Goal: Task Accomplishment & Management: Manage account settings

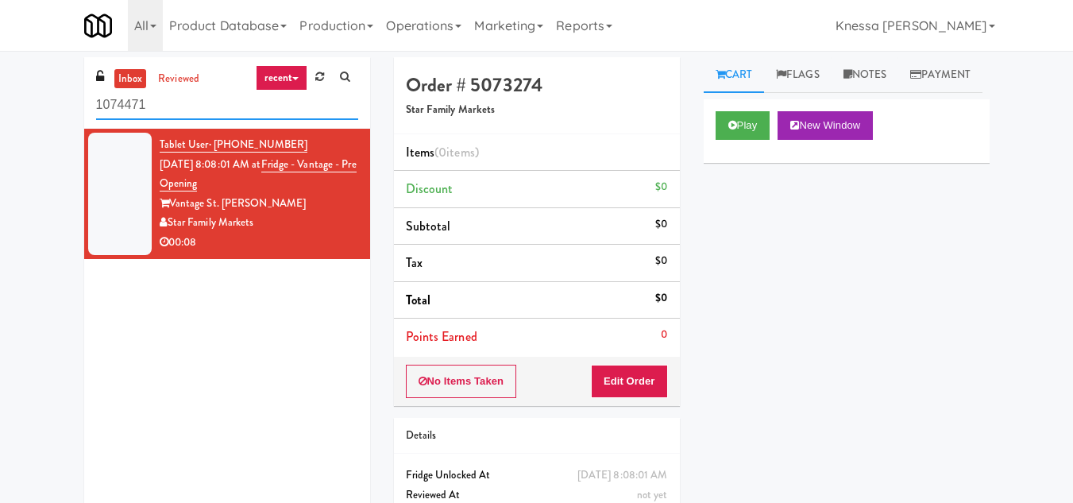
drag, startPoint x: 156, startPoint y: 102, endPoint x: 0, endPoint y: 118, distance: 156.6
click at [0, 118] on div "inbox reviewed recent all unclear take inventory issue suspicious failed recent…" at bounding box center [536, 312] width 1073 height 511
paste input "Dan Newlin Injury Attorneys - Cooler"
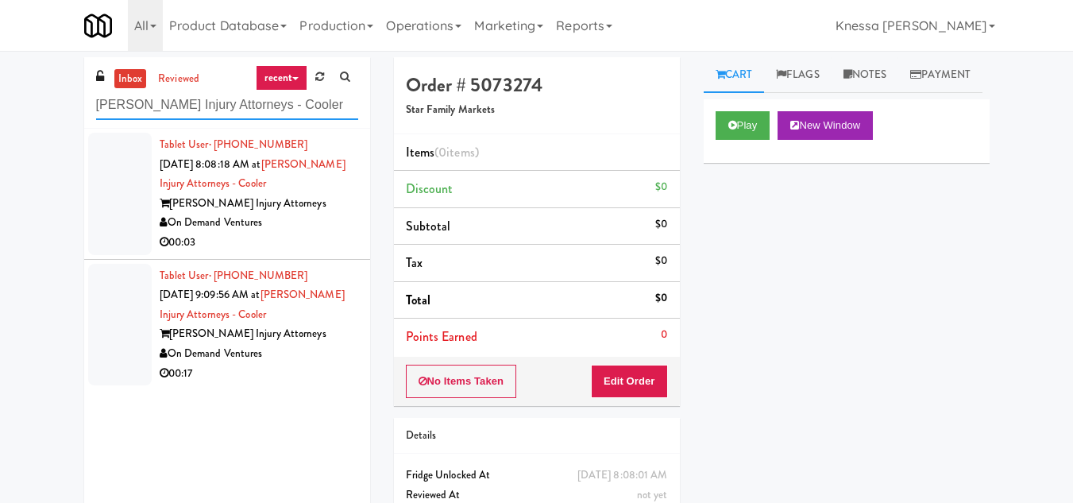
type input "Dan Newlin Injury Attorneys - Cooler"
click at [305, 217] on div "On Demand Ventures" at bounding box center [259, 223] width 199 height 20
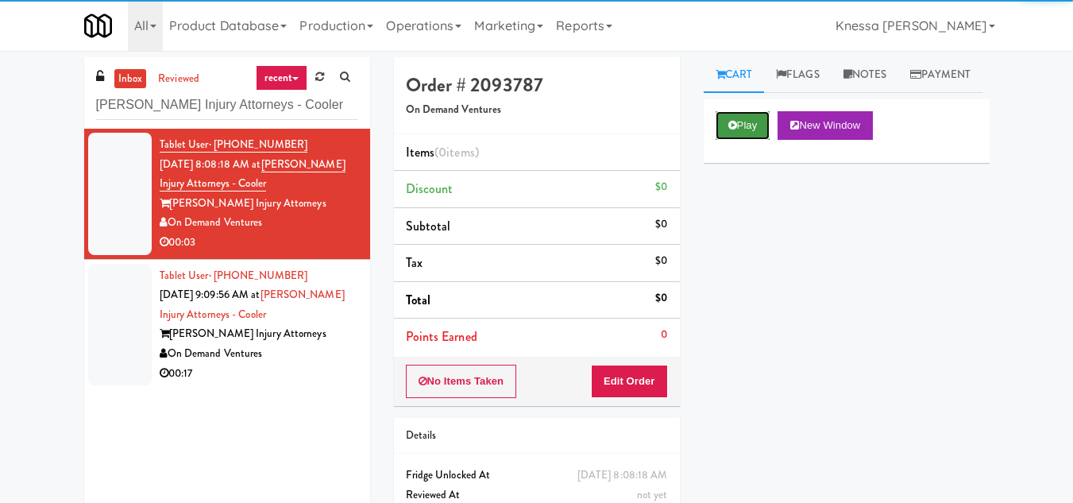
click at [746, 140] on button "Play" at bounding box center [743, 125] width 55 height 29
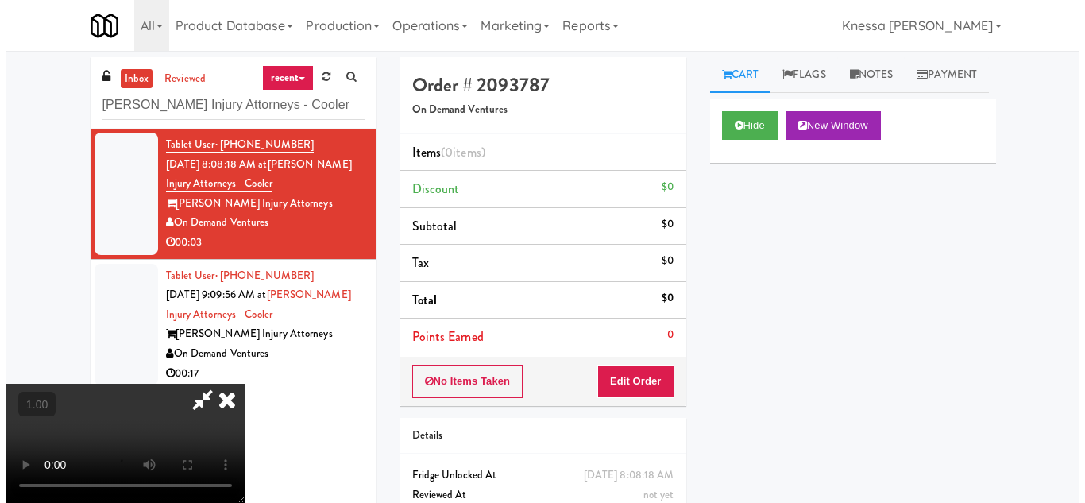
scroll to position [33, 0]
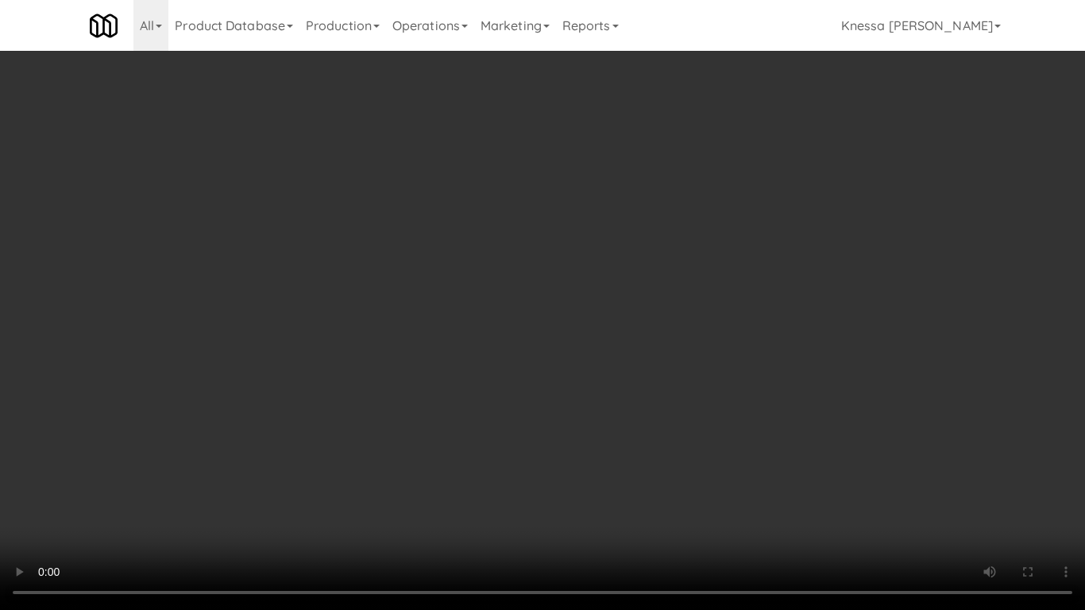
click at [391, 297] on video at bounding box center [542, 305] width 1085 height 610
click at [446, 333] on video at bounding box center [542, 305] width 1085 height 610
click at [431, 328] on video at bounding box center [542, 305] width 1085 height 610
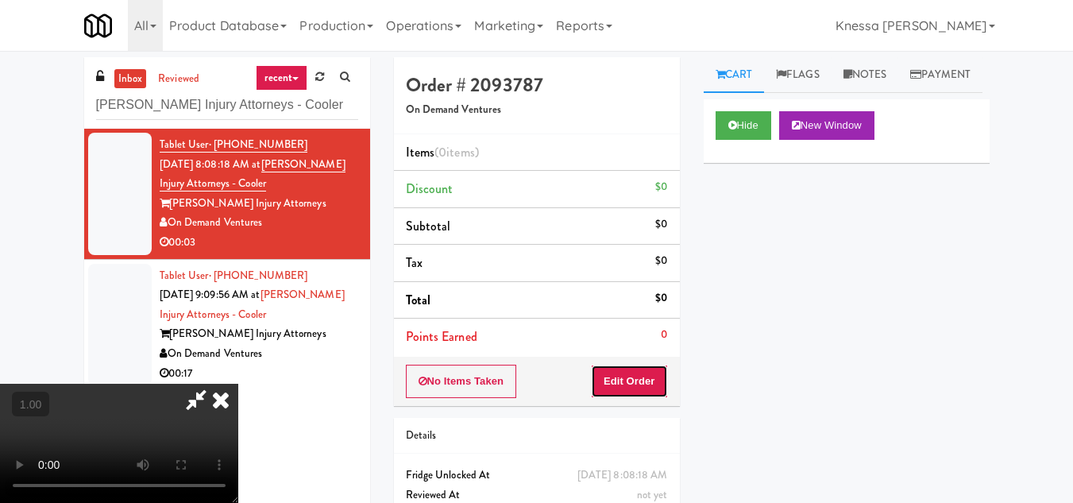
click at [660, 377] on button "Edit Order" at bounding box center [629, 381] width 77 height 33
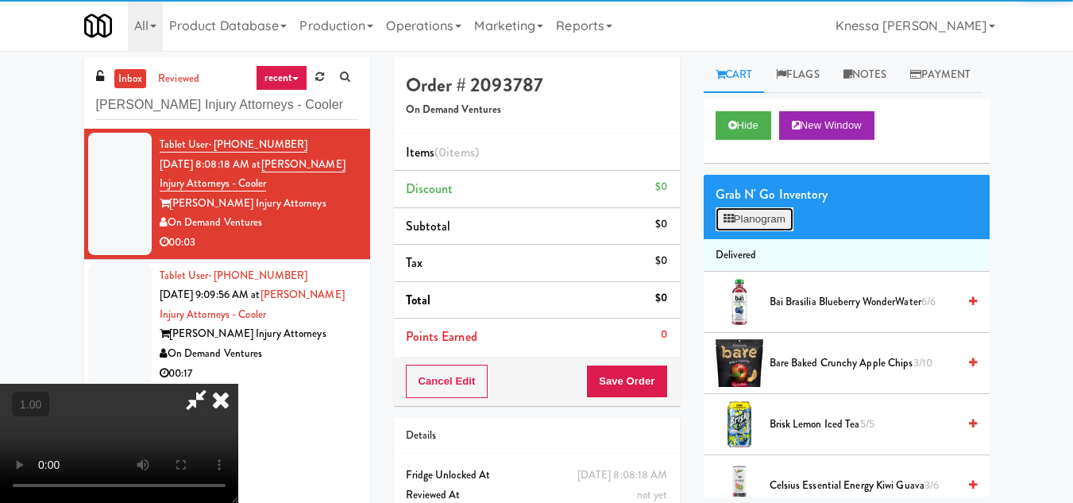
click at [752, 231] on button "Planogram" at bounding box center [755, 219] width 78 height 24
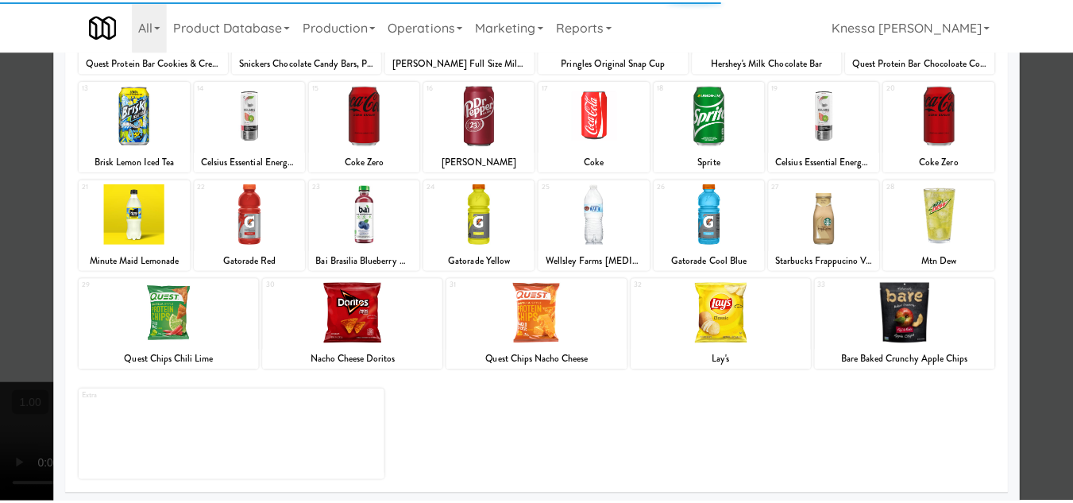
scroll to position [277, 0]
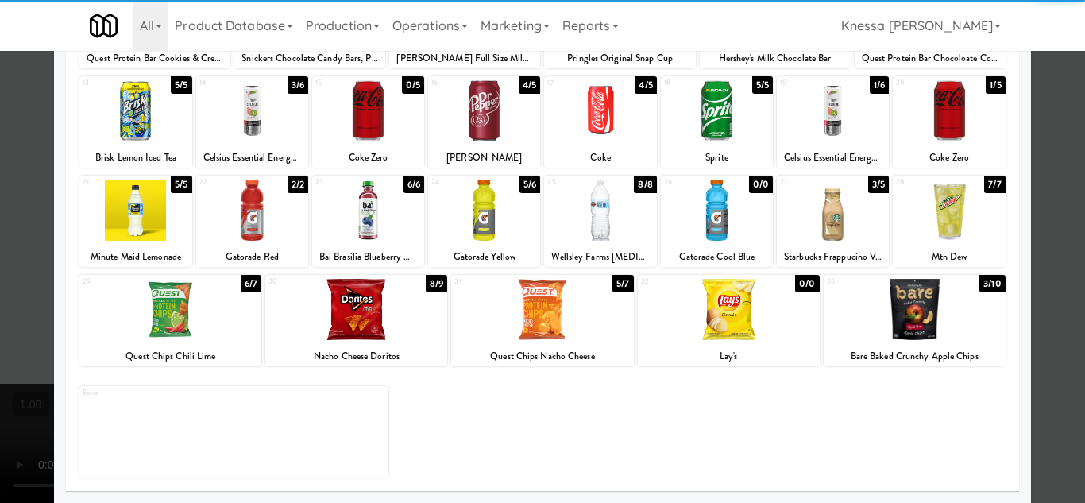
click at [845, 218] on div at bounding box center [833, 210] width 112 height 61
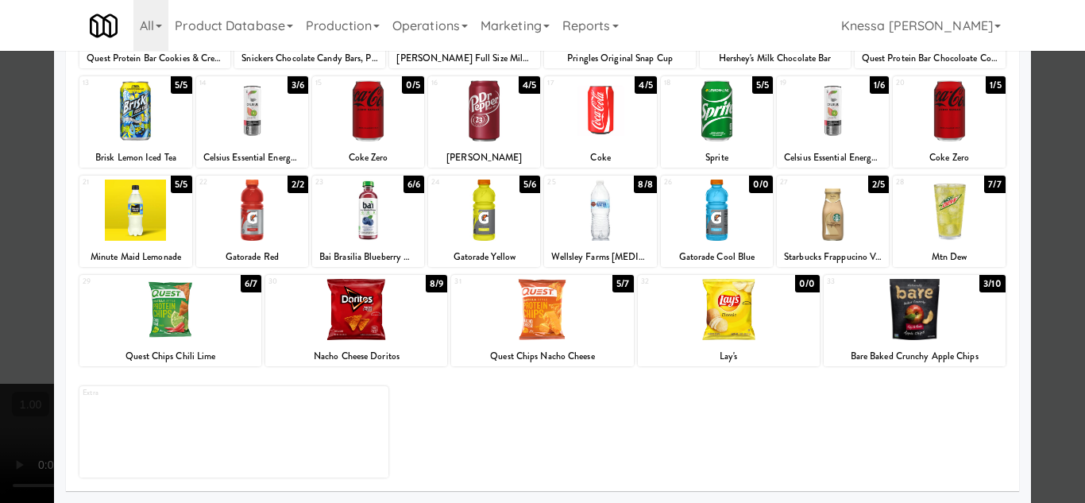
click at [1041, 423] on div at bounding box center [542, 251] width 1085 height 503
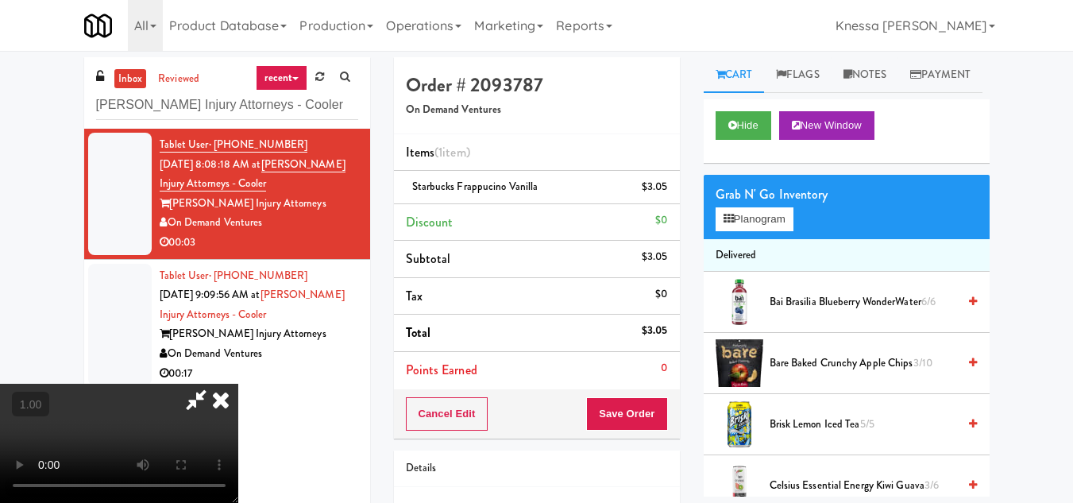
click at [238, 384] on video at bounding box center [119, 443] width 238 height 119
click at [238, 384] on icon at bounding box center [220, 400] width 35 height 32
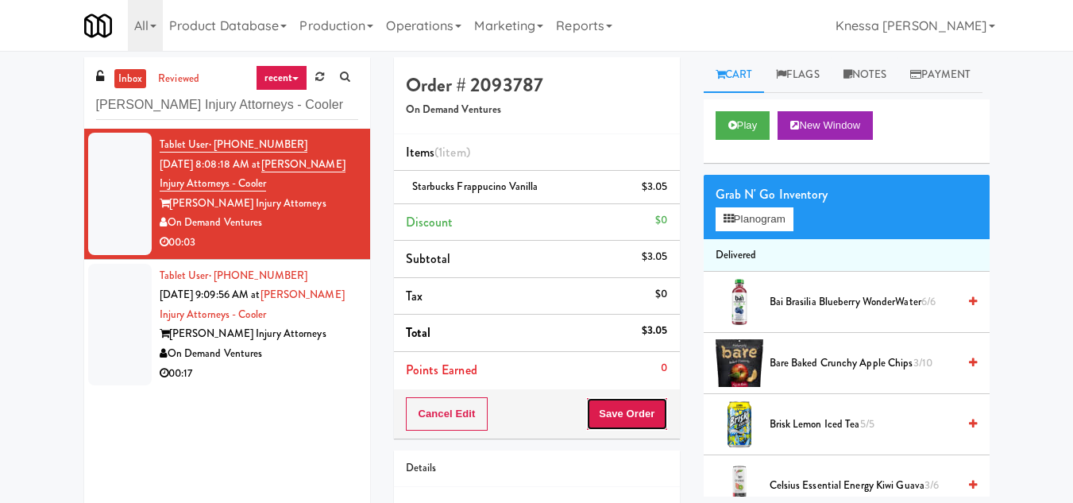
click at [633, 412] on button "Save Order" at bounding box center [626, 413] width 81 height 33
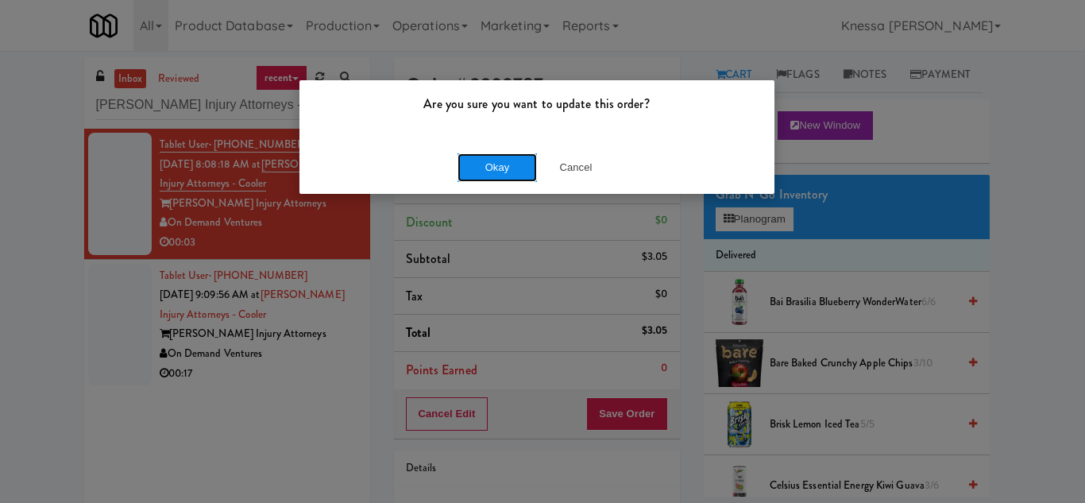
click at [512, 165] on button "Okay" at bounding box center [497, 167] width 79 height 29
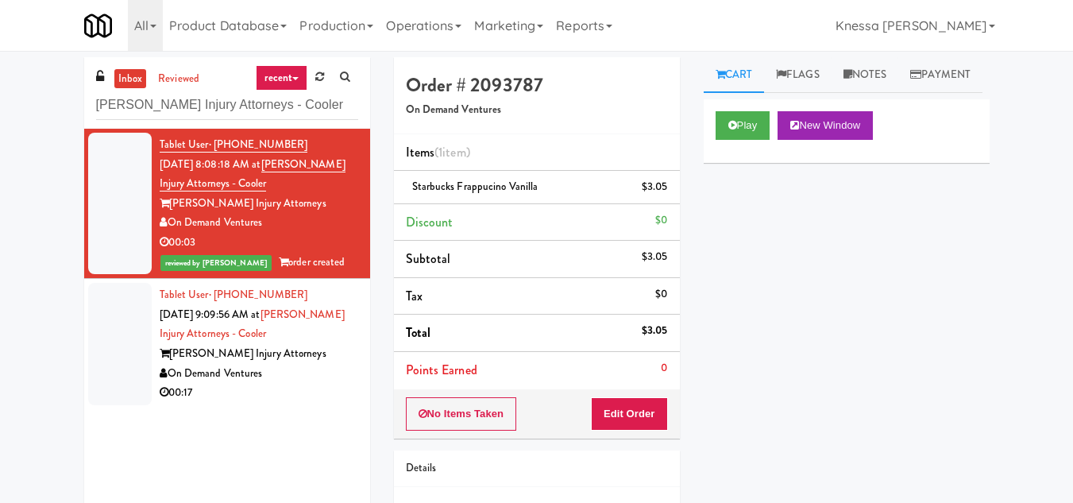
click at [307, 333] on div "Tablet User · (407) 808-9115 Sep 24, 2025 9:09:56 AM at Dan Newlin Injury Attor…" at bounding box center [259, 344] width 199 height 118
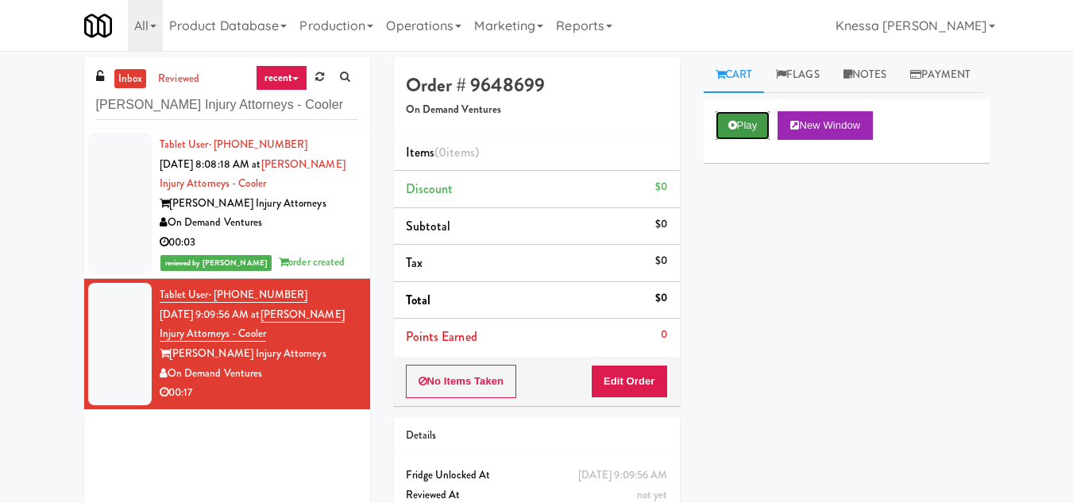
click at [744, 140] on button "Play" at bounding box center [743, 125] width 55 height 29
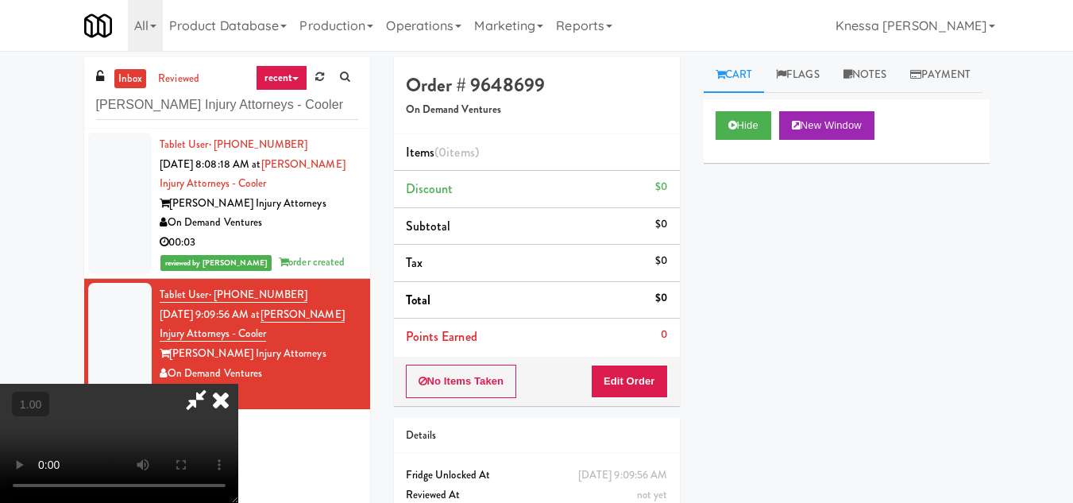
scroll to position [33, 0]
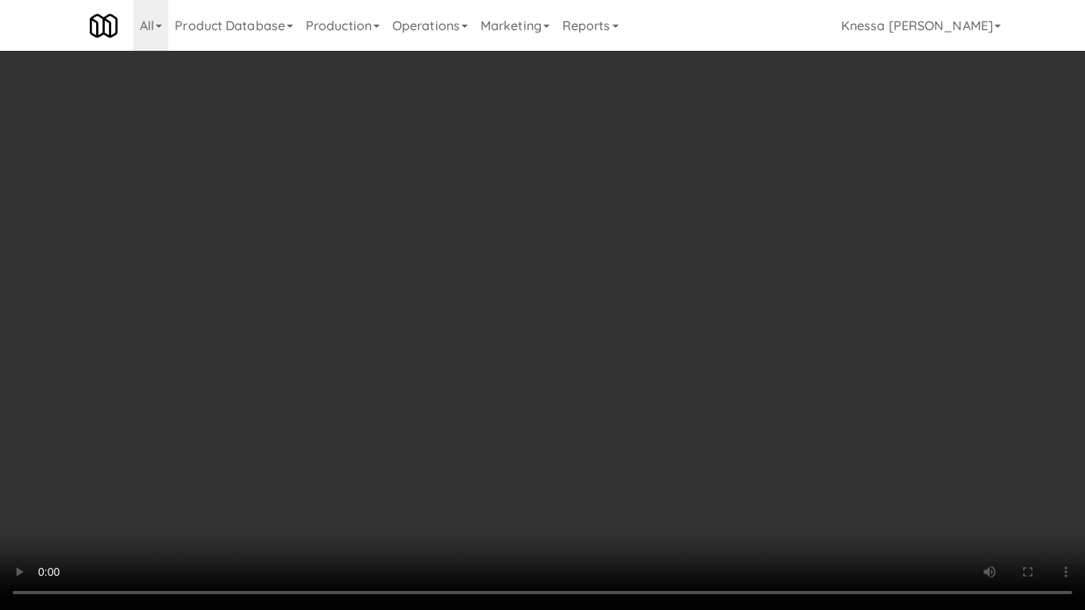
click at [585, 369] on video at bounding box center [542, 305] width 1085 height 610
click at [804, 410] on video at bounding box center [542, 305] width 1085 height 610
click at [606, 377] on video at bounding box center [542, 305] width 1085 height 610
click at [432, 242] on video at bounding box center [542, 305] width 1085 height 610
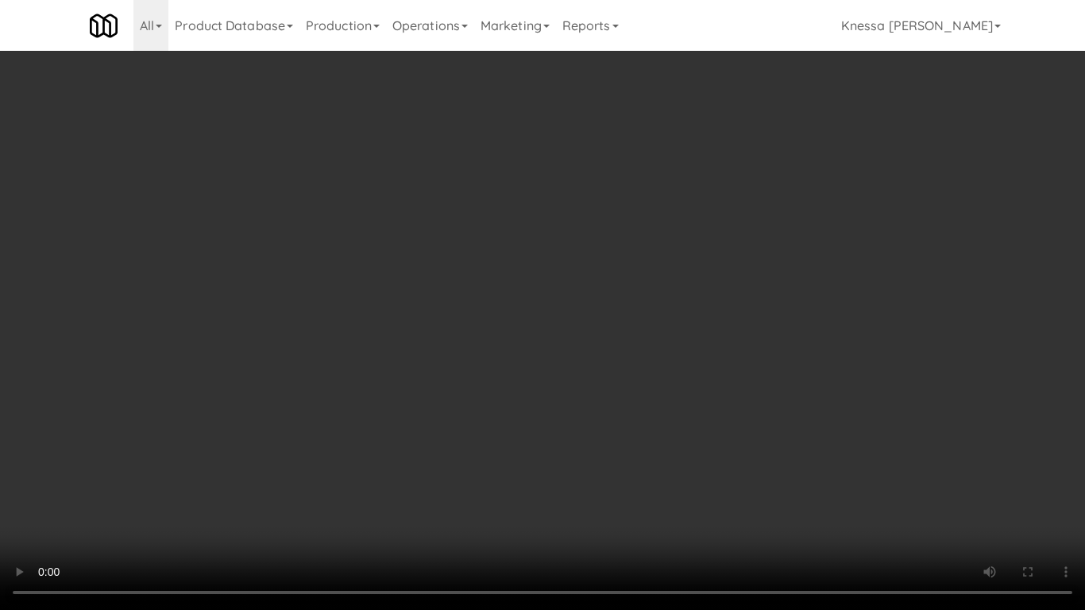
click at [457, 243] on video at bounding box center [542, 305] width 1085 height 610
click at [452, 243] on video at bounding box center [542, 305] width 1085 height 610
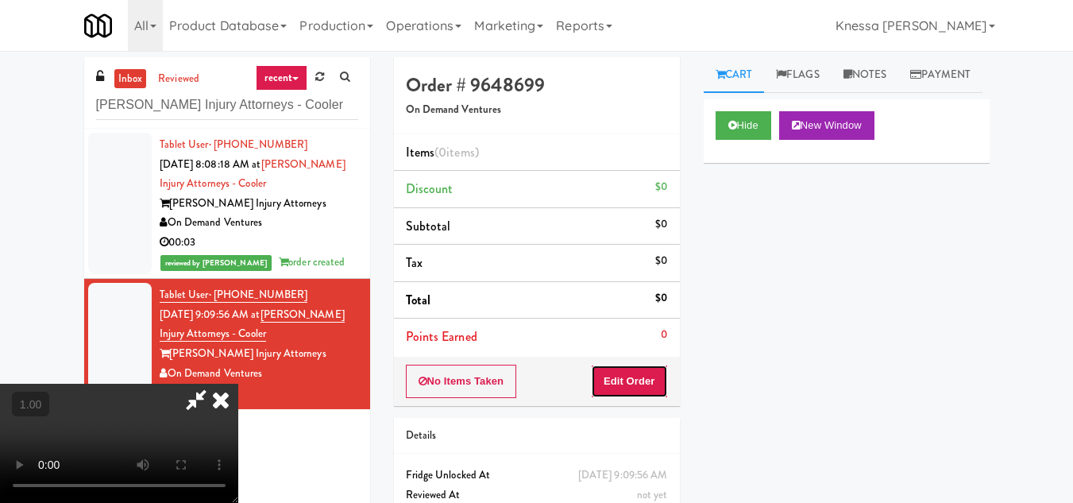
click at [658, 383] on button "Edit Order" at bounding box center [629, 381] width 77 height 33
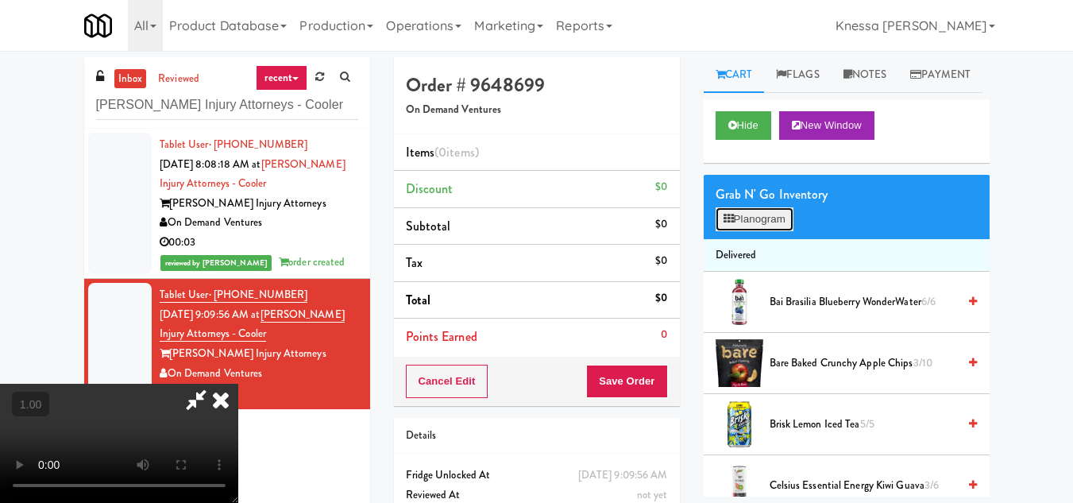
click at [763, 231] on button "Planogram" at bounding box center [755, 219] width 78 height 24
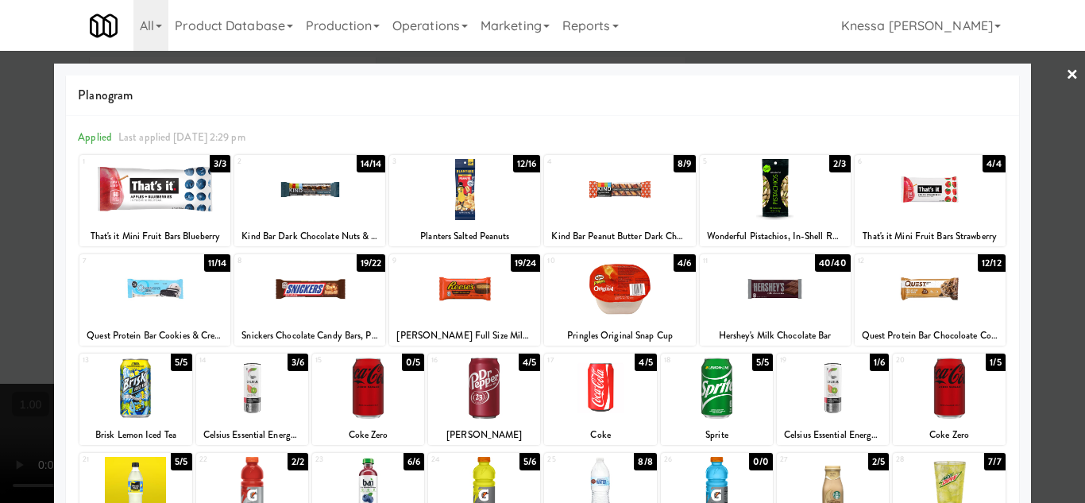
click at [1053, 394] on div at bounding box center [542, 251] width 1085 height 503
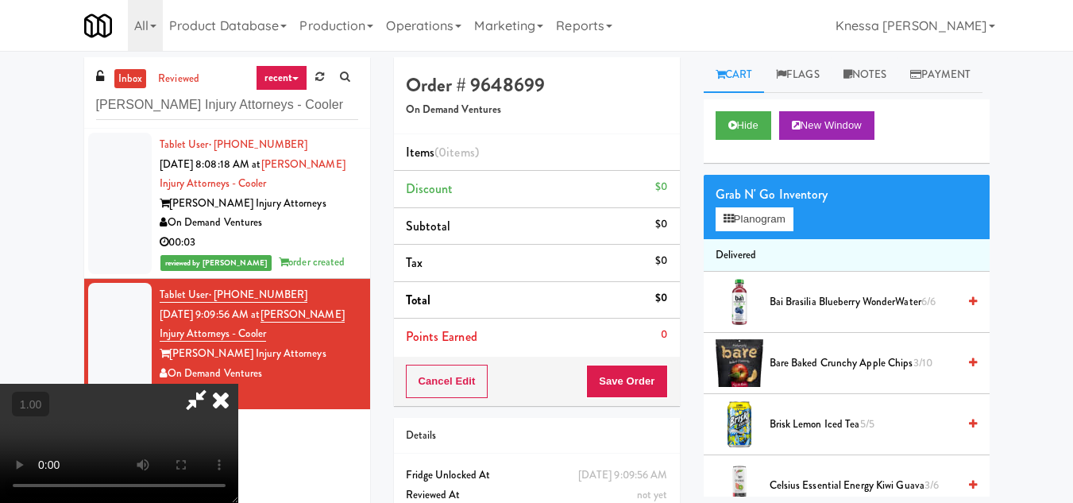
scroll to position [112, 0]
click at [238, 384] on video at bounding box center [119, 443] width 238 height 119
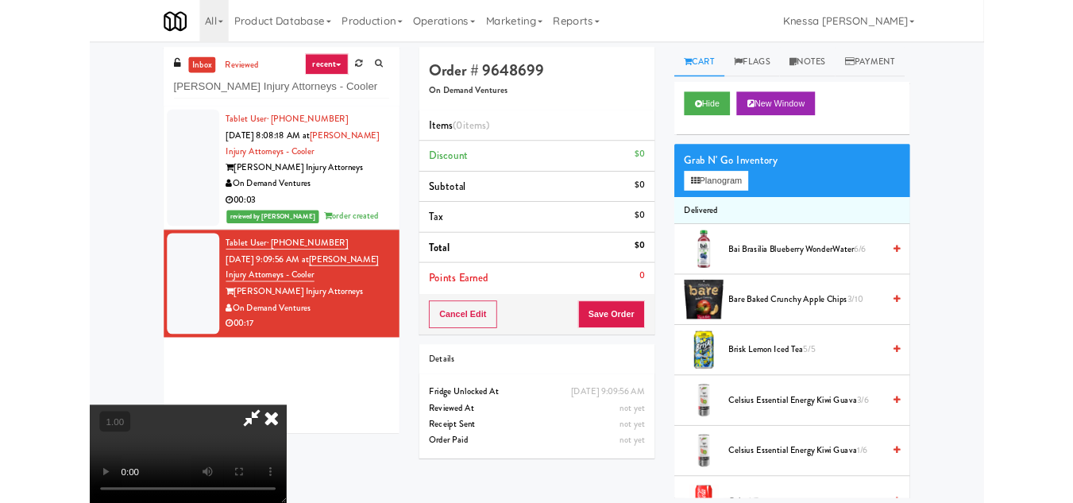
scroll to position [33, 0]
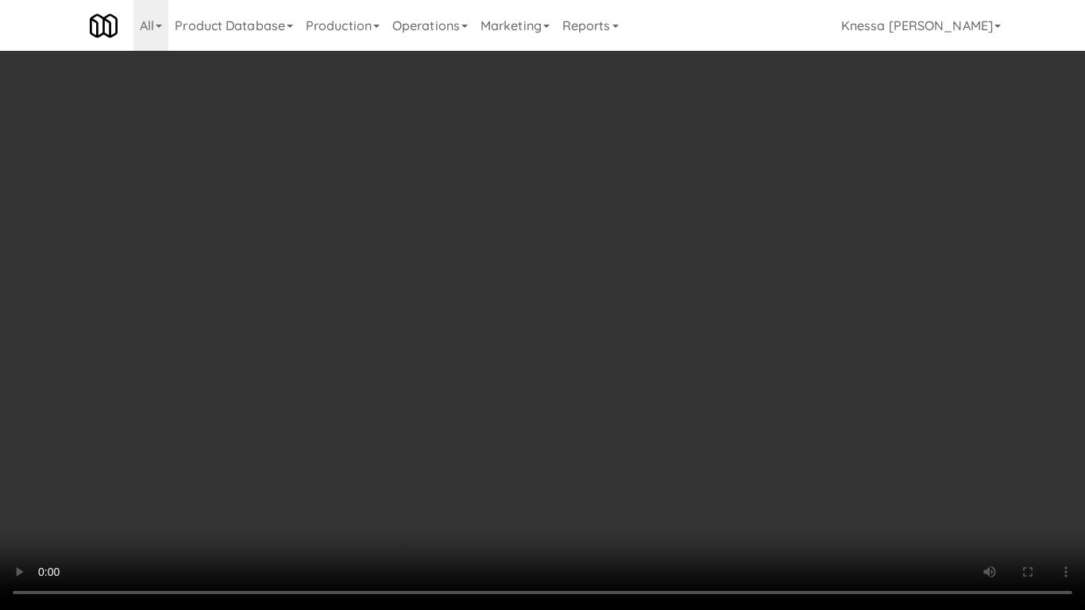
click at [546, 447] on video at bounding box center [542, 305] width 1085 height 610
click at [704, 367] on video at bounding box center [542, 305] width 1085 height 610
click at [562, 443] on video at bounding box center [542, 305] width 1085 height 610
click at [647, 429] on video at bounding box center [542, 305] width 1085 height 610
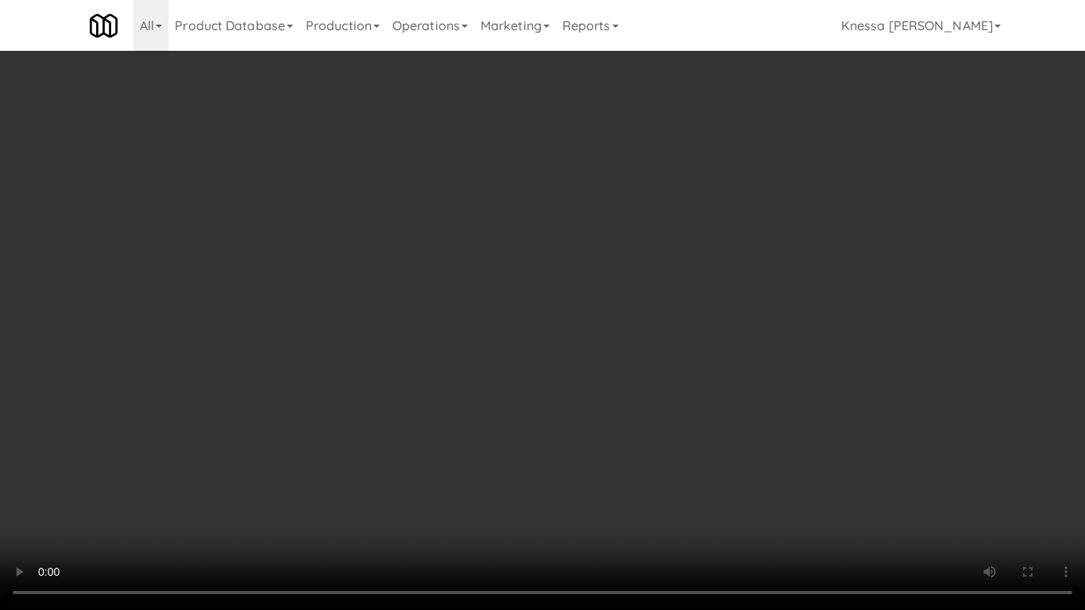
click at [663, 320] on video at bounding box center [542, 305] width 1085 height 610
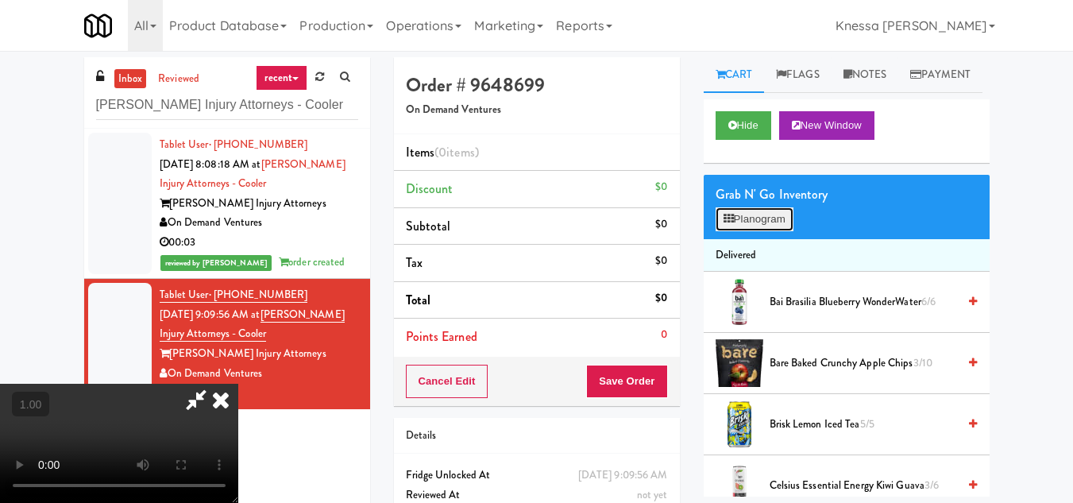
click at [754, 231] on button "Planogram" at bounding box center [755, 219] width 78 height 24
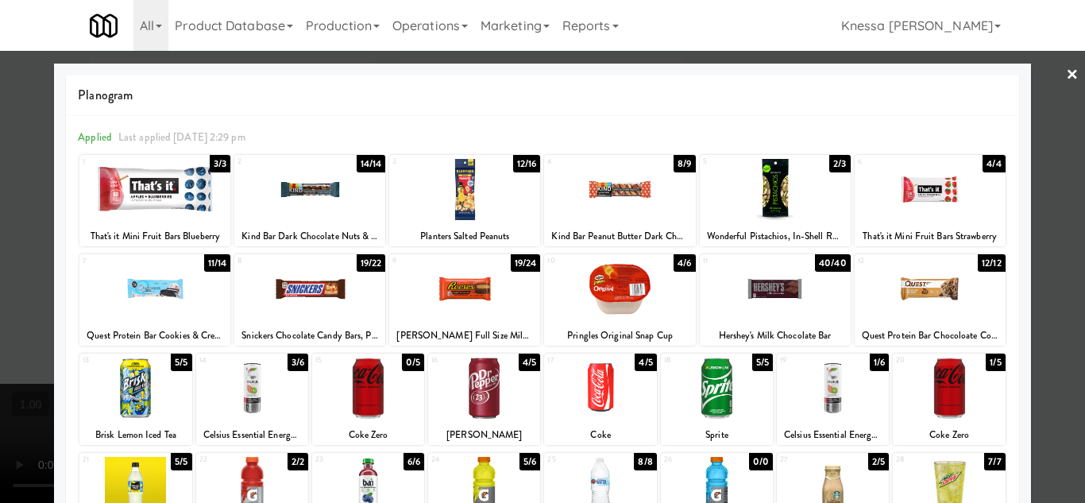
click at [947, 405] on div at bounding box center [949, 387] width 112 height 61
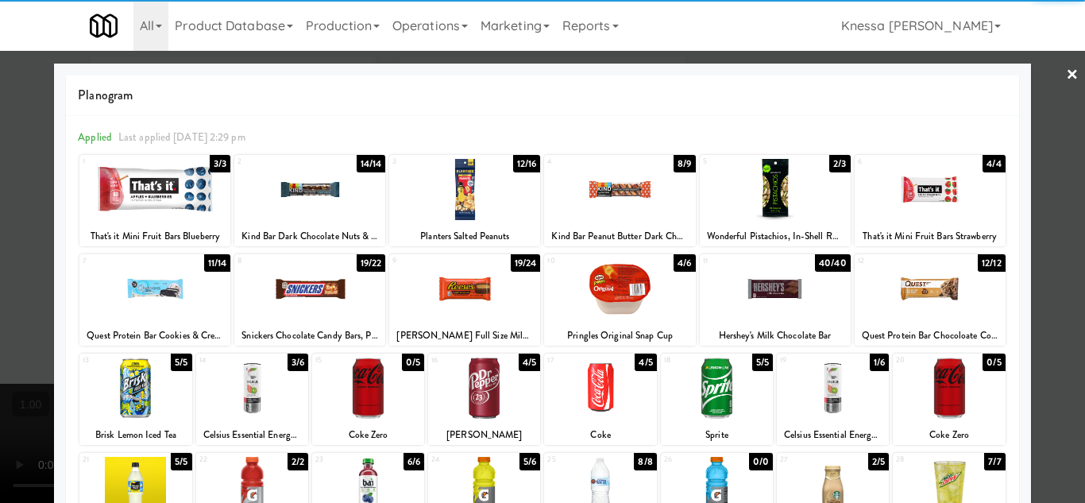
click at [1061, 408] on div at bounding box center [542, 251] width 1085 height 503
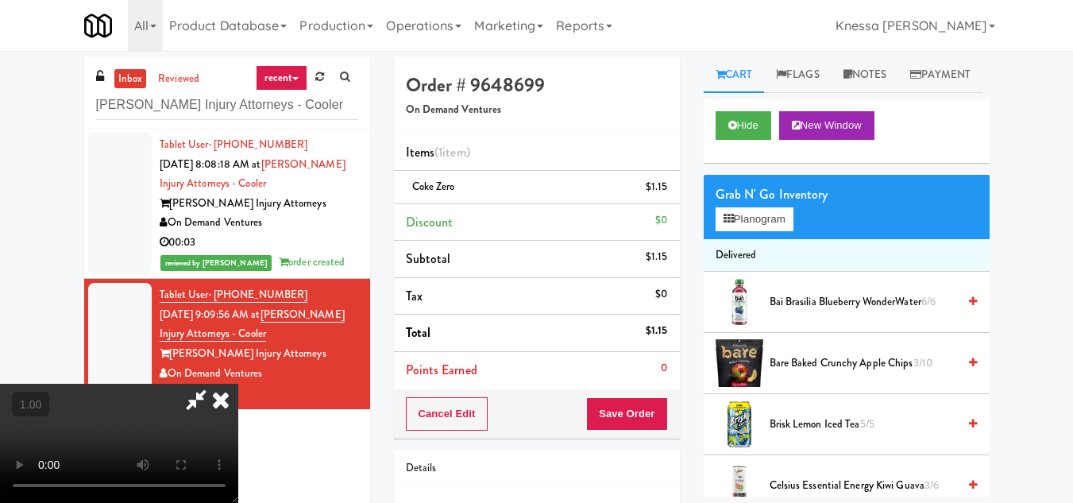
click at [238, 384] on icon at bounding box center [220, 400] width 35 height 32
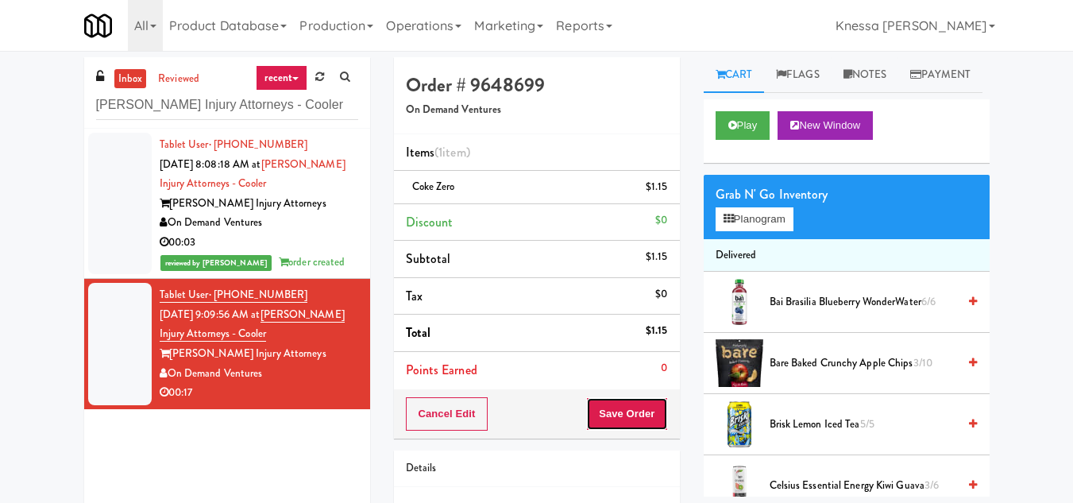
click at [630, 415] on button "Save Order" at bounding box center [626, 413] width 81 height 33
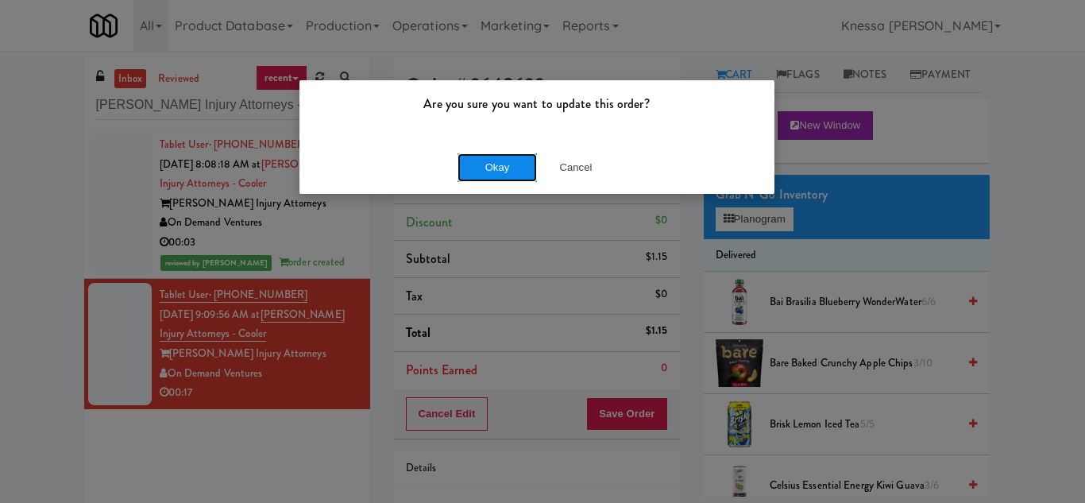
click at [493, 159] on button "Okay" at bounding box center [497, 167] width 79 height 29
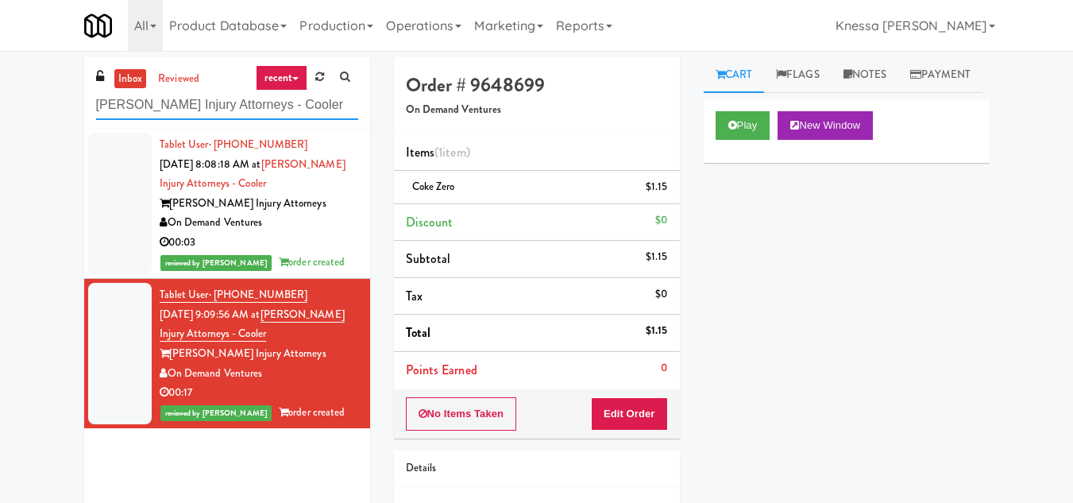
click at [153, 99] on input "Dan Newlin Injury Attorneys - Cooler" at bounding box center [227, 105] width 262 height 29
paste input "Gallery 64 - Pantry - Right"
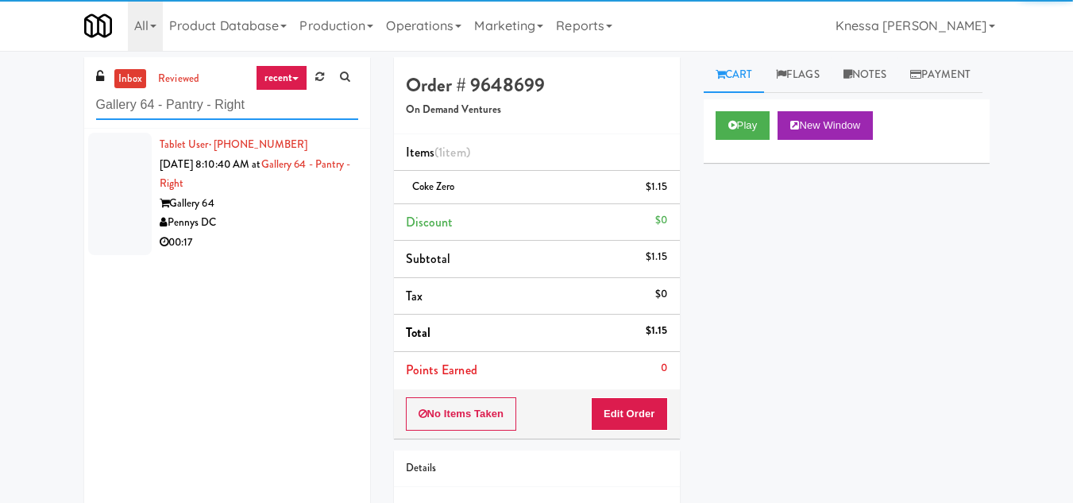
type input "Gallery 64 - Pantry - Right"
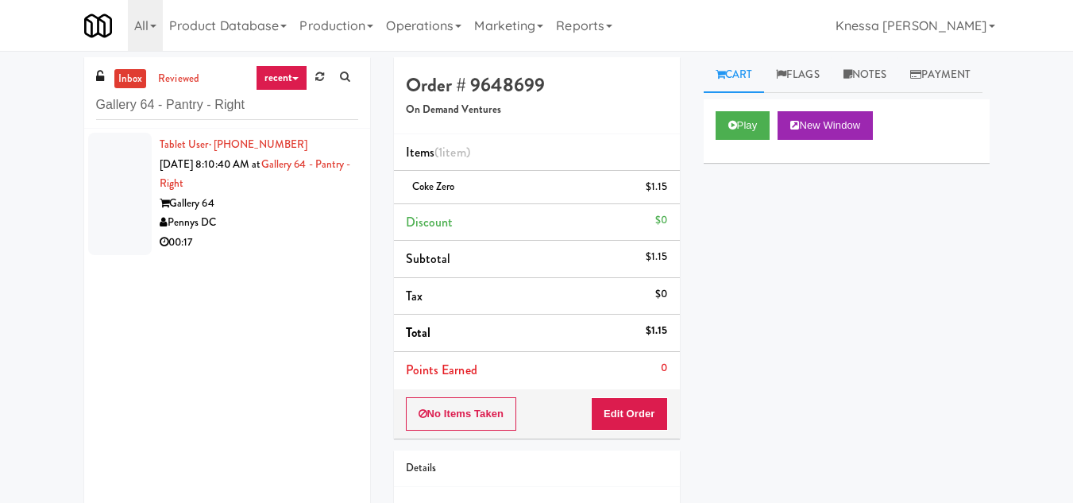
click at [282, 188] on div "Tablet User · (571) 234-9065 Sep 24, 2025 8:10:40 AM at Gallery 64 - Pantry - R…" at bounding box center [259, 194] width 199 height 118
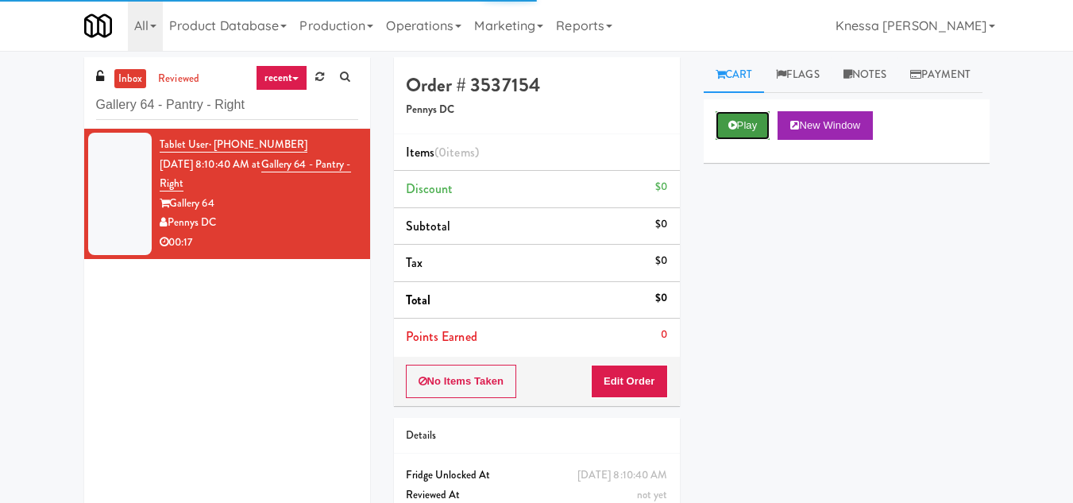
click at [753, 140] on button "Play" at bounding box center [743, 125] width 55 height 29
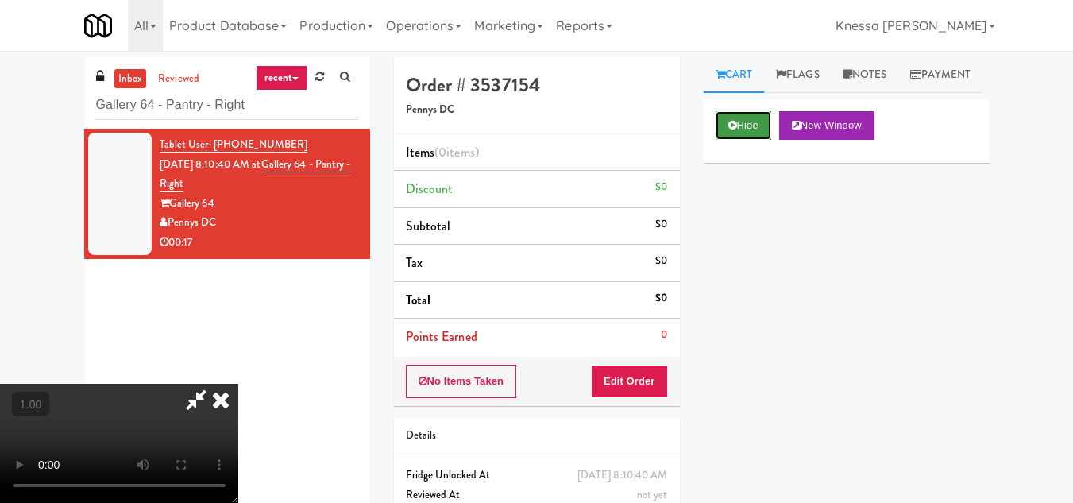
click at [733, 130] on icon at bounding box center [732, 125] width 9 height 10
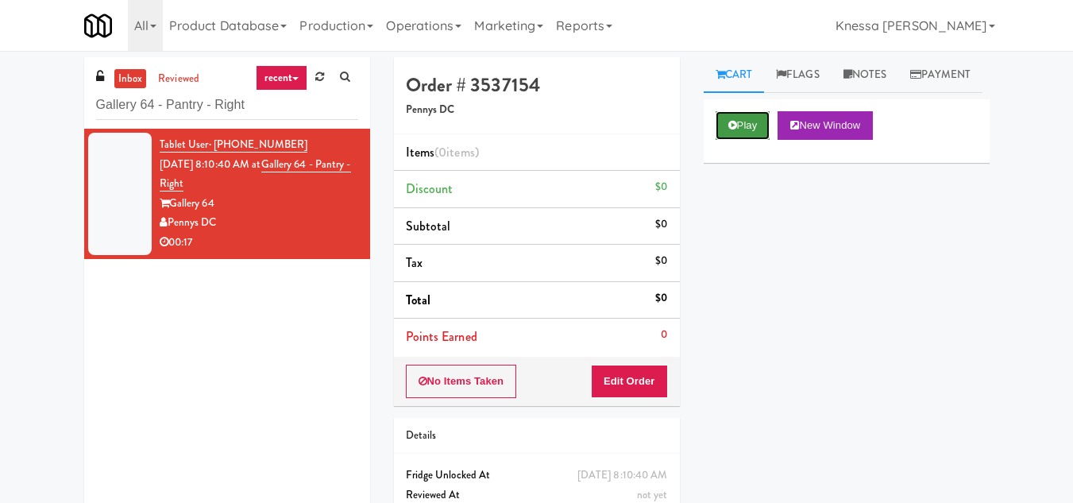
click at [733, 130] on icon at bounding box center [732, 125] width 9 height 10
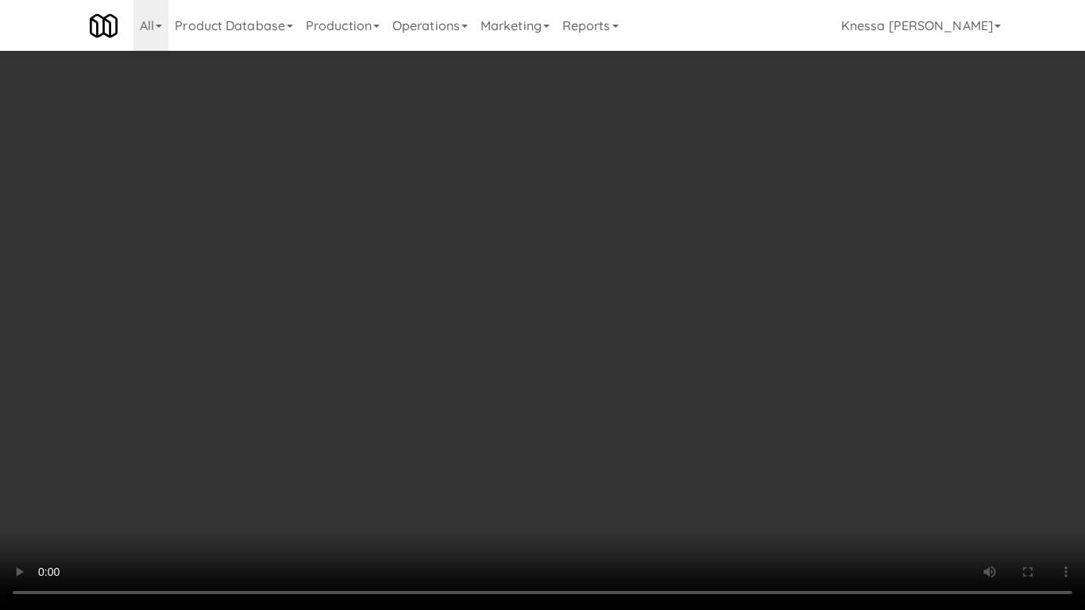
click at [601, 412] on video at bounding box center [542, 305] width 1085 height 610
click at [612, 387] on video at bounding box center [542, 305] width 1085 height 610
click at [544, 485] on video at bounding box center [542, 305] width 1085 height 610
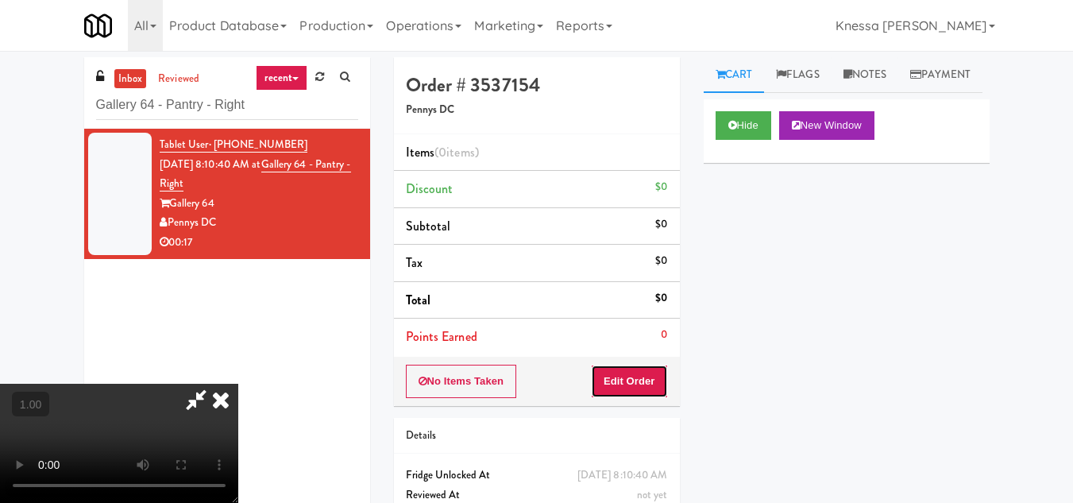
click at [659, 372] on button "Edit Order" at bounding box center [629, 381] width 77 height 33
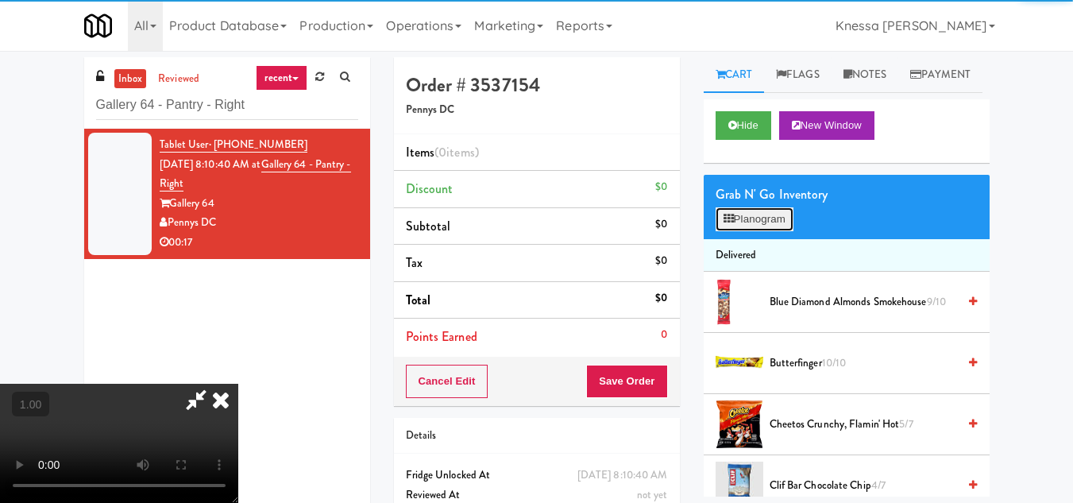
click at [763, 231] on button "Planogram" at bounding box center [755, 219] width 78 height 24
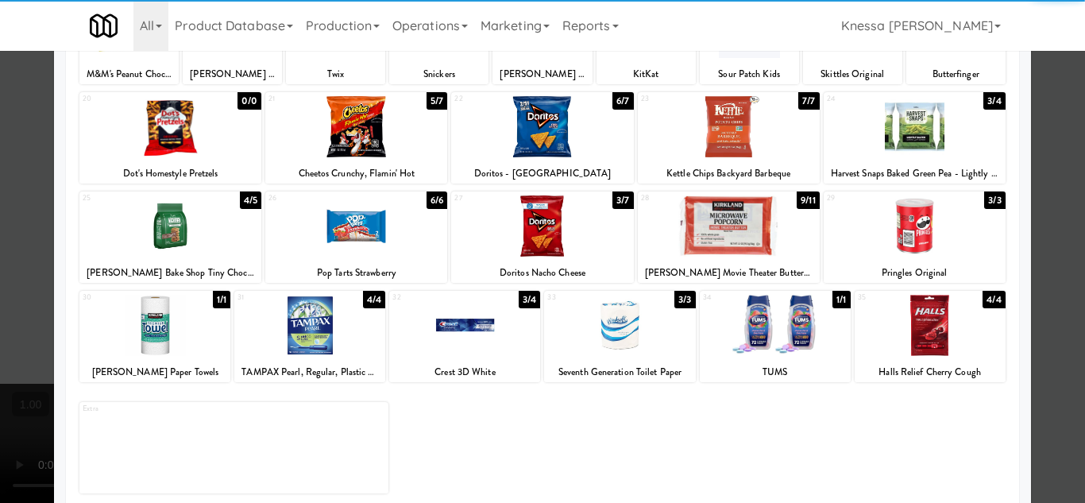
scroll to position [277, 0]
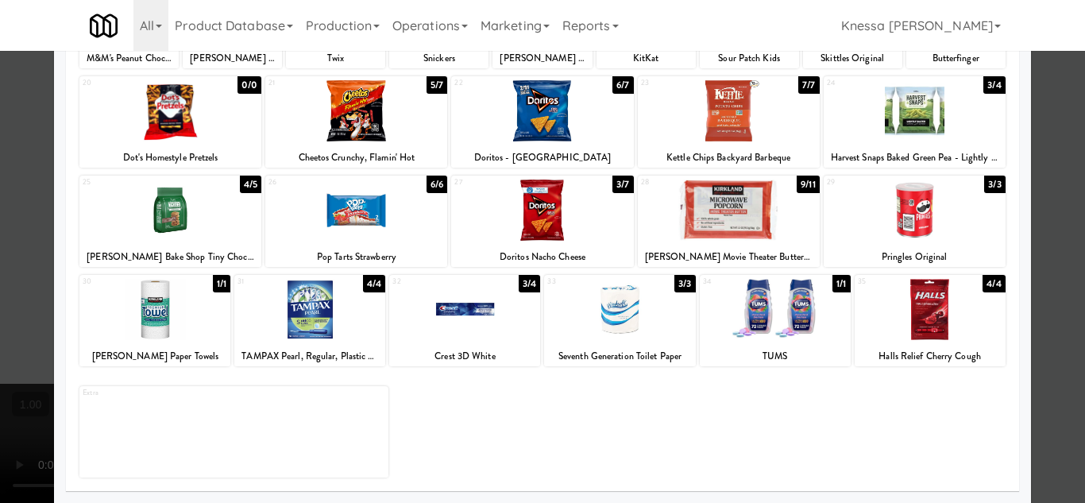
click at [788, 313] on div at bounding box center [775, 309] width 151 height 61
click at [1052, 405] on div at bounding box center [542, 251] width 1085 height 503
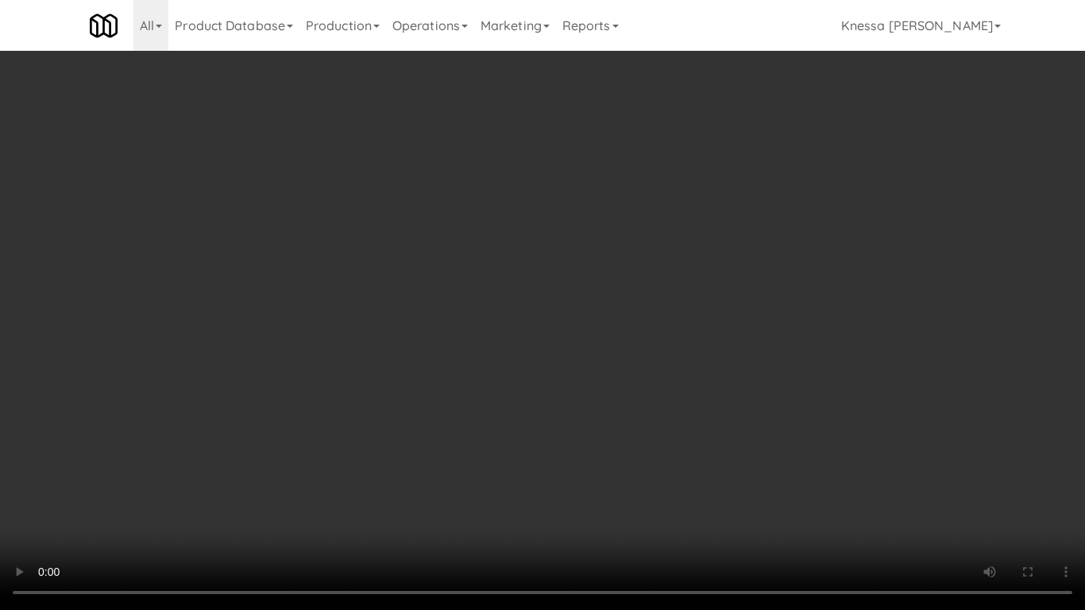
click at [547, 444] on video at bounding box center [542, 305] width 1085 height 610
click at [633, 437] on video at bounding box center [542, 305] width 1085 height 610
click at [531, 334] on video at bounding box center [542, 305] width 1085 height 610
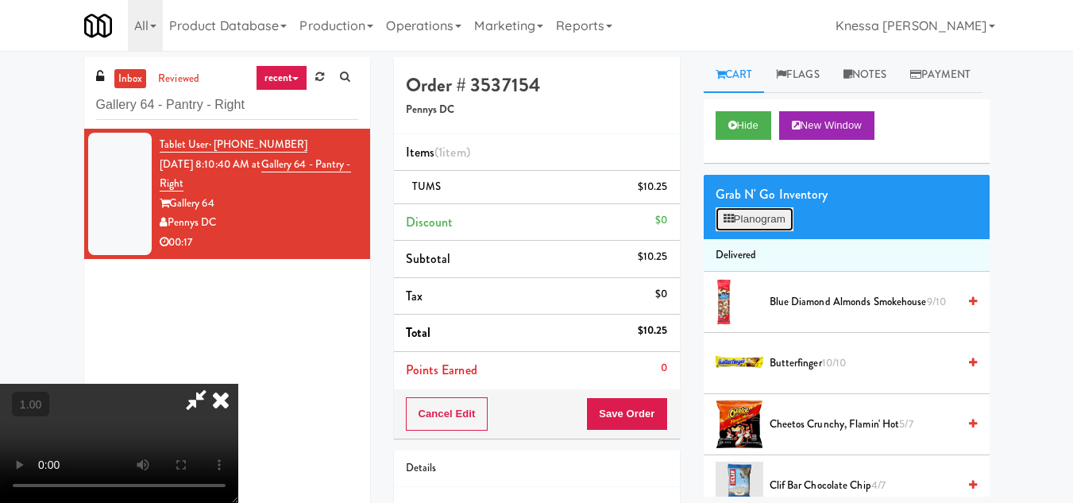
click at [773, 231] on button "Planogram" at bounding box center [755, 219] width 78 height 24
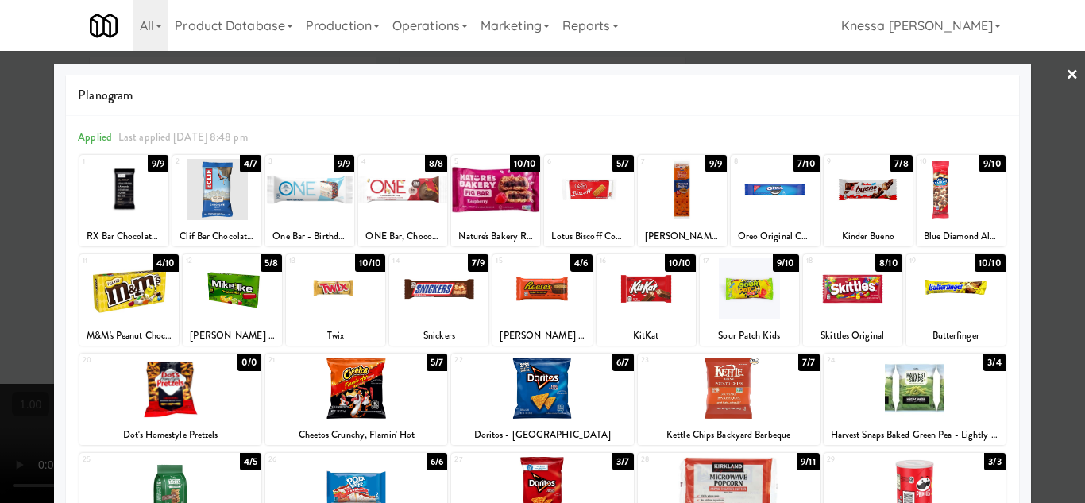
click at [1066, 71] on link "×" at bounding box center [1072, 75] width 13 height 49
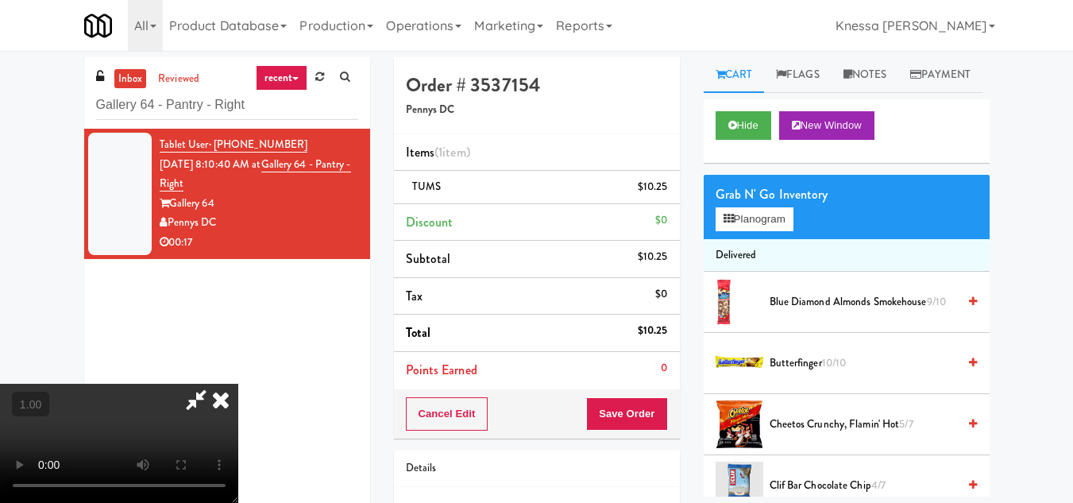
click at [238, 384] on video at bounding box center [119, 443] width 238 height 119
click at [238, 384] on icon at bounding box center [220, 400] width 35 height 32
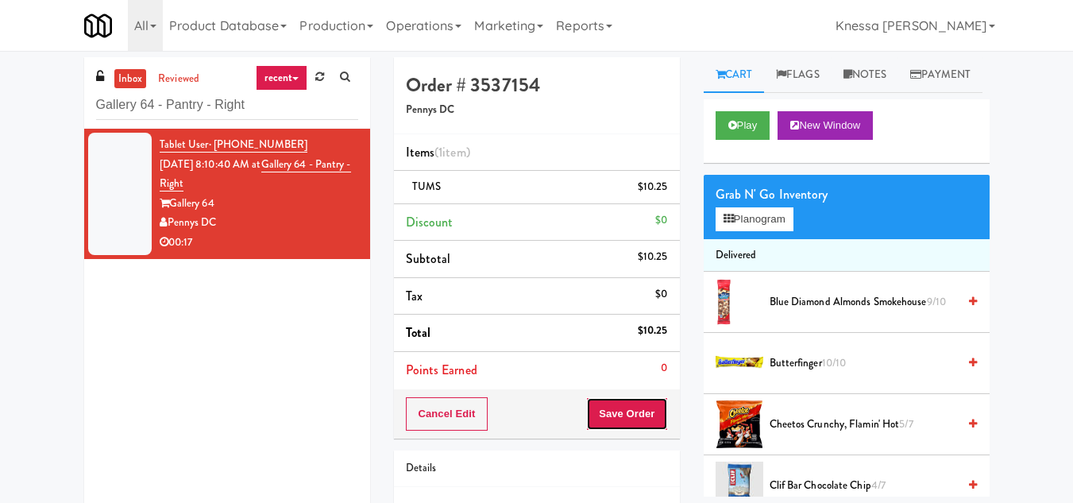
click at [623, 408] on button "Save Order" at bounding box center [626, 413] width 81 height 33
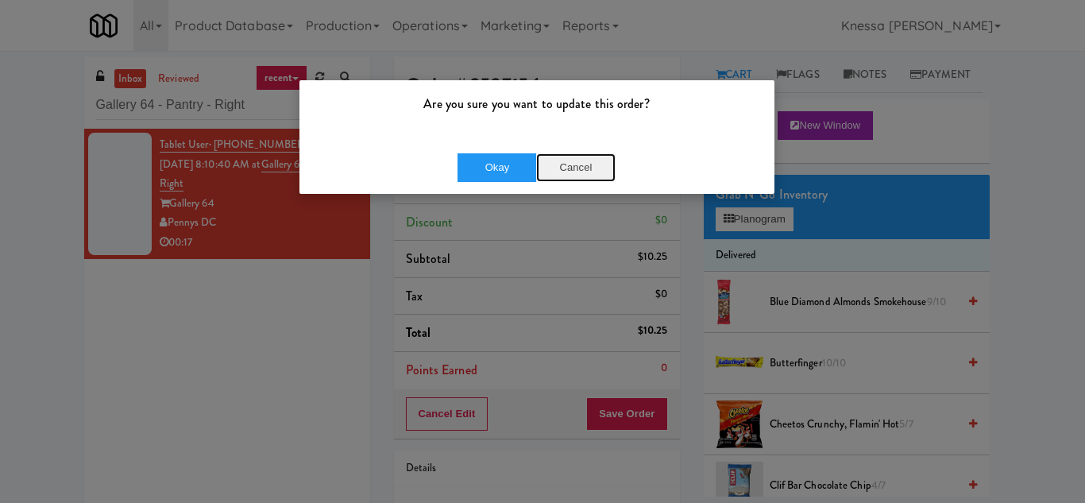
click at [583, 164] on button "Cancel" at bounding box center [575, 167] width 79 height 29
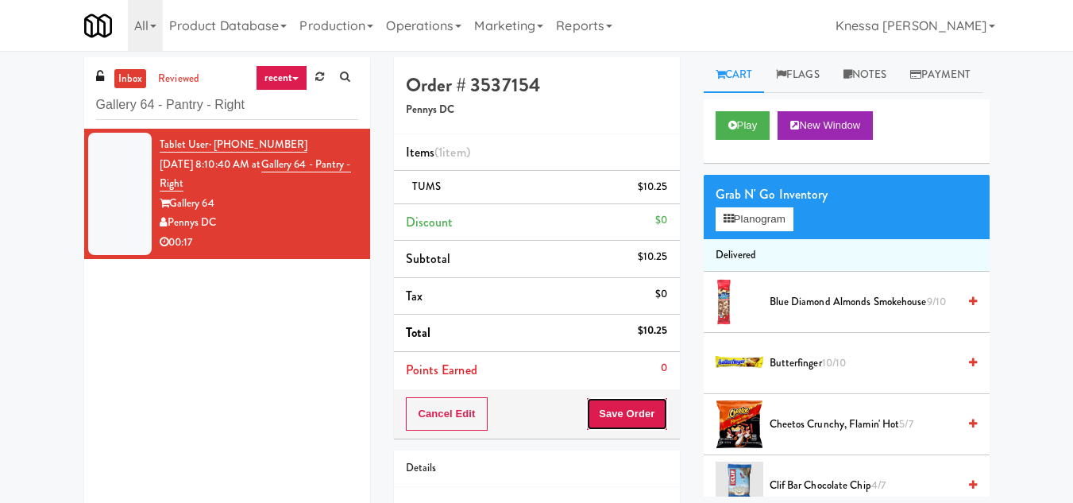
click at [642, 412] on button "Save Order" at bounding box center [626, 413] width 81 height 33
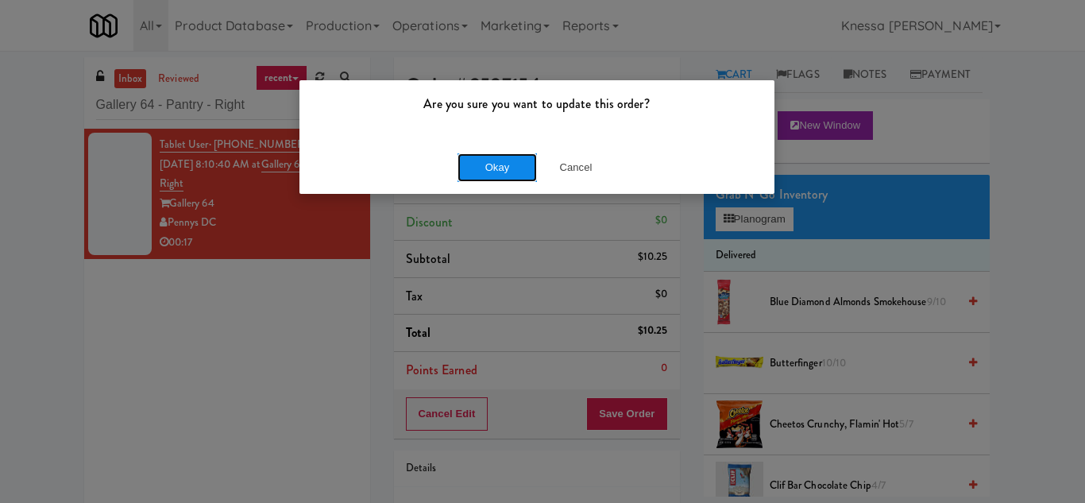
click at [497, 169] on button "Okay" at bounding box center [497, 167] width 79 height 29
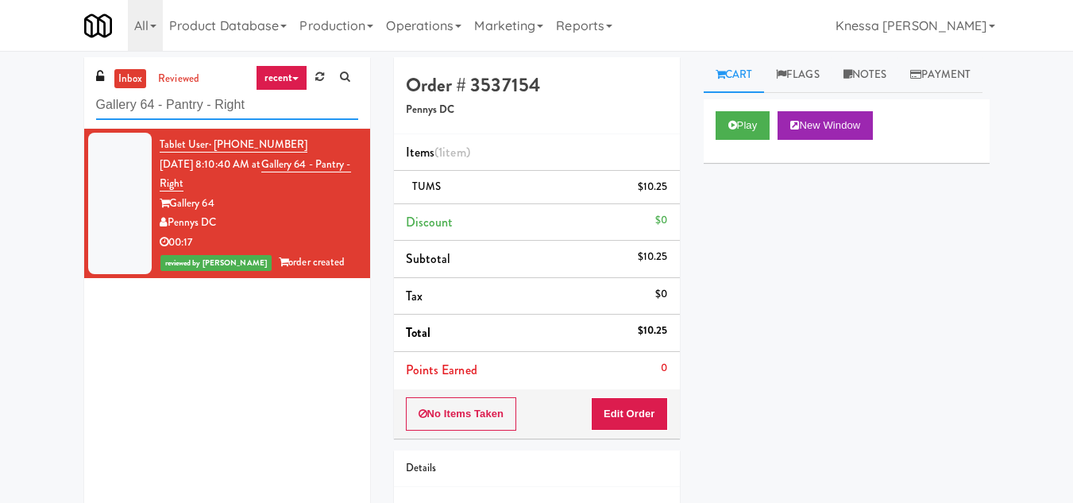
drag, startPoint x: 240, startPoint y: 107, endPoint x: 44, endPoint y: 105, distance: 195.4
click at [44, 105] on div "inbox reviewed recent all unclear take inventory issue suspicious failed recent…" at bounding box center [536, 328] width 1073 height 543
click at [163, 101] on input "Gallery 64 - Pantry - Right" at bounding box center [227, 105] width 262 height 29
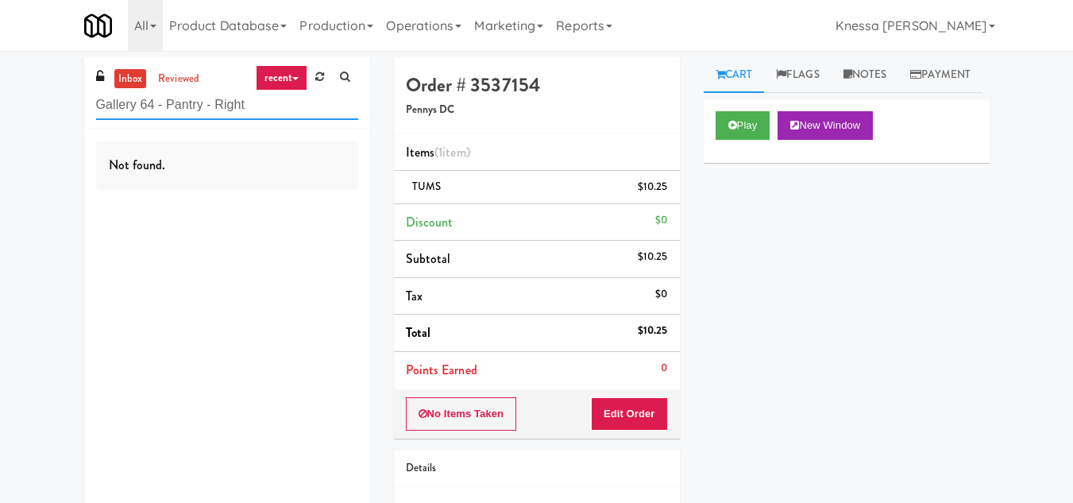
paste input "1401 S State - Left - Fridge"
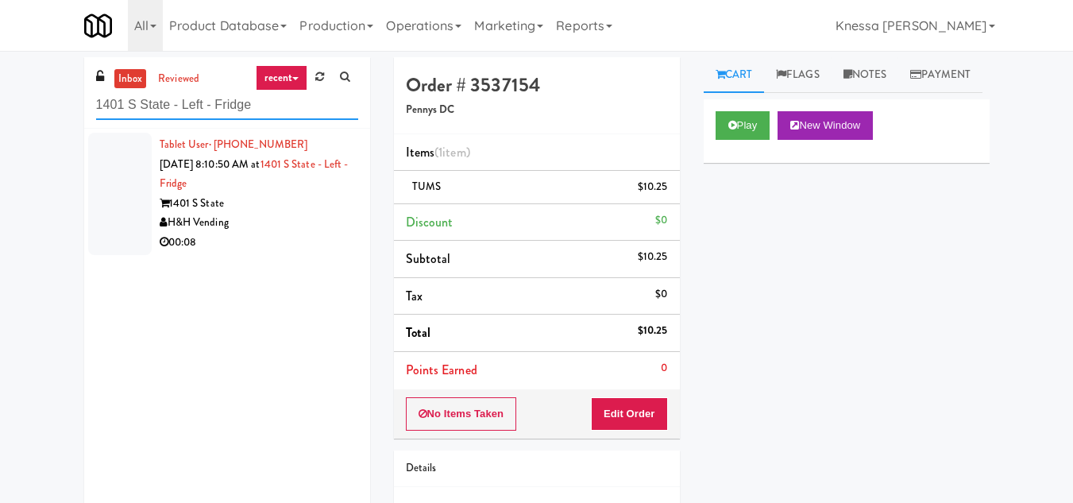
type input "1401 S State - Left - Fridge"
click at [284, 204] on div "1401 S State" at bounding box center [259, 204] width 199 height 20
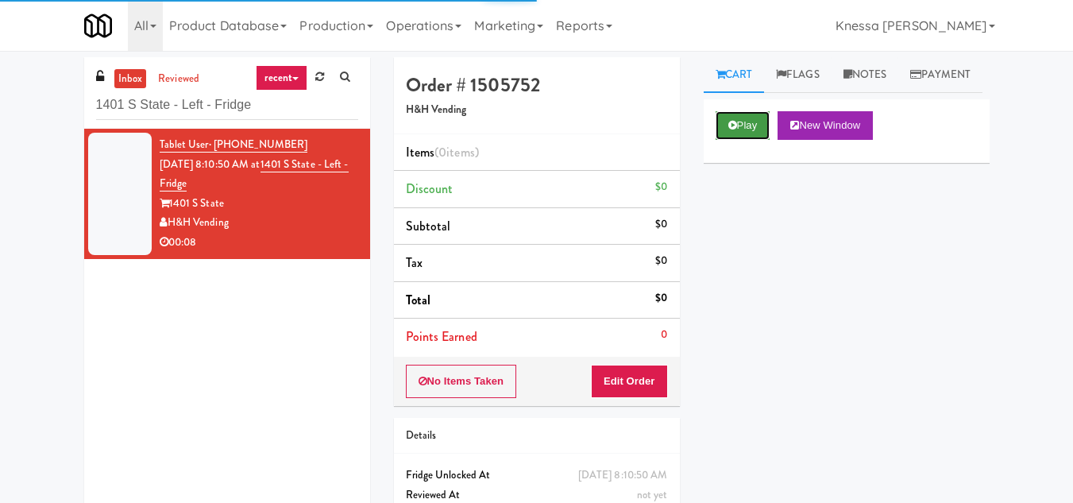
click at [738, 140] on button "Play" at bounding box center [743, 125] width 55 height 29
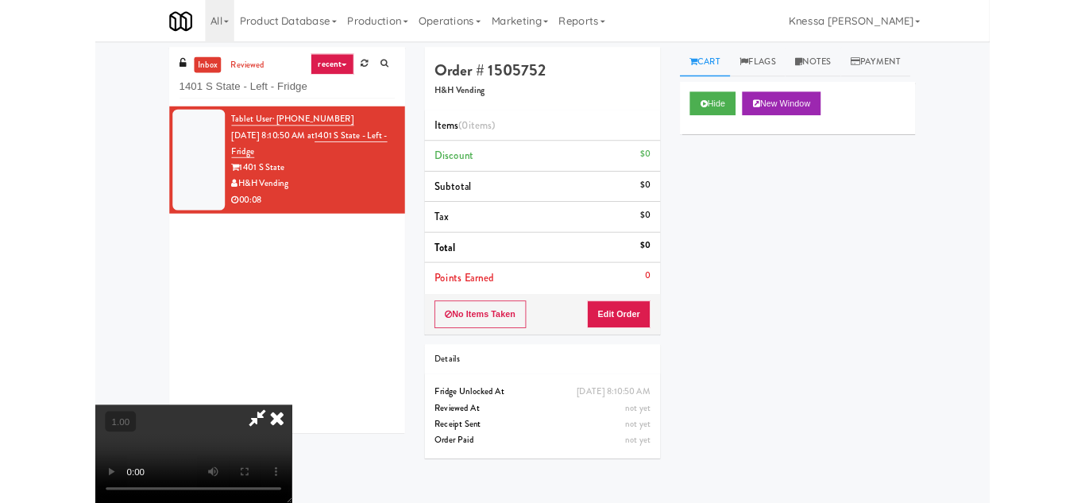
scroll to position [33, 0]
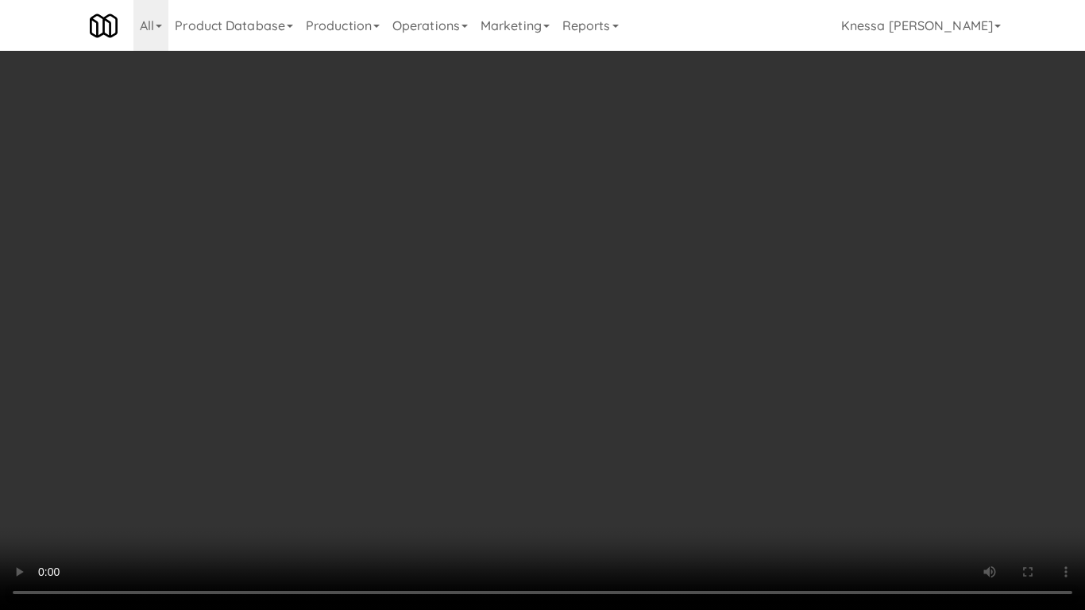
click at [500, 399] on video at bounding box center [542, 305] width 1085 height 610
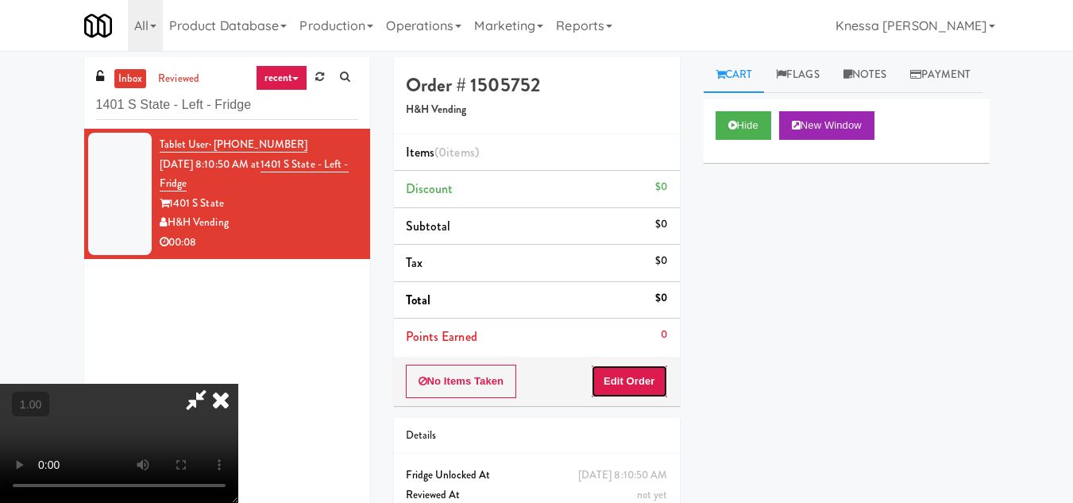
click at [662, 381] on button "Edit Order" at bounding box center [629, 381] width 77 height 33
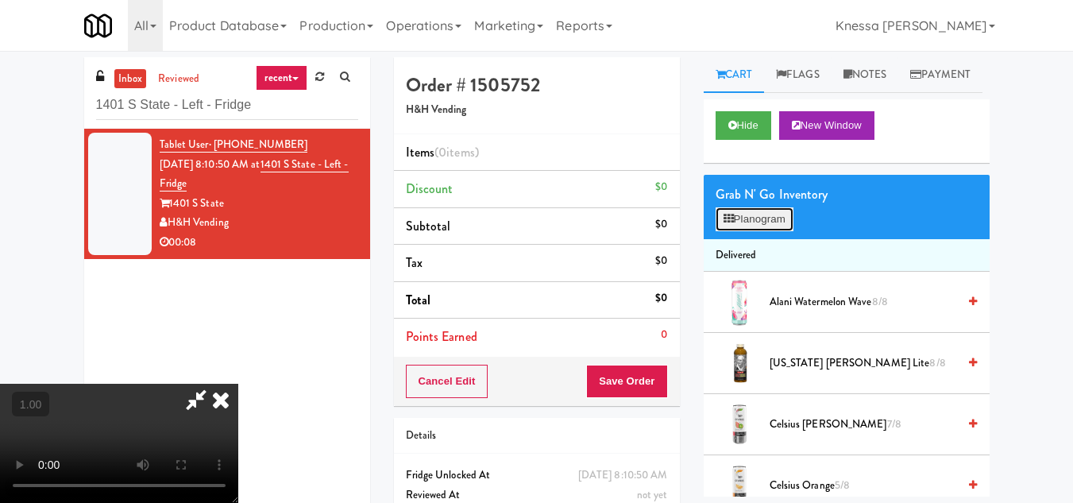
click at [737, 231] on button "Planogram" at bounding box center [755, 219] width 78 height 24
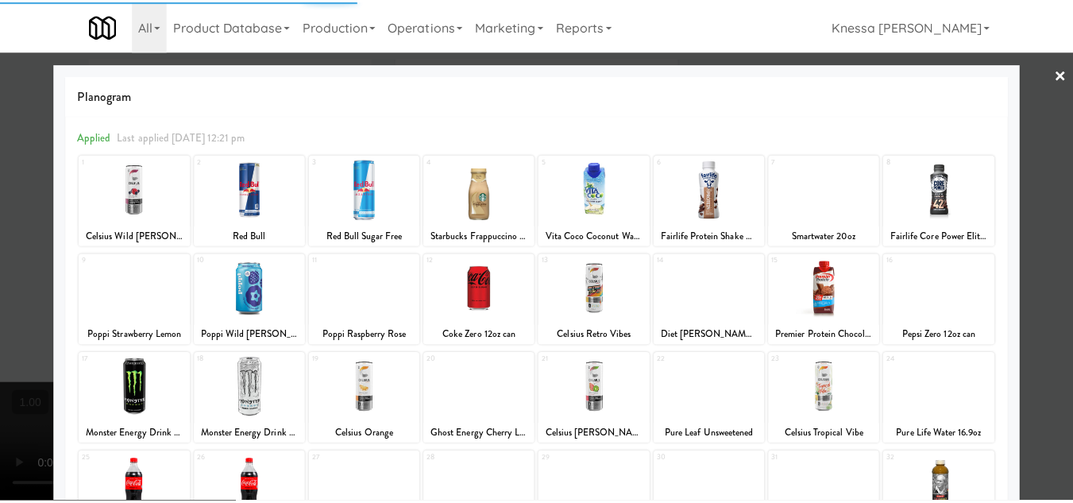
scroll to position [238, 0]
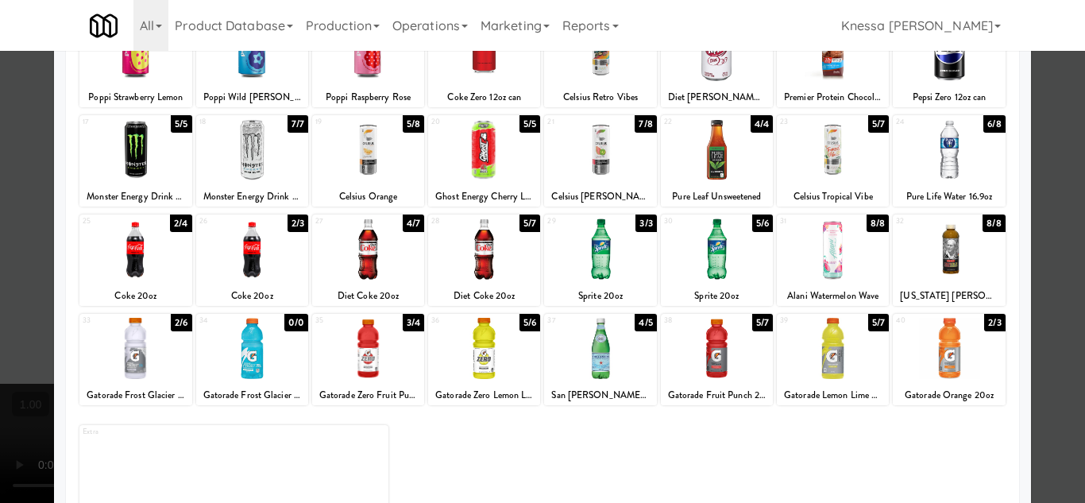
click at [820, 257] on div at bounding box center [833, 248] width 112 height 61
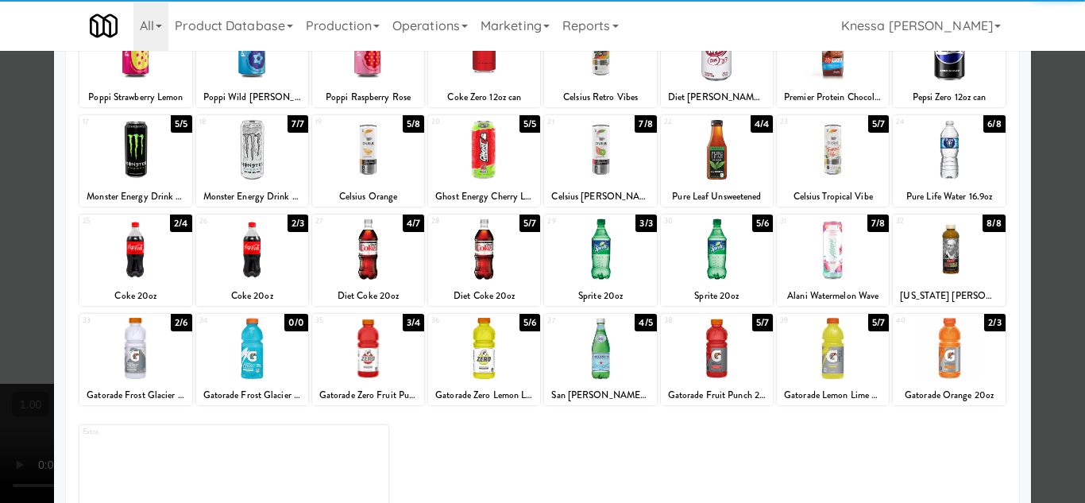
click at [1065, 387] on div at bounding box center [542, 251] width 1085 height 503
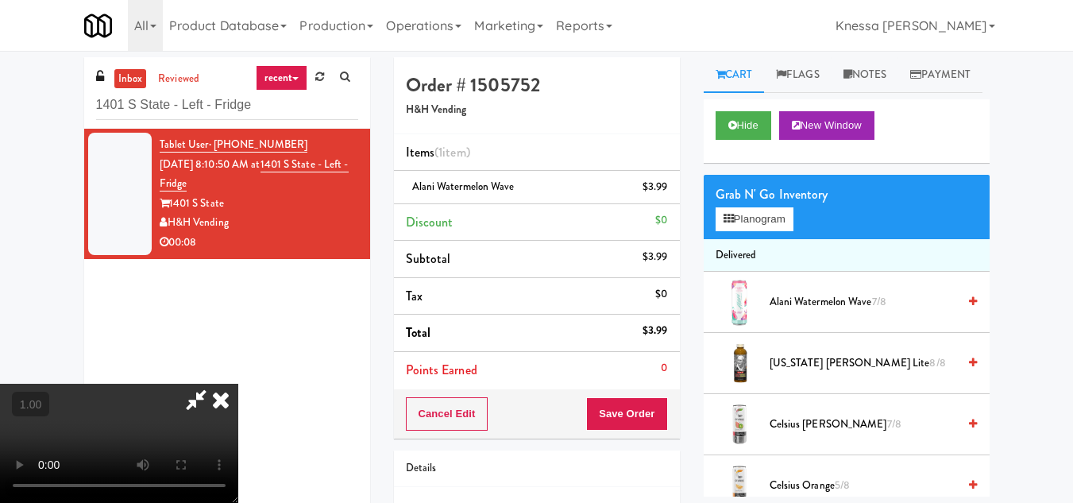
scroll to position [191, 0]
click at [238, 384] on video at bounding box center [119, 443] width 238 height 119
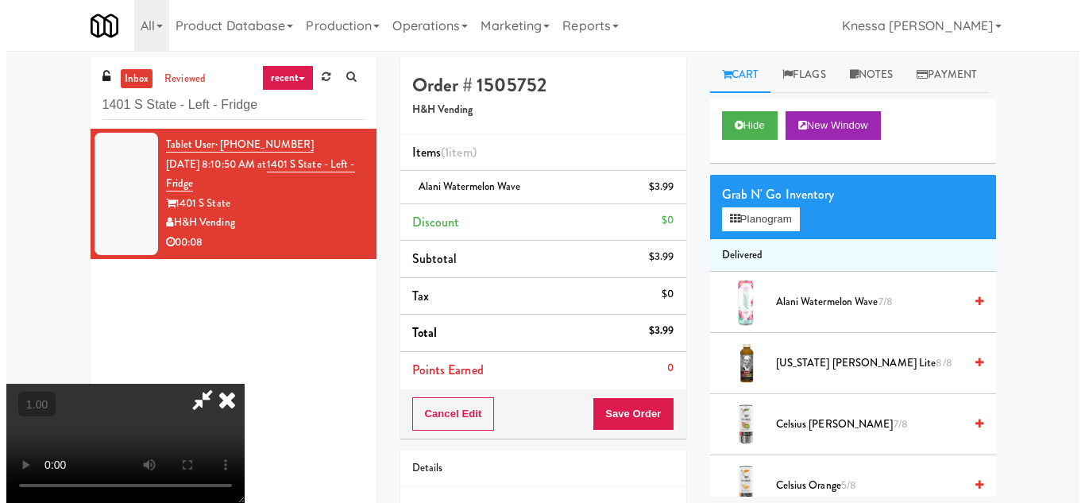
scroll to position [215, 0]
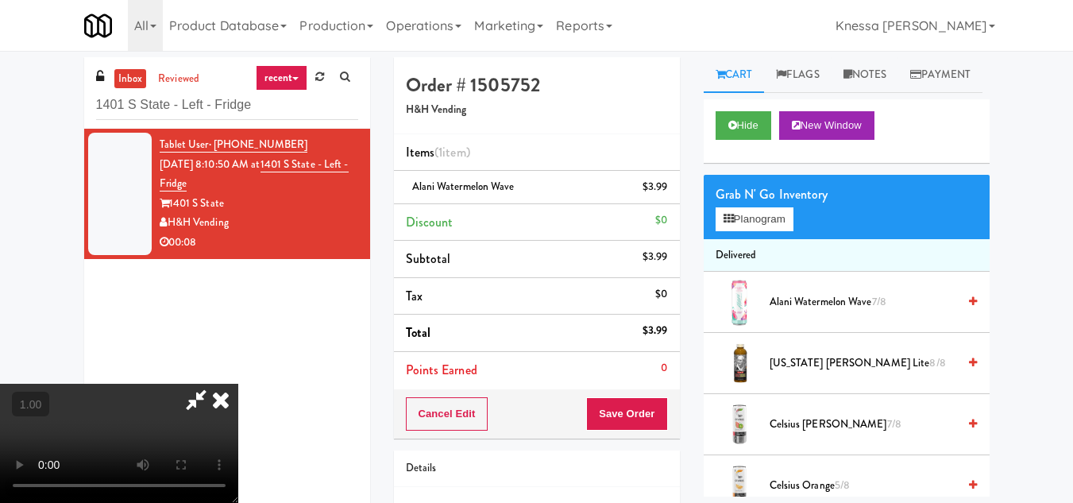
click at [238, 384] on video at bounding box center [119, 443] width 238 height 119
click at [748, 231] on button "Planogram" at bounding box center [755, 219] width 78 height 24
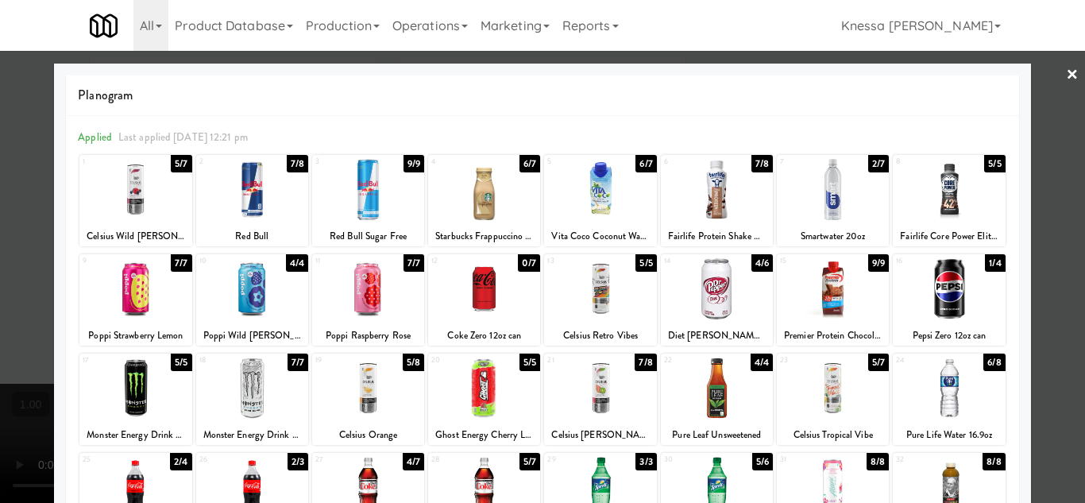
click at [1066, 78] on link "×" at bounding box center [1072, 75] width 13 height 49
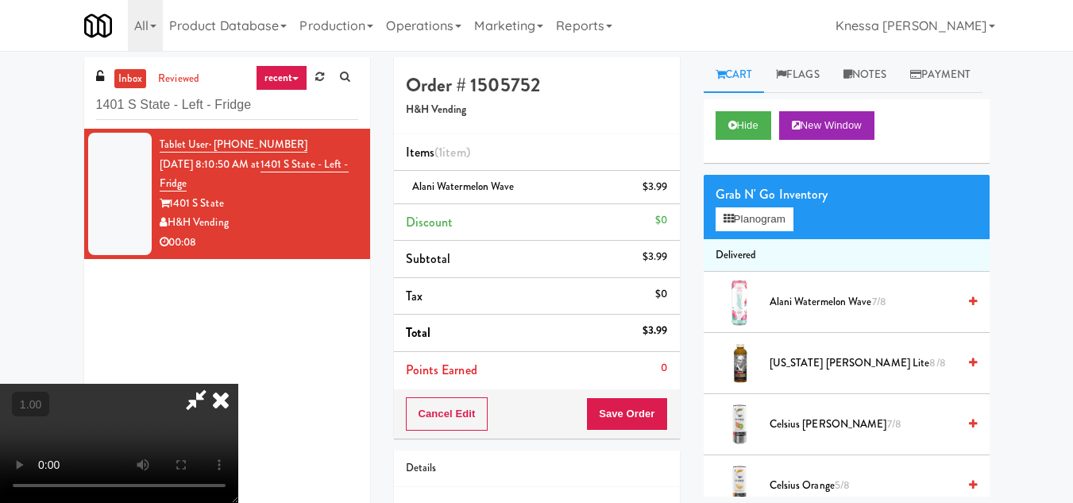
scroll to position [33, 0]
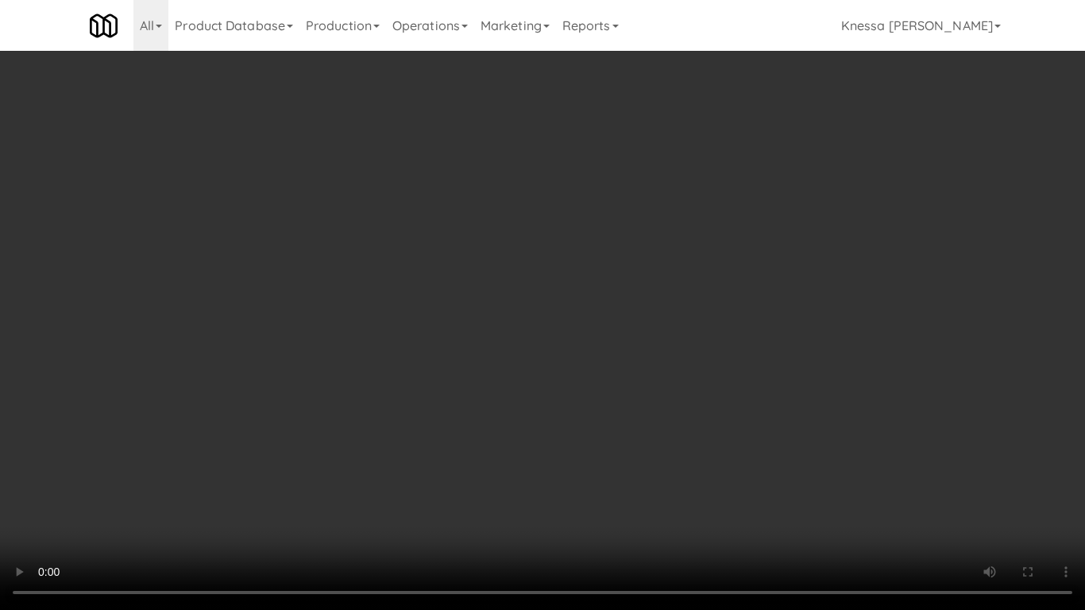
click at [494, 357] on video at bounding box center [542, 305] width 1085 height 610
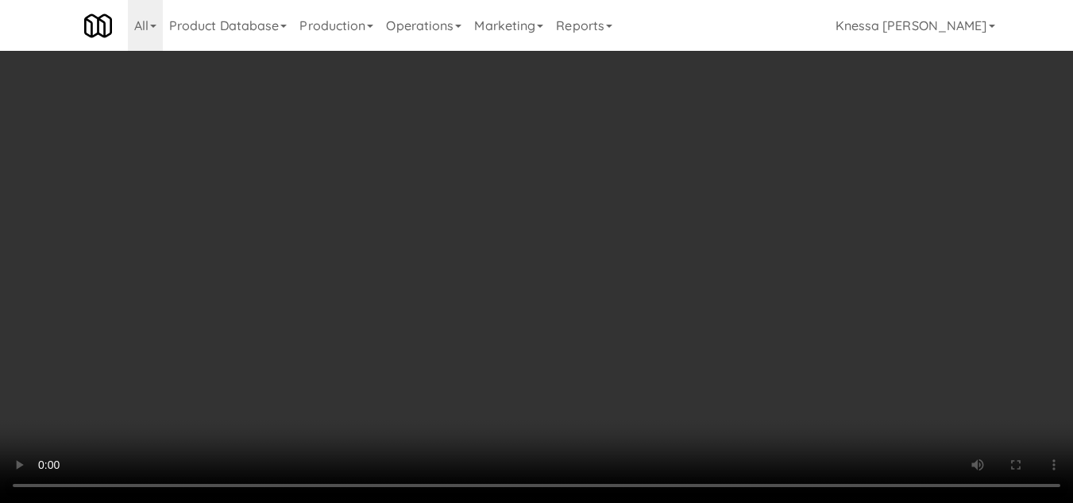
scroll to position [0, 0]
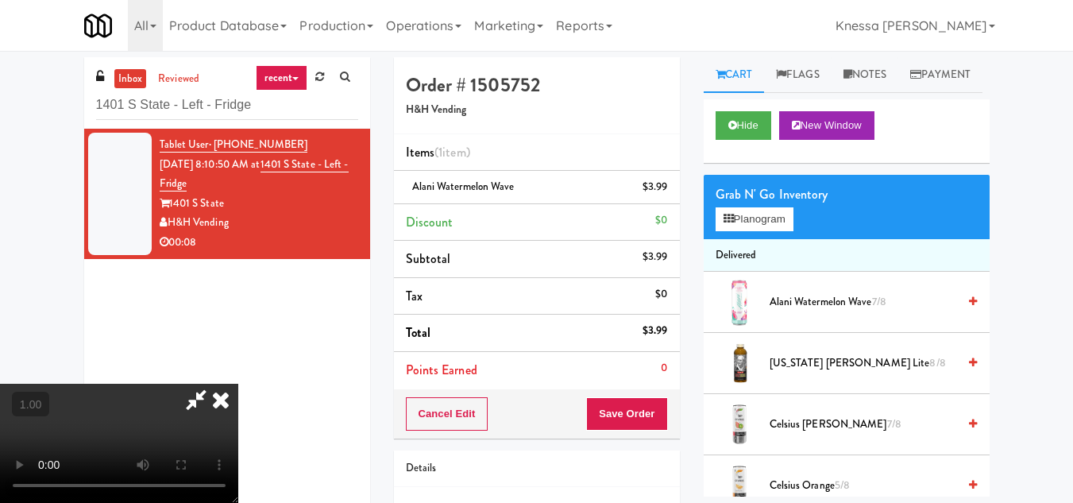
click at [238, 384] on icon at bounding box center [220, 400] width 35 height 32
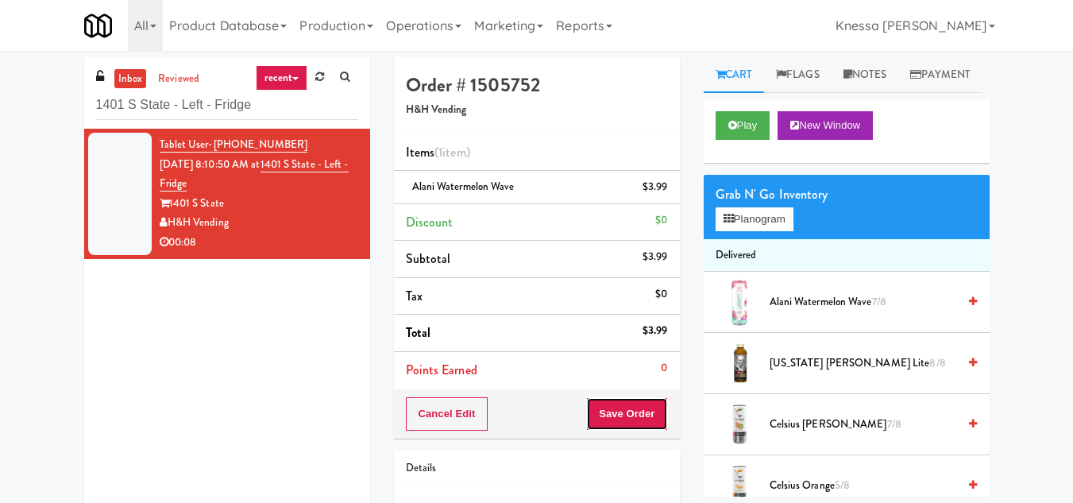
click at [632, 411] on button "Save Order" at bounding box center [626, 413] width 81 height 33
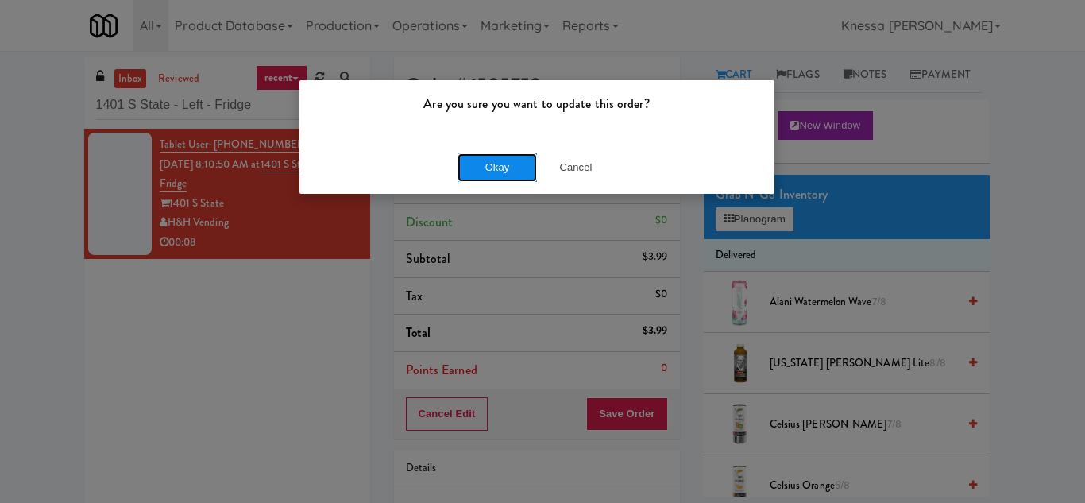
click at [485, 171] on button "Okay" at bounding box center [497, 167] width 79 height 29
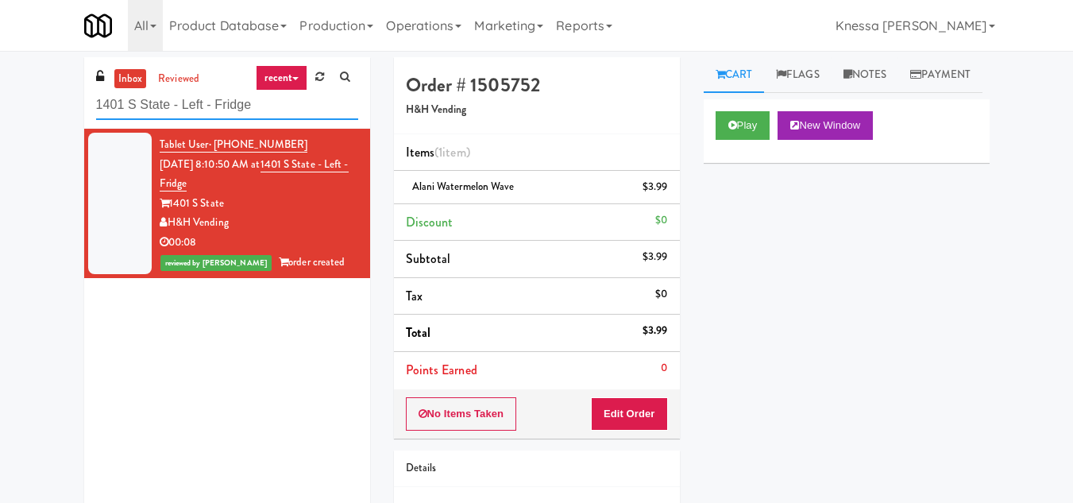
drag, startPoint x: 261, startPoint y: 106, endPoint x: 60, endPoint y: 112, distance: 200.3
click at [60, 112] on div "inbox reviewed recent all unclear take inventory issue suspicious failed recent…" at bounding box center [536, 328] width 1073 height 543
paste input "Black Beard - Cooler"
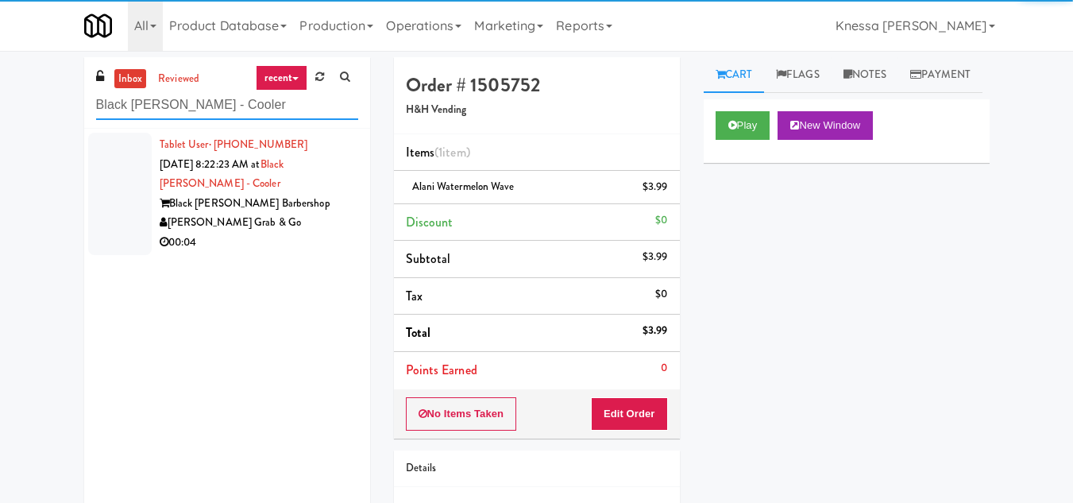
type input "Black Beard - Cooler"
click at [303, 210] on div "Black Beard Barbershop" at bounding box center [259, 204] width 199 height 20
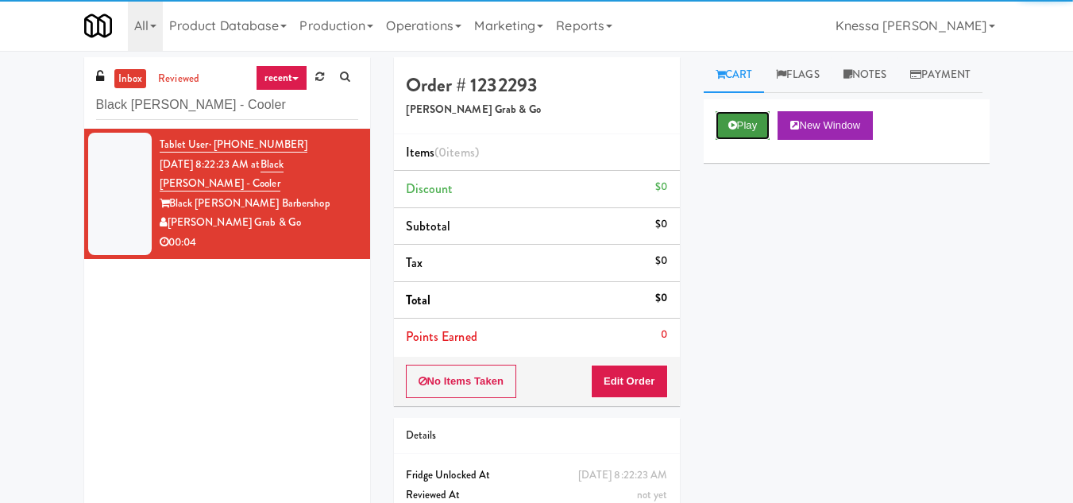
click at [734, 130] on icon at bounding box center [732, 125] width 9 height 10
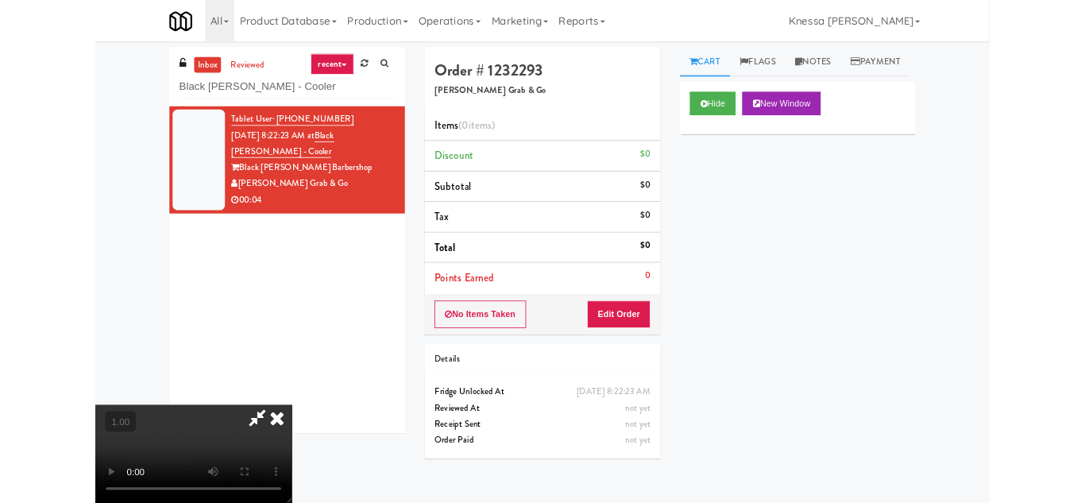
scroll to position [33, 0]
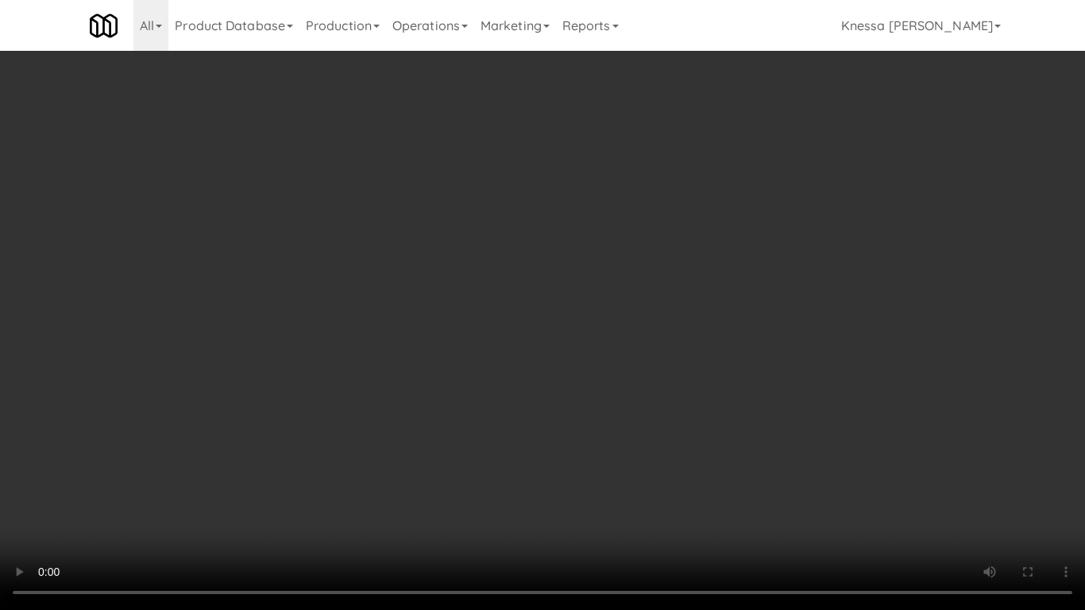
click at [497, 370] on video at bounding box center [542, 305] width 1085 height 610
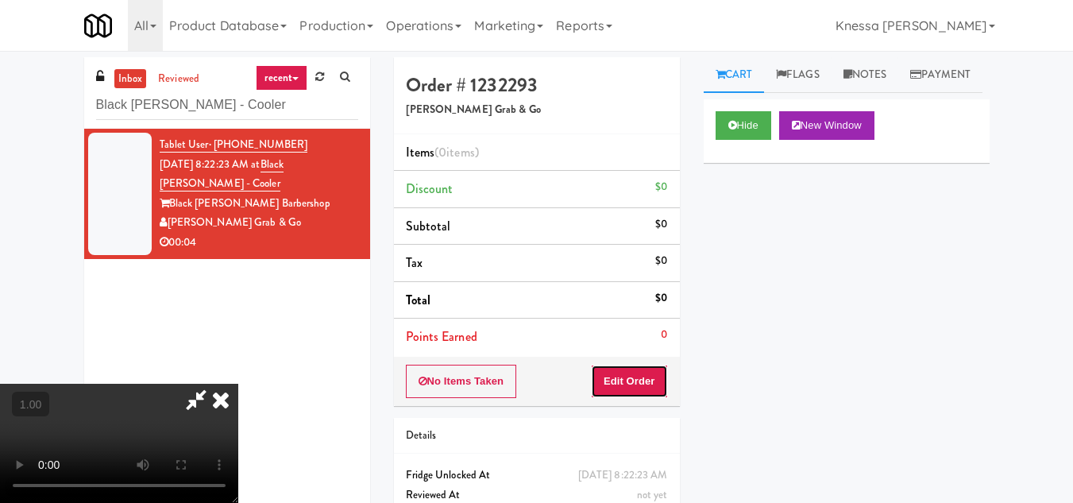
click at [655, 385] on button "Edit Order" at bounding box center [629, 381] width 77 height 33
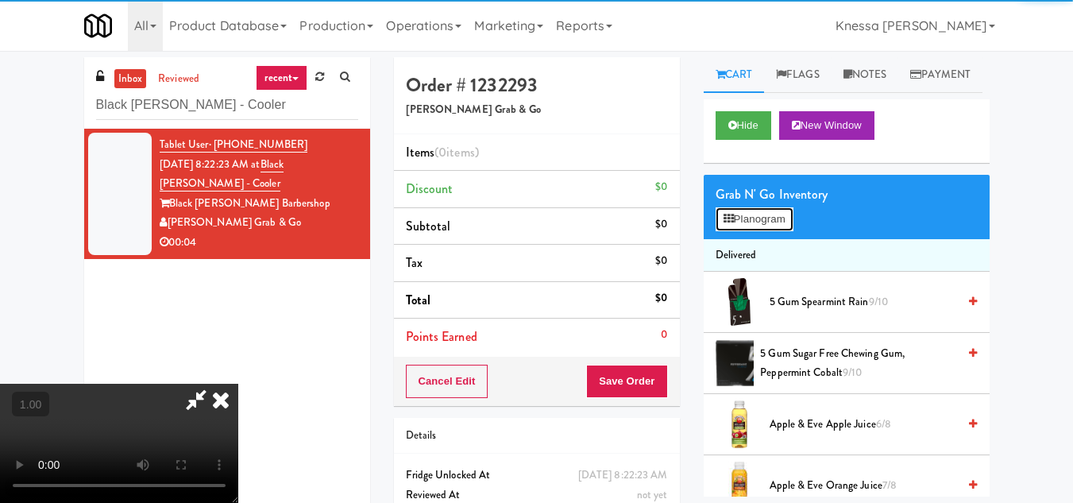
click at [774, 231] on button "Planogram" at bounding box center [755, 219] width 78 height 24
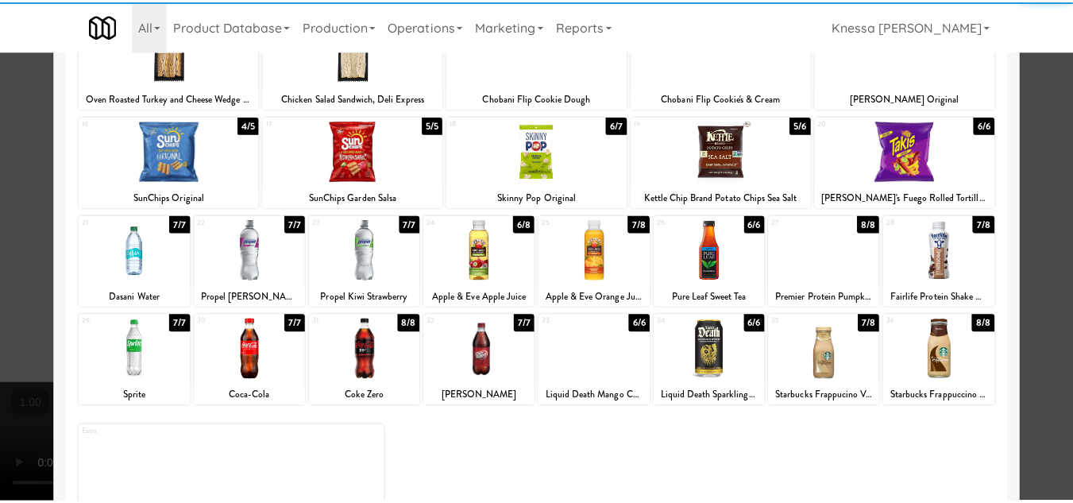
scroll to position [238, 0]
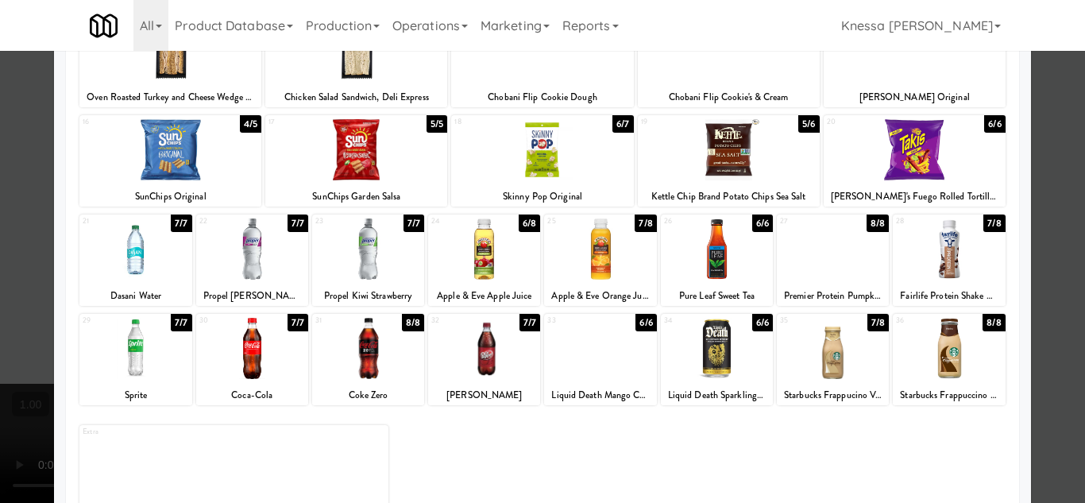
click at [466, 247] on div at bounding box center [484, 248] width 112 height 61
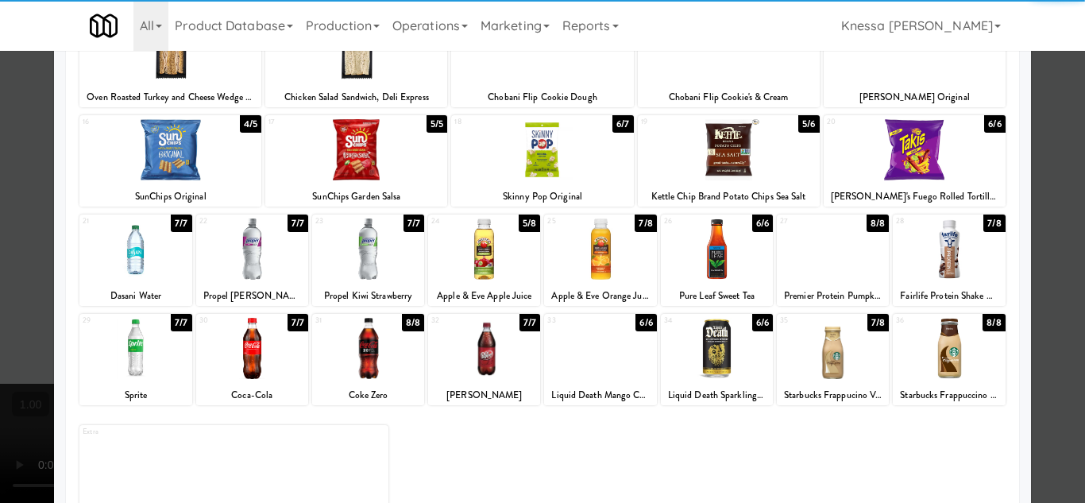
click at [1059, 417] on div at bounding box center [542, 251] width 1085 height 503
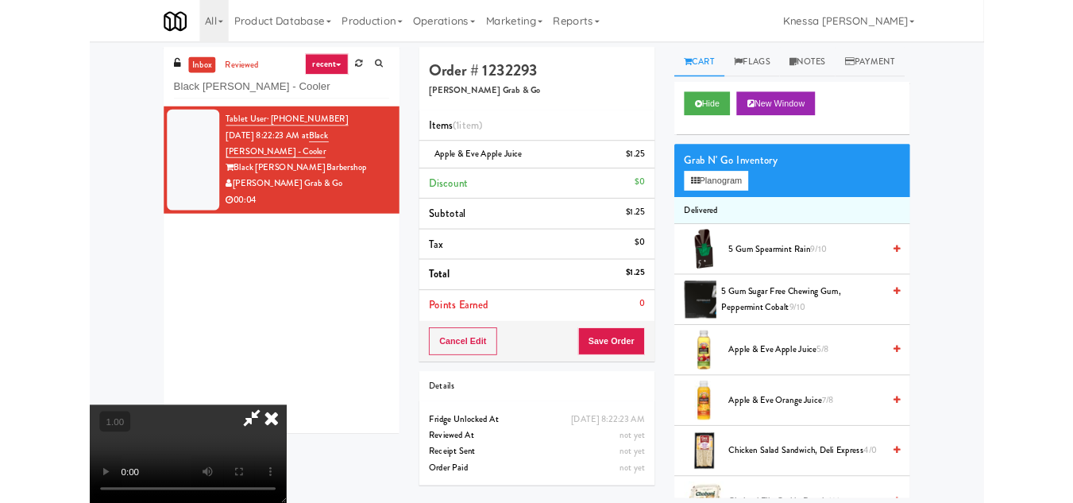
scroll to position [33, 0]
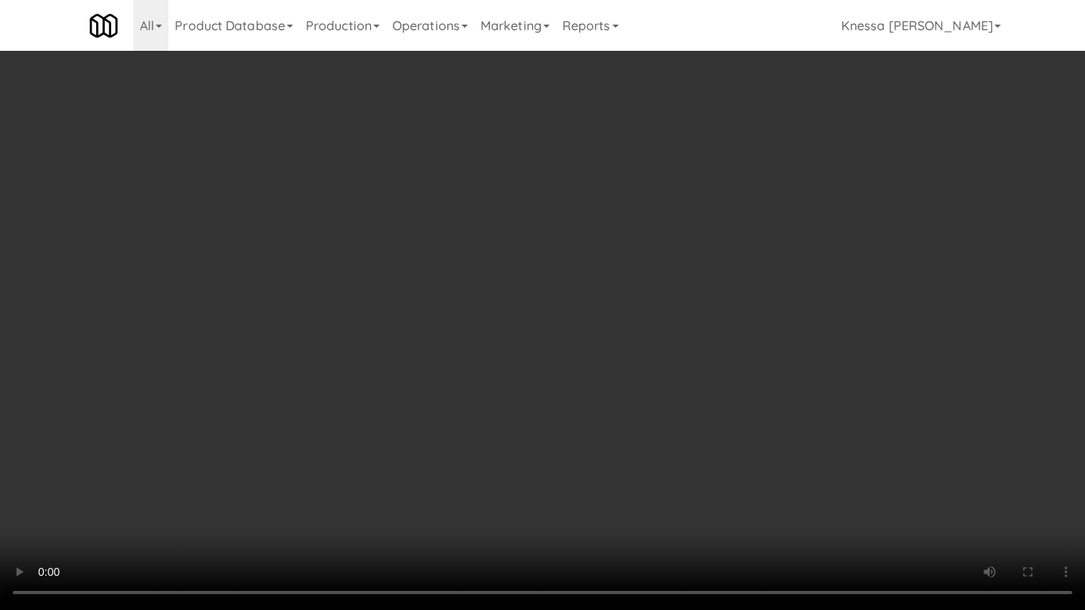
click at [466, 431] on video at bounding box center [542, 305] width 1085 height 610
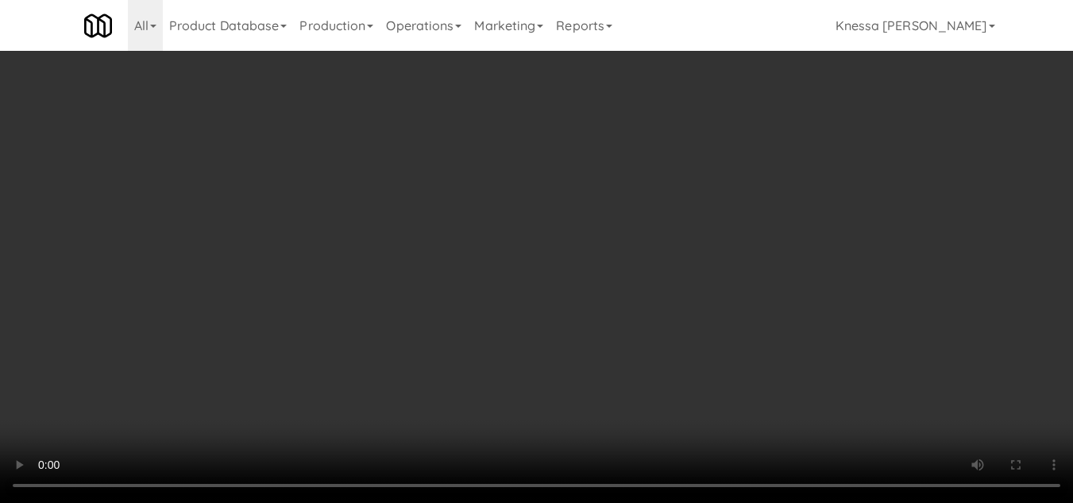
scroll to position [0, 0]
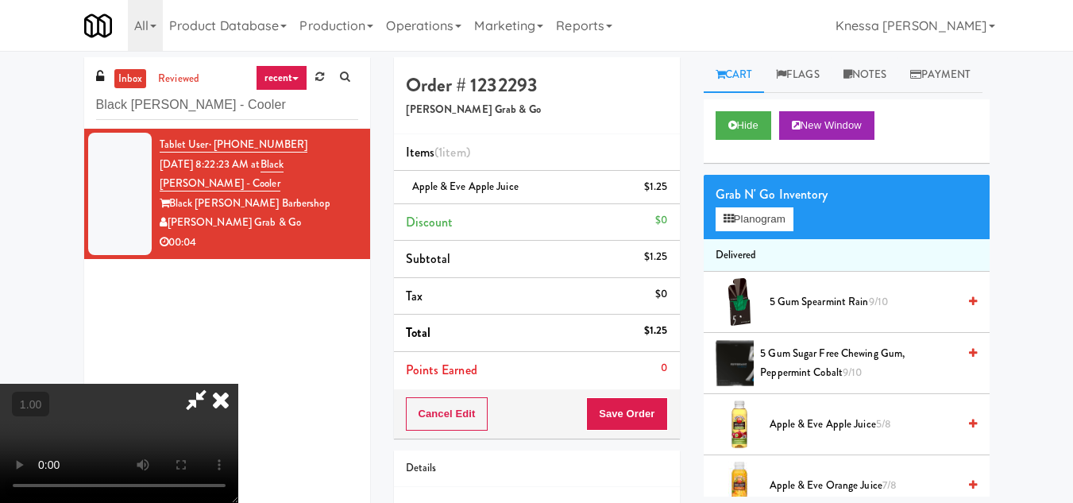
click at [238, 384] on icon at bounding box center [220, 400] width 35 height 32
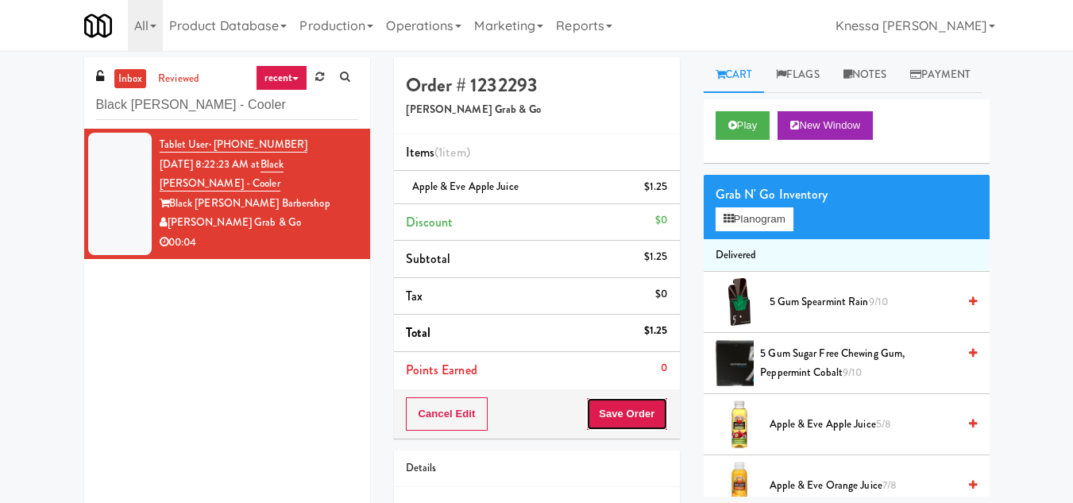
click at [639, 424] on button "Save Order" at bounding box center [626, 413] width 81 height 33
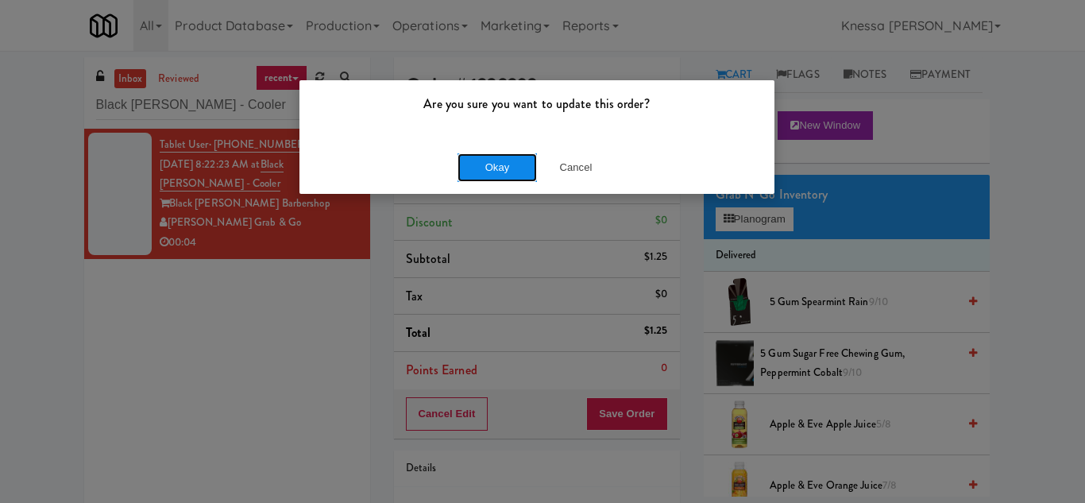
click at [497, 177] on button "Okay" at bounding box center [497, 167] width 79 height 29
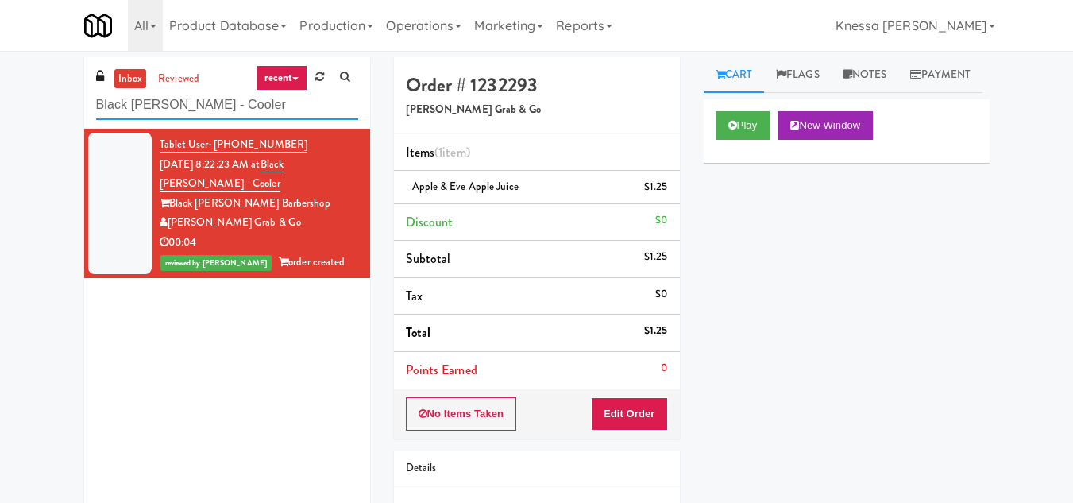
drag, startPoint x: 240, startPoint y: 99, endPoint x: 26, endPoint y: 106, distance: 213.8
click at [26, 106] on div "inbox reviewed recent all unclear take inventory issue suspicious failed recent…" at bounding box center [536, 328] width 1073 height 543
paste input "Michelin - Snack - Right"
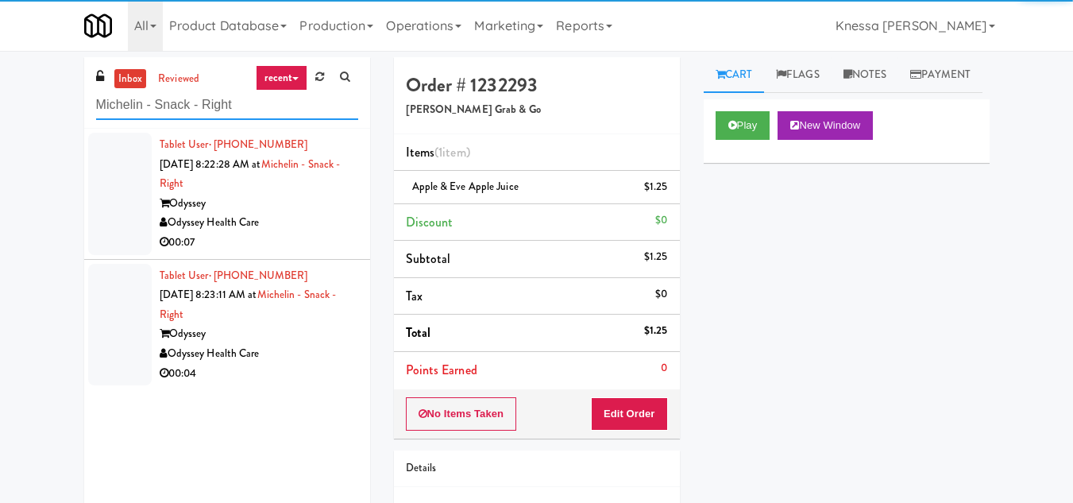
type input "Michelin - Snack - Right"
click at [312, 204] on div "Odyssey" at bounding box center [259, 204] width 199 height 20
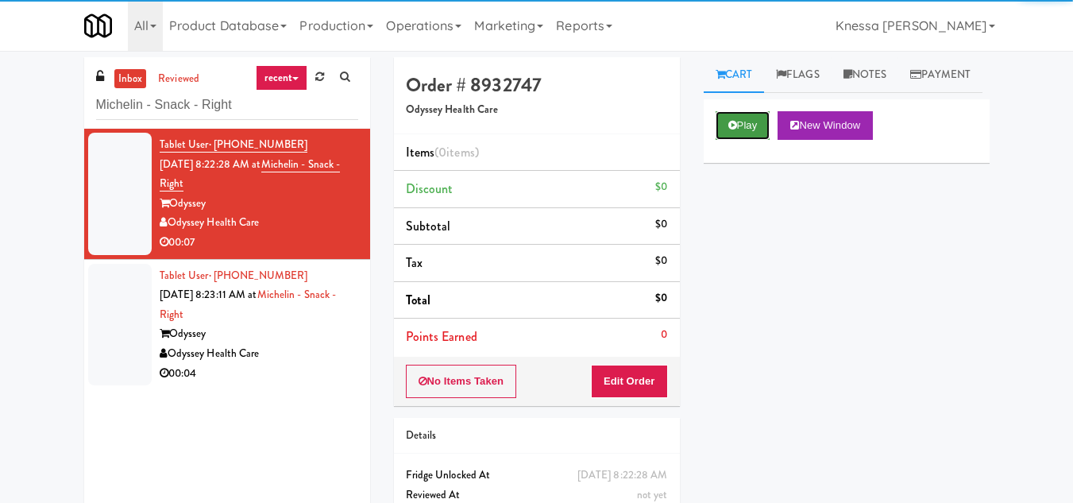
click at [754, 140] on button "Play" at bounding box center [743, 125] width 55 height 29
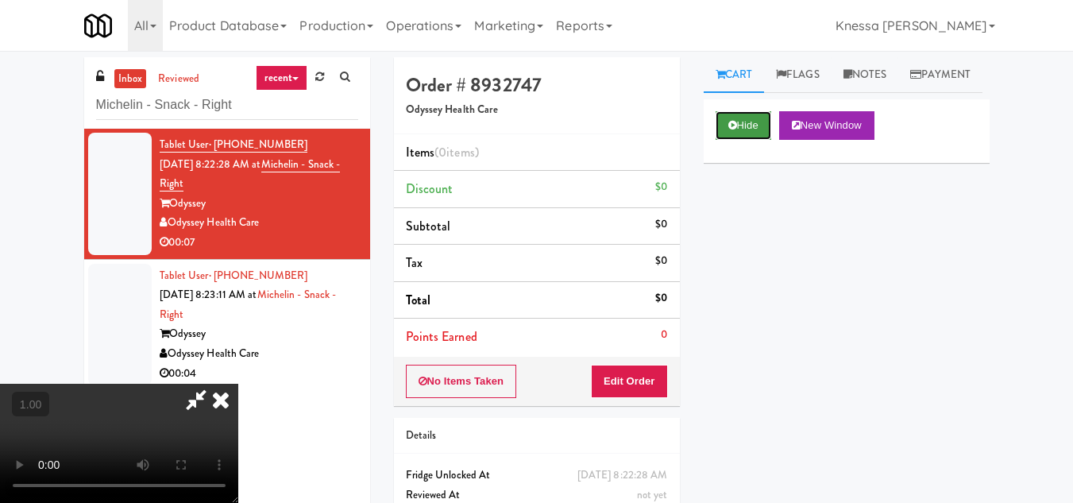
click at [749, 140] on button "Hide" at bounding box center [744, 125] width 56 height 29
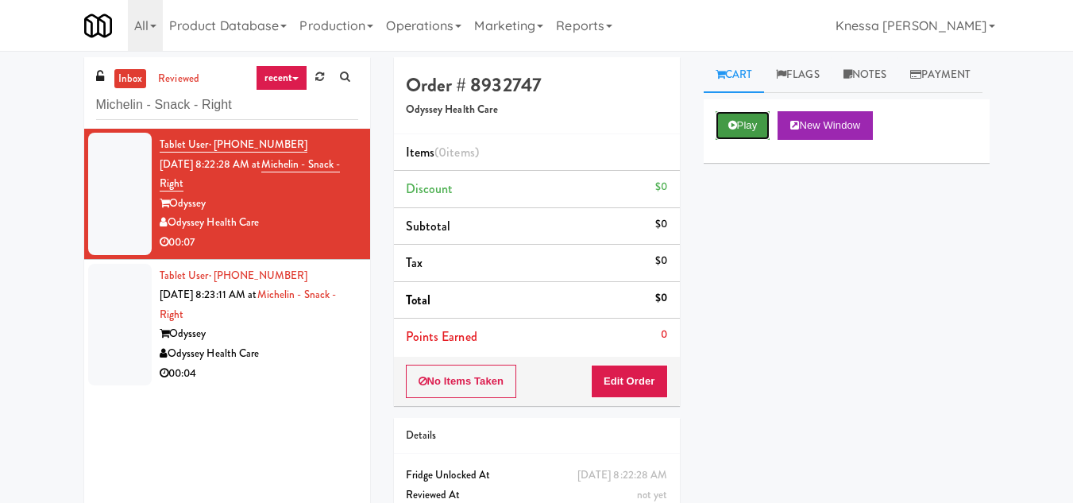
click at [749, 140] on button "Play" at bounding box center [743, 125] width 55 height 29
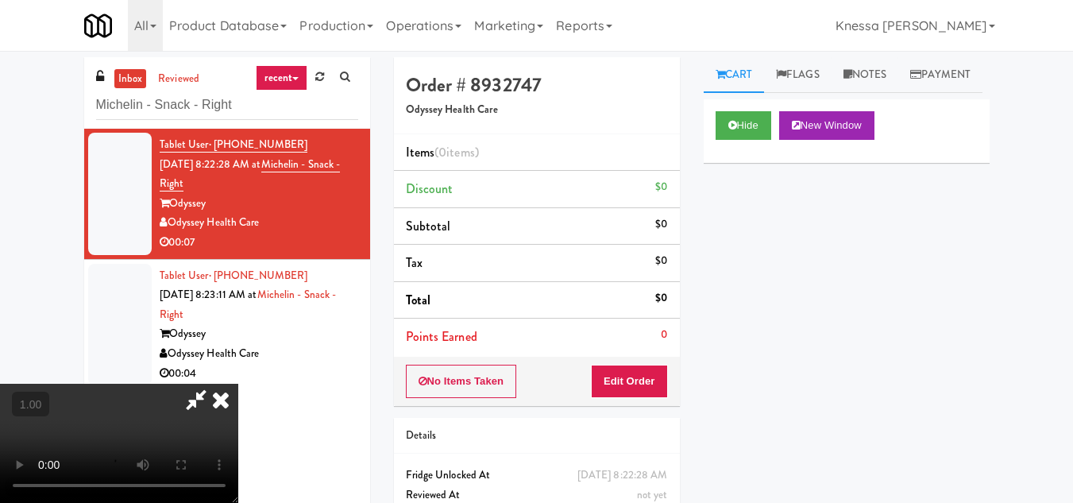
scroll to position [33, 0]
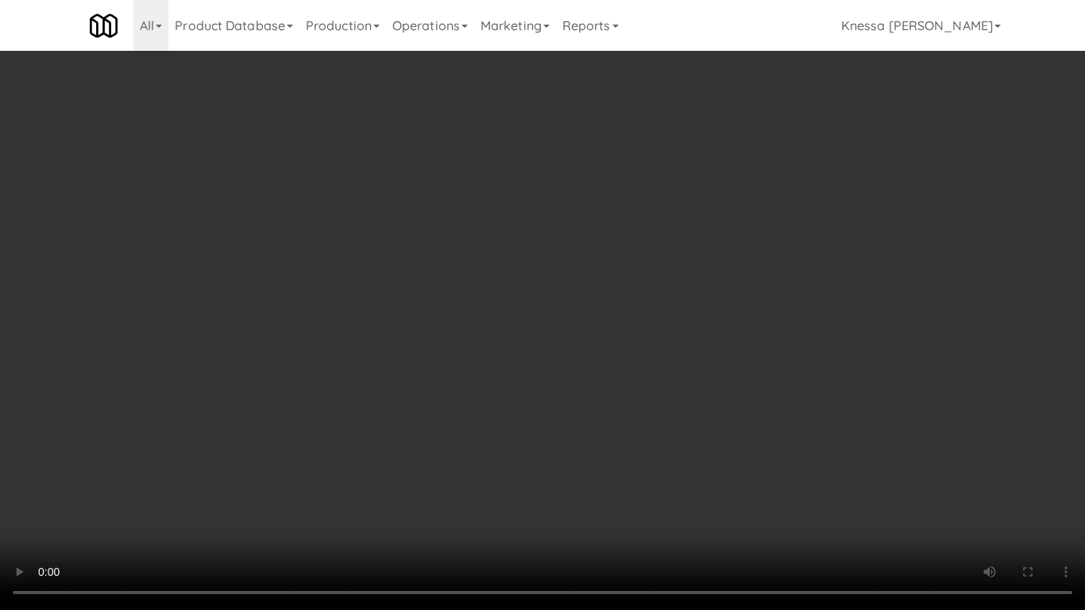
click at [472, 404] on video at bounding box center [542, 305] width 1085 height 610
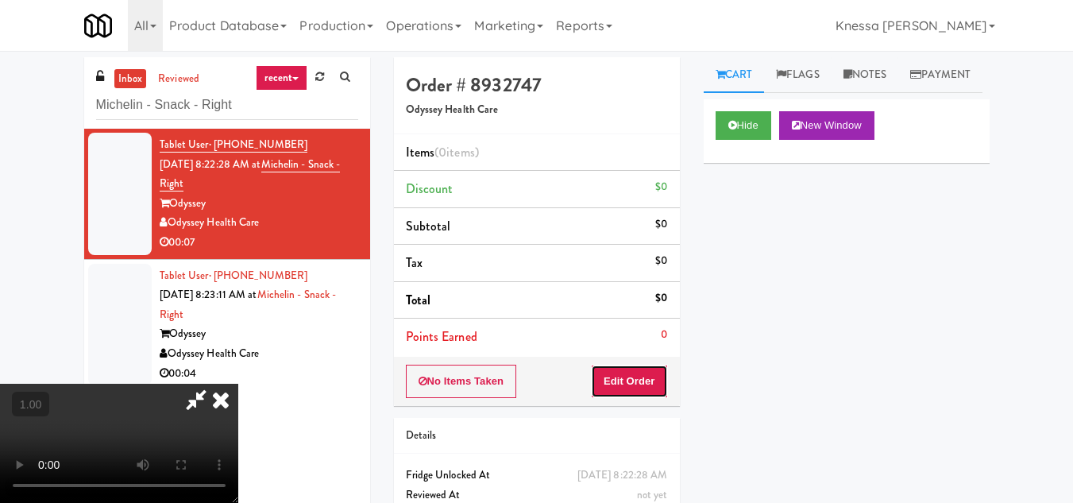
click at [663, 379] on button "Edit Order" at bounding box center [629, 381] width 77 height 33
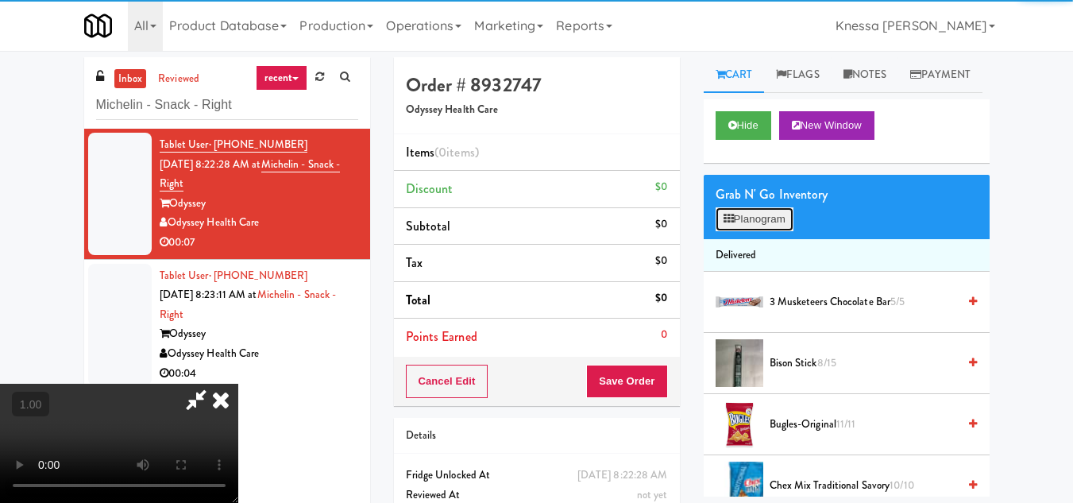
click at [771, 231] on button "Planogram" at bounding box center [755, 219] width 78 height 24
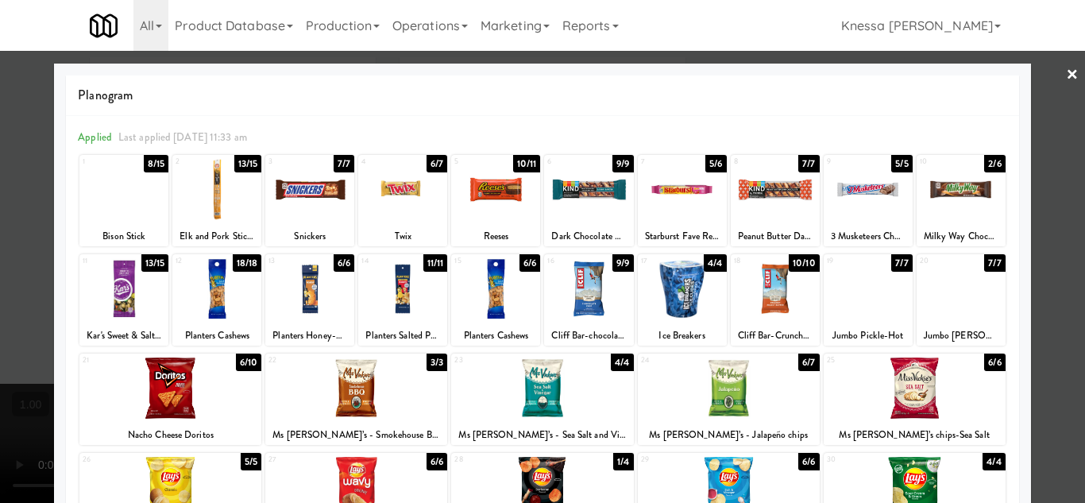
click at [307, 300] on div at bounding box center [309, 288] width 89 height 61
click at [1051, 367] on div at bounding box center [542, 251] width 1085 height 503
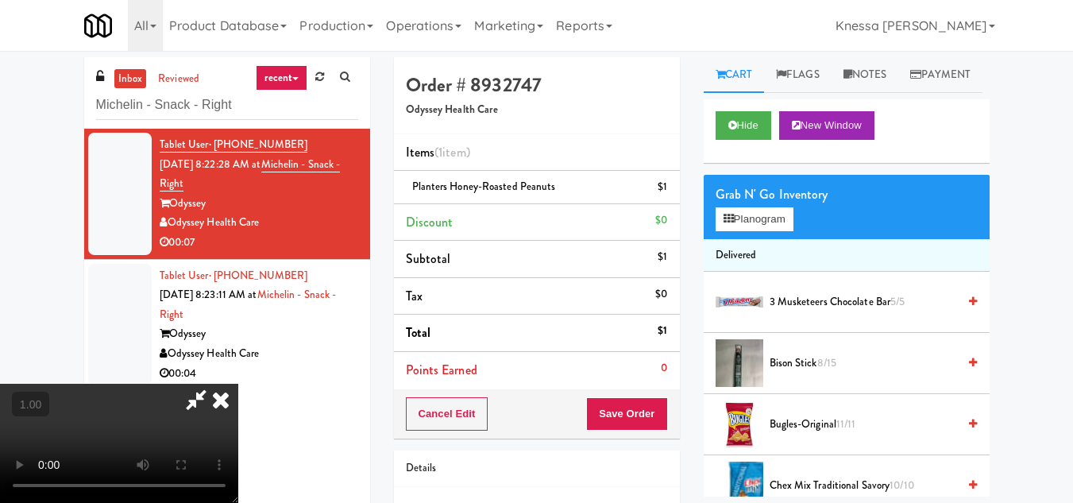
click at [238, 384] on video at bounding box center [119, 443] width 238 height 119
click at [759, 231] on button "Planogram" at bounding box center [755, 219] width 78 height 24
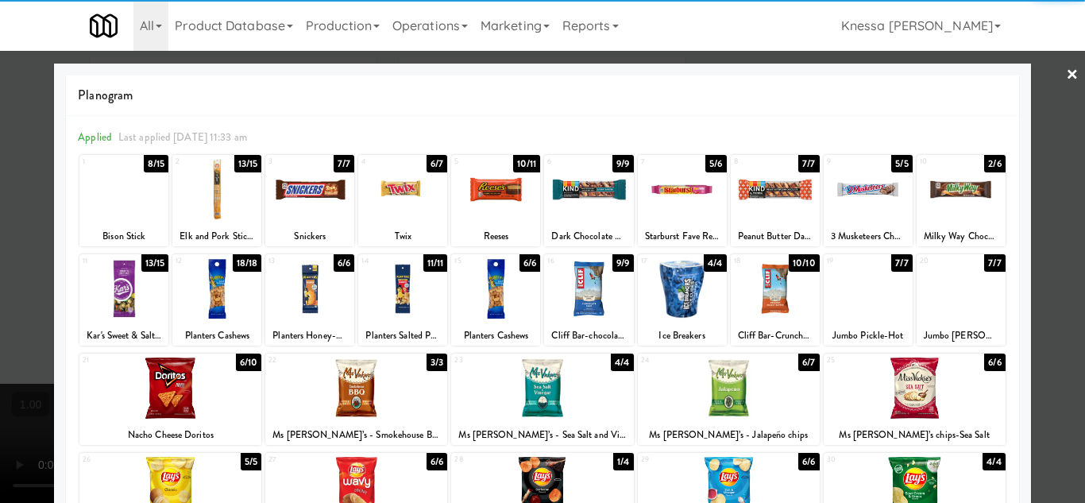
click at [101, 307] on div at bounding box center [123, 288] width 89 height 61
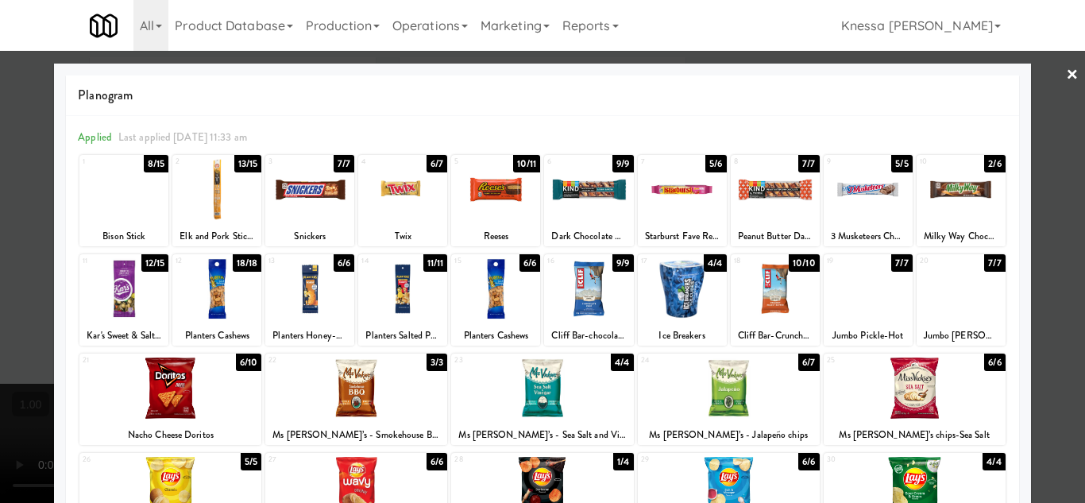
click at [1056, 311] on div at bounding box center [542, 251] width 1085 height 503
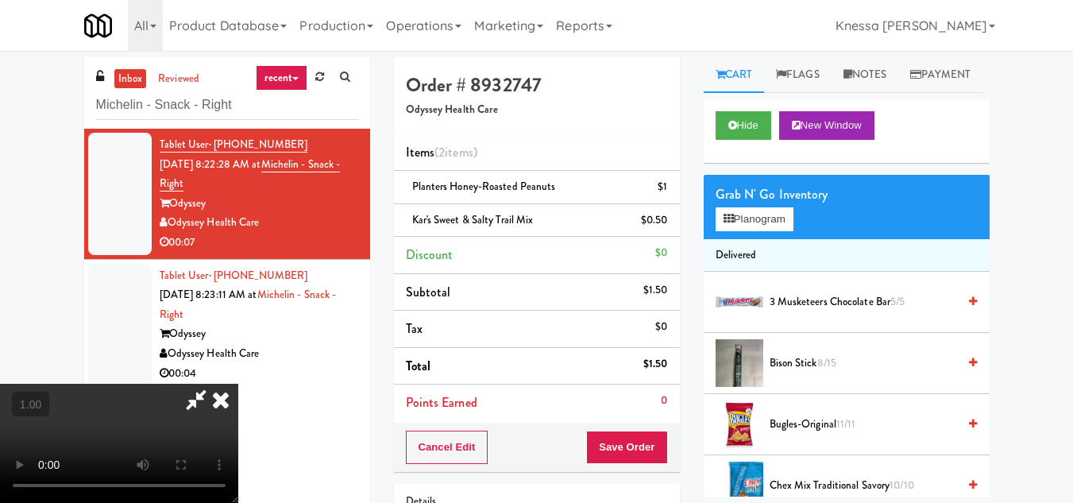
click at [238, 384] on video at bounding box center [119, 443] width 238 height 119
click at [238, 384] on icon at bounding box center [220, 400] width 35 height 32
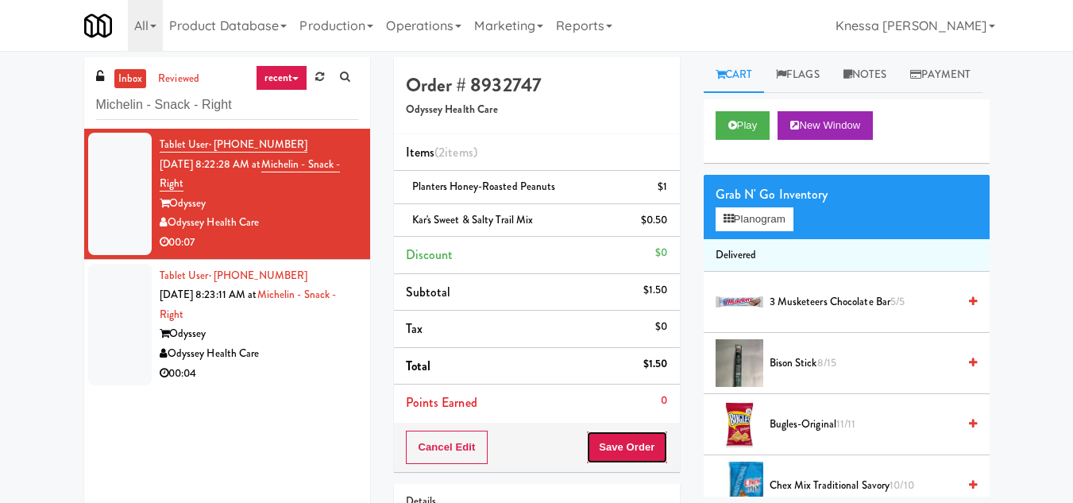
click at [637, 446] on button "Save Order" at bounding box center [626, 447] width 81 height 33
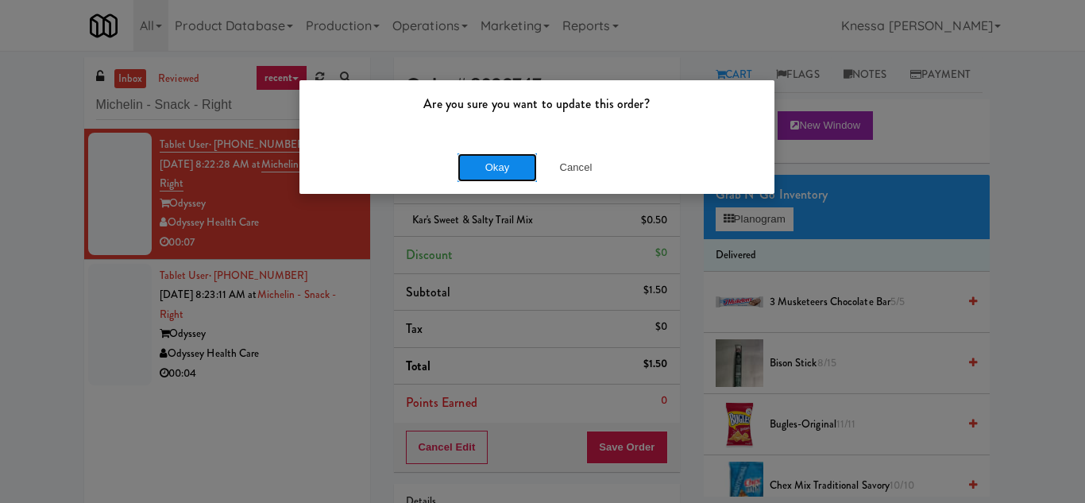
click at [484, 168] on button "Okay" at bounding box center [497, 167] width 79 height 29
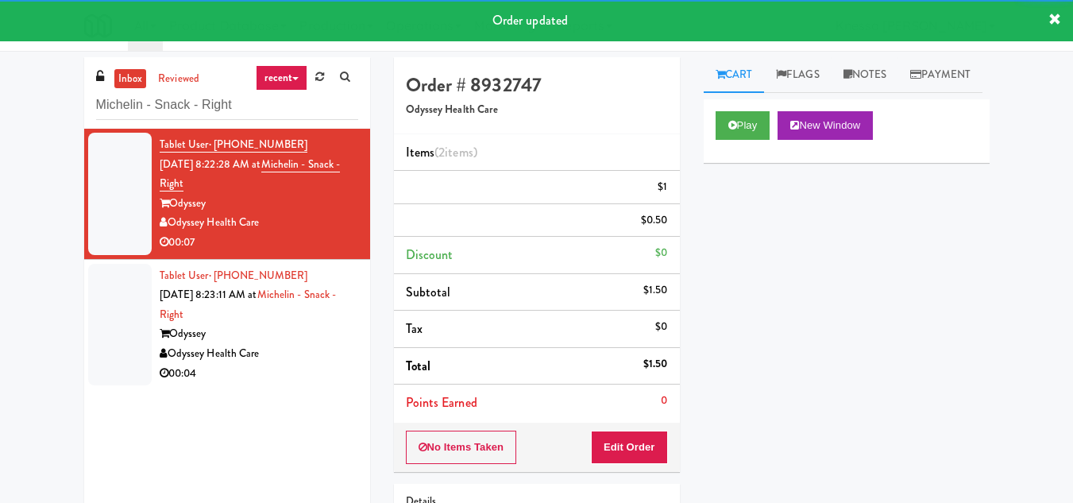
click at [300, 328] on div "Odyssey" at bounding box center [259, 334] width 199 height 20
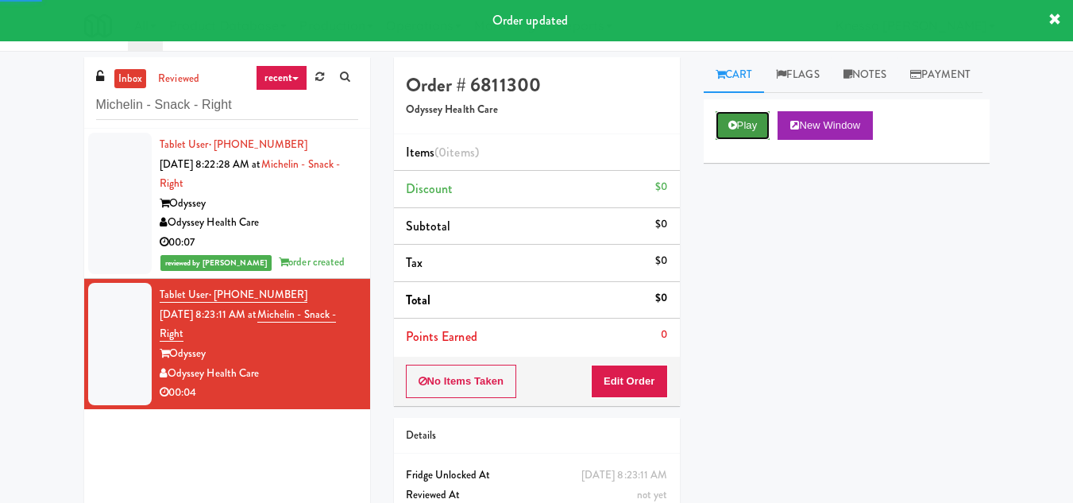
click at [743, 140] on button "Play" at bounding box center [743, 125] width 55 height 29
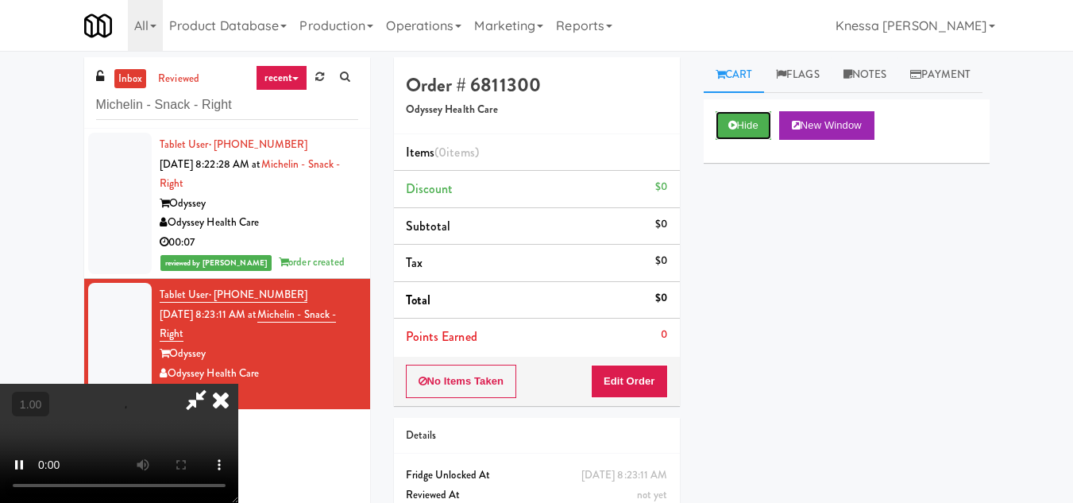
scroll to position [56, 0]
click at [238, 384] on video at bounding box center [119, 443] width 238 height 119
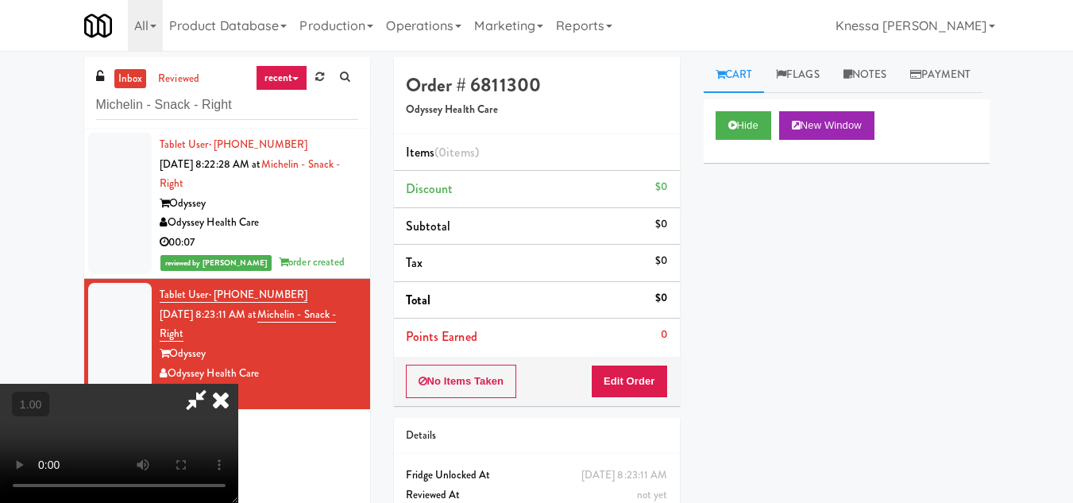
click at [238, 384] on video at bounding box center [119, 443] width 238 height 119
click at [653, 388] on button "Edit Order" at bounding box center [629, 381] width 77 height 33
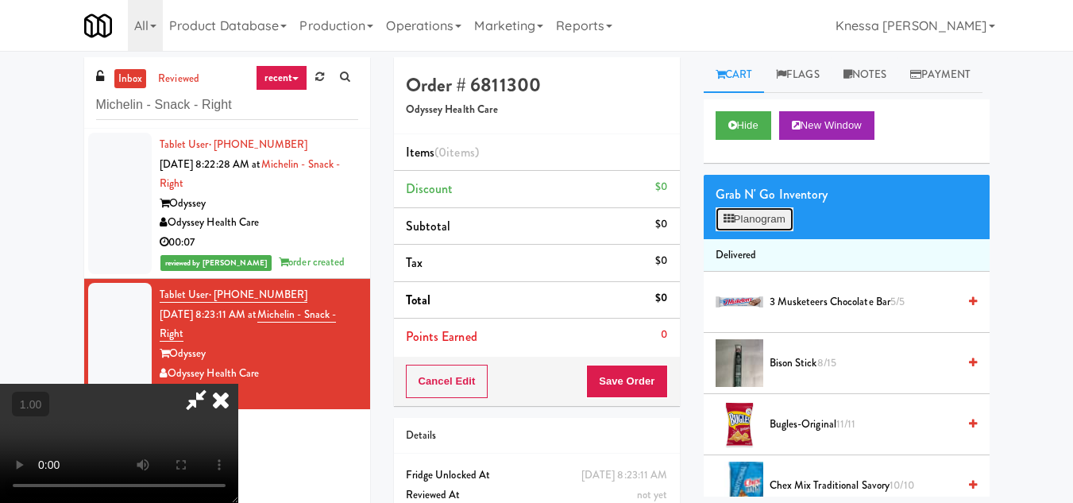
click at [749, 231] on button "Planogram" at bounding box center [755, 219] width 78 height 24
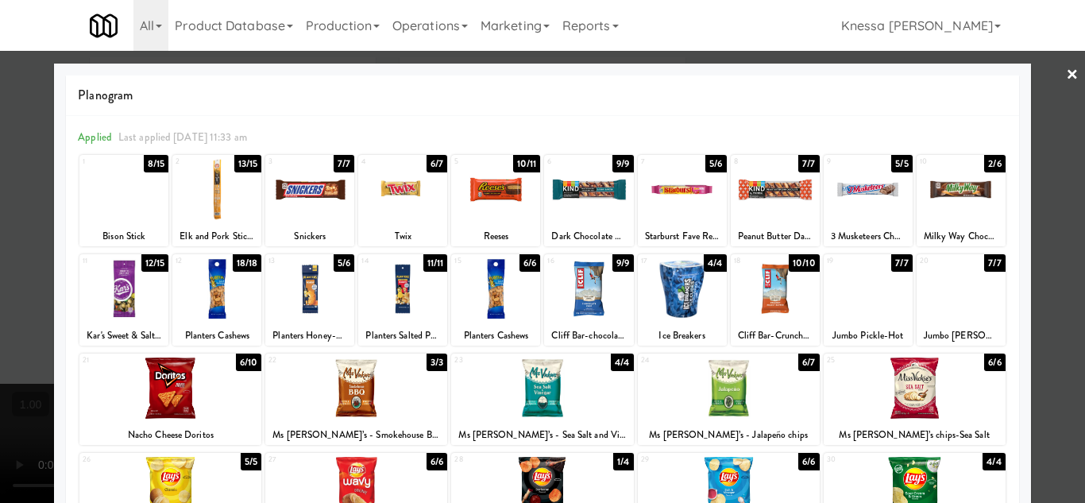
click at [118, 211] on div at bounding box center [123, 189] width 89 height 61
click at [1052, 331] on div at bounding box center [542, 251] width 1085 height 503
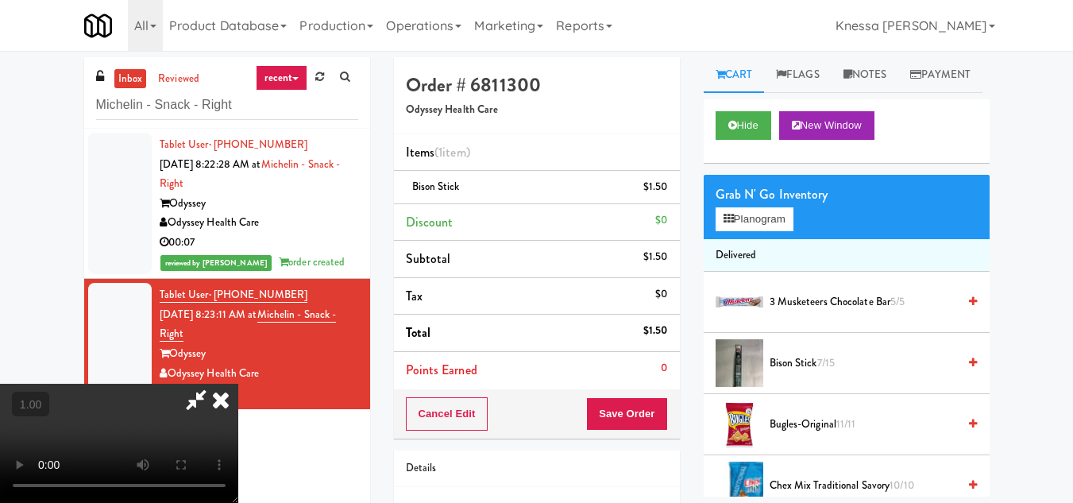
click at [238, 384] on video at bounding box center [119, 443] width 238 height 119
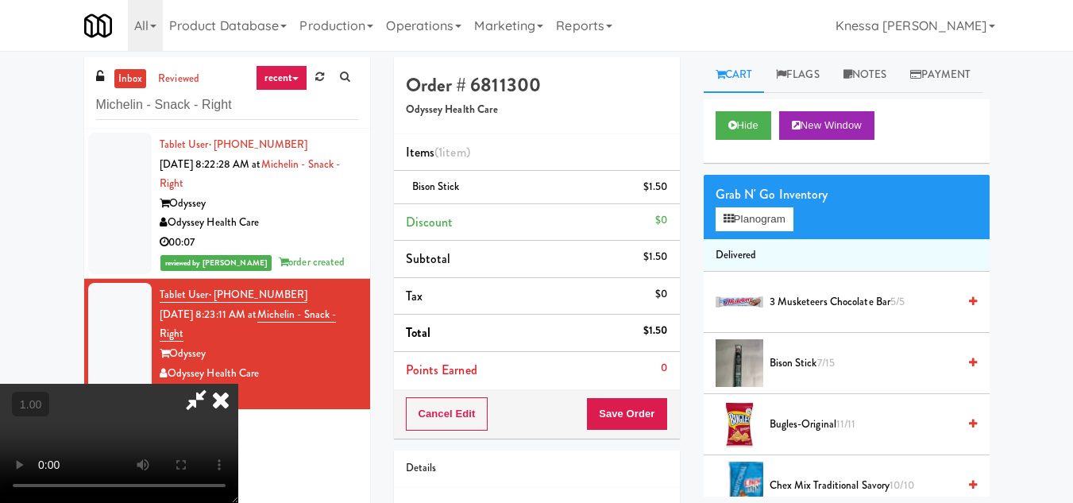
scroll to position [33, 0]
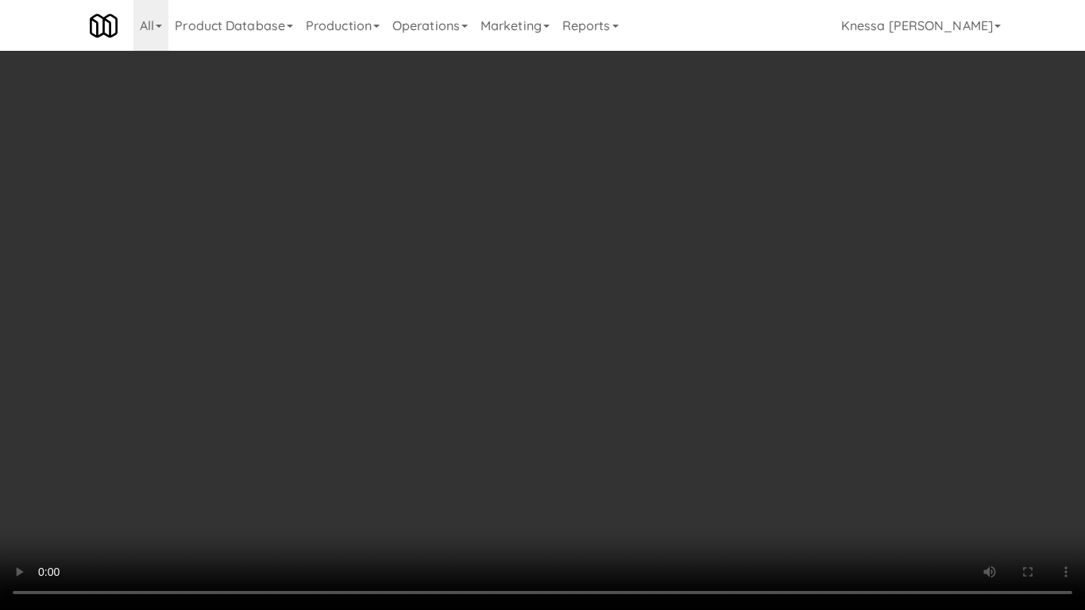
click at [558, 412] on video at bounding box center [542, 305] width 1085 height 610
click at [502, 419] on video at bounding box center [542, 305] width 1085 height 610
click at [481, 323] on video at bounding box center [542, 305] width 1085 height 610
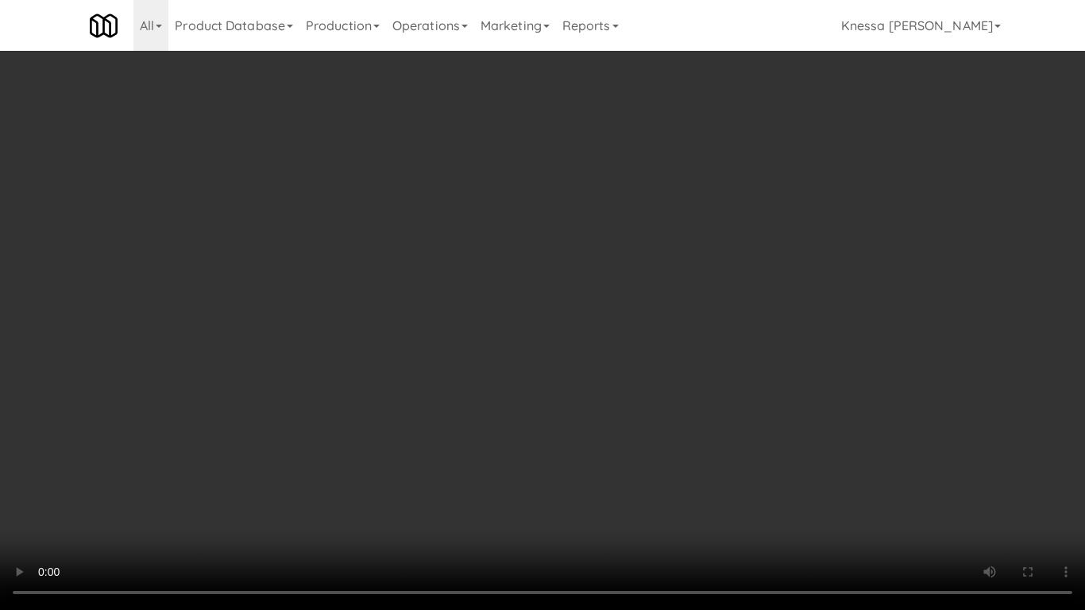
click at [526, 357] on video at bounding box center [542, 305] width 1085 height 610
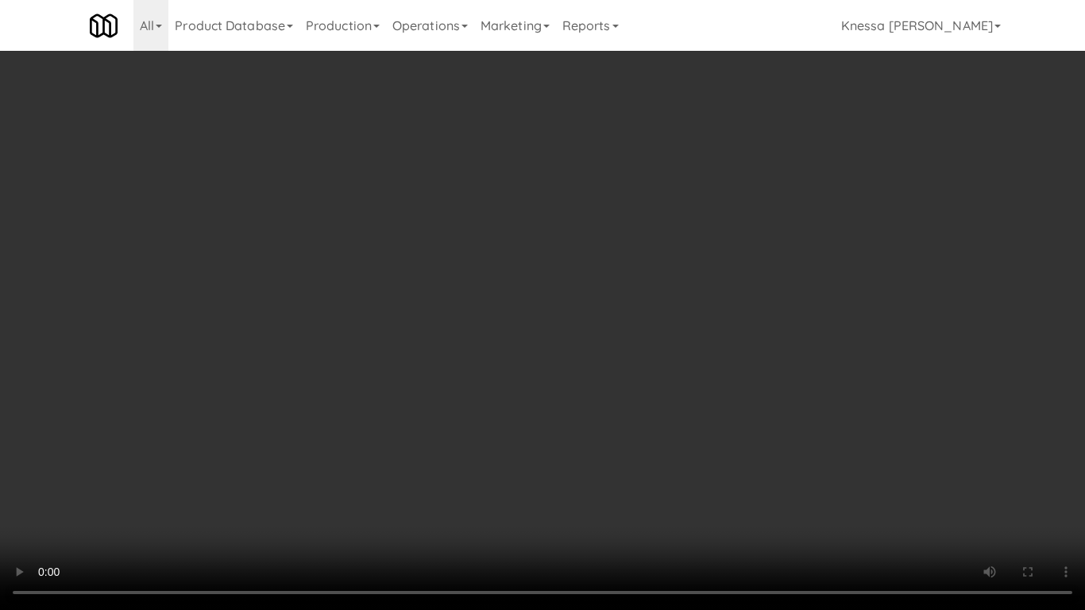
click at [526, 357] on video at bounding box center [542, 305] width 1085 height 610
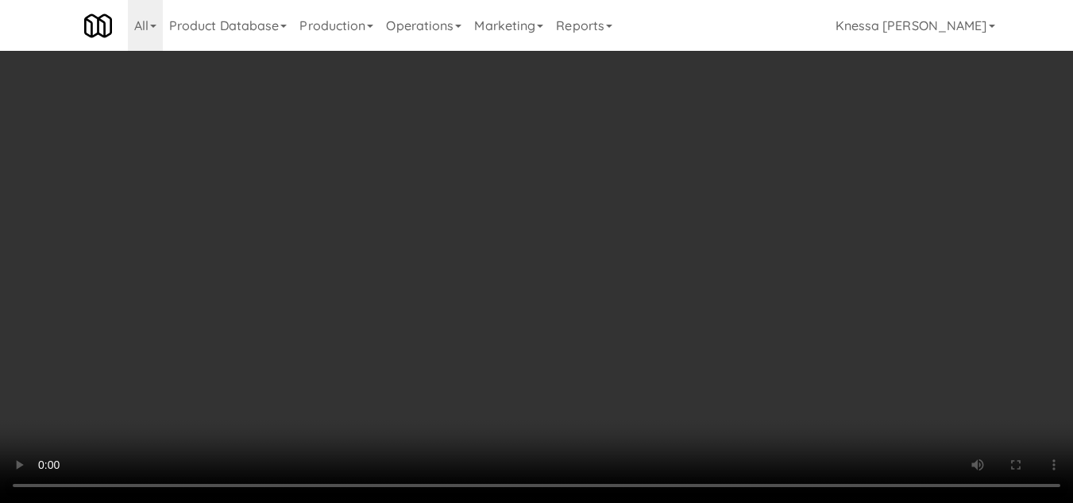
scroll to position [0, 0]
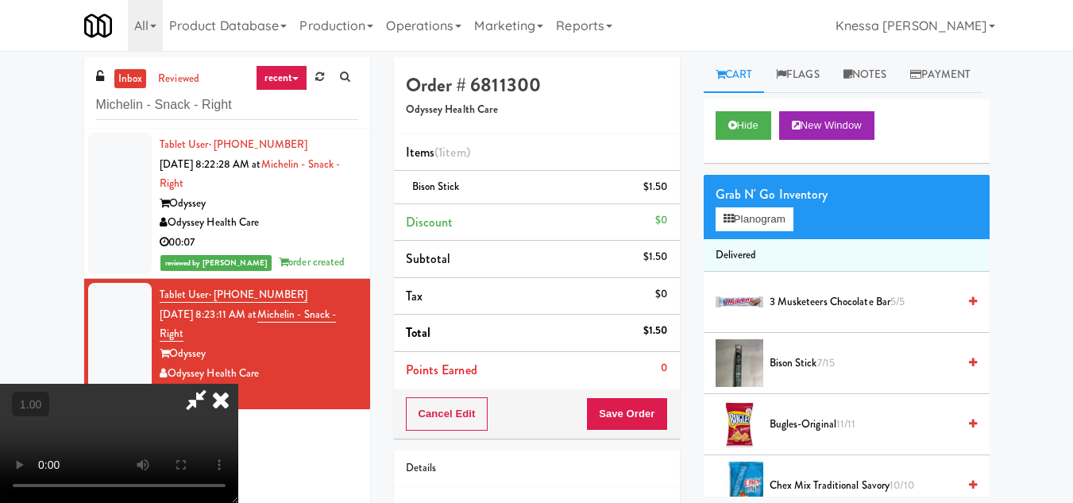
click at [758, 207] on div "Grab N' Go Inventory" at bounding box center [847, 195] width 262 height 24
click at [756, 231] on button "Planogram" at bounding box center [755, 219] width 78 height 24
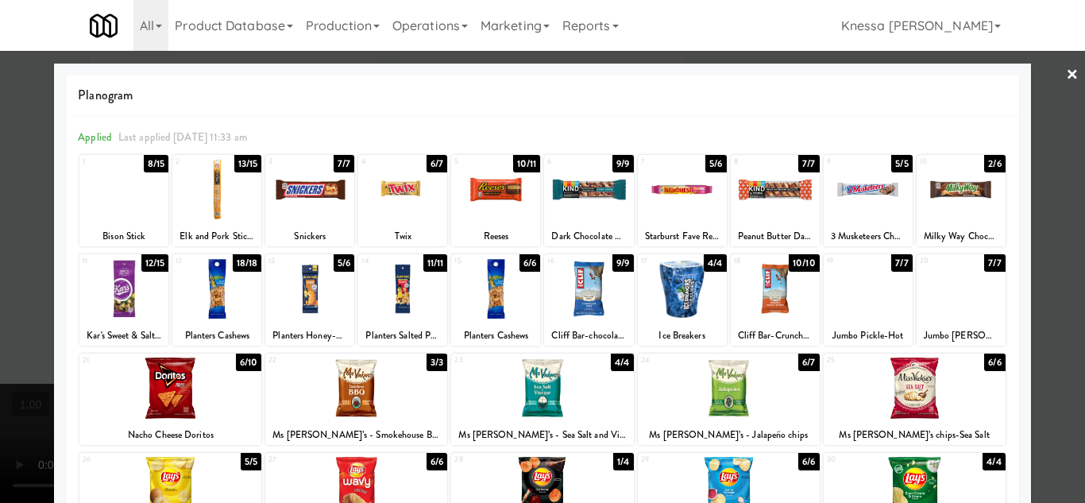
click at [230, 193] on div at bounding box center [216, 189] width 89 height 61
click at [1066, 179] on div at bounding box center [542, 251] width 1085 height 503
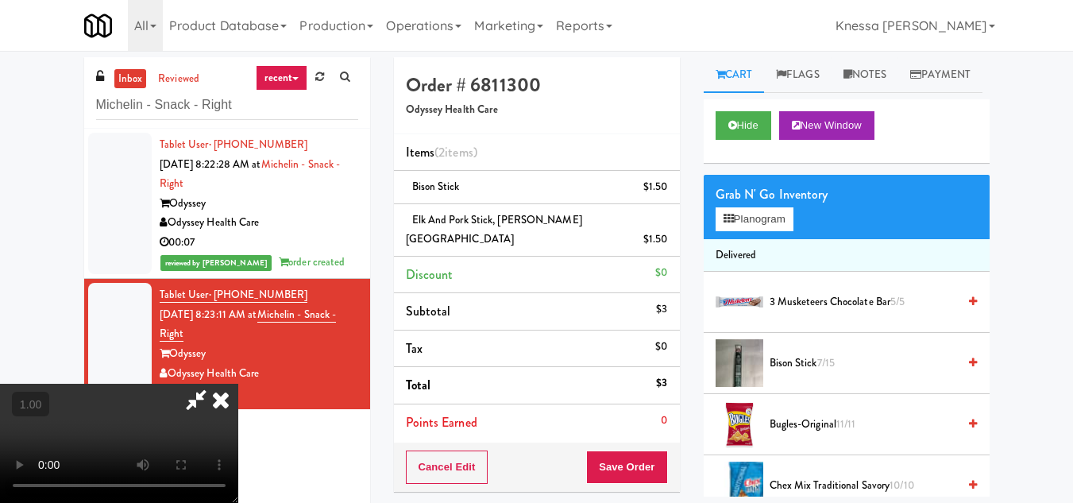
click at [238, 384] on icon at bounding box center [220, 400] width 35 height 32
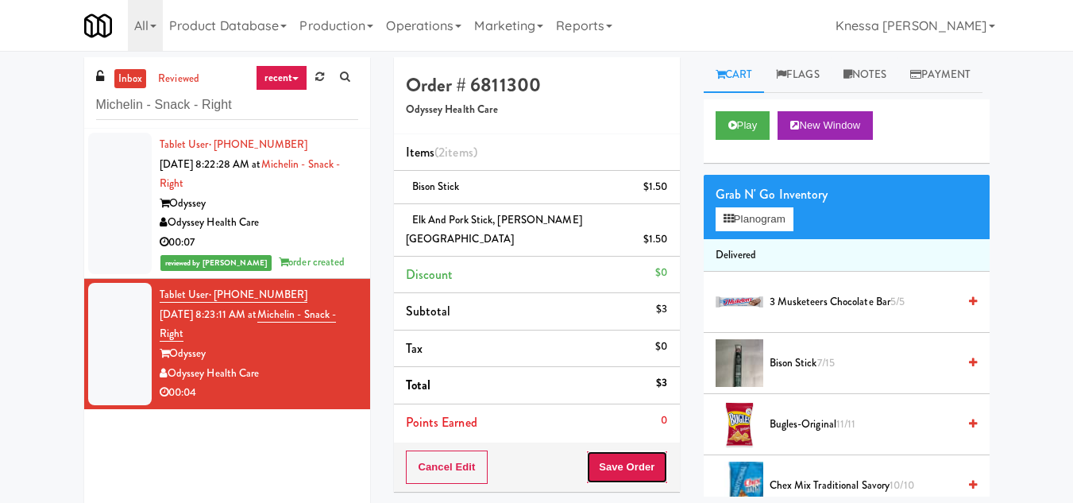
click at [641, 450] on button "Save Order" at bounding box center [626, 466] width 81 height 33
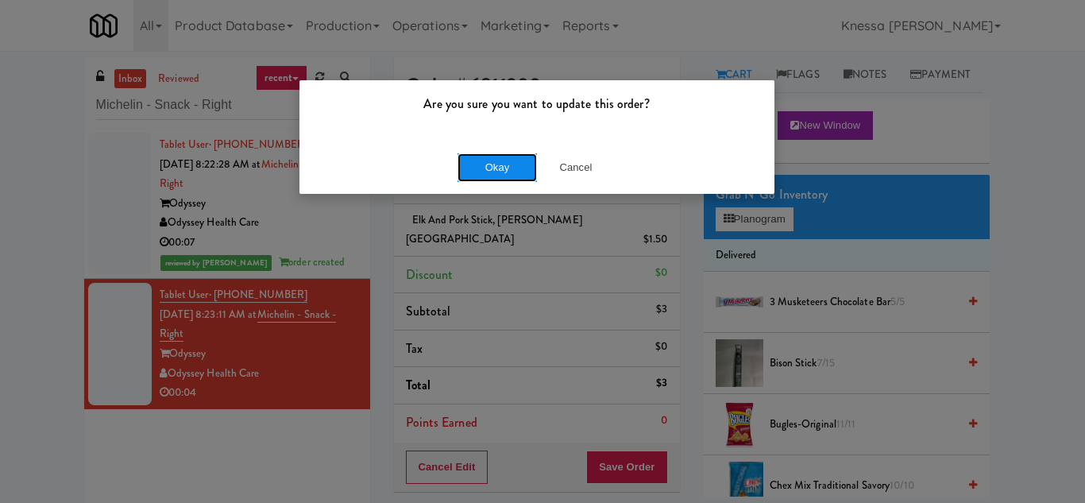
click at [503, 164] on button "Okay" at bounding box center [497, 167] width 79 height 29
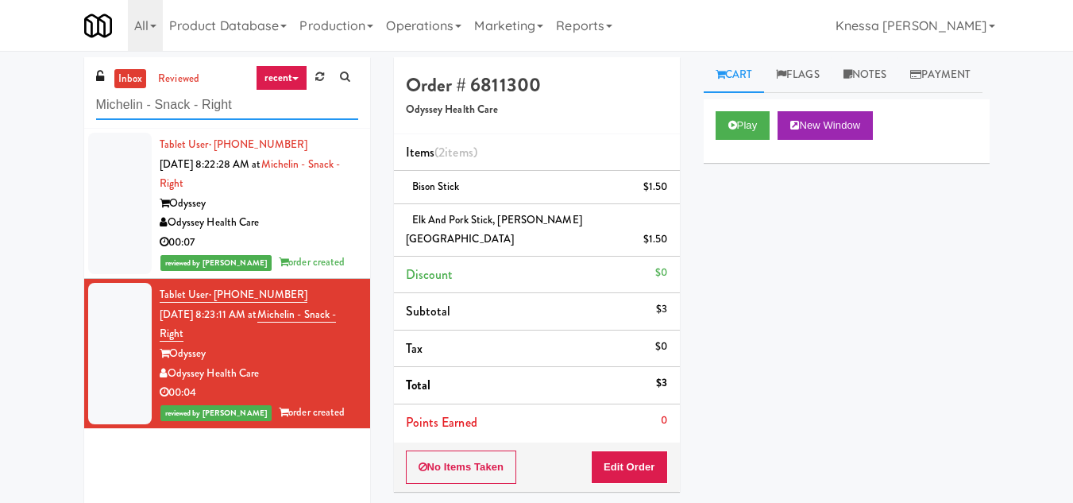
drag, startPoint x: 255, startPoint y: 108, endPoint x: 70, endPoint y: 111, distance: 185.1
click at [70, 111] on div "inbox reviewed recent all unclear take inventory issue suspicious failed recent…" at bounding box center [536, 355] width 1073 height 597
paste input "Legacy - Ambient - Lef"
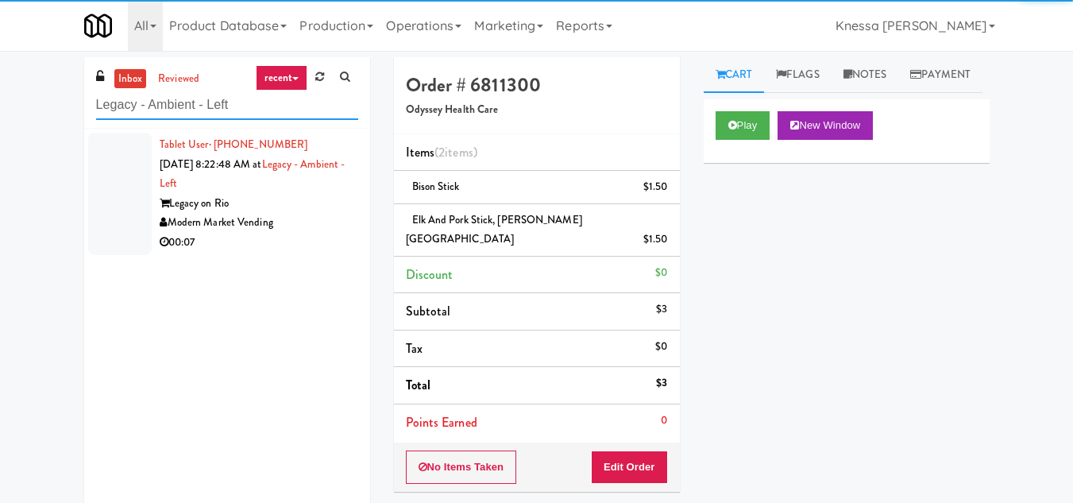
type input "Legacy - Ambient - Left"
click at [298, 214] on div "Modern Market Vending" at bounding box center [259, 223] width 199 height 20
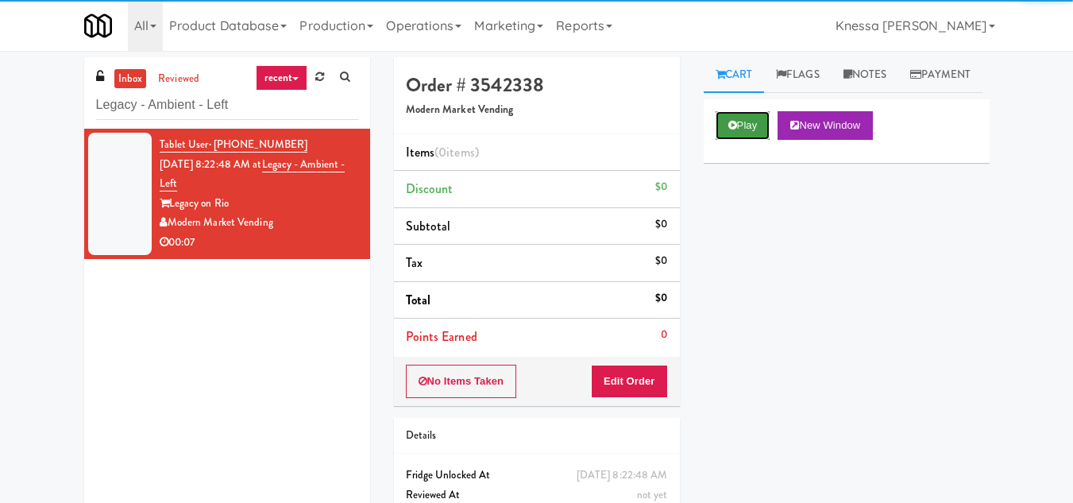
click at [743, 140] on button "Play" at bounding box center [743, 125] width 55 height 29
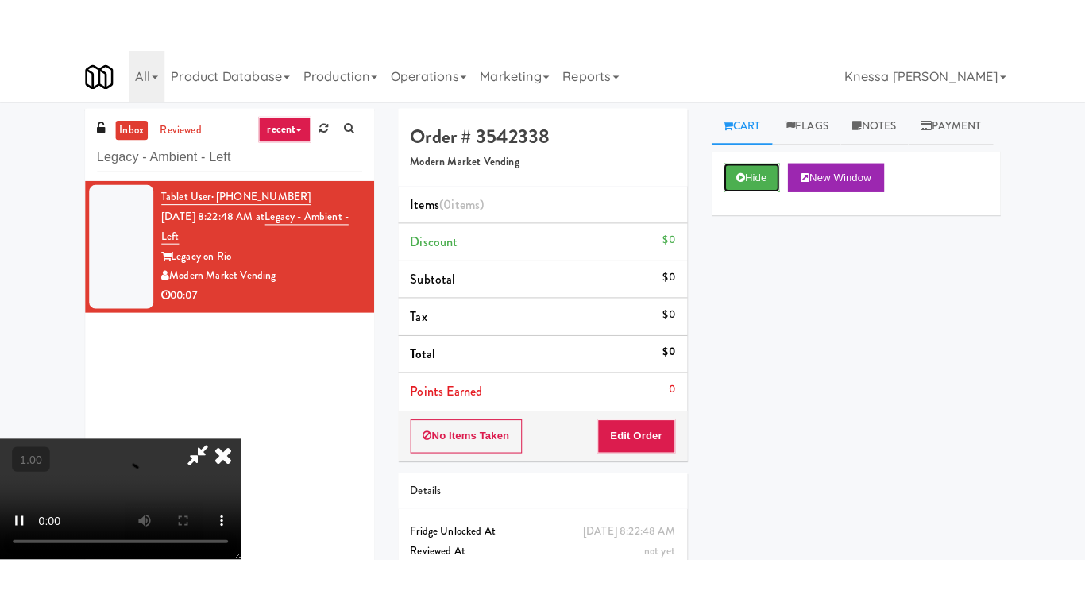
scroll to position [215, 0]
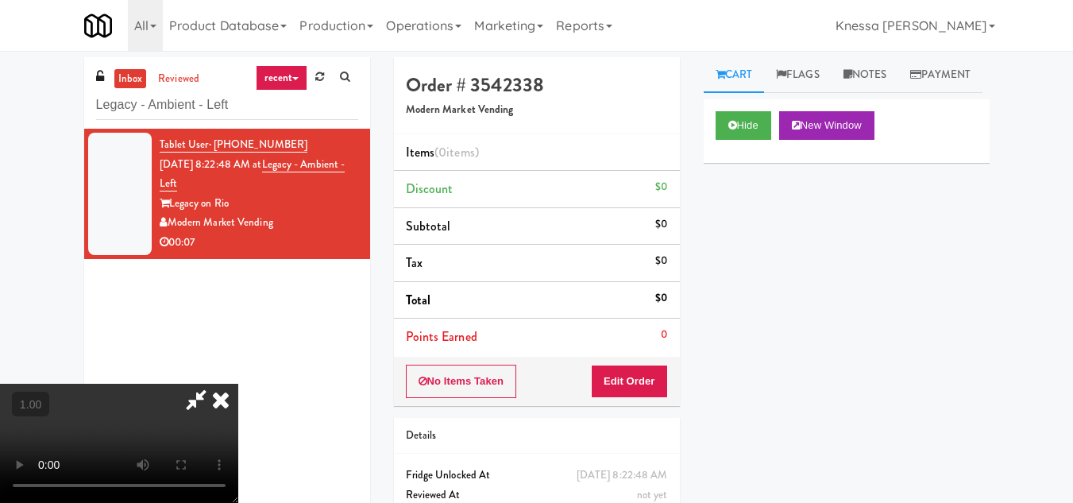
click at [238, 384] on video at bounding box center [119, 443] width 238 height 119
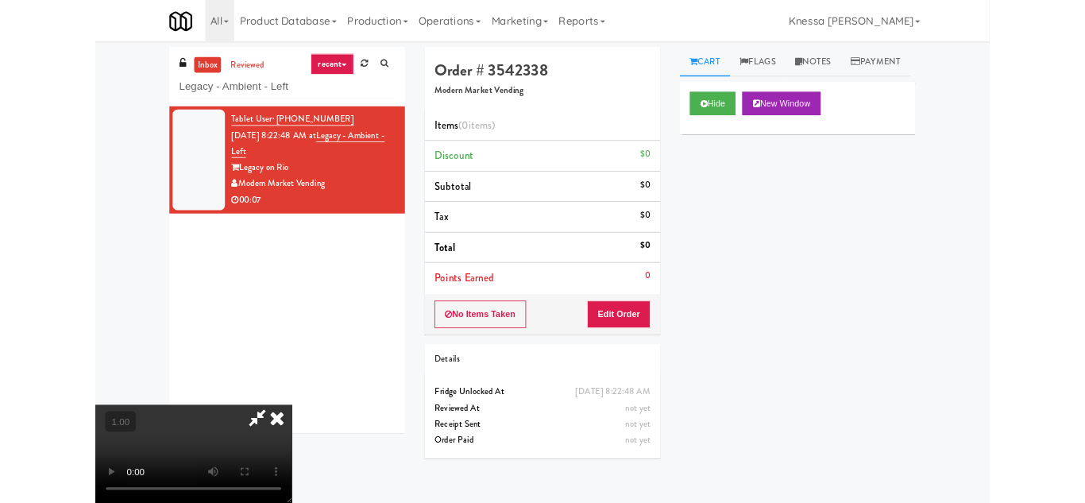
scroll to position [33, 0]
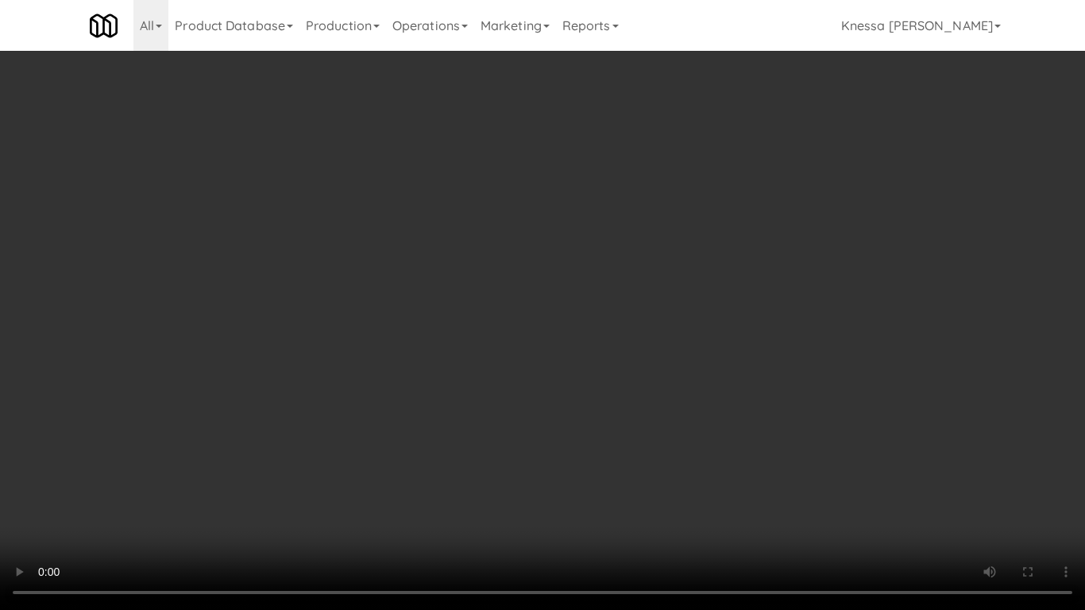
click at [525, 371] on video at bounding box center [542, 305] width 1085 height 610
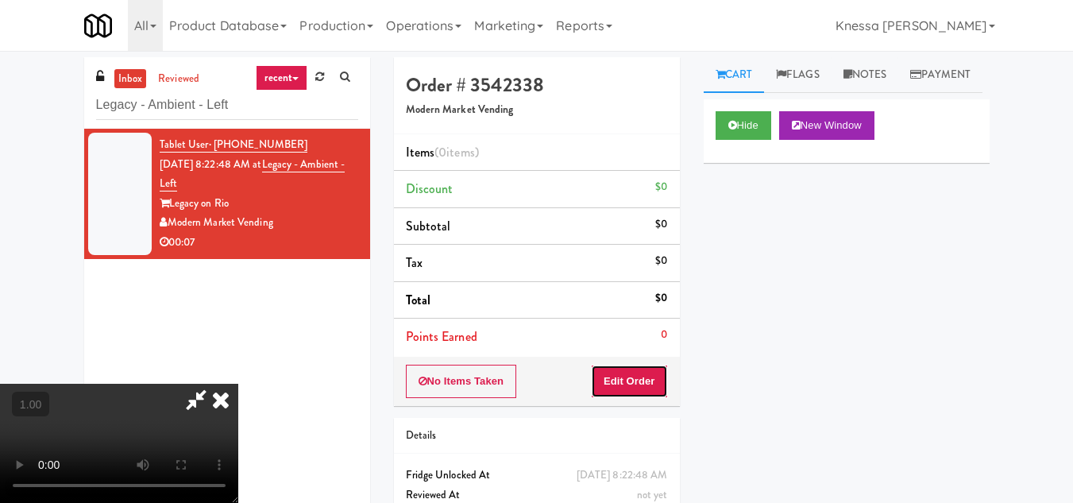
click at [646, 385] on button "Edit Order" at bounding box center [629, 381] width 77 height 33
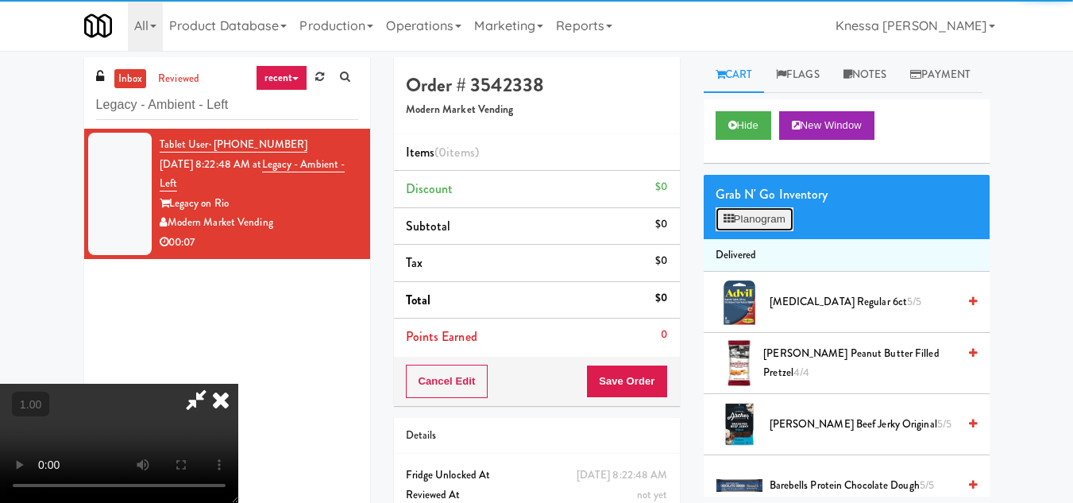
click at [744, 231] on button "Planogram" at bounding box center [755, 219] width 78 height 24
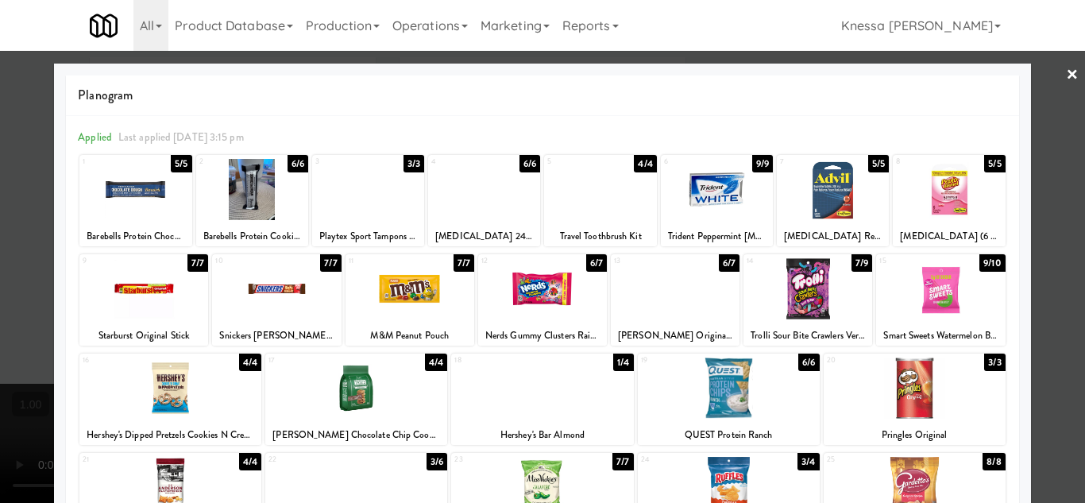
click at [1066, 68] on link "×" at bounding box center [1072, 75] width 13 height 49
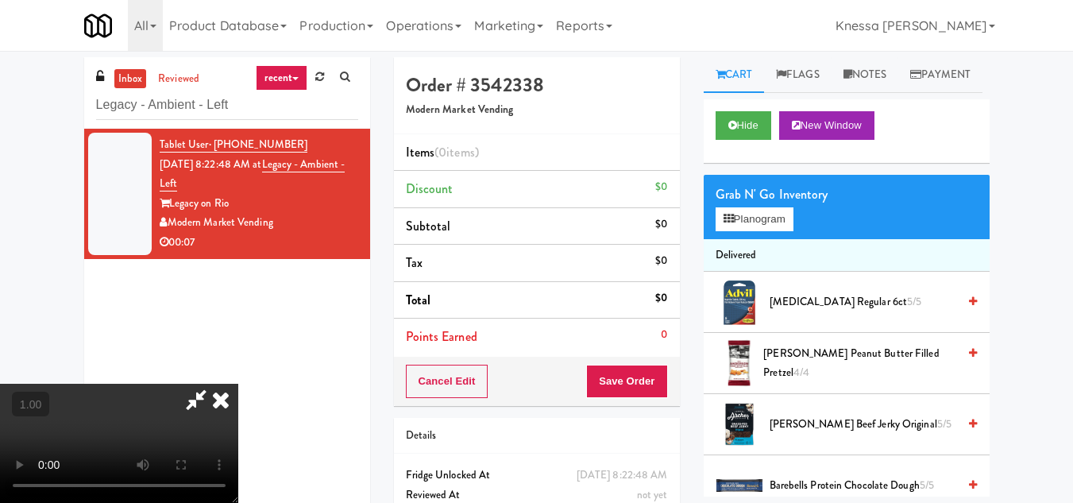
click at [238, 384] on video at bounding box center [119, 443] width 238 height 119
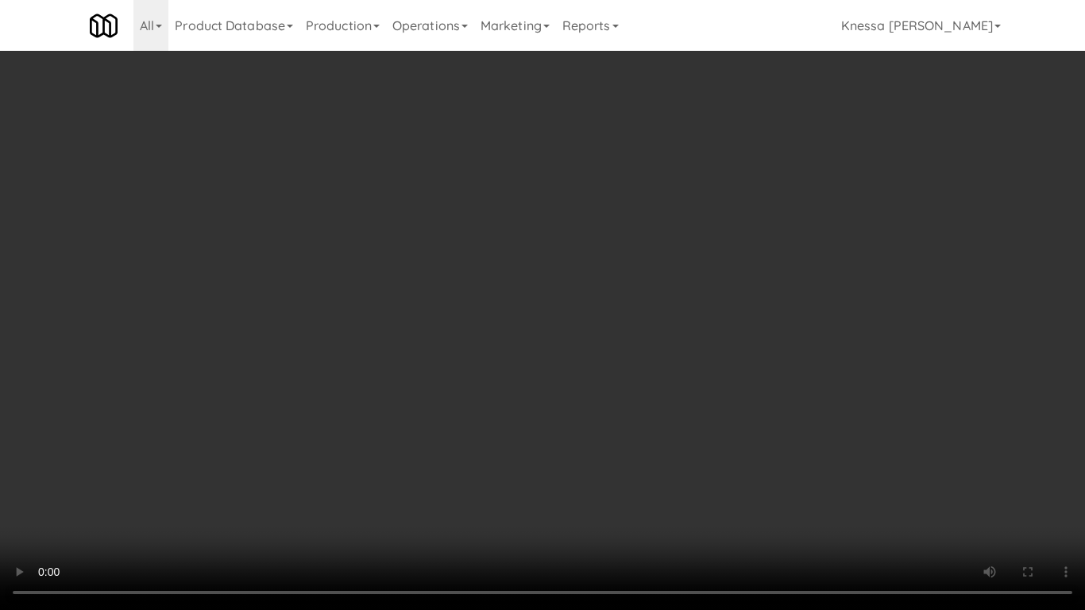
click at [509, 386] on video at bounding box center [542, 305] width 1085 height 610
click at [440, 161] on video at bounding box center [542, 305] width 1085 height 610
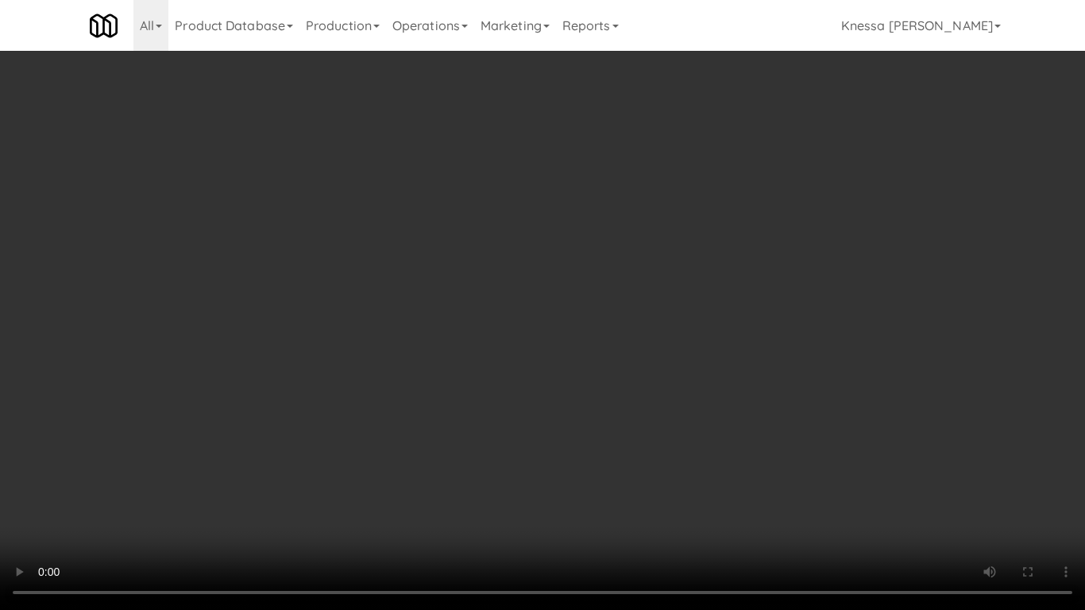
click at [443, 197] on video at bounding box center [542, 305] width 1085 height 610
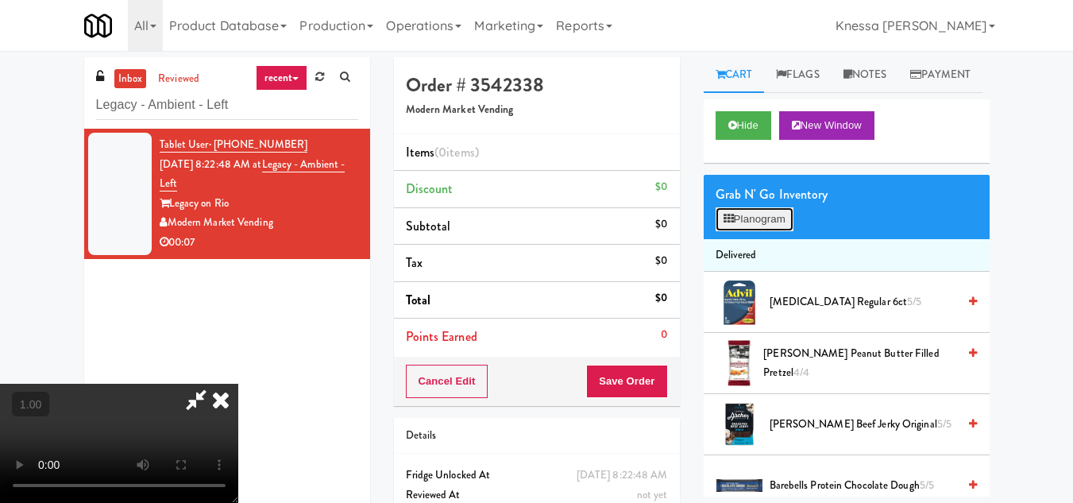
click at [748, 231] on button "Planogram" at bounding box center [755, 219] width 78 height 24
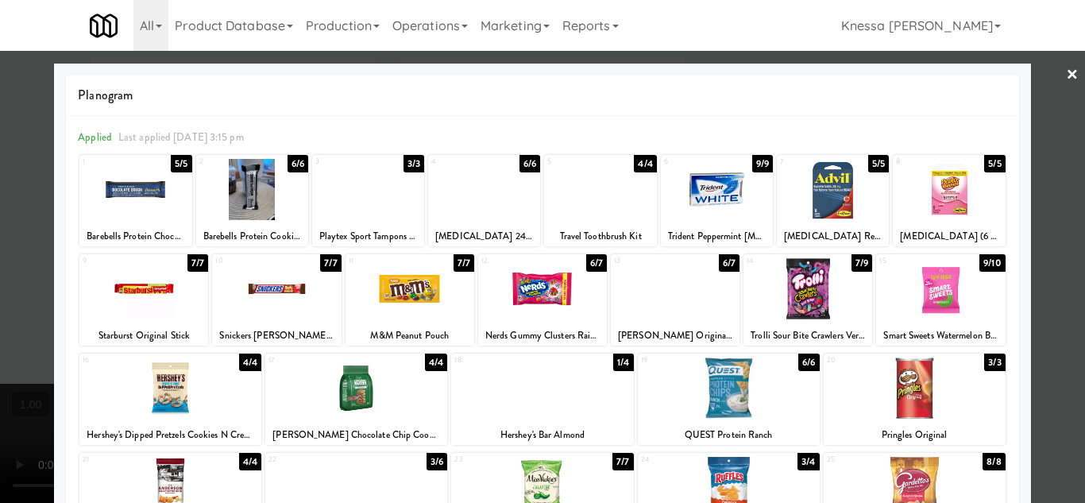
click at [738, 382] on div at bounding box center [729, 387] width 182 height 61
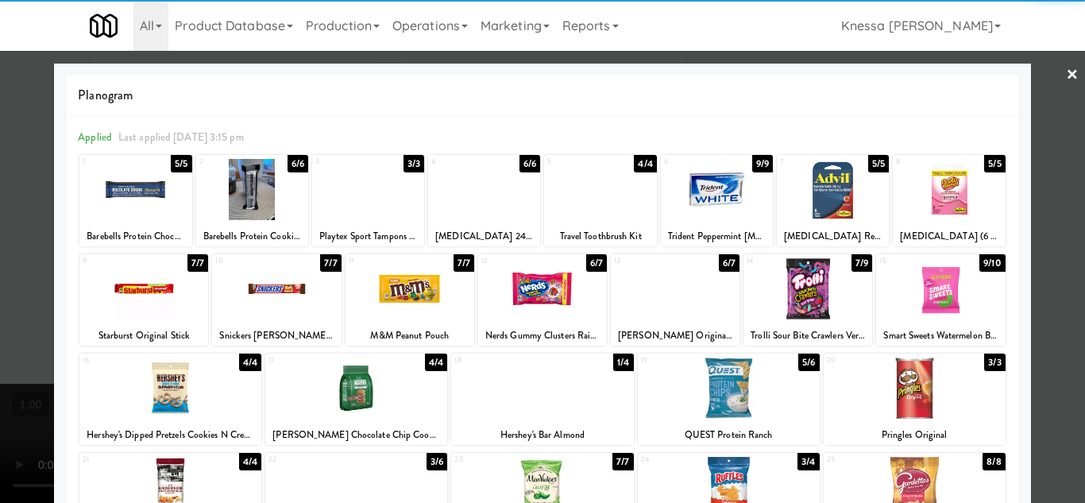
click at [1060, 395] on div at bounding box center [542, 251] width 1085 height 503
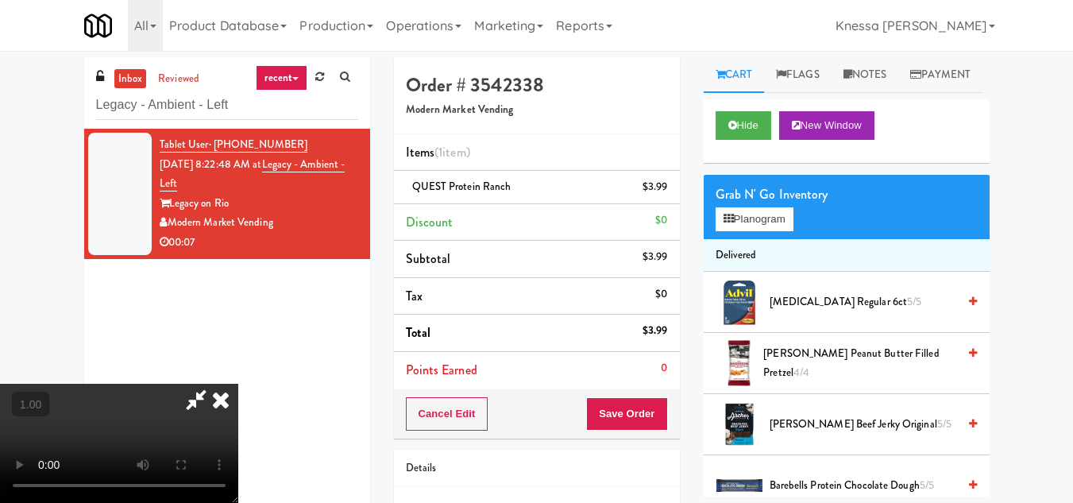
click at [238, 384] on video at bounding box center [119, 443] width 238 height 119
click at [238, 384] on icon at bounding box center [220, 400] width 35 height 32
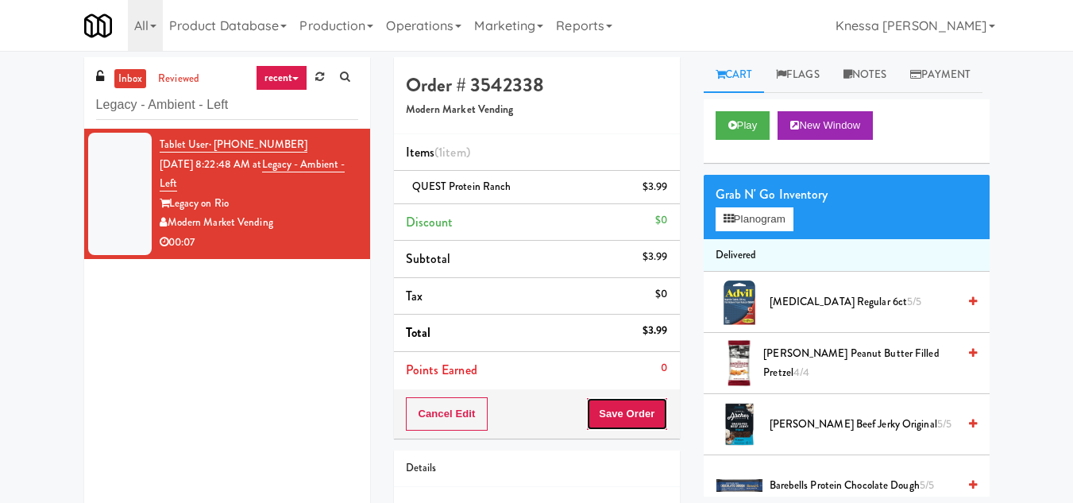
click at [639, 409] on button "Save Order" at bounding box center [626, 413] width 81 height 33
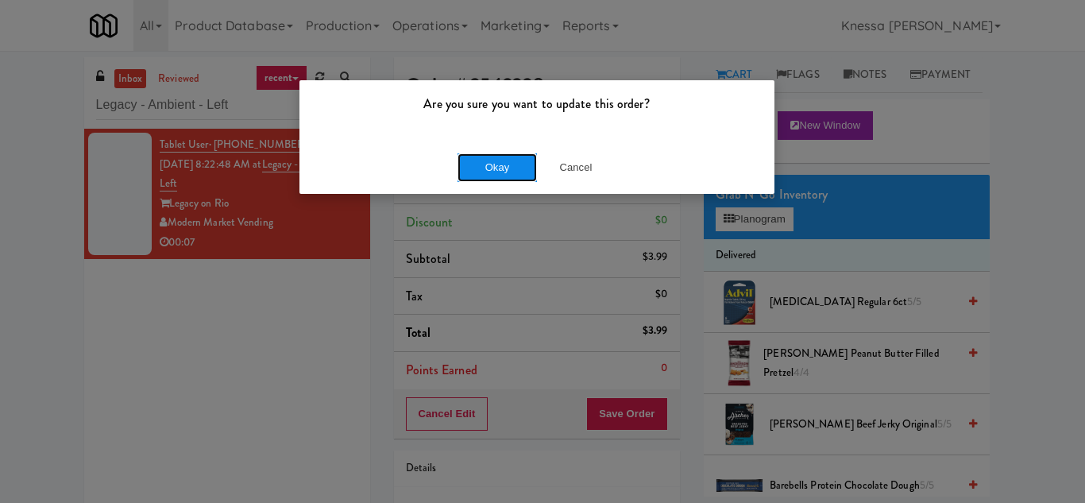
click at [484, 168] on button "Okay" at bounding box center [497, 167] width 79 height 29
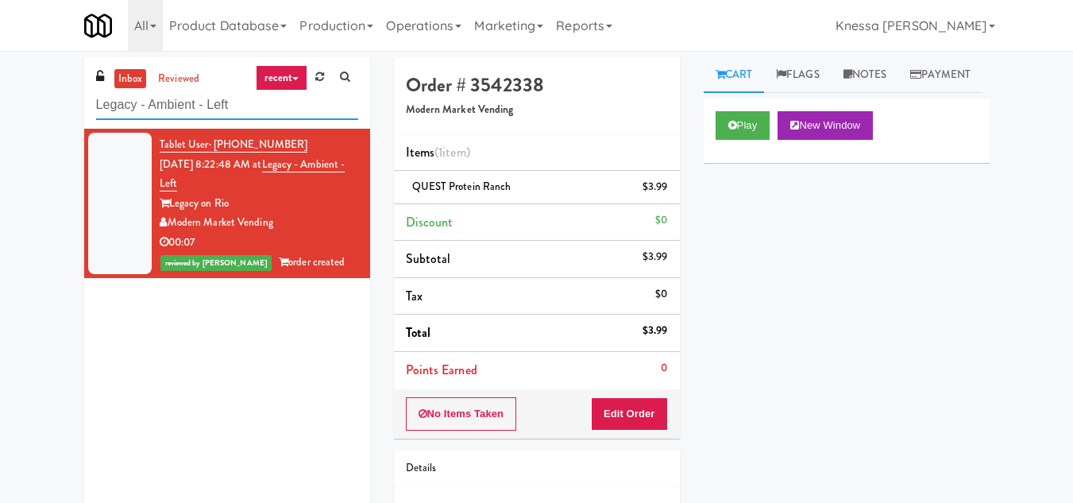
drag, startPoint x: 171, startPoint y: 115, endPoint x: 52, endPoint y: 115, distance: 119.2
click at [52, 115] on div "inbox reviewed recent all unclear take inventory issue suspicious failed recent…" at bounding box center [536, 328] width 1073 height 543
paste input "aurel (Left)"
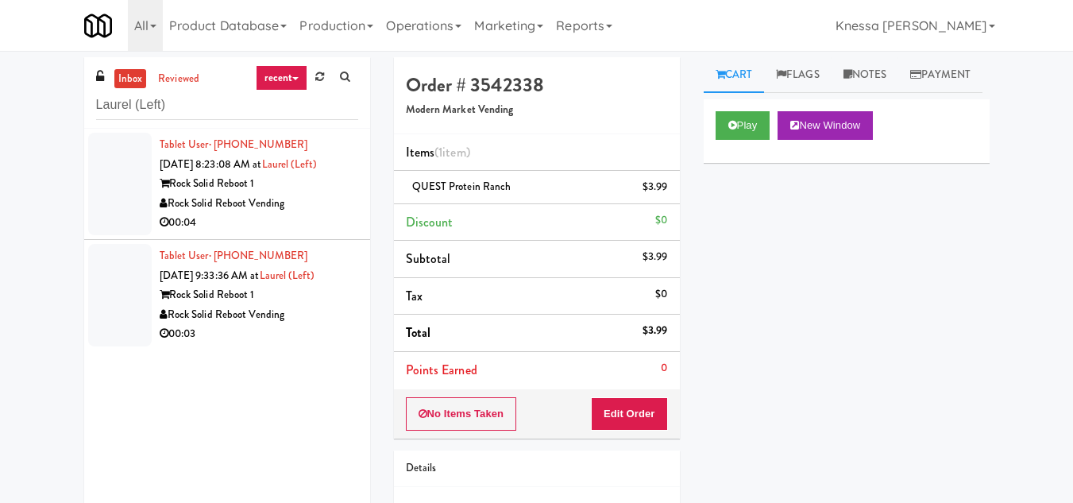
click at [301, 195] on div "Rock Solid Reboot Vending" at bounding box center [259, 204] width 199 height 20
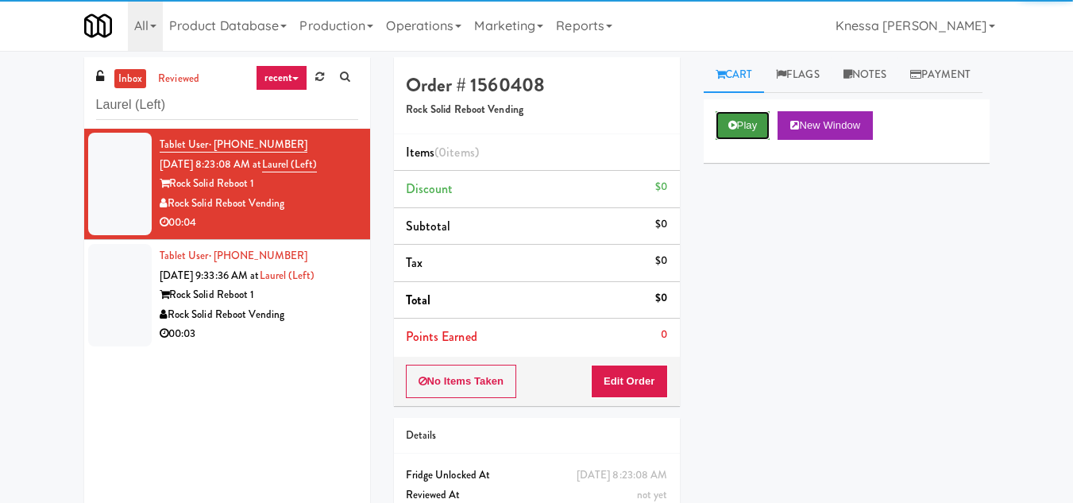
click at [748, 140] on button "Play" at bounding box center [743, 125] width 55 height 29
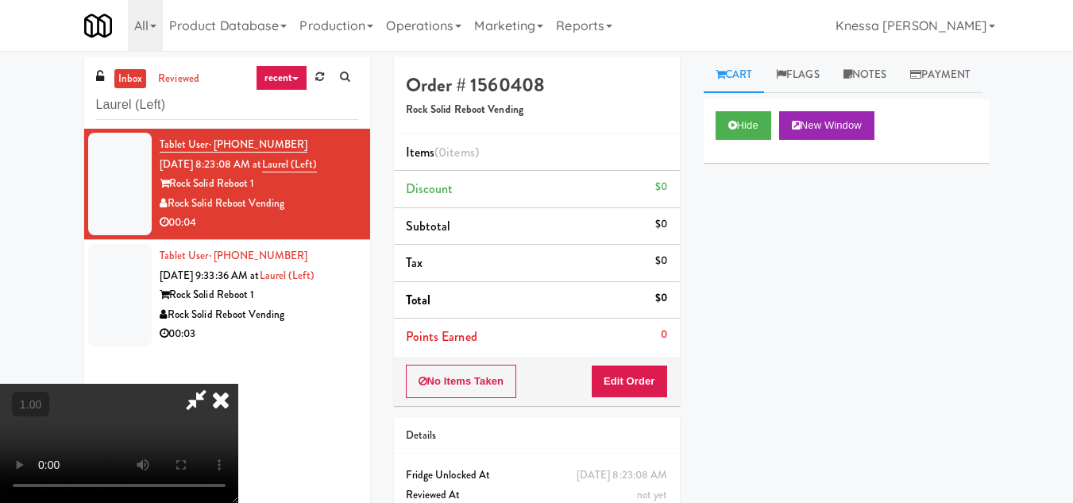
click at [238, 384] on video at bounding box center [119, 443] width 238 height 119
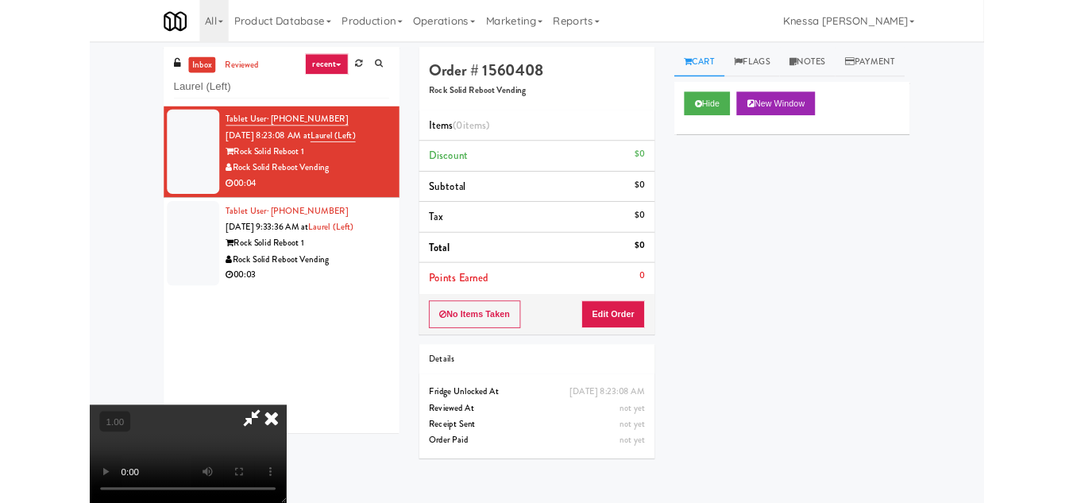
scroll to position [33, 0]
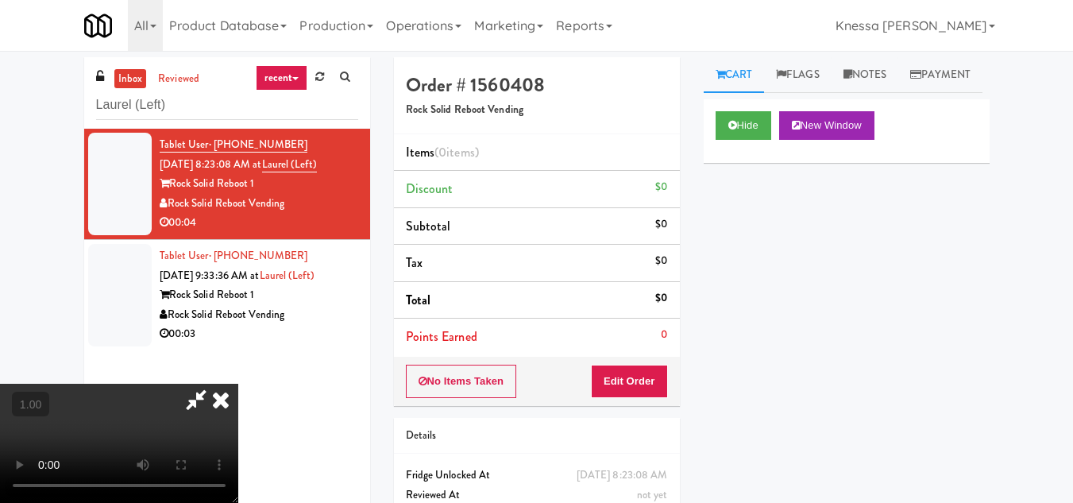
click at [238, 384] on video at bounding box center [119, 443] width 238 height 119
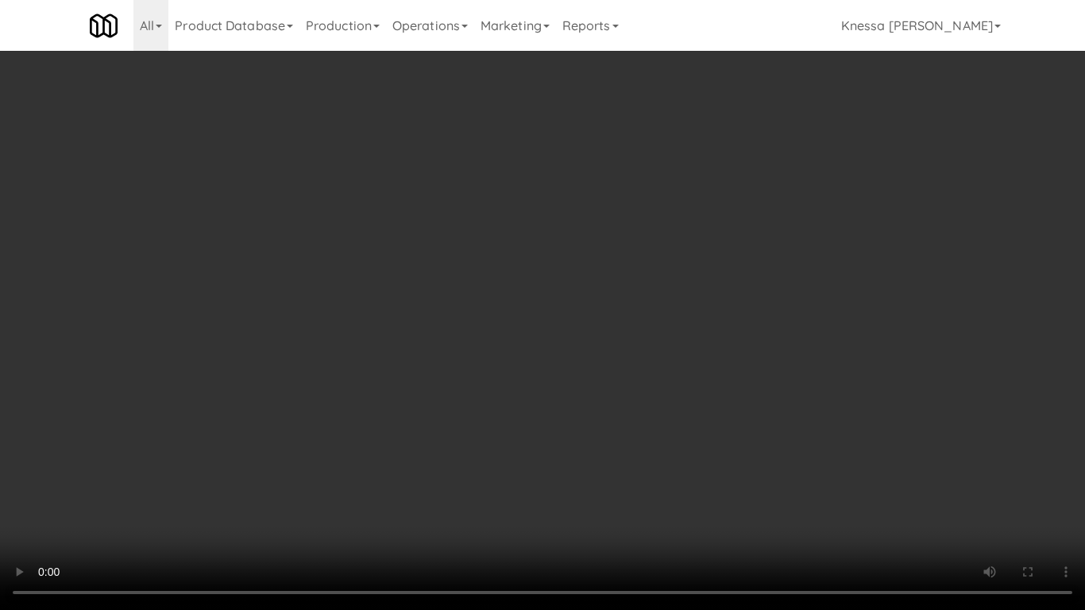
click at [624, 418] on video at bounding box center [542, 305] width 1085 height 610
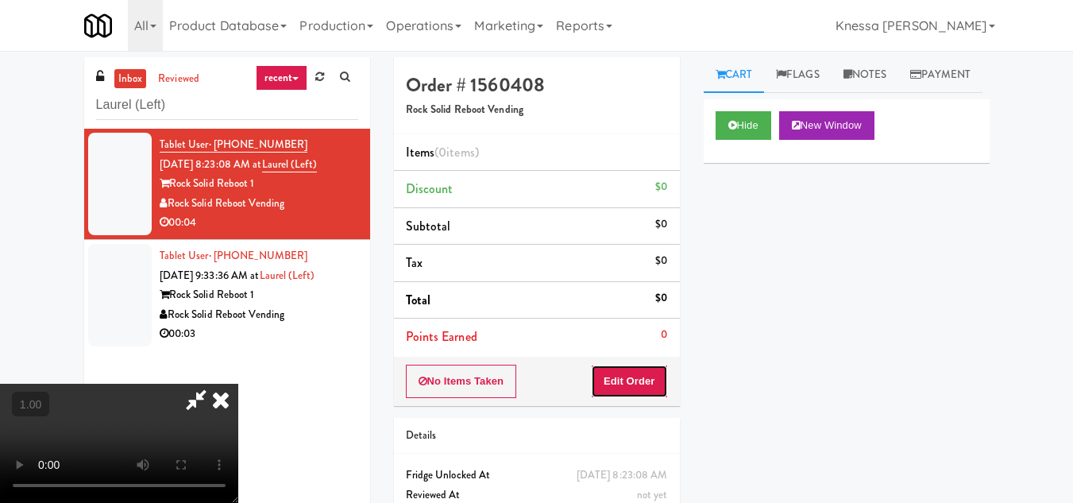
click at [662, 384] on button "Edit Order" at bounding box center [629, 381] width 77 height 33
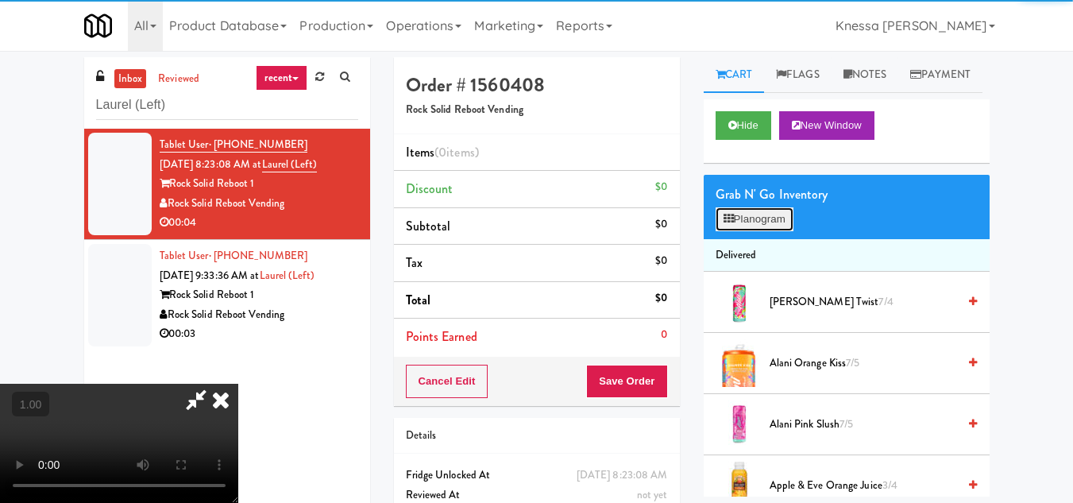
click at [757, 231] on button "Planogram" at bounding box center [755, 219] width 78 height 24
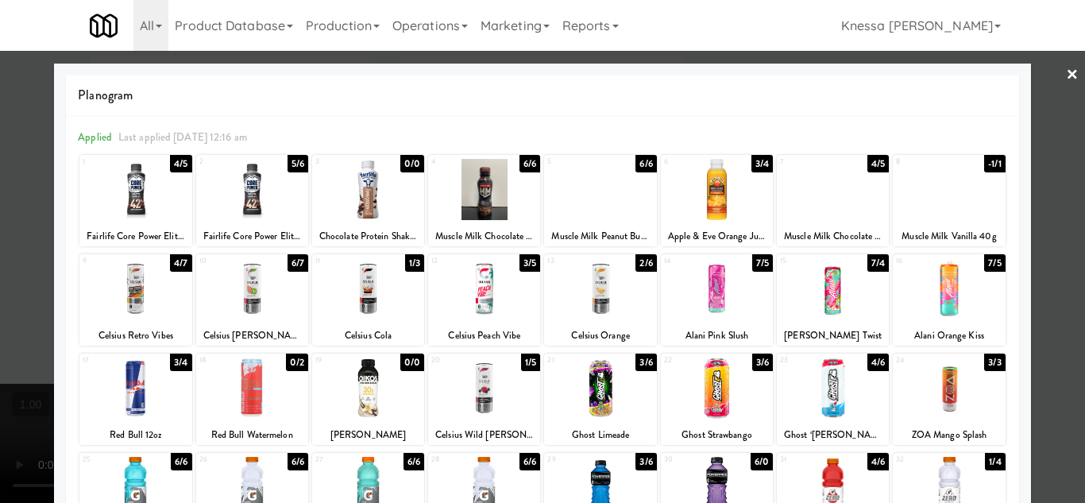
click at [600, 287] on div at bounding box center [600, 288] width 112 height 61
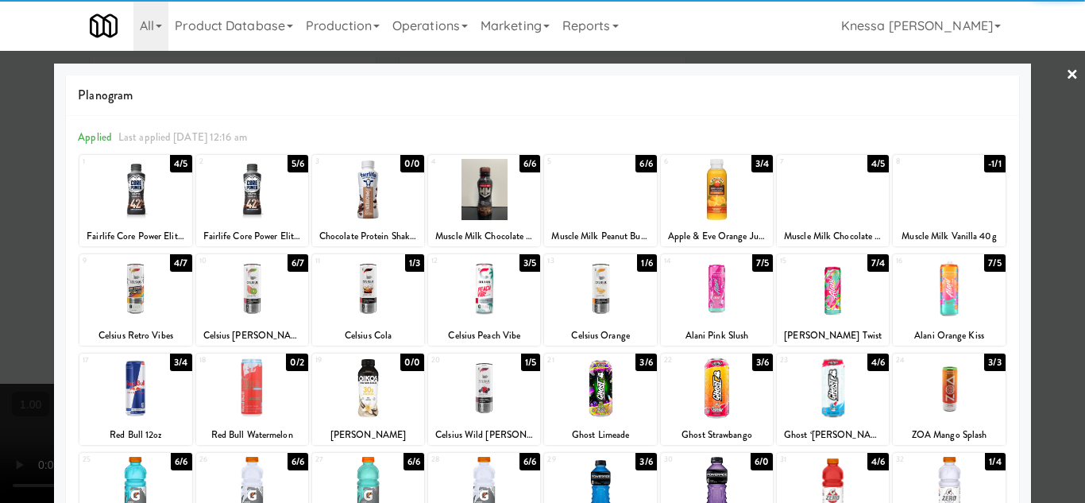
click at [1057, 332] on div at bounding box center [542, 251] width 1085 height 503
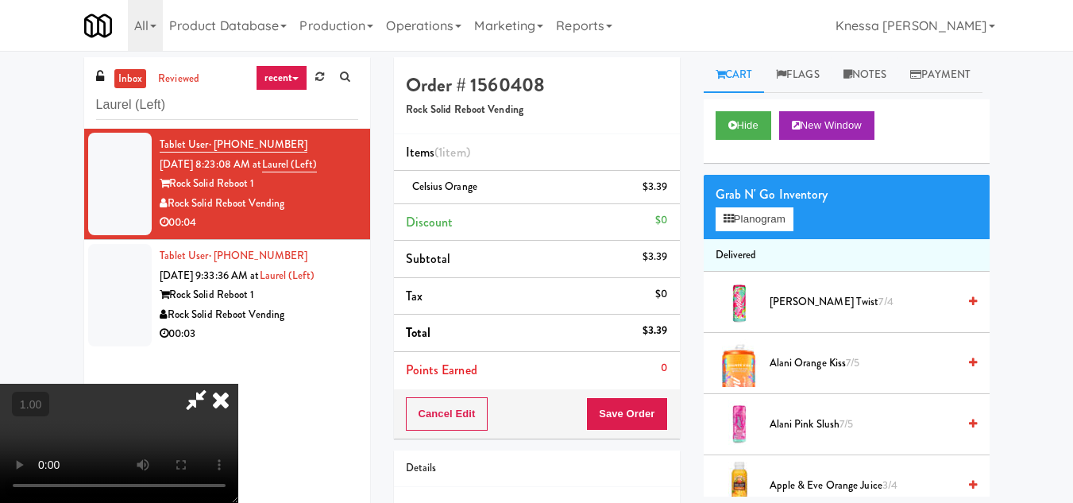
click at [238, 384] on icon at bounding box center [220, 400] width 35 height 32
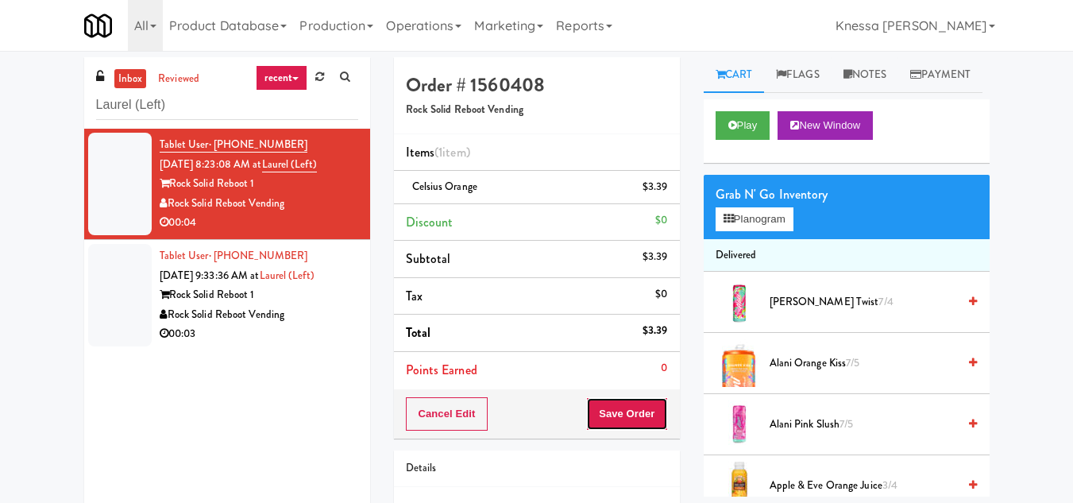
click at [621, 412] on button "Save Order" at bounding box center [626, 413] width 81 height 33
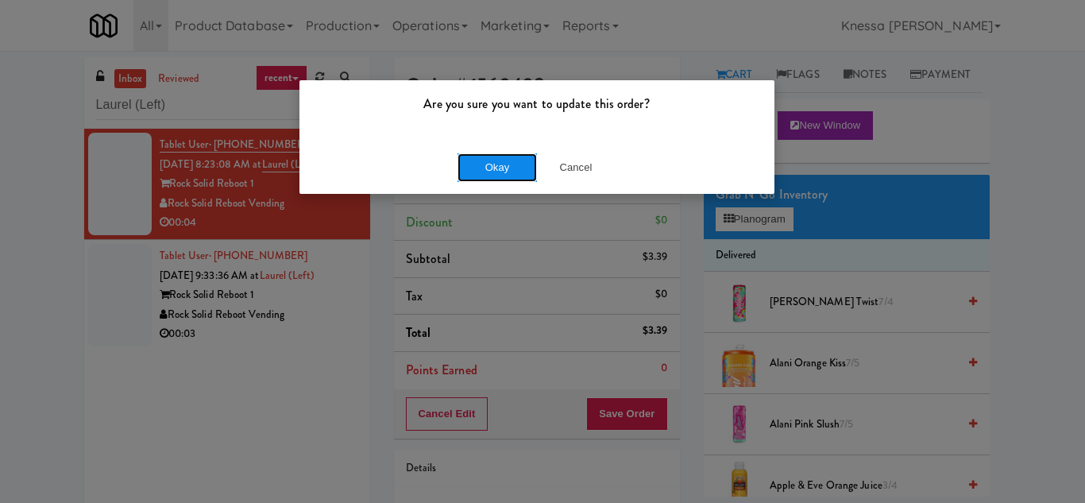
click at [482, 172] on button "Okay" at bounding box center [497, 167] width 79 height 29
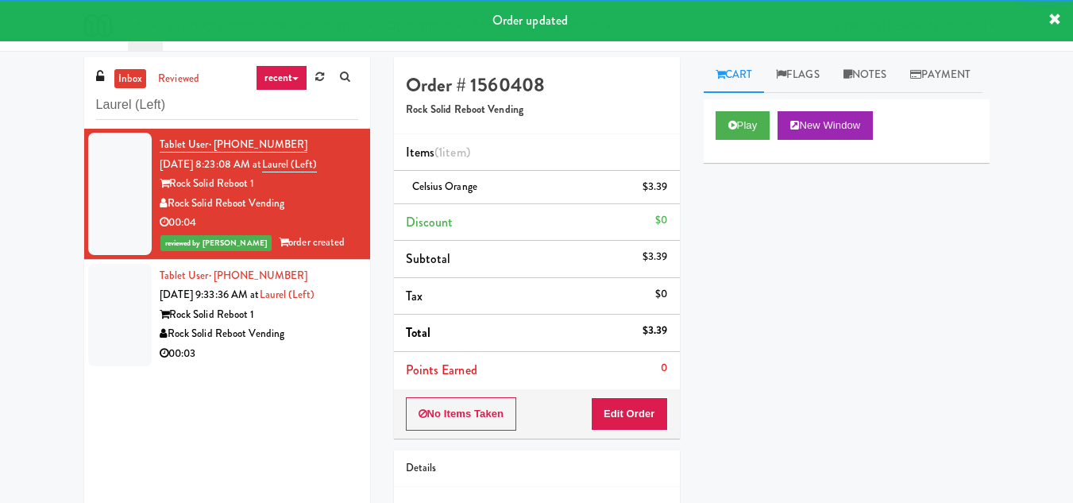
click at [301, 296] on div "Tablet User · (240) 766-9942 Sep 24, 2025 9:33:36 AM at Laurel (Left) Rock Soli…" at bounding box center [259, 315] width 199 height 98
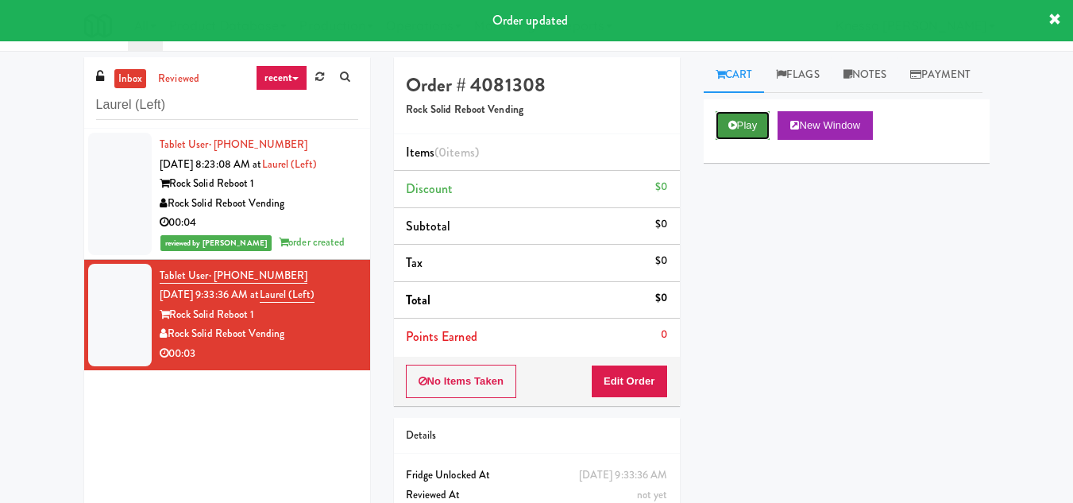
click at [748, 140] on button "Play" at bounding box center [743, 125] width 55 height 29
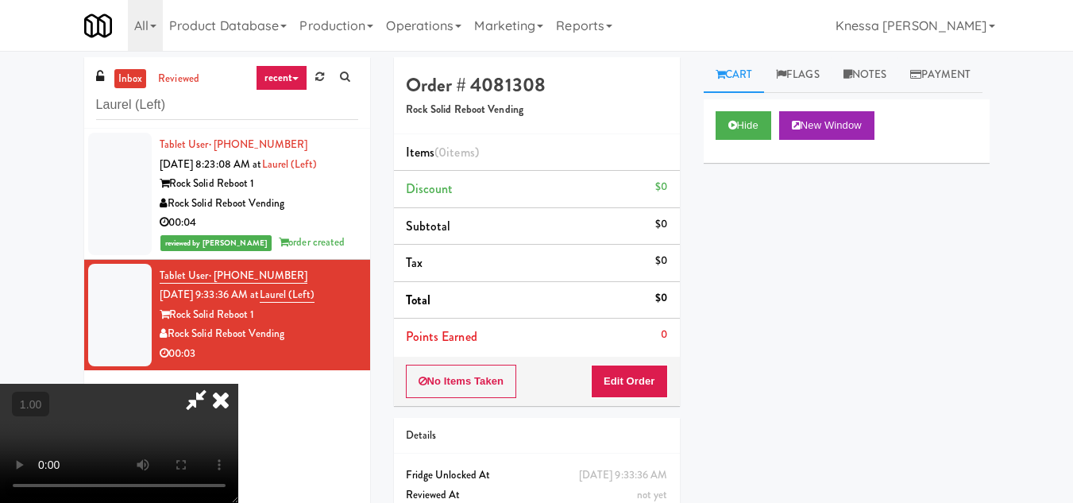
click at [238, 384] on video at bounding box center [119, 443] width 238 height 119
click at [238, 410] on video at bounding box center [119, 443] width 238 height 119
click at [238, 384] on video at bounding box center [119, 443] width 238 height 119
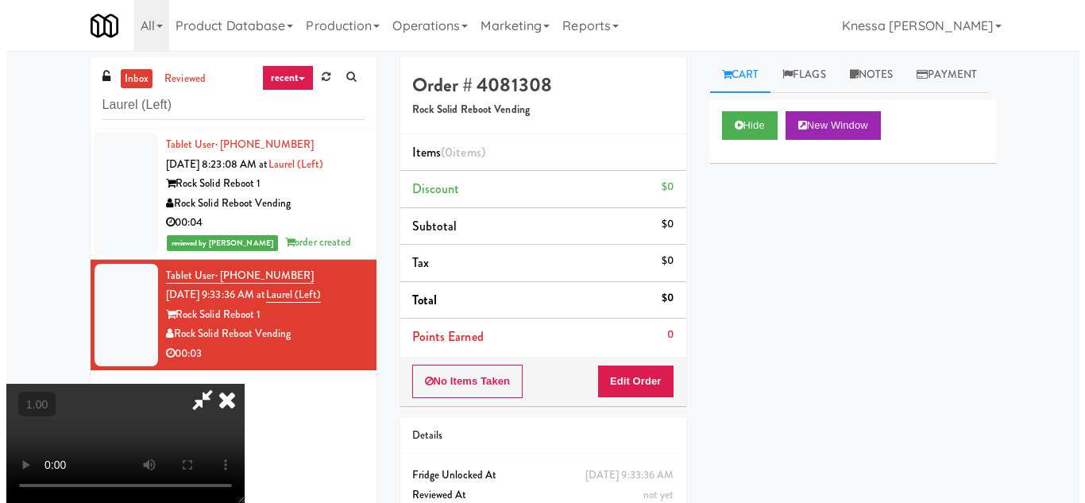
scroll to position [159, 0]
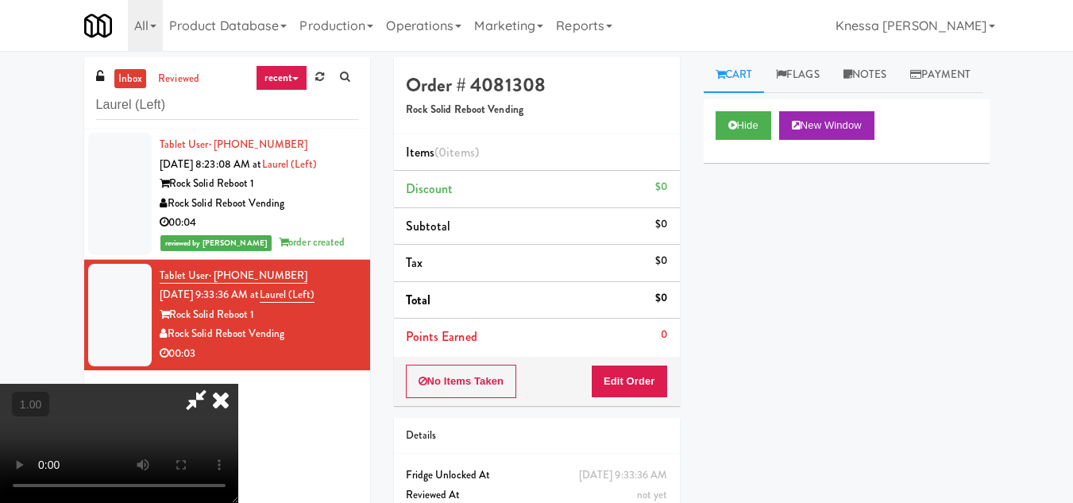
click at [238, 384] on video at bounding box center [119, 443] width 238 height 119
click at [650, 376] on button "Edit Order" at bounding box center [629, 381] width 77 height 33
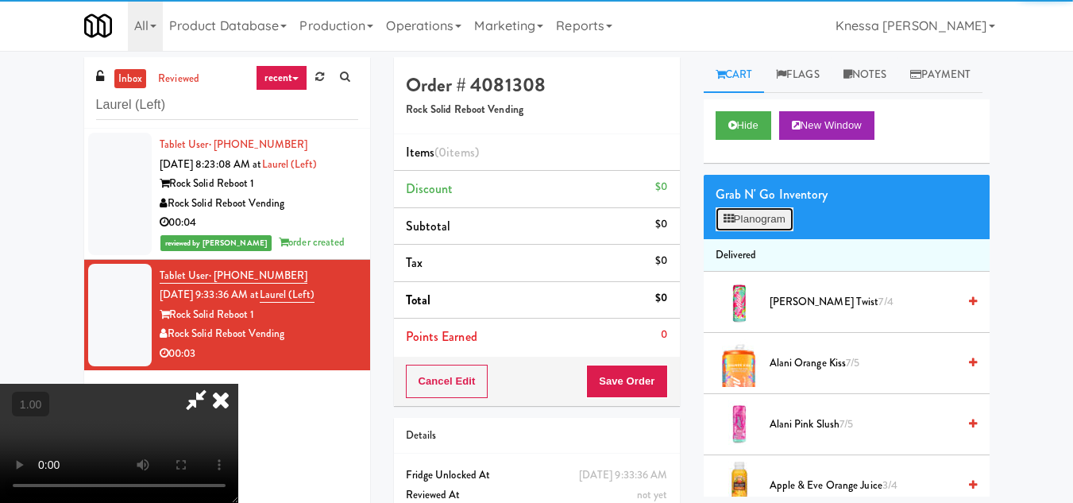
click at [764, 231] on button "Planogram" at bounding box center [755, 219] width 78 height 24
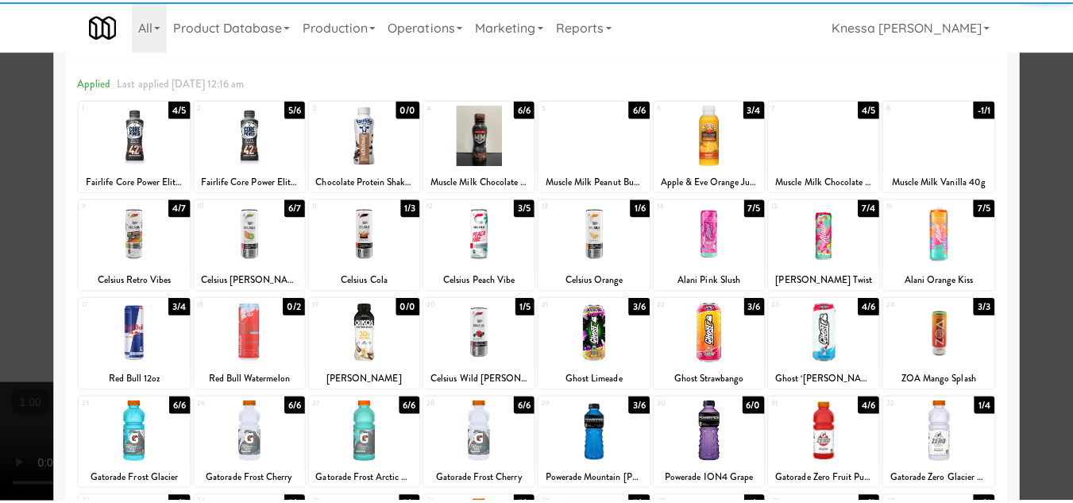
scroll to position [79, 0]
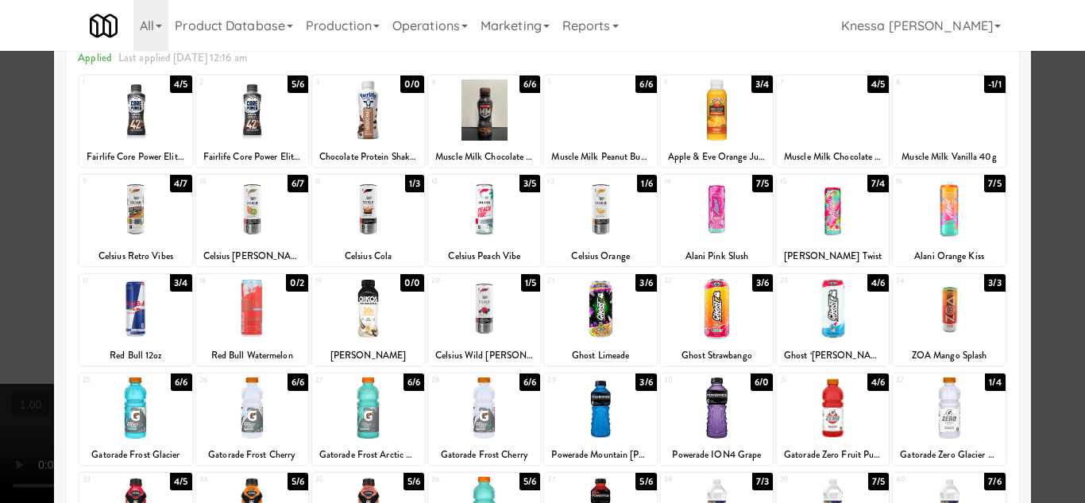
click at [512, 403] on div at bounding box center [484, 407] width 112 height 61
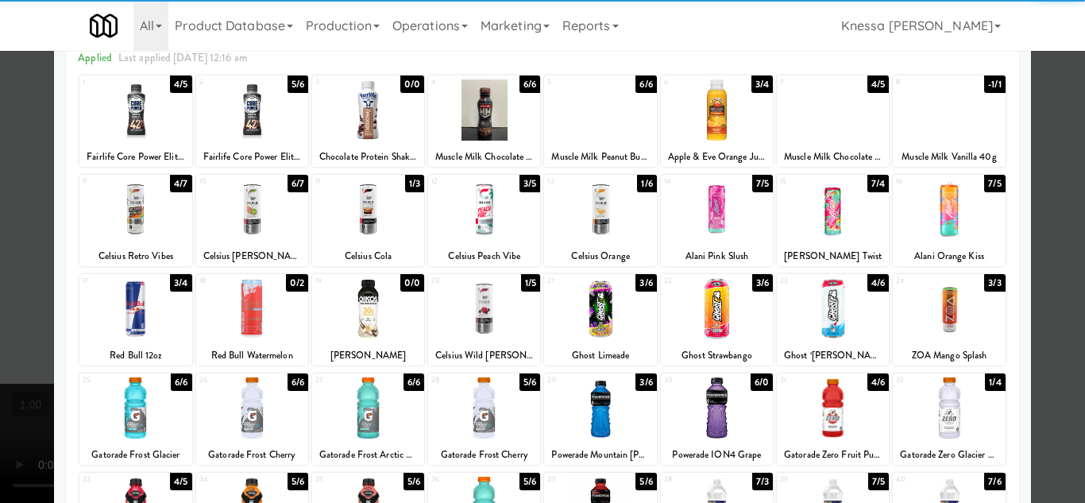
click at [1047, 399] on div at bounding box center [542, 251] width 1085 height 503
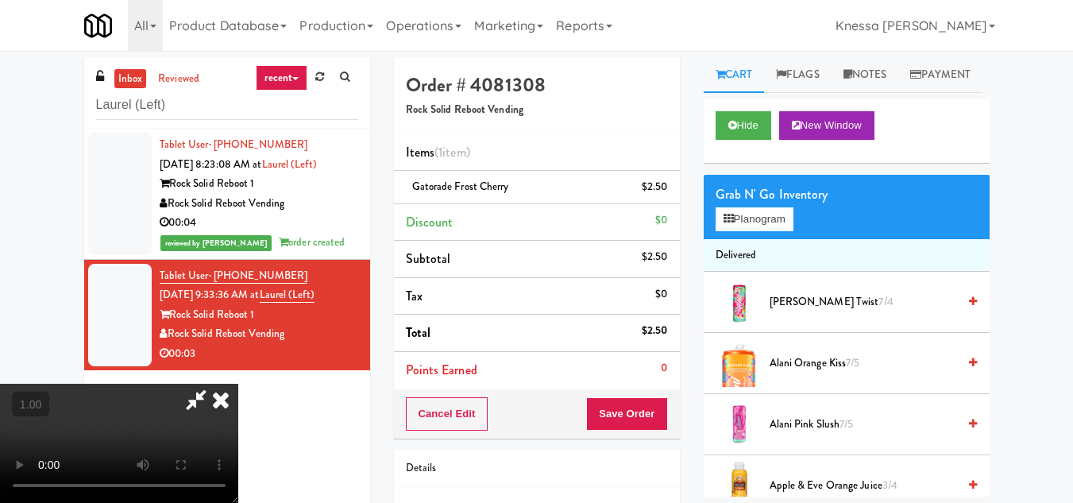
scroll to position [159, 0]
click at [238, 384] on video at bounding box center [119, 443] width 238 height 119
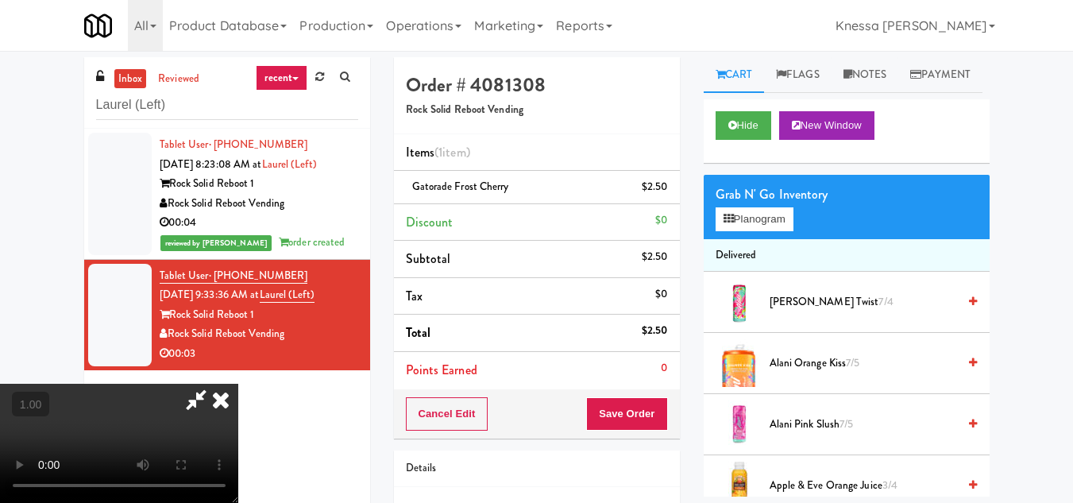
click at [238, 384] on icon at bounding box center [220, 400] width 35 height 32
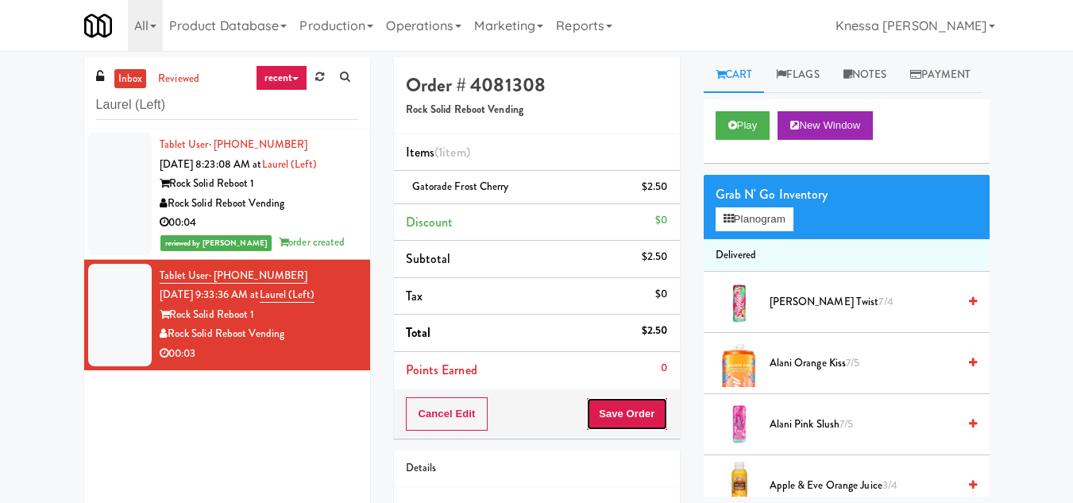
click at [629, 411] on button "Save Order" at bounding box center [626, 413] width 81 height 33
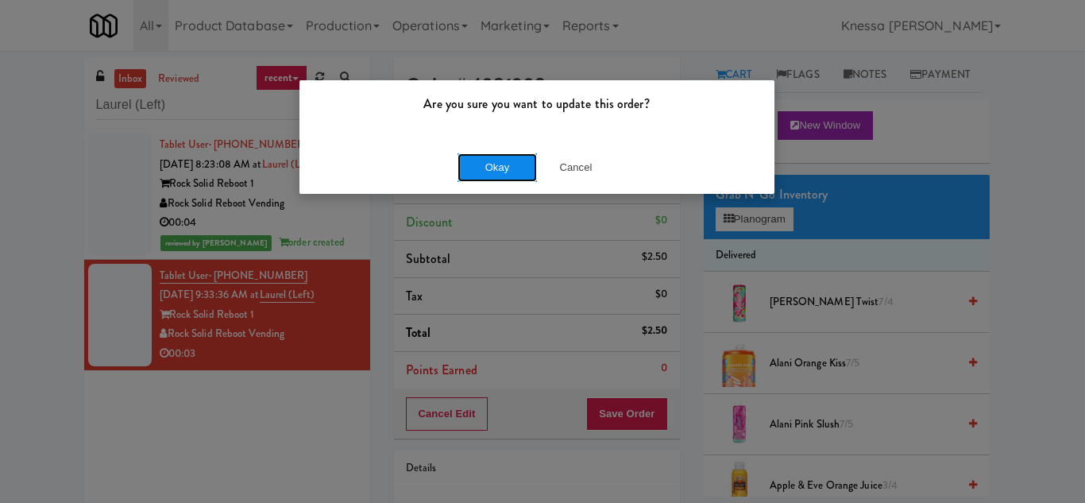
click at [507, 175] on button "Okay" at bounding box center [497, 167] width 79 height 29
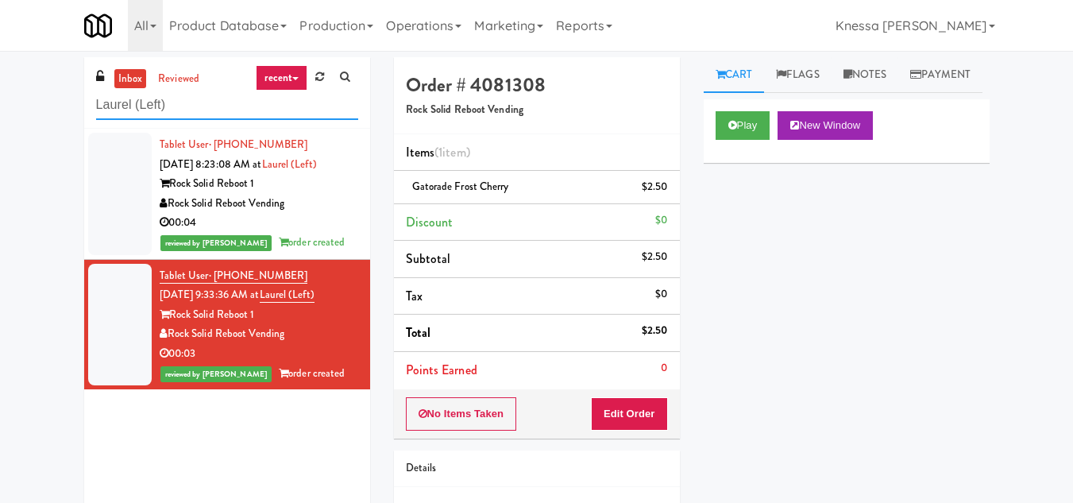
drag, startPoint x: 185, startPoint y: 113, endPoint x: 51, endPoint y: 118, distance: 134.4
click at [51, 118] on div "inbox reviewed recent all unclear take inventory issue suspicious failed recent…" at bounding box center [536, 328] width 1073 height 543
paste input "Fridge - Vantage - Pre Opening may laman pa sya"
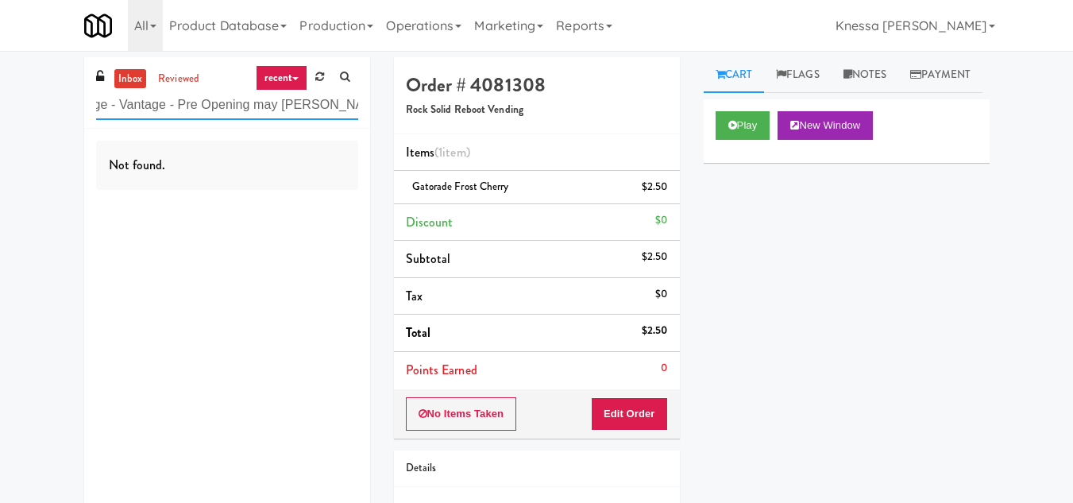
drag, startPoint x: 250, startPoint y: 108, endPoint x: 433, endPoint y: 116, distance: 182.9
click at [433, 115] on div "inbox reviewed recent all unclear take inventory issue suspicious failed recent…" at bounding box center [536, 328] width 929 height 543
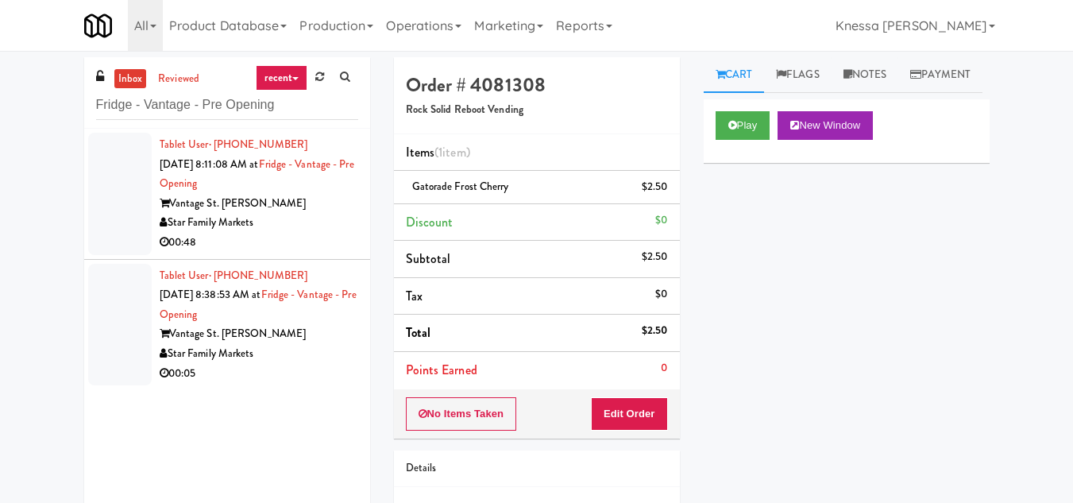
click at [292, 192] on div "Tablet User · (727) 686-0148 Sep 24, 2025 8:11:08 AM at Fridge - Vantage - Pre …" at bounding box center [259, 194] width 199 height 118
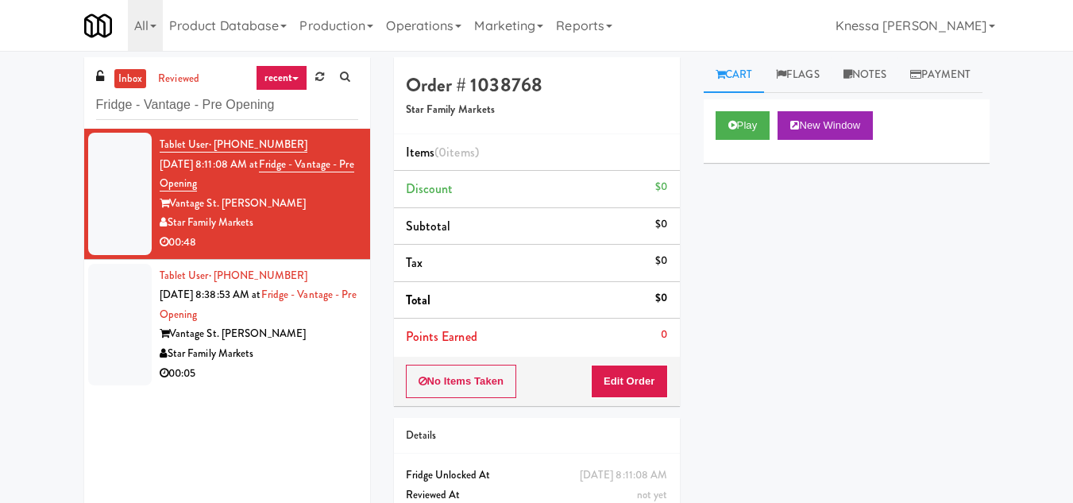
click at [303, 326] on div "Vantage St. Pete" at bounding box center [259, 334] width 199 height 20
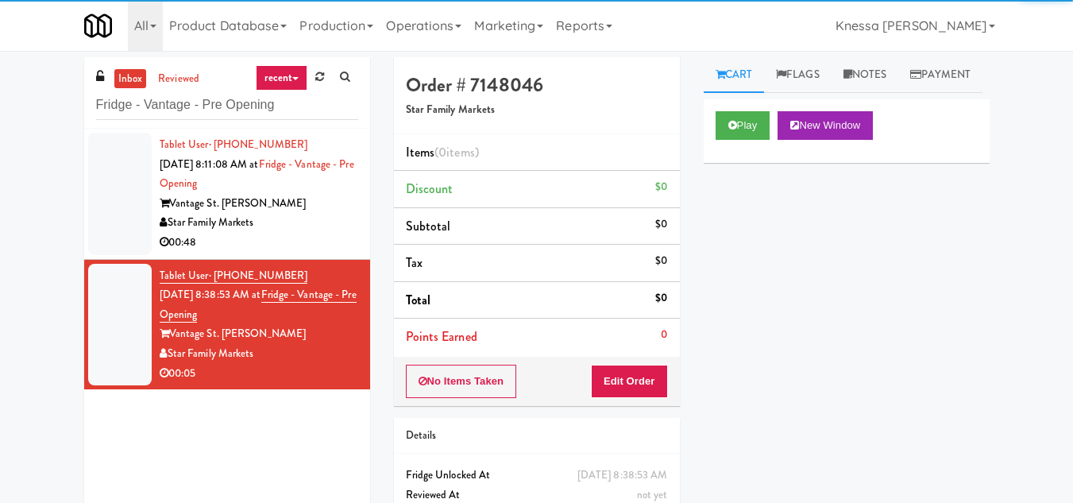
click at [307, 206] on div "Vantage St. Pete" at bounding box center [259, 204] width 199 height 20
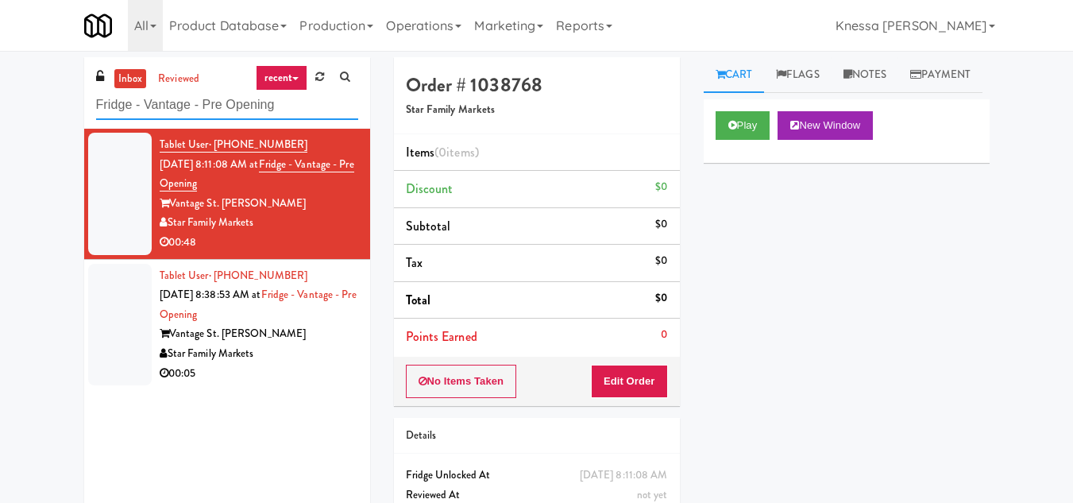
drag, startPoint x: 287, startPoint y: 103, endPoint x: 0, endPoint y: 117, distance: 287.1
click at [0, 117] on div "inbox reviewed recent all unclear take inventory issue suspicious failed recent…" at bounding box center [536, 312] width 1073 height 511
paste input "may laman pa sya"
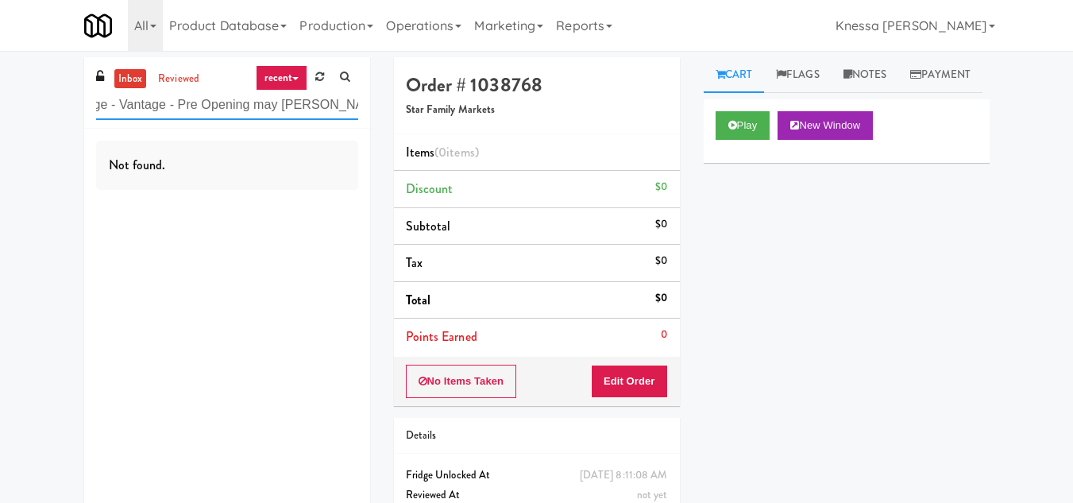
drag, startPoint x: 255, startPoint y: 106, endPoint x: 433, endPoint y: 111, distance: 178.0
click at [433, 111] on div "inbox reviewed recent all unclear take inventory issue suspicious failed recent…" at bounding box center [536, 312] width 929 height 511
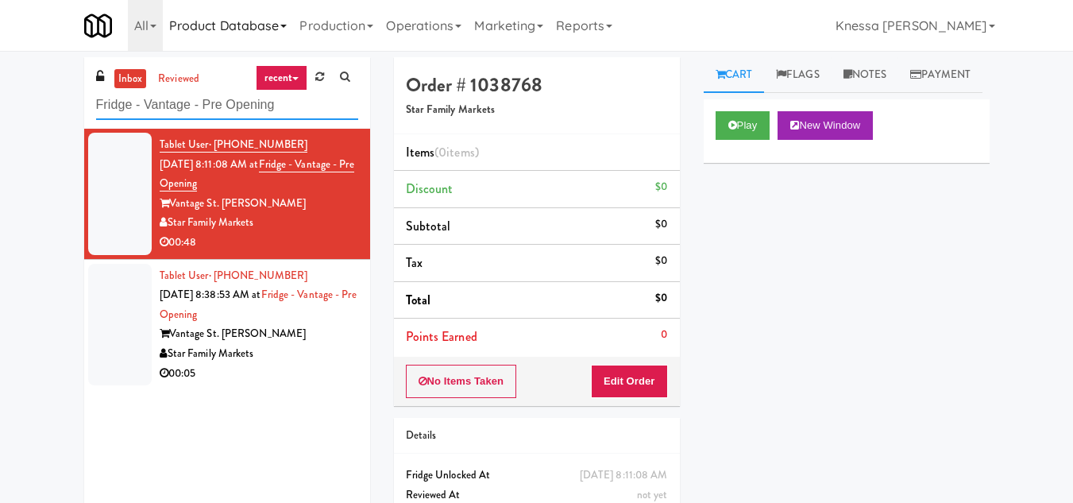
type input "Fridge - Vantage - Pre Opening"
click at [750, 140] on button "Play" at bounding box center [743, 125] width 55 height 29
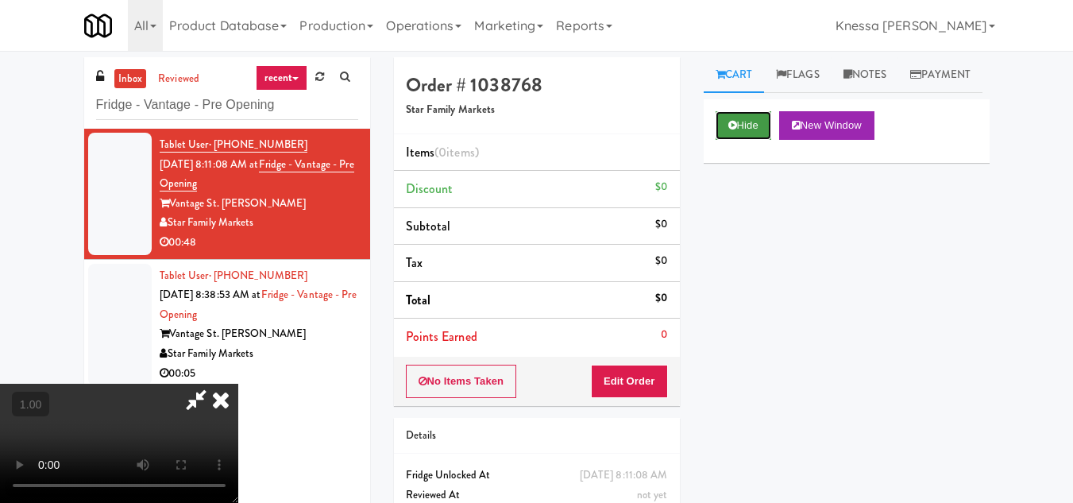
click at [717, 140] on button "Hide" at bounding box center [744, 125] width 56 height 29
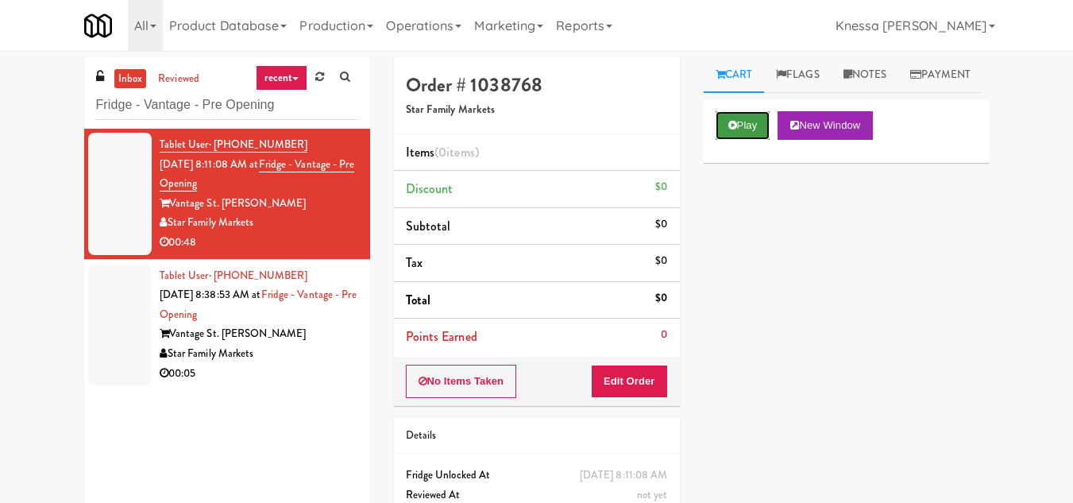
click at [740, 140] on button "Play" at bounding box center [743, 125] width 55 height 29
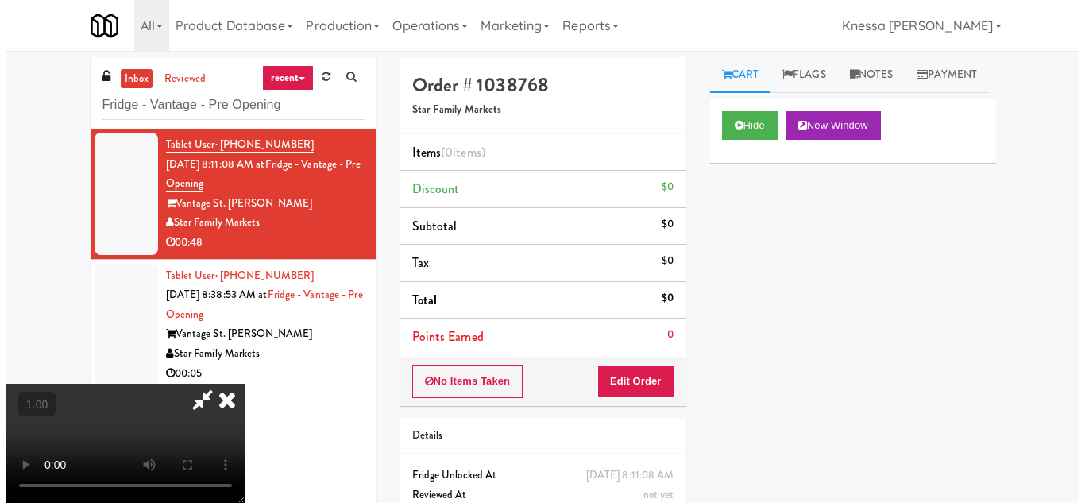
scroll to position [33, 0]
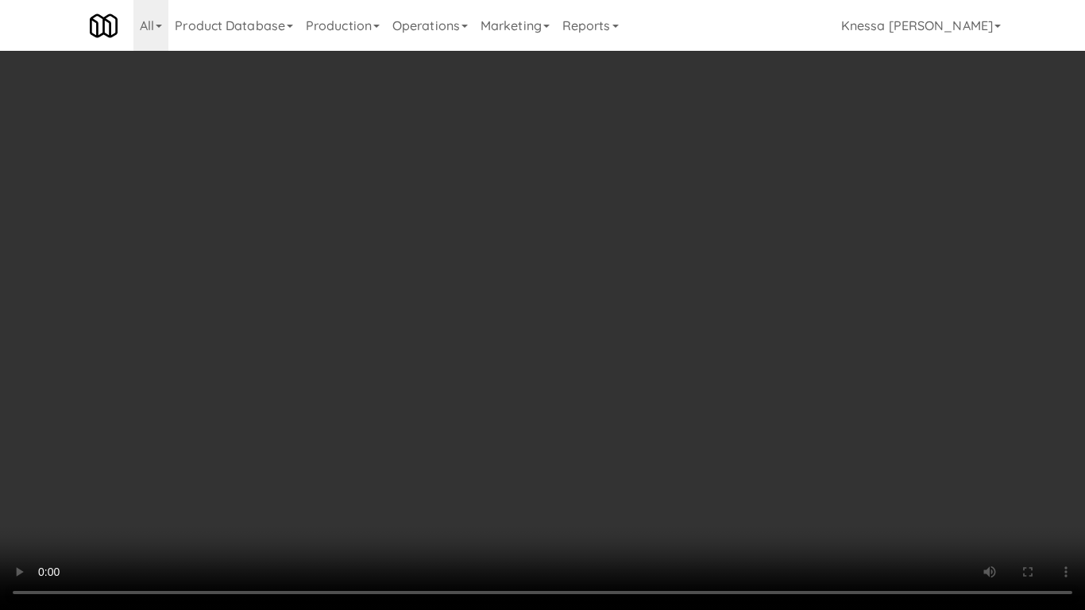
click at [529, 375] on video at bounding box center [542, 305] width 1085 height 610
click at [518, 414] on video at bounding box center [542, 305] width 1085 height 610
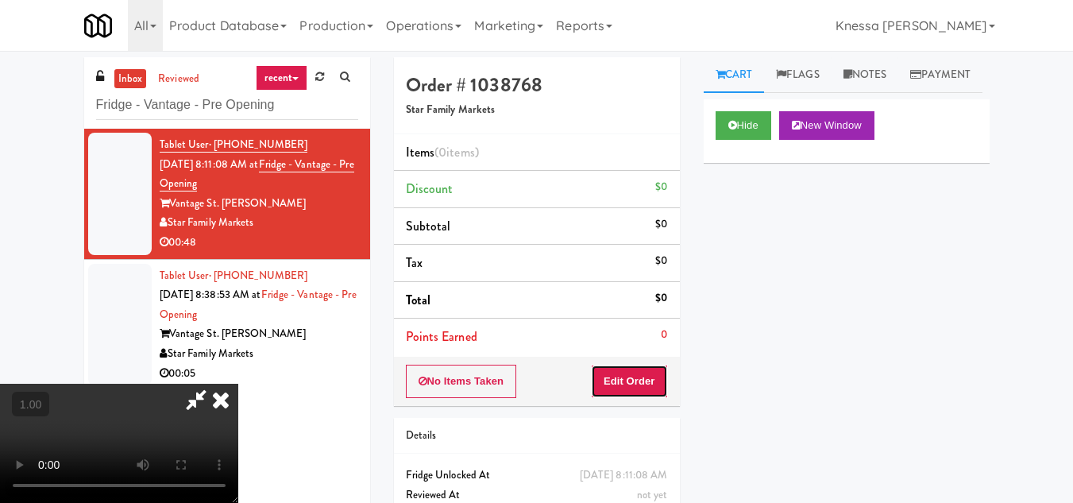
click at [659, 376] on button "Edit Order" at bounding box center [629, 381] width 77 height 33
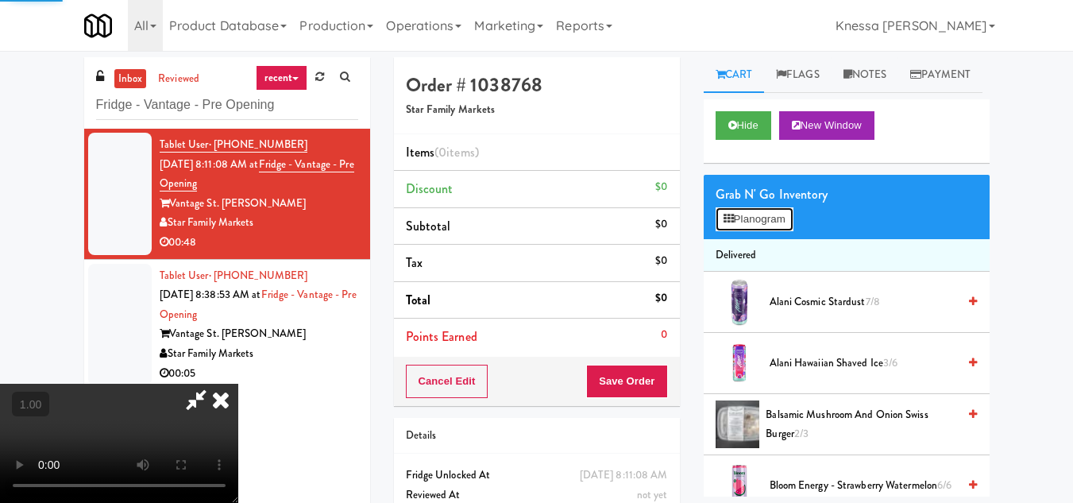
click at [739, 231] on button "Planogram" at bounding box center [755, 219] width 78 height 24
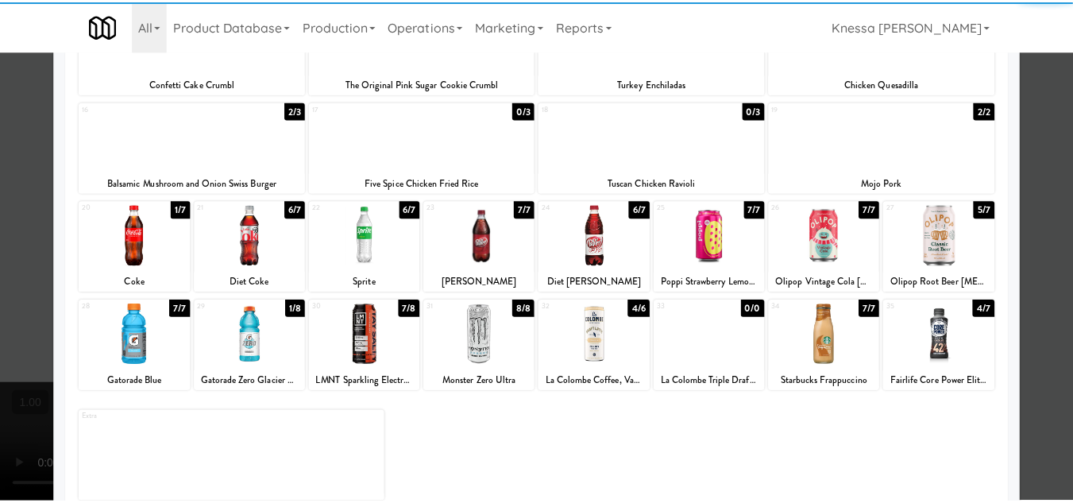
scroll to position [377, 0]
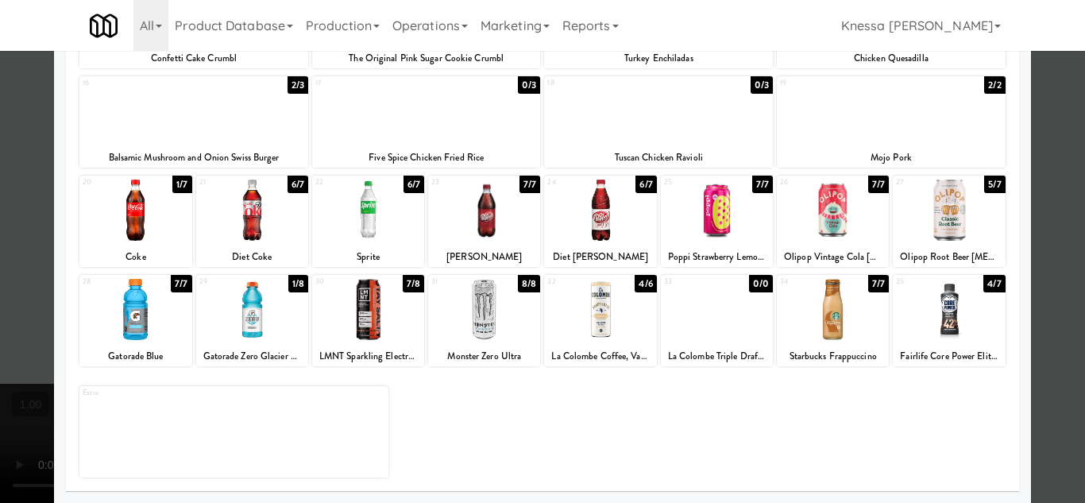
click at [958, 319] on div at bounding box center [949, 309] width 112 height 61
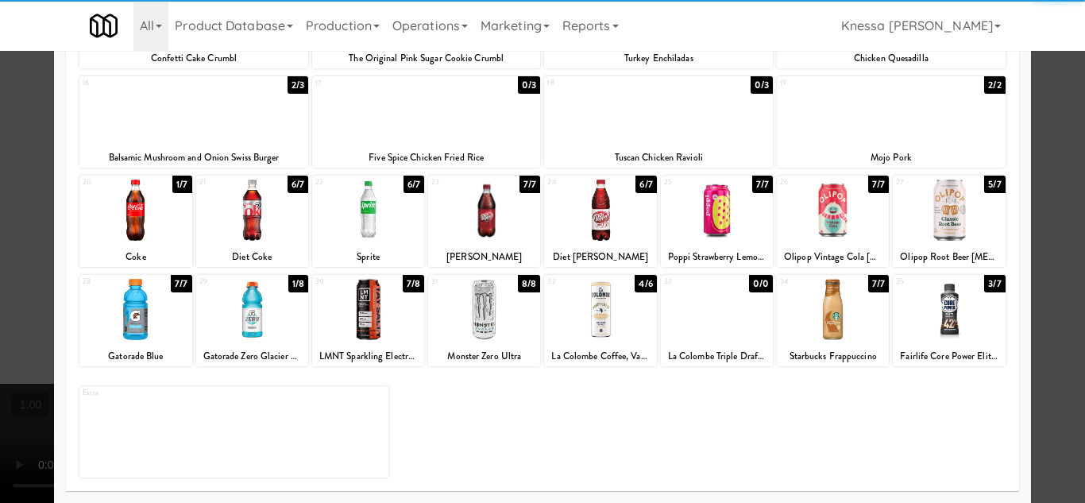
click at [1063, 391] on div at bounding box center [542, 251] width 1085 height 503
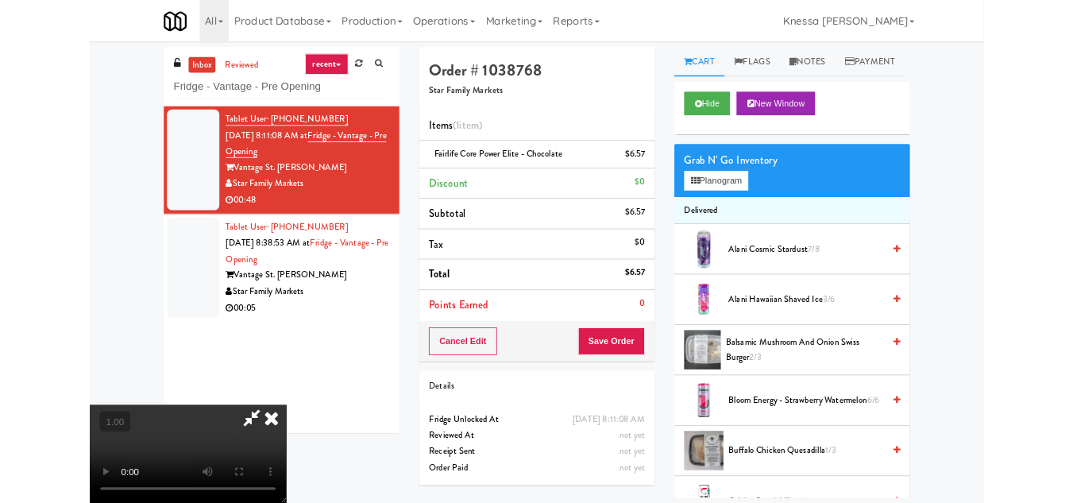
scroll to position [33, 0]
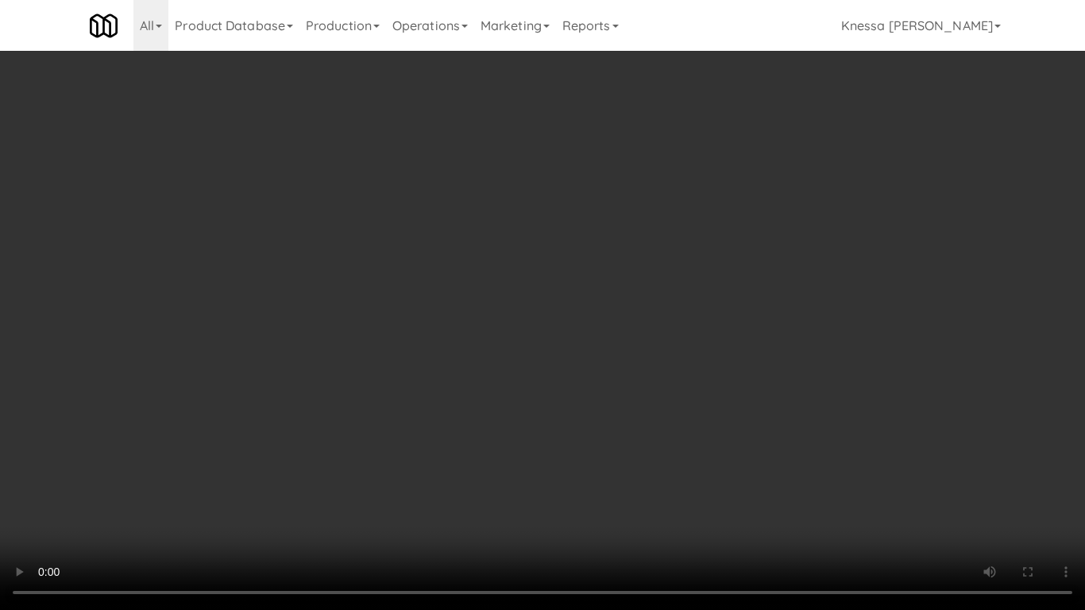
click at [543, 399] on video at bounding box center [542, 305] width 1085 height 610
click at [402, 369] on video at bounding box center [542, 305] width 1085 height 610
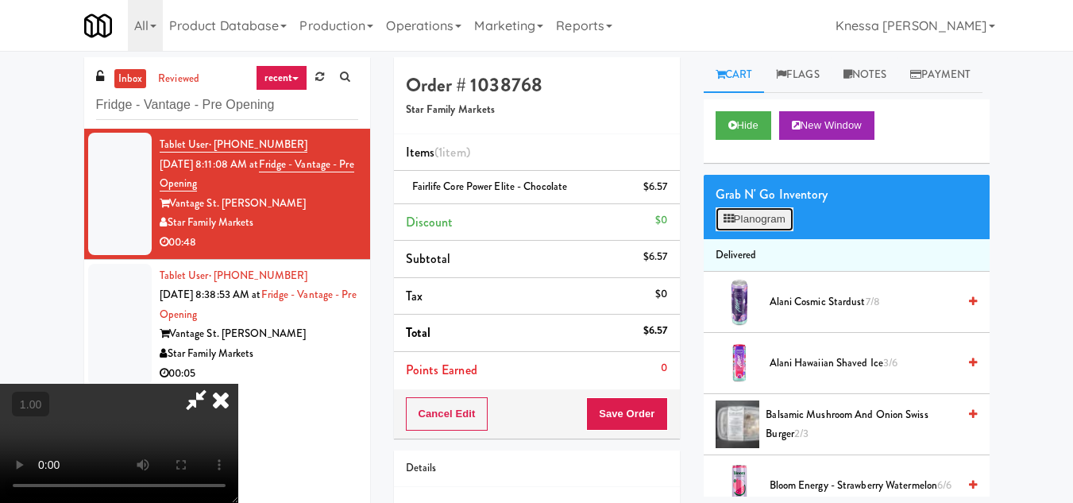
click at [769, 231] on button "Planogram" at bounding box center [755, 219] width 78 height 24
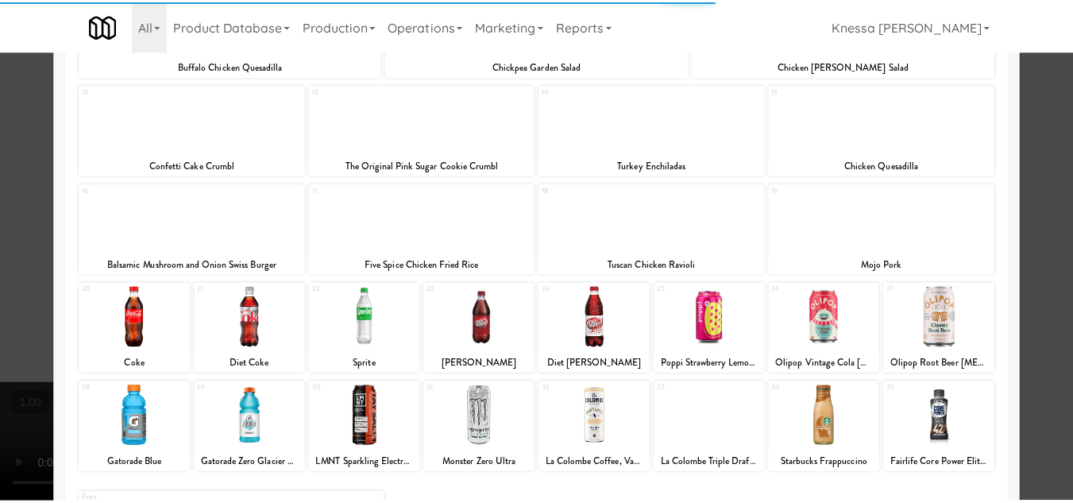
scroll to position [377, 0]
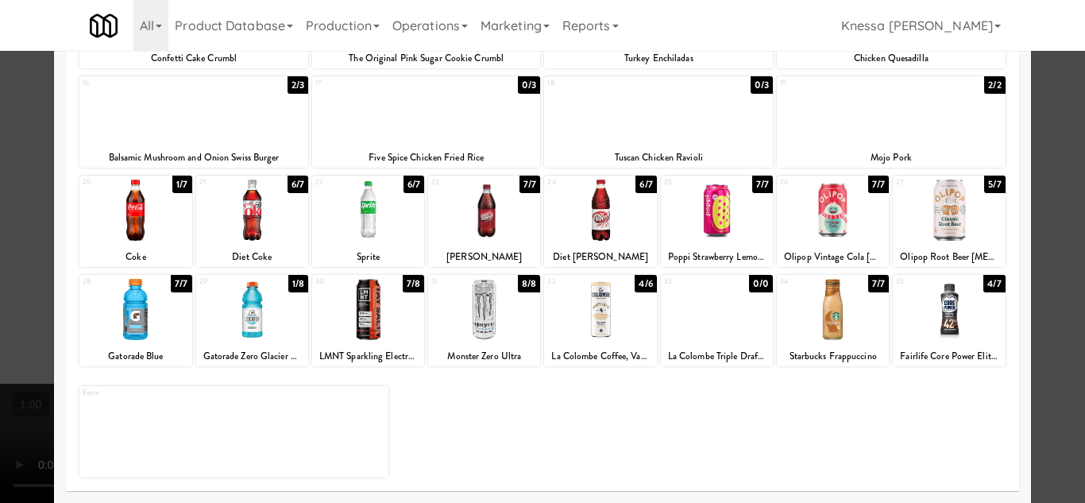
click at [822, 327] on div at bounding box center [833, 309] width 112 height 61
click at [1056, 372] on div at bounding box center [542, 251] width 1085 height 503
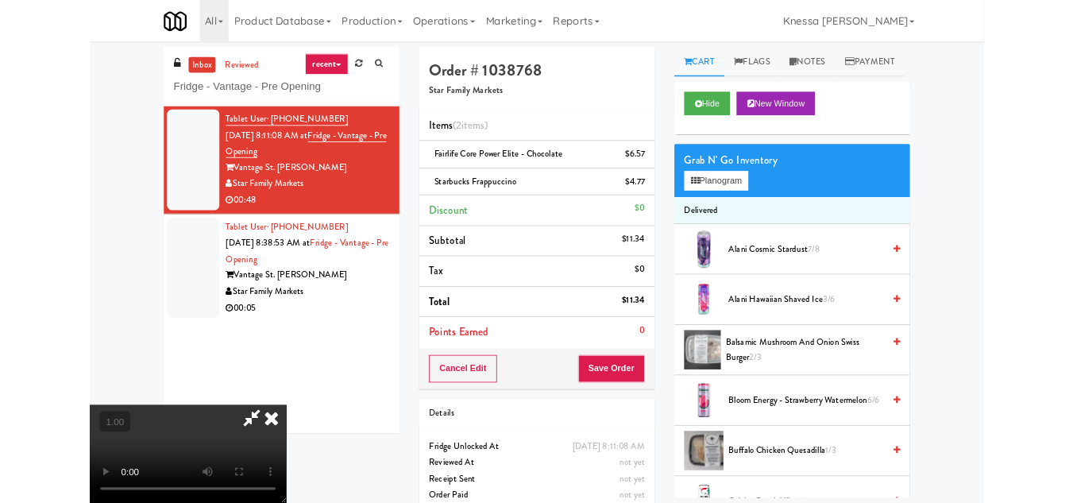
scroll to position [33, 0]
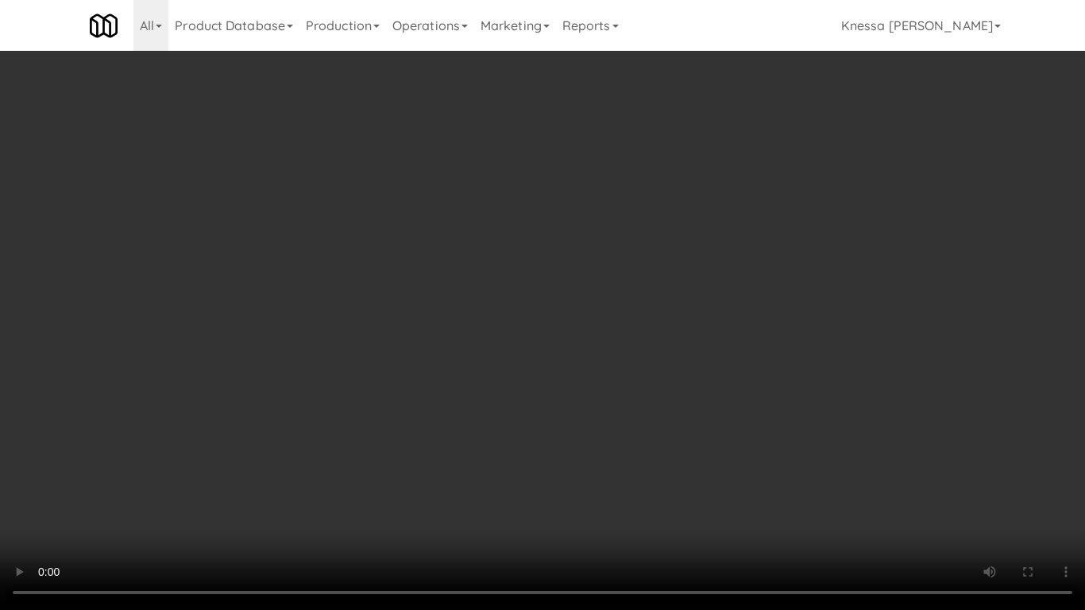
click at [598, 382] on video at bounding box center [542, 305] width 1085 height 610
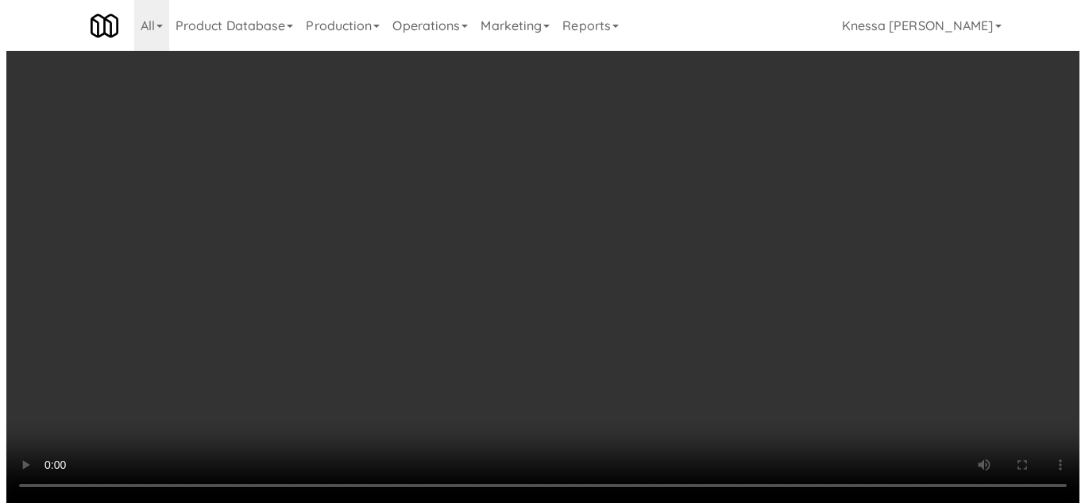
scroll to position [0, 0]
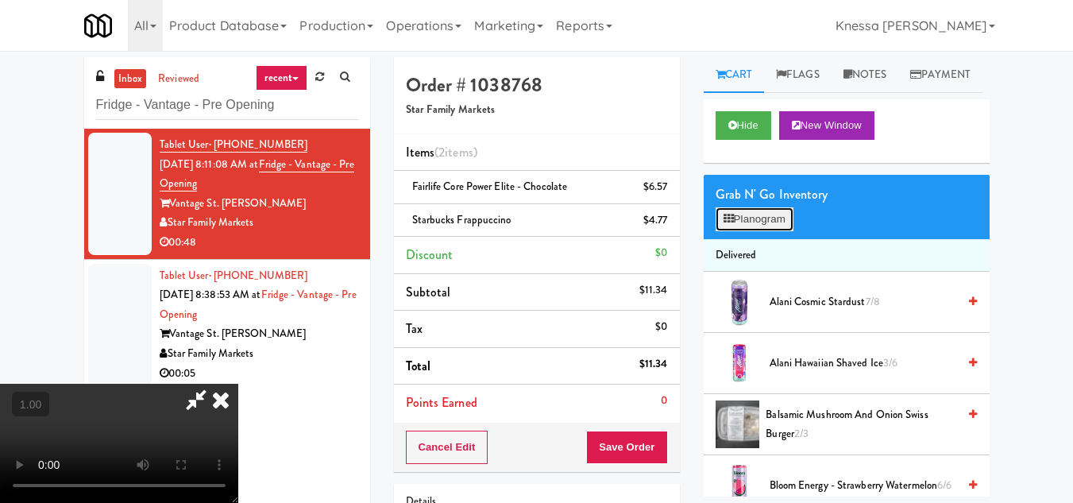
click at [743, 231] on button "Planogram" at bounding box center [755, 219] width 78 height 24
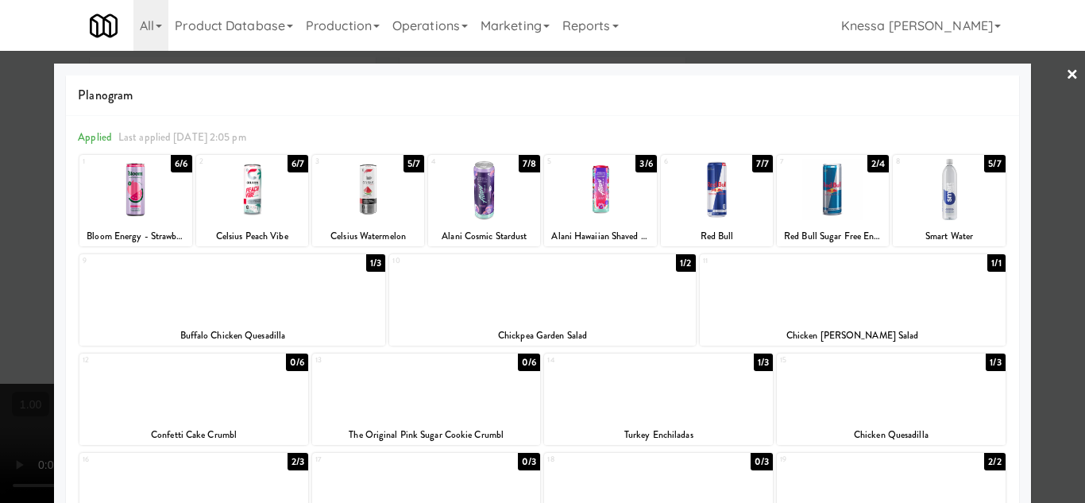
click at [1066, 75] on link "×" at bounding box center [1072, 75] width 13 height 49
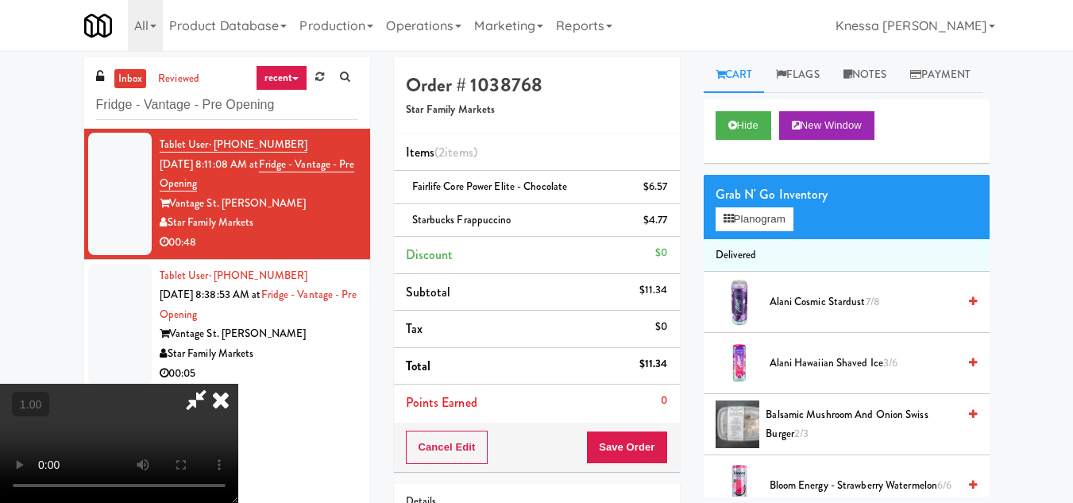
scroll to position [33, 0]
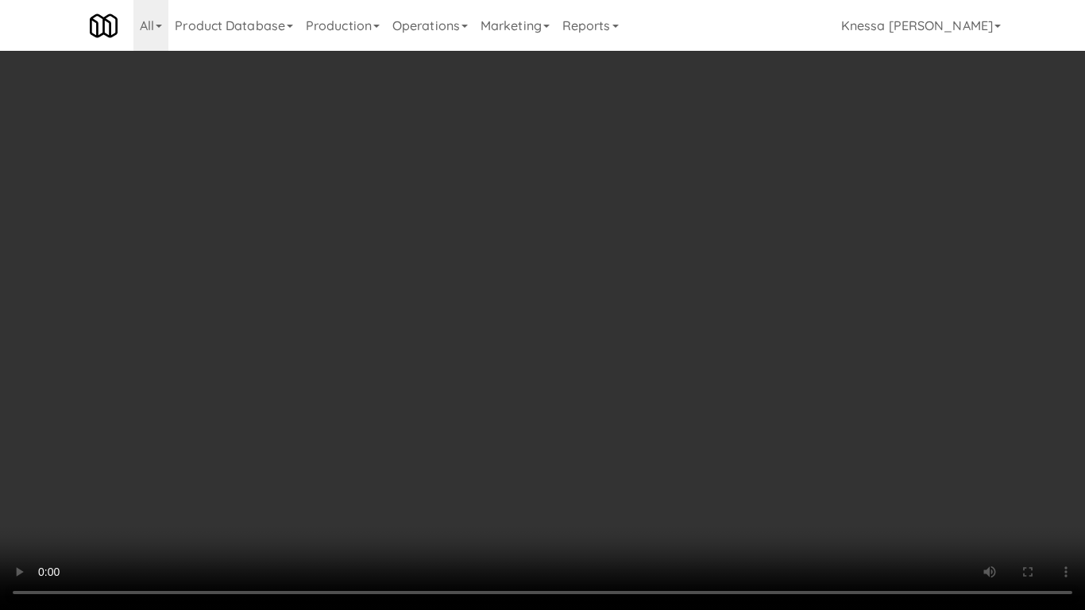
click at [539, 388] on video at bounding box center [542, 305] width 1085 height 610
click at [315, 375] on video at bounding box center [542, 305] width 1085 height 610
click at [388, 312] on video at bounding box center [542, 305] width 1085 height 610
click at [593, 444] on video at bounding box center [542, 305] width 1085 height 610
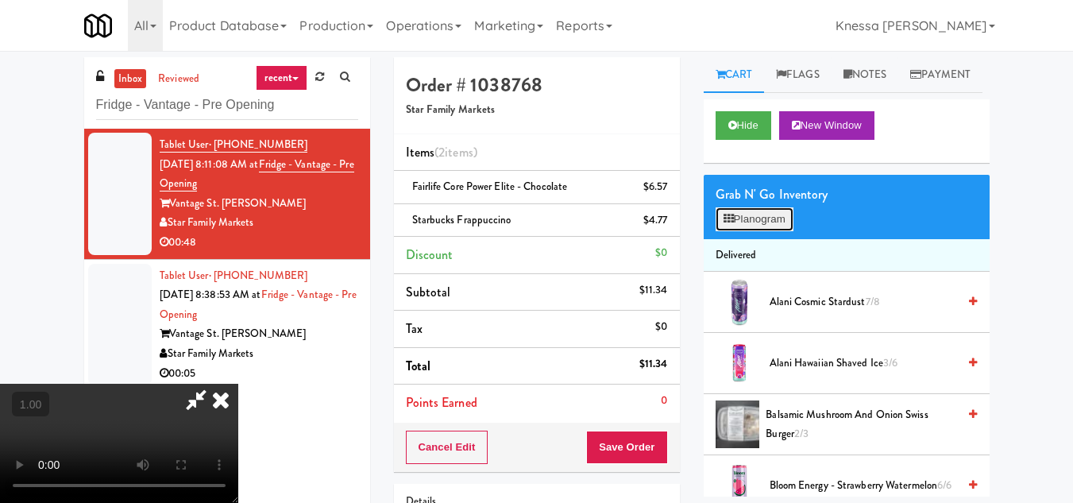
click at [759, 231] on button "Planogram" at bounding box center [755, 219] width 78 height 24
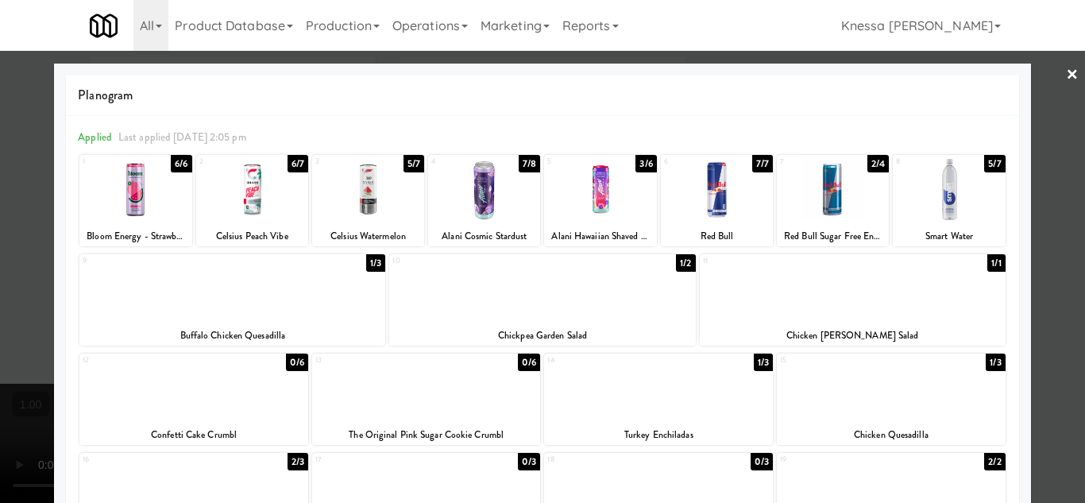
click at [676, 403] on div at bounding box center [658, 387] width 229 height 61
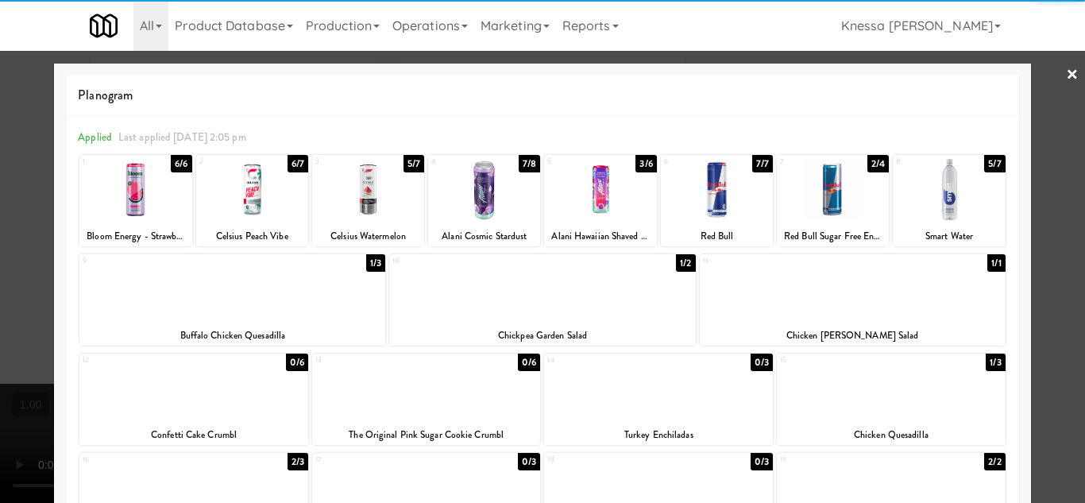
click at [887, 401] on div at bounding box center [891, 387] width 229 height 61
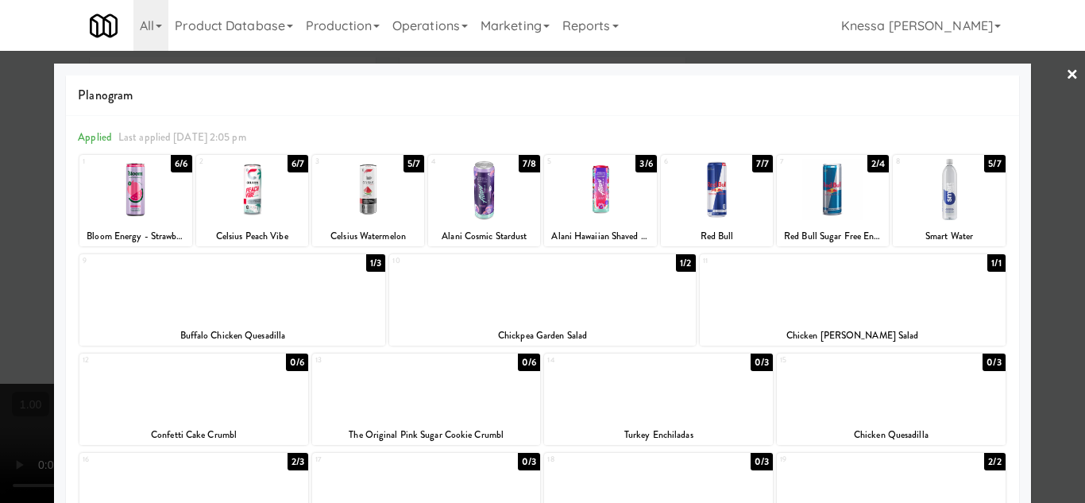
click at [1057, 373] on div at bounding box center [542, 251] width 1085 height 503
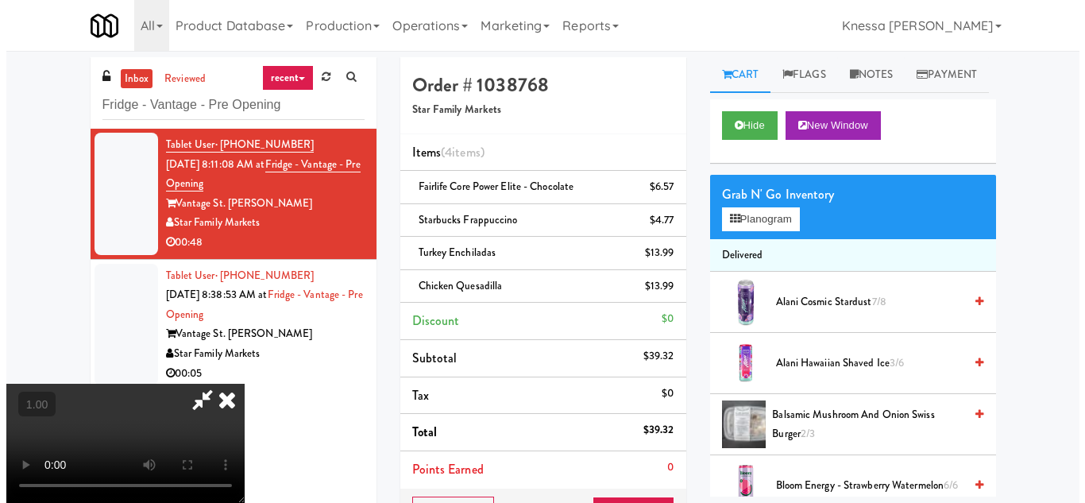
scroll to position [33, 0]
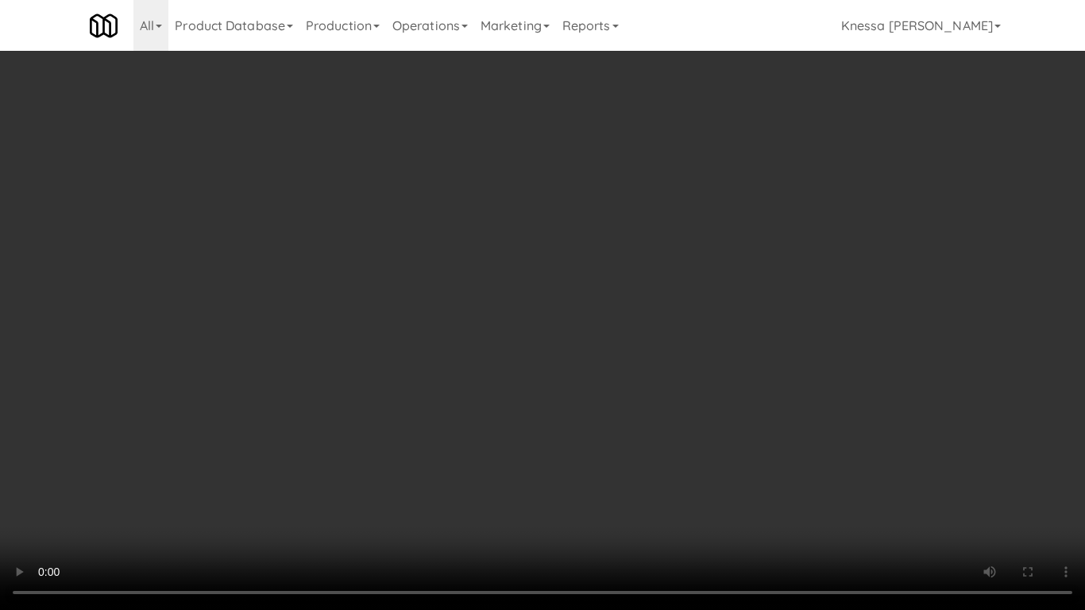
click at [557, 388] on video at bounding box center [542, 305] width 1085 height 610
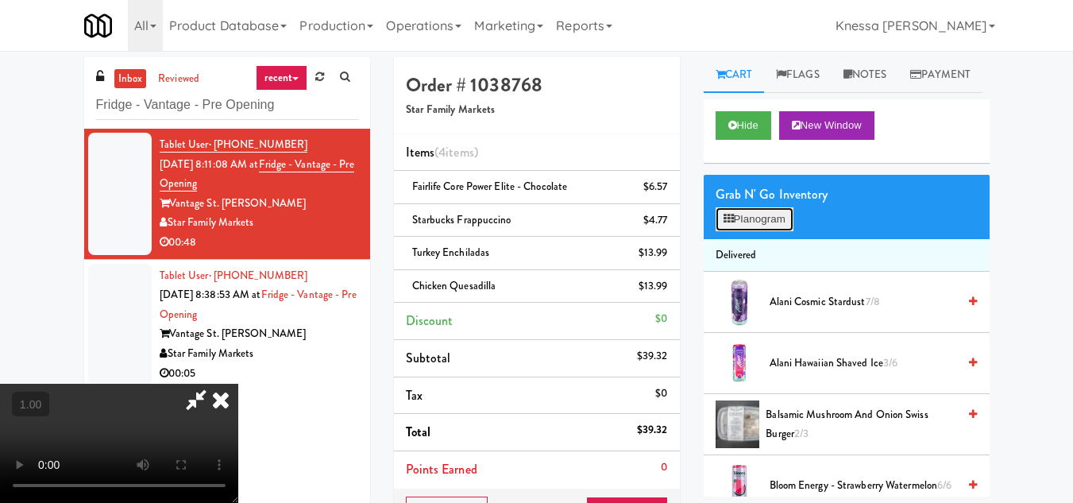
click at [754, 231] on button "Planogram" at bounding box center [755, 219] width 78 height 24
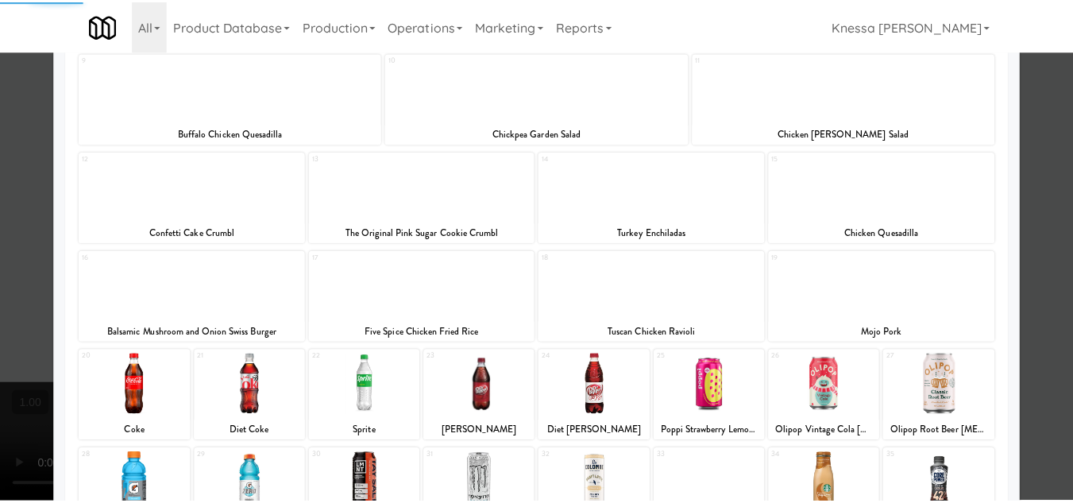
scroll to position [238, 0]
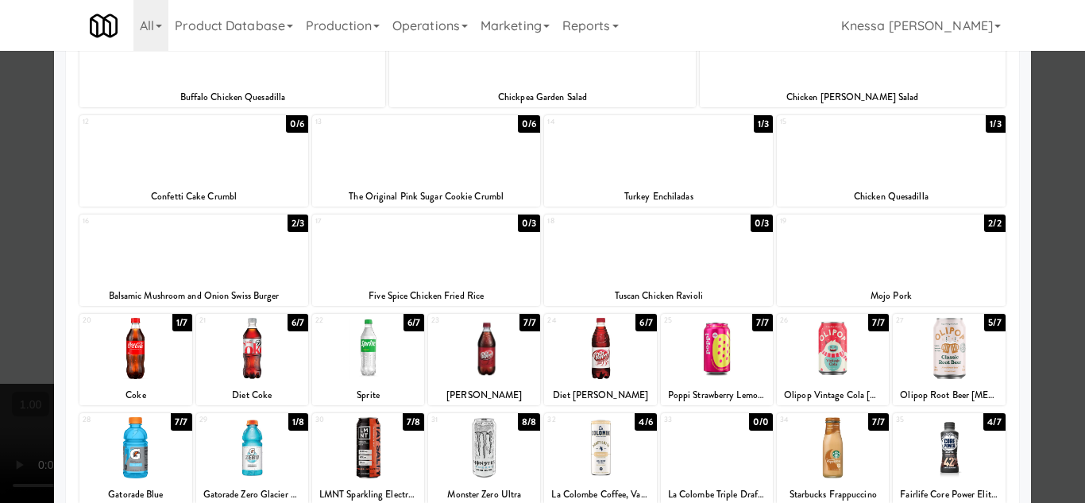
click at [248, 354] on div at bounding box center [252, 348] width 112 height 61
drag, startPoint x: 1053, startPoint y: 405, endPoint x: 1010, endPoint y: 403, distance: 43.8
click at [1051, 405] on div at bounding box center [542, 251] width 1085 height 503
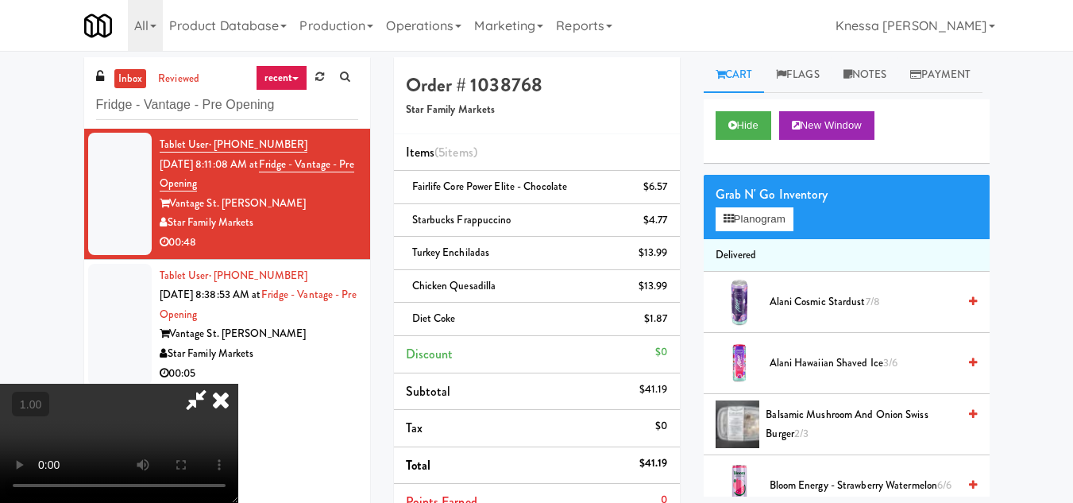
scroll to position [33, 0]
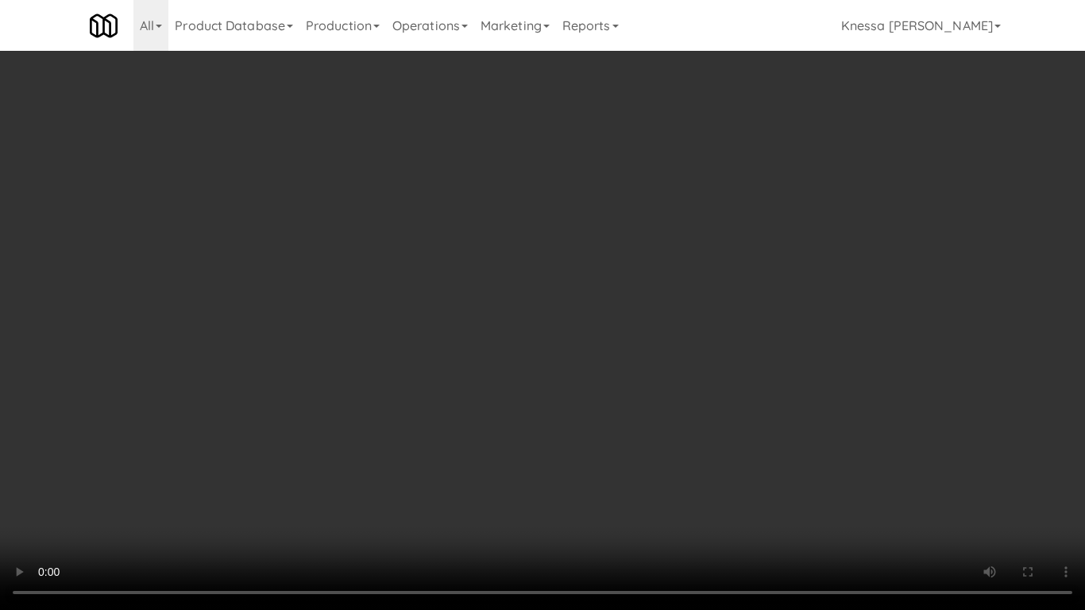
click at [620, 412] on video at bounding box center [542, 305] width 1085 height 610
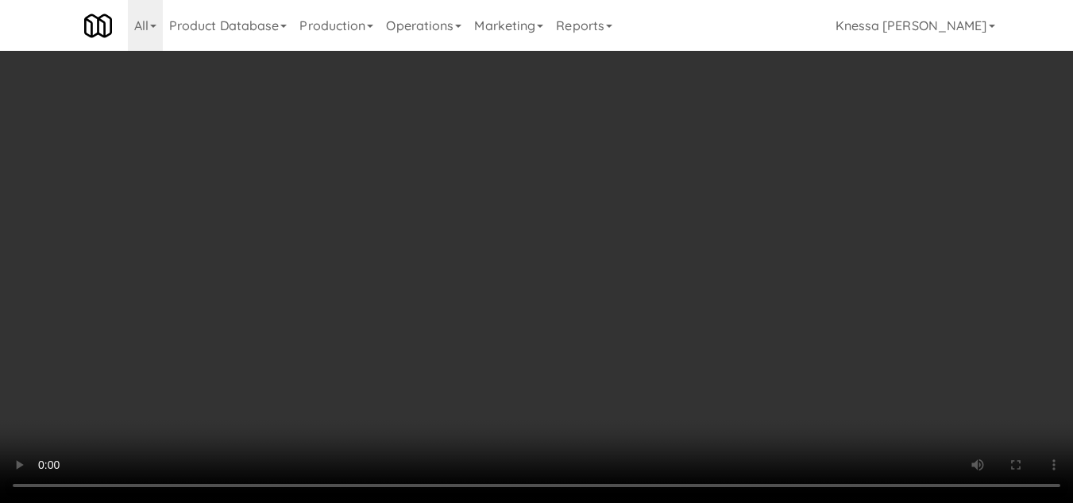
scroll to position [0, 0]
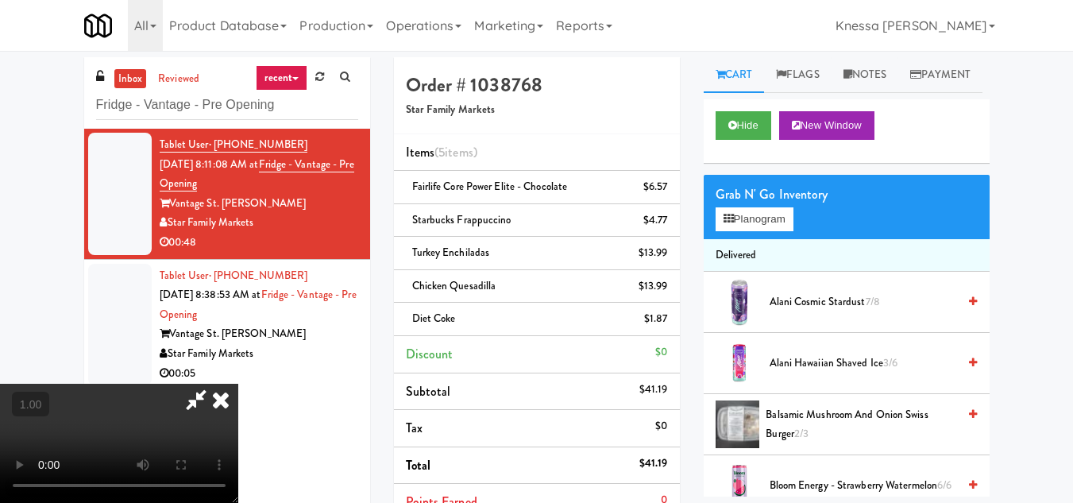
click at [238, 384] on icon at bounding box center [220, 400] width 35 height 32
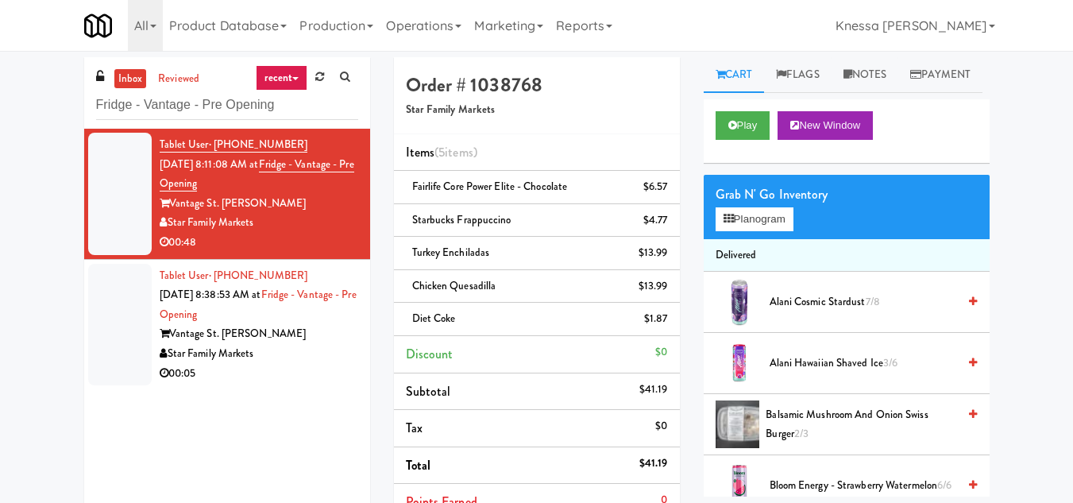
scroll to position [79, 0]
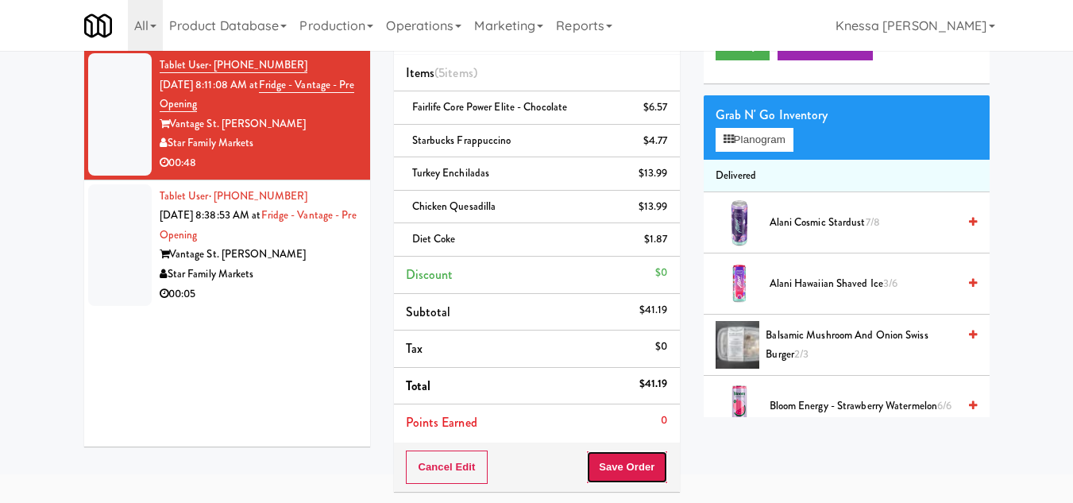
click at [628, 468] on button "Save Order" at bounding box center [626, 466] width 81 height 33
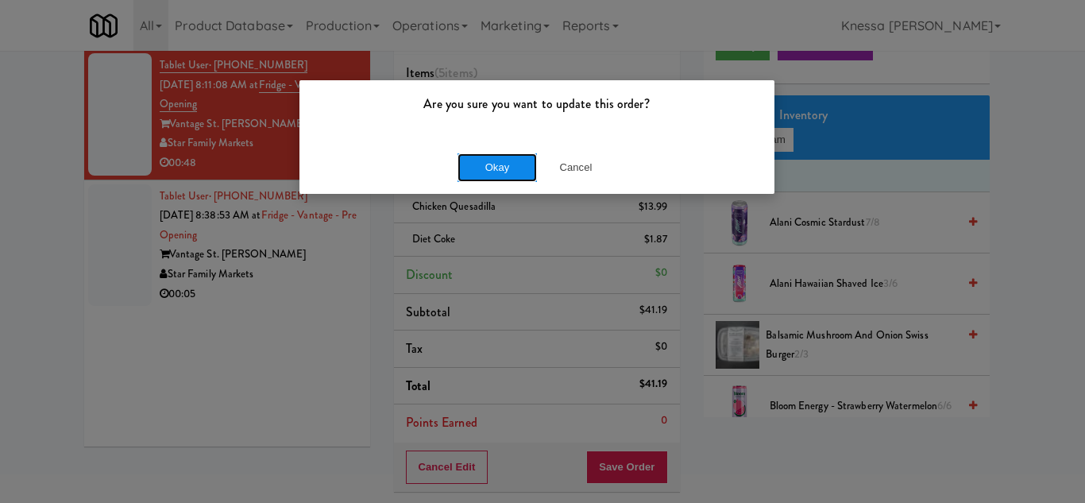
click at [495, 167] on button "Okay" at bounding box center [497, 167] width 79 height 29
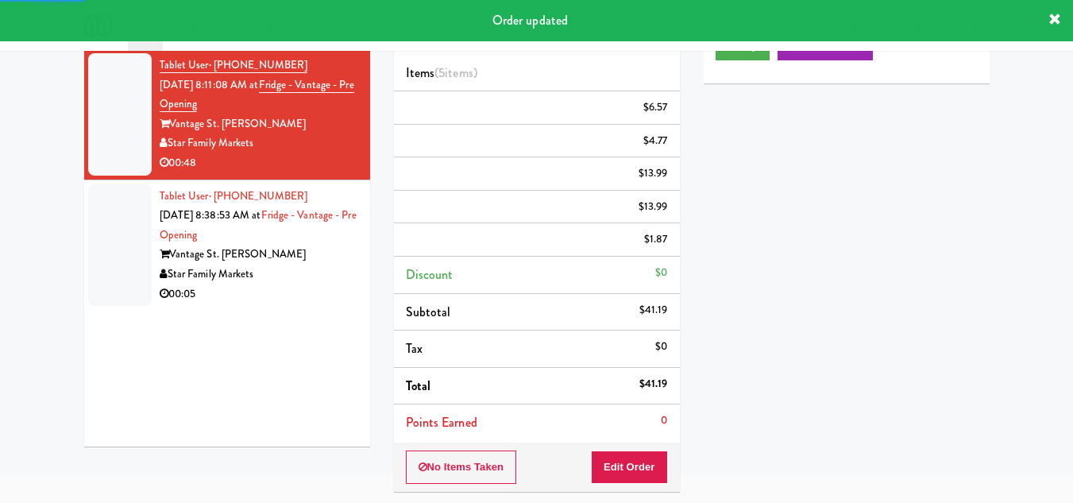
click at [279, 261] on div "Vantage St. Pete" at bounding box center [259, 255] width 199 height 20
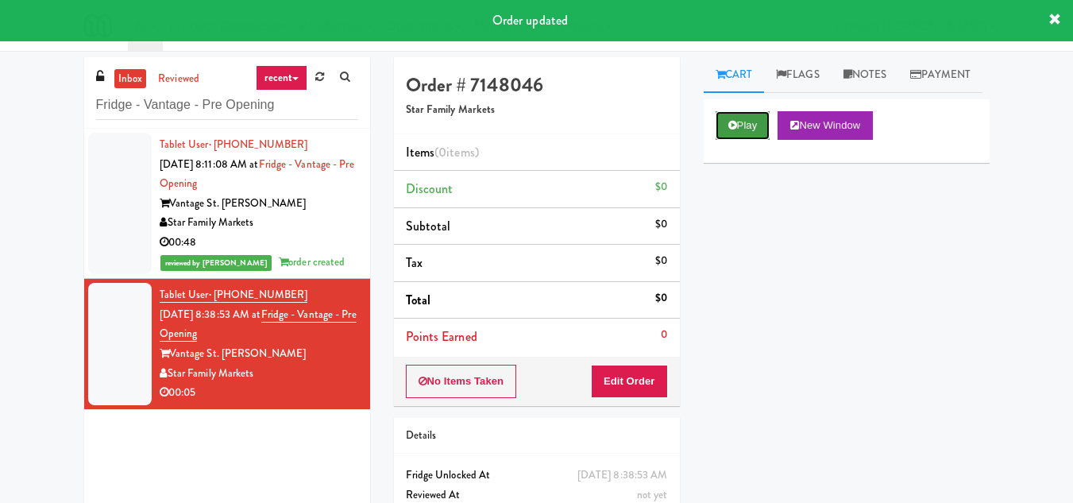
click at [738, 140] on button "Play" at bounding box center [743, 125] width 55 height 29
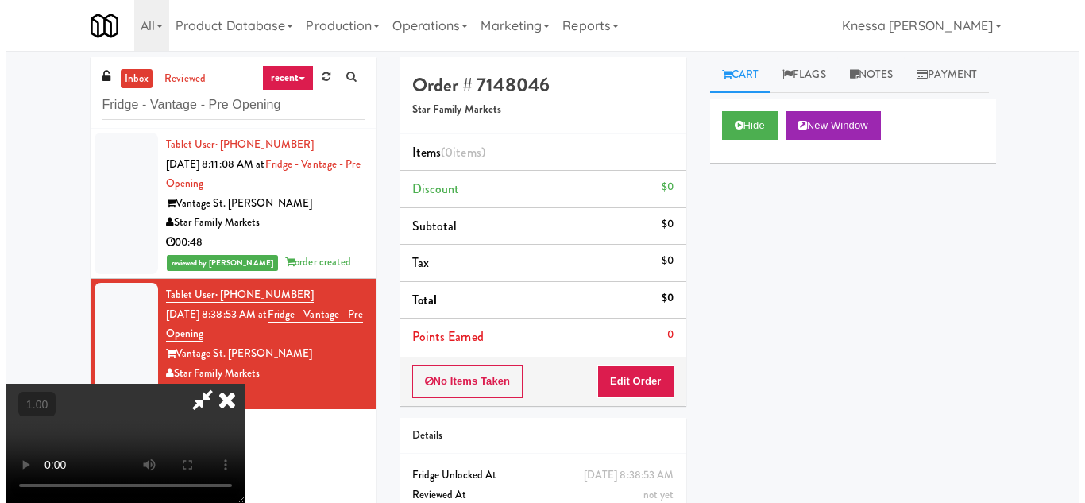
scroll to position [33, 0]
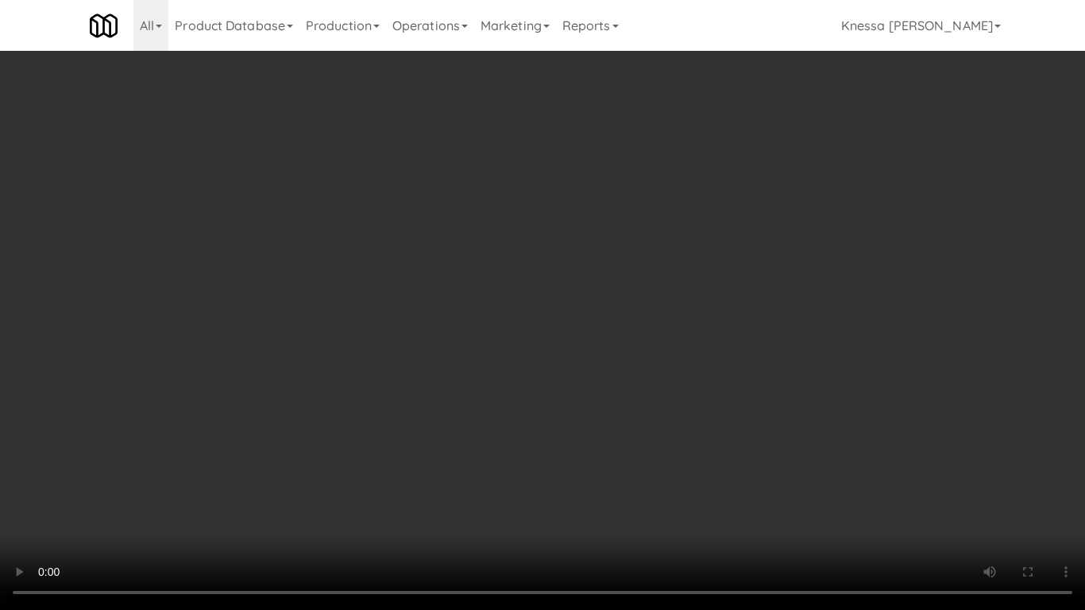
click at [524, 346] on video at bounding box center [542, 305] width 1085 height 610
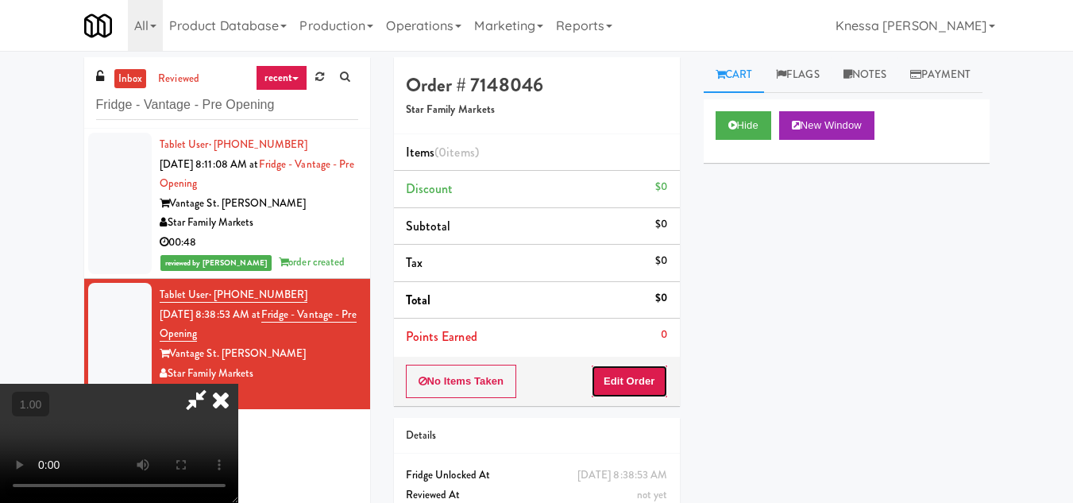
click at [658, 381] on button "Edit Order" at bounding box center [629, 381] width 77 height 33
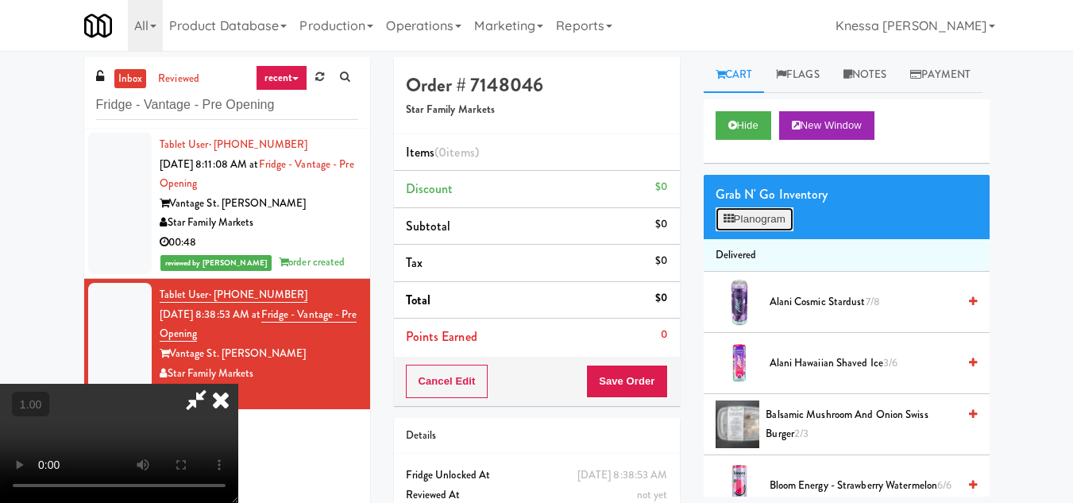
click at [767, 231] on button "Planogram" at bounding box center [755, 219] width 78 height 24
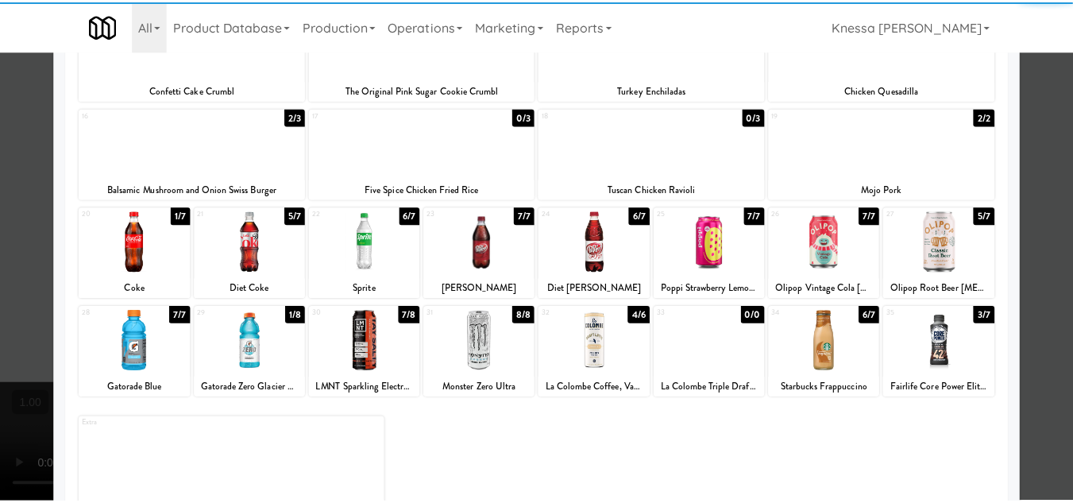
scroll to position [377, 0]
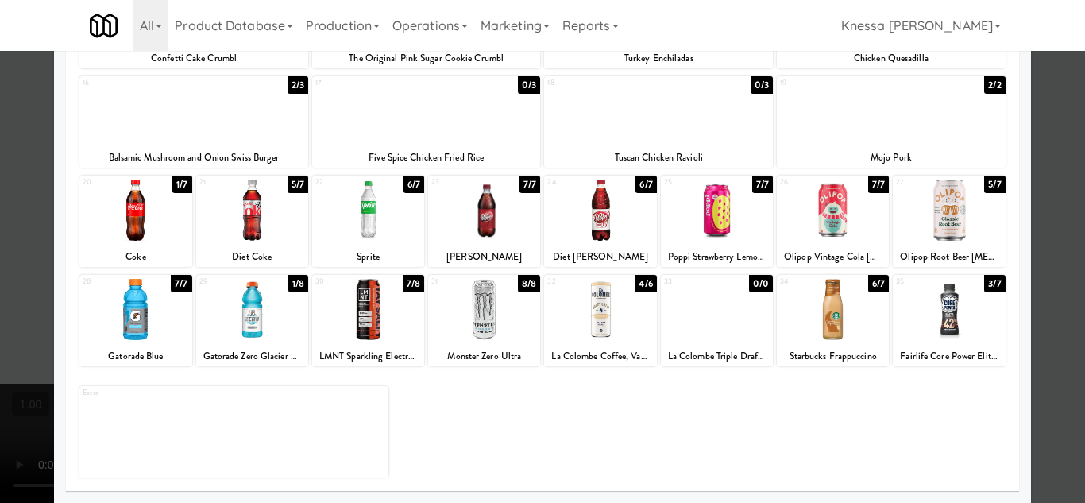
click at [484, 307] on div at bounding box center [484, 309] width 112 height 61
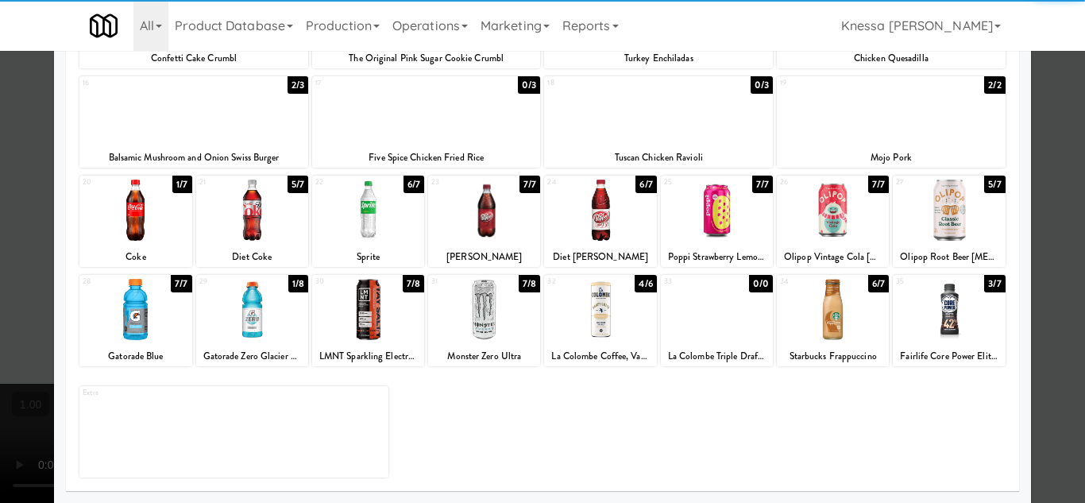
click at [1055, 374] on div at bounding box center [542, 251] width 1085 height 503
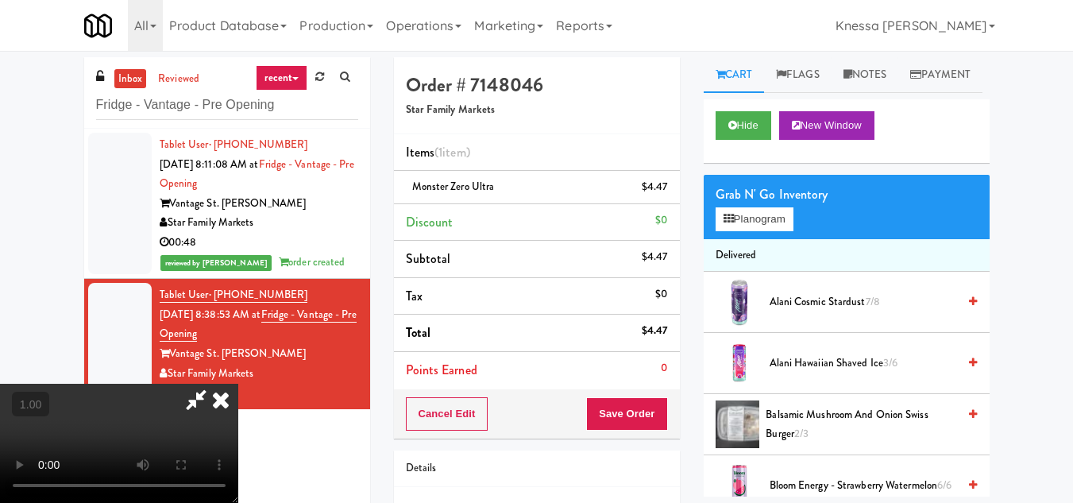
scroll to position [33, 0]
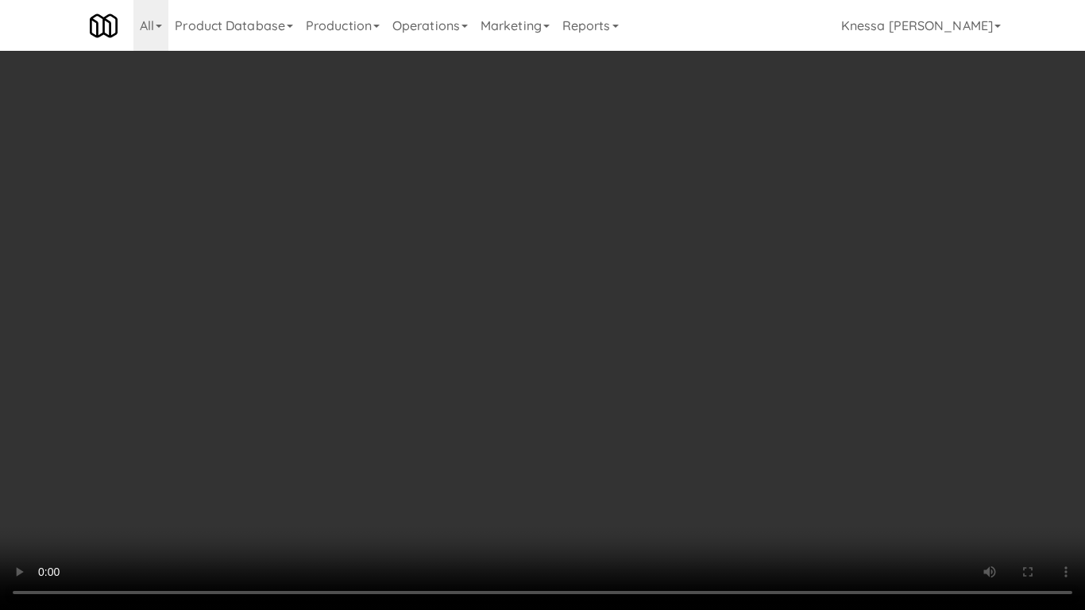
click at [456, 354] on video at bounding box center [542, 305] width 1085 height 610
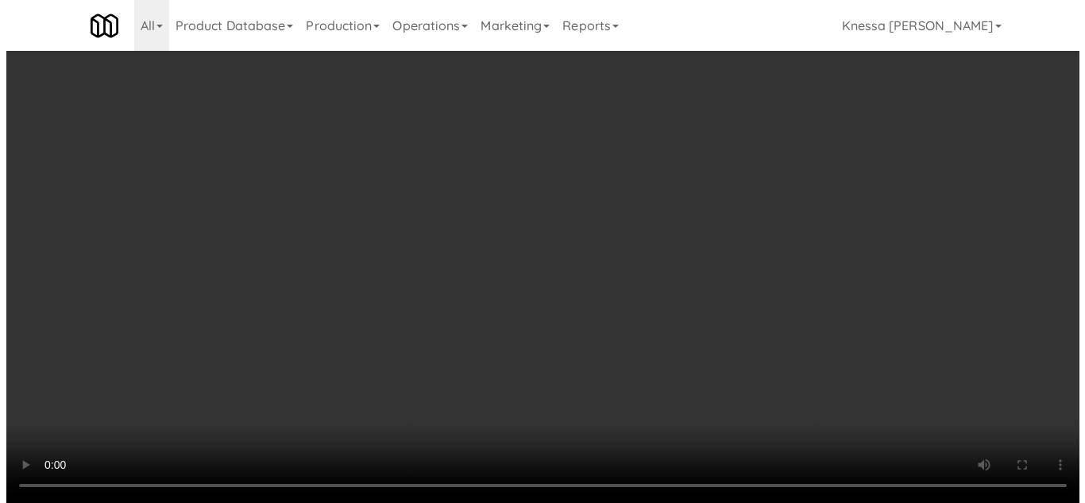
scroll to position [0, 0]
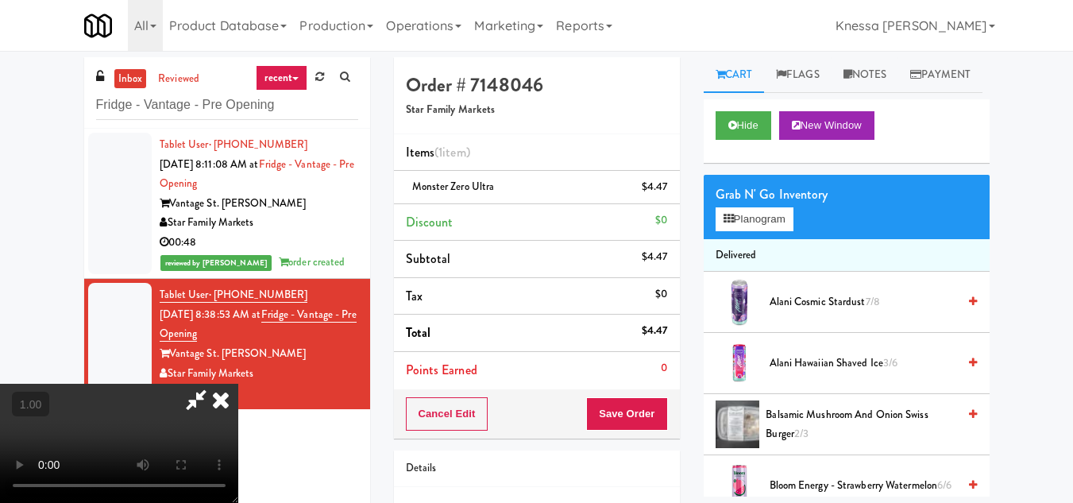
click at [238, 384] on icon at bounding box center [220, 400] width 35 height 32
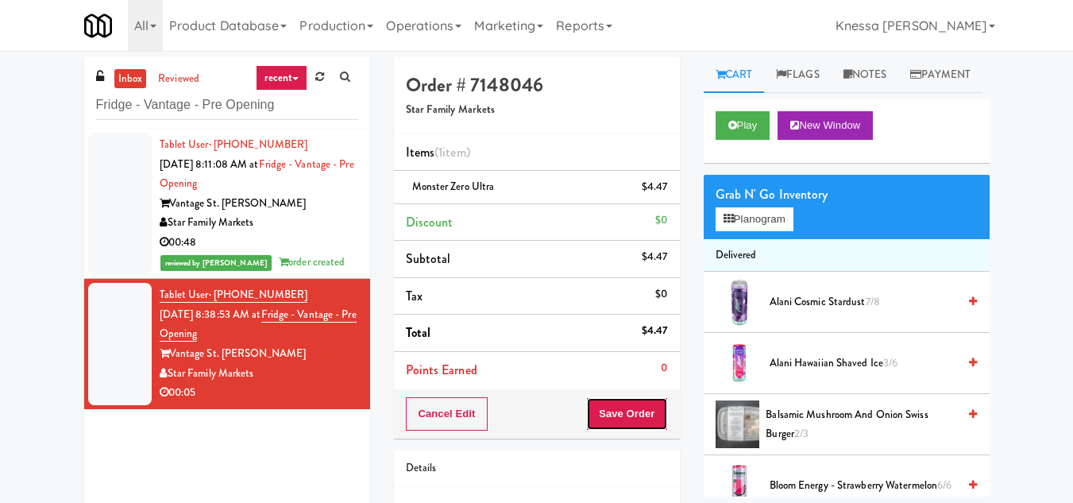
click at [638, 410] on button "Save Order" at bounding box center [626, 413] width 81 height 33
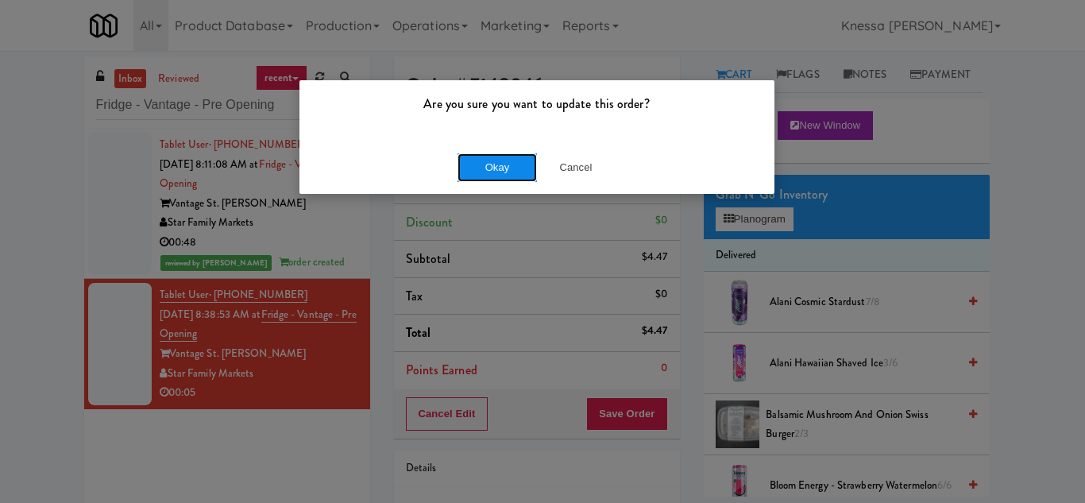
click at [493, 166] on button "Okay" at bounding box center [497, 167] width 79 height 29
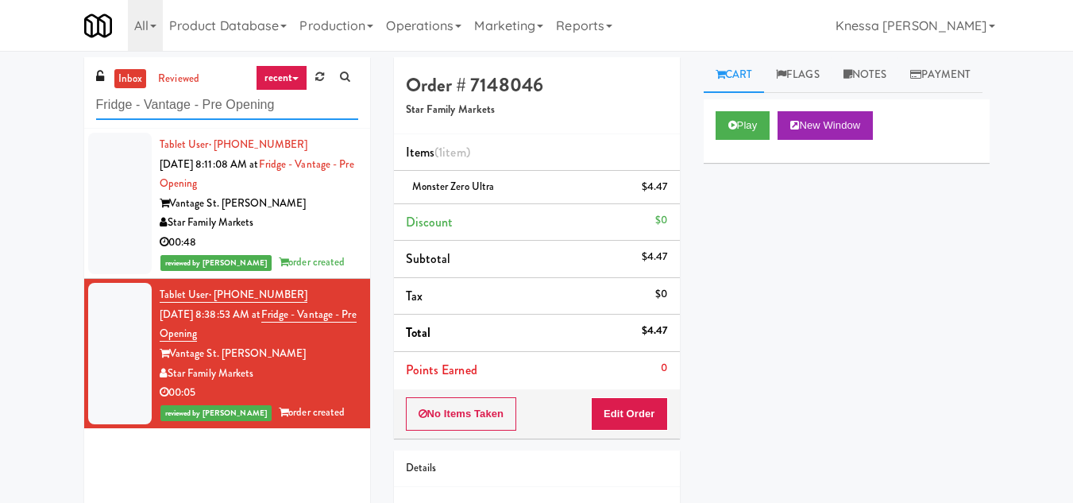
drag, startPoint x: 284, startPoint y: 108, endPoint x: 37, endPoint y: 117, distance: 246.4
click at [37, 117] on div "inbox reviewed recent all unclear take inventory issue suspicious failed recent…" at bounding box center [536, 328] width 1073 height 543
paste input "3000 Huron"
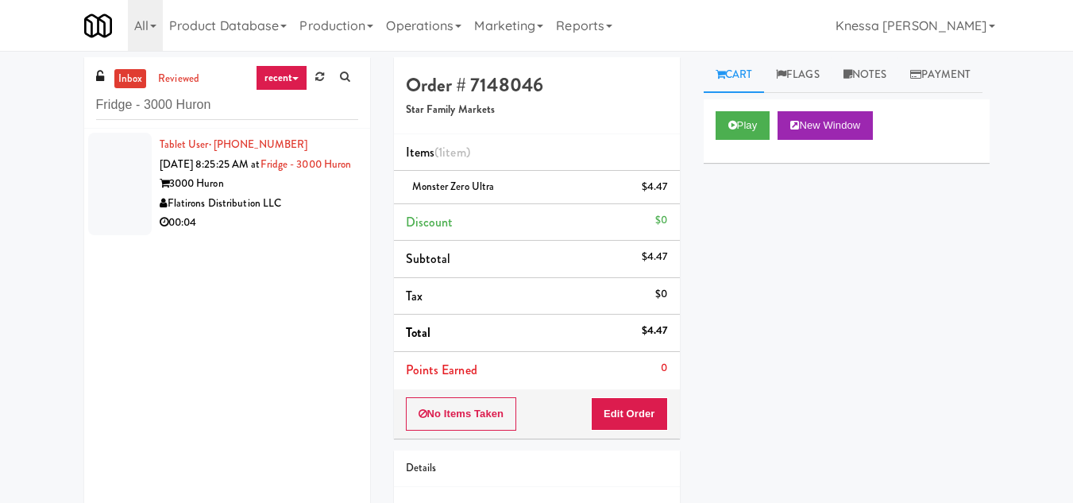
click at [298, 194] on div "3000 Huron" at bounding box center [259, 184] width 199 height 20
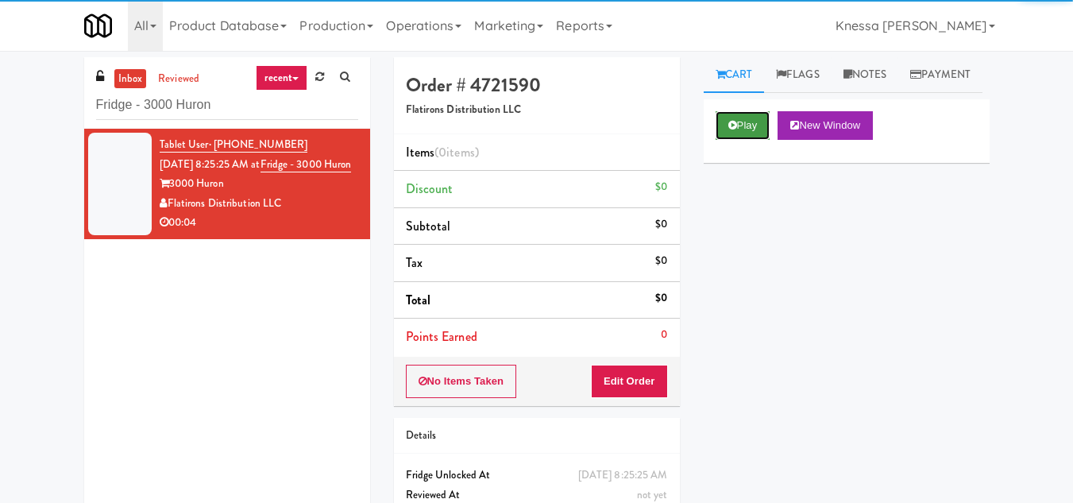
click at [756, 140] on button "Play" at bounding box center [743, 125] width 55 height 29
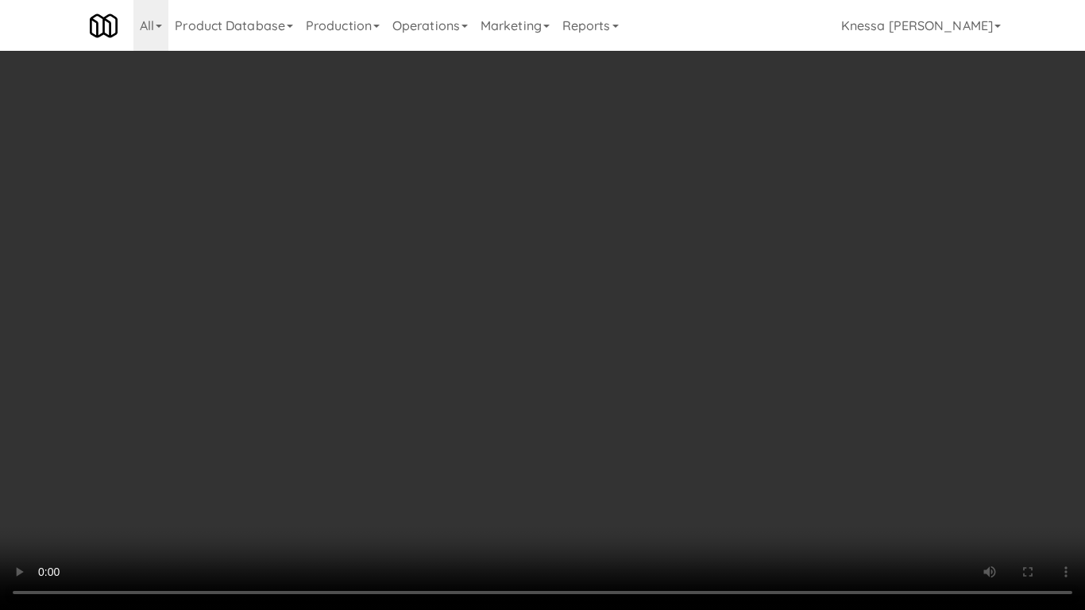
click at [492, 396] on video at bounding box center [542, 305] width 1085 height 610
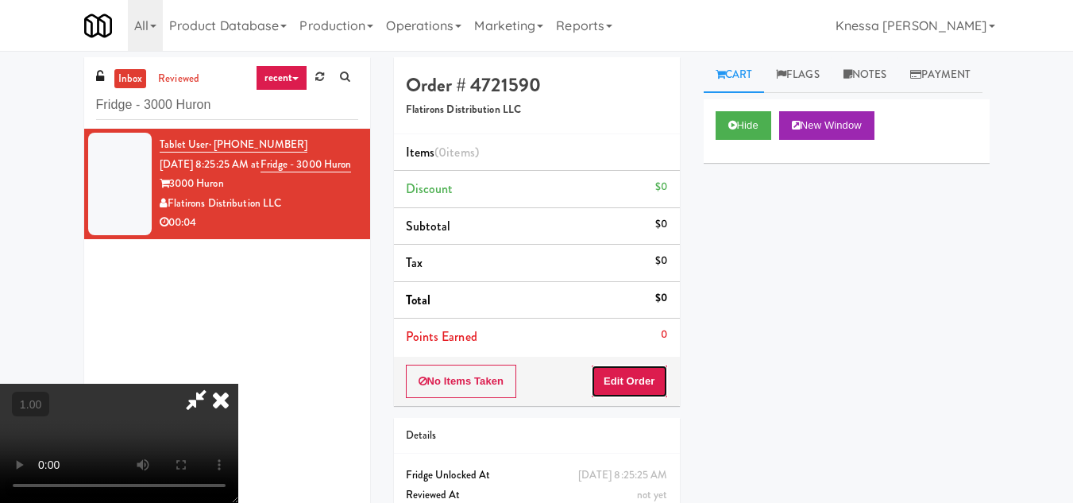
click at [660, 391] on button "Edit Order" at bounding box center [629, 381] width 77 height 33
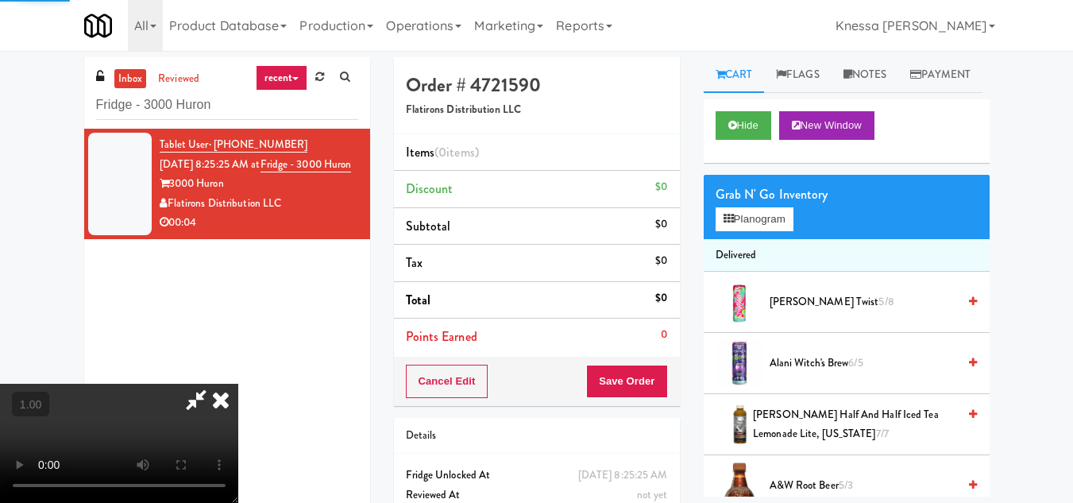
click at [783, 207] on div "Grab N' Go Inventory" at bounding box center [847, 195] width 262 height 24
click at [760, 231] on button "Planogram" at bounding box center [755, 219] width 78 height 24
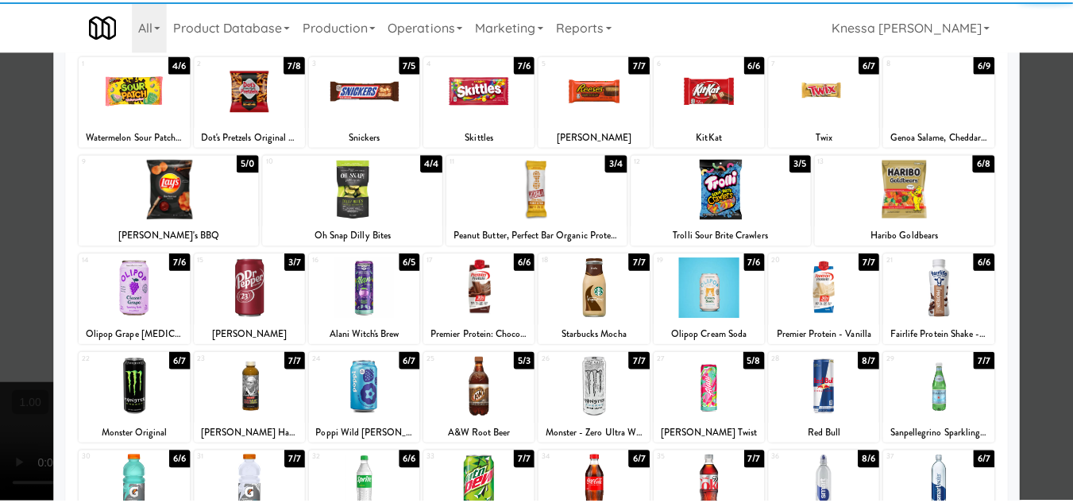
scroll to position [238, 0]
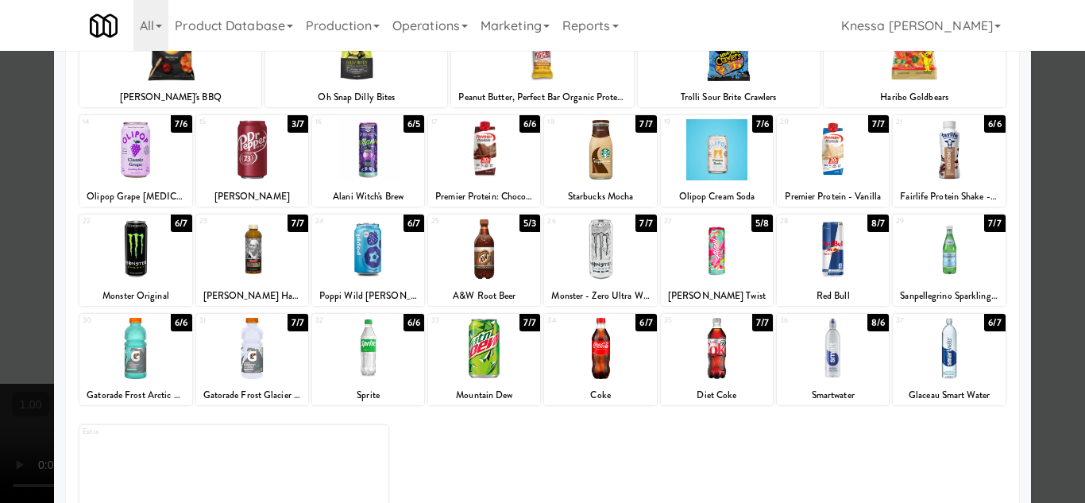
click at [600, 265] on div at bounding box center [600, 248] width 112 height 61
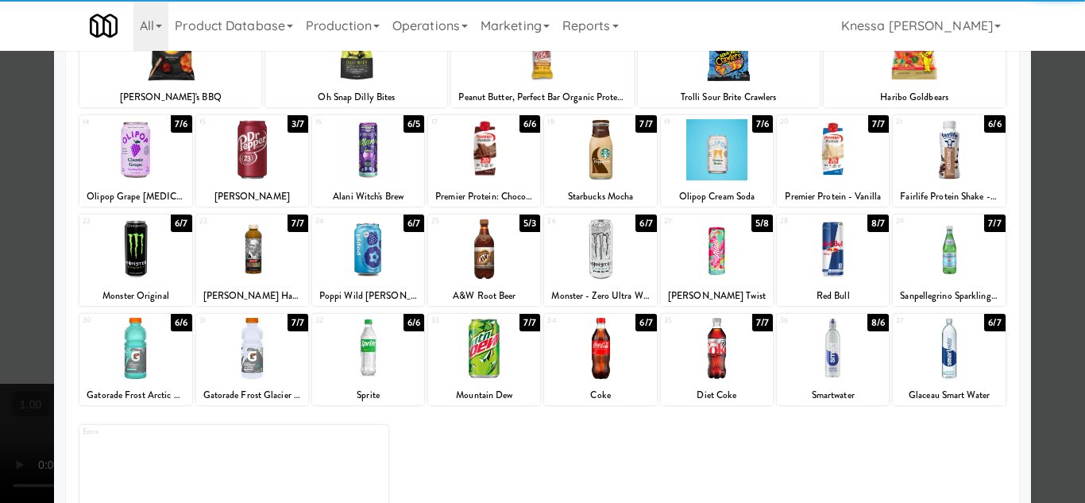
drag, startPoint x: 1052, startPoint y: 349, endPoint x: 1021, endPoint y: 334, distance: 34.1
click at [1051, 349] on div at bounding box center [542, 251] width 1085 height 503
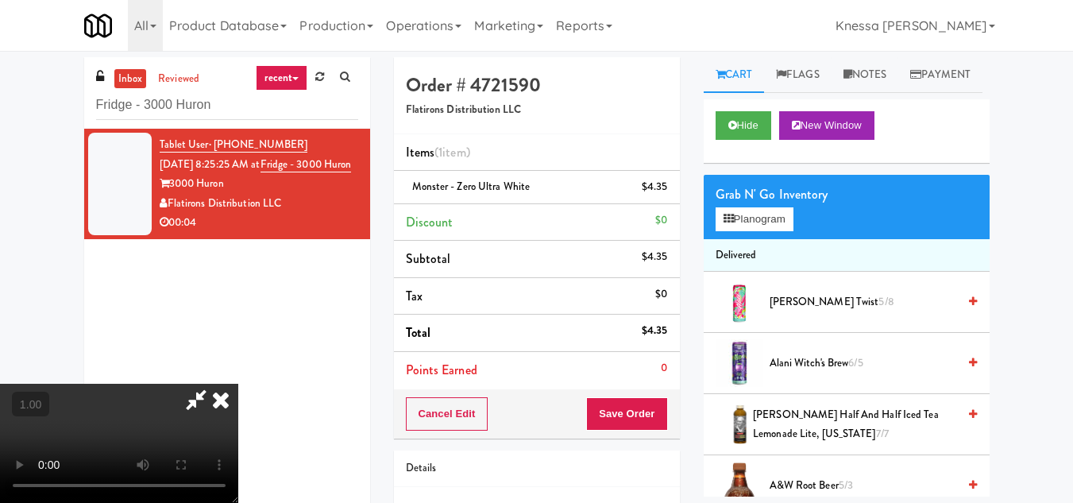
click at [238, 384] on video at bounding box center [119, 443] width 238 height 119
click at [238, 384] on icon at bounding box center [220, 400] width 35 height 32
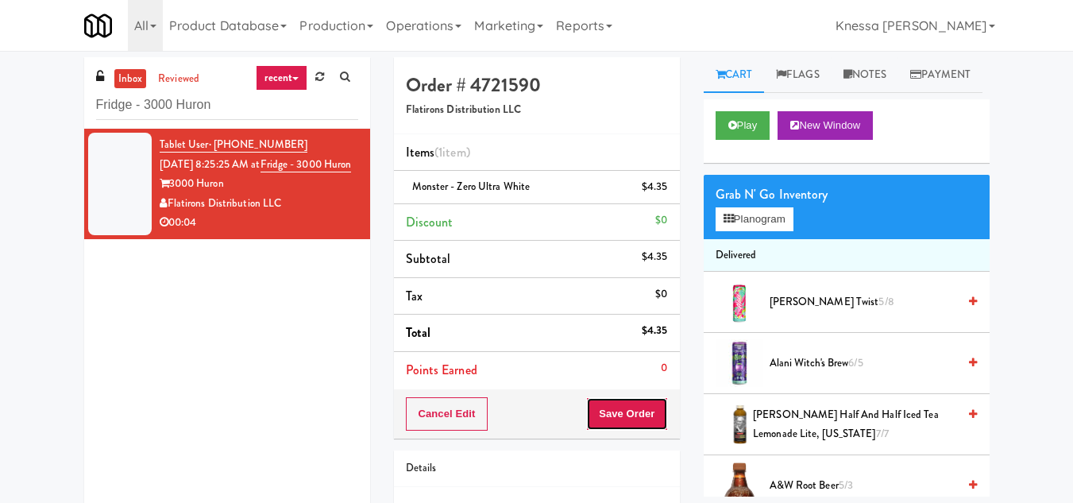
click at [640, 410] on button "Save Order" at bounding box center [626, 413] width 81 height 33
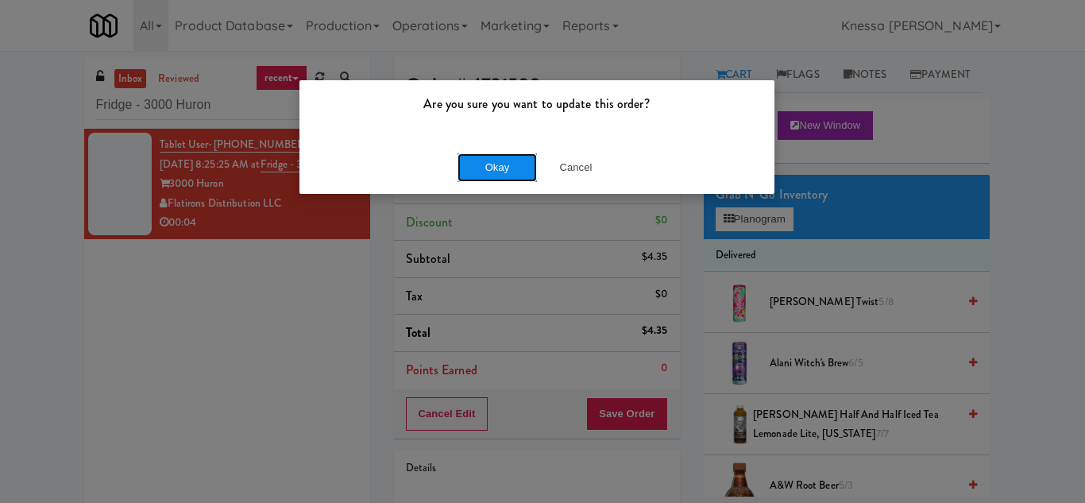
click at [494, 164] on button "Okay" at bounding box center [497, 167] width 79 height 29
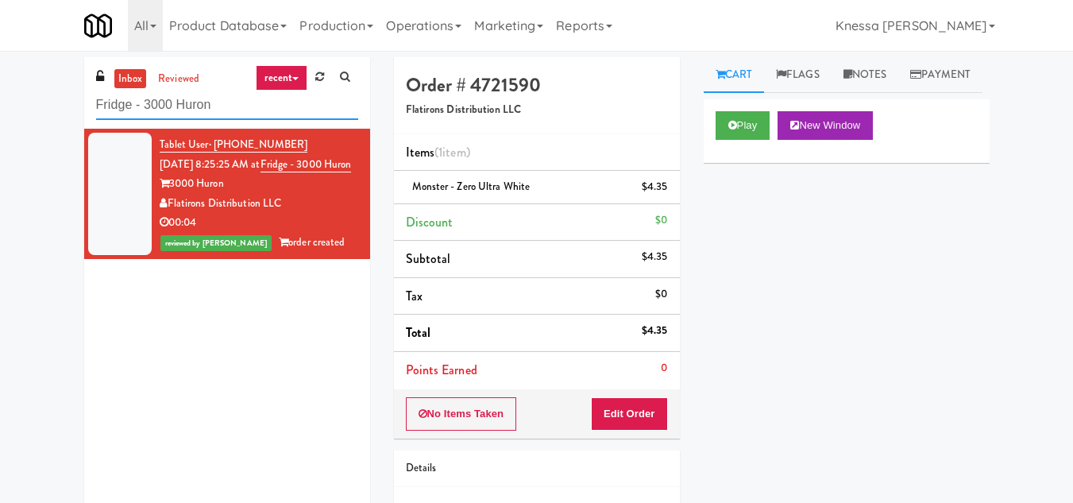
drag, startPoint x: 222, startPoint y: 108, endPoint x: 74, endPoint y: 99, distance: 148.1
click at [74, 99] on div "inbox reviewed recent all unclear take inventory issue suspicious failed recent…" at bounding box center [227, 297] width 310 height 481
paste input "Westgate on University - Drink"
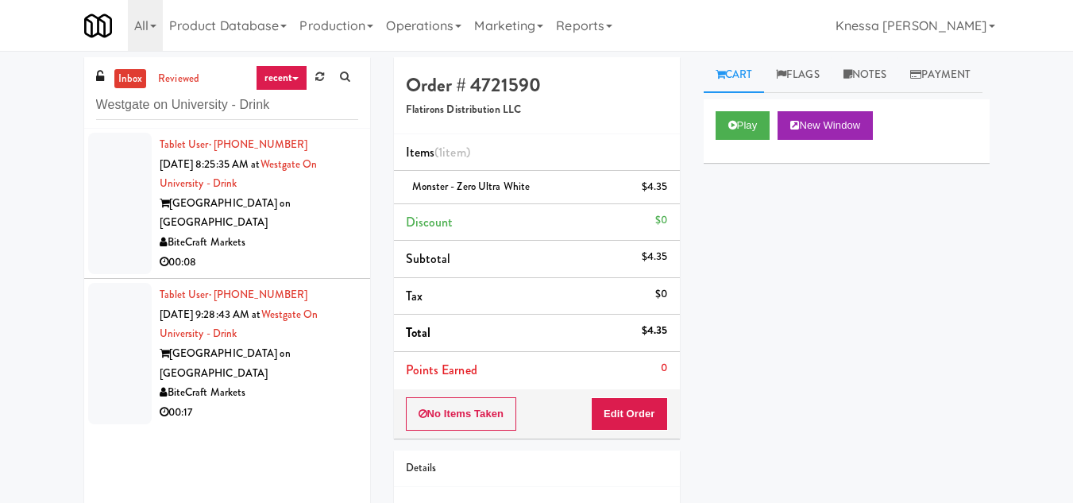
click at [315, 253] on div "00:08" at bounding box center [259, 263] width 199 height 20
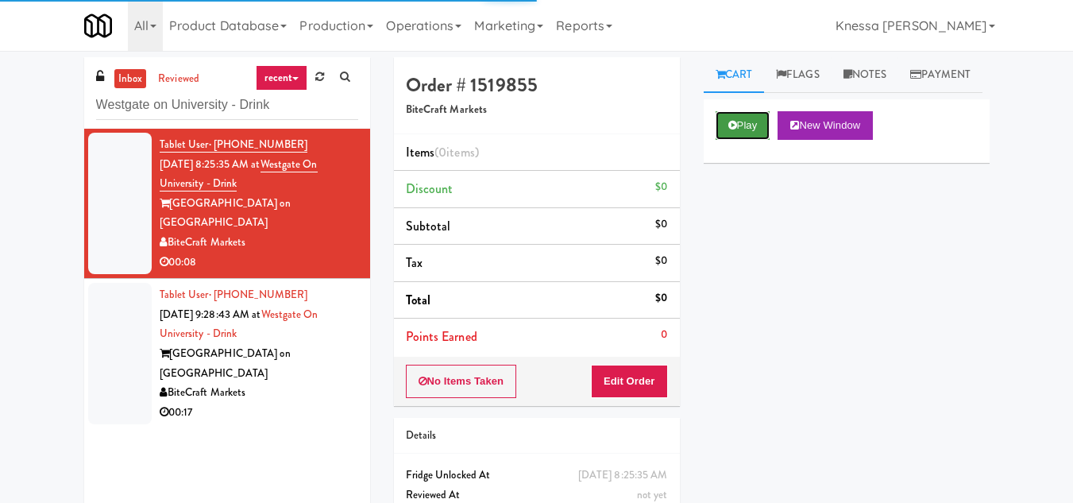
click at [750, 140] on button "Play" at bounding box center [743, 125] width 55 height 29
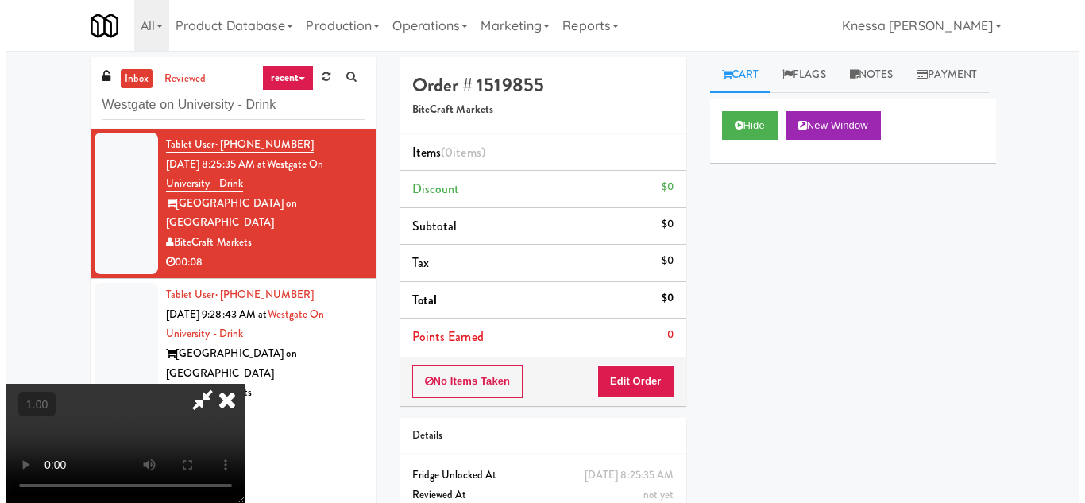
scroll to position [33, 0]
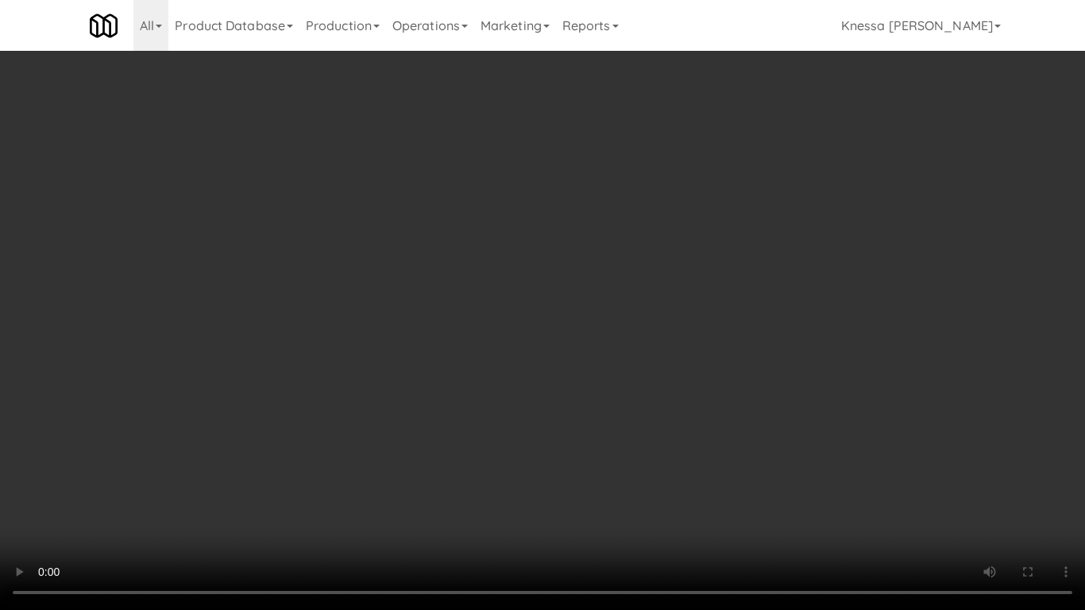
click at [533, 416] on video at bounding box center [542, 305] width 1085 height 610
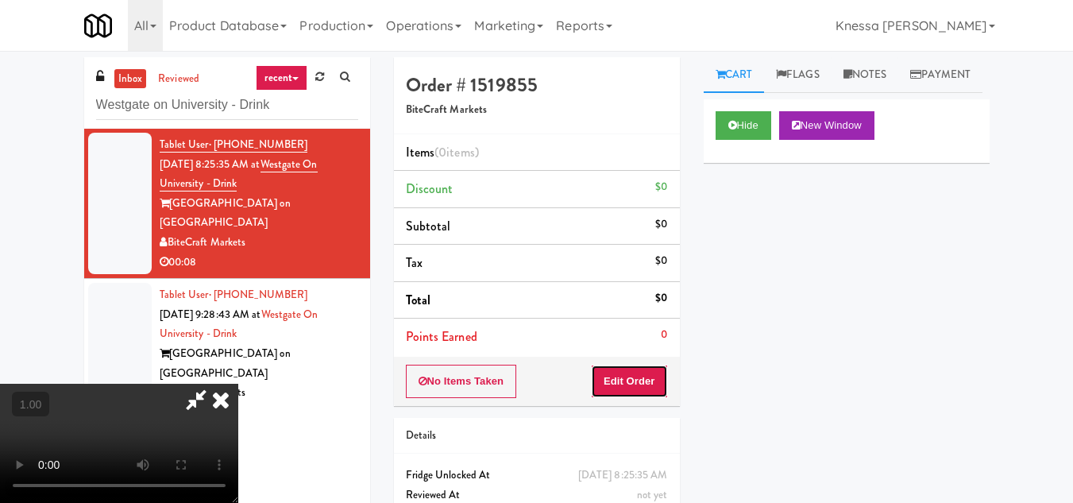
click at [661, 384] on button "Edit Order" at bounding box center [629, 381] width 77 height 33
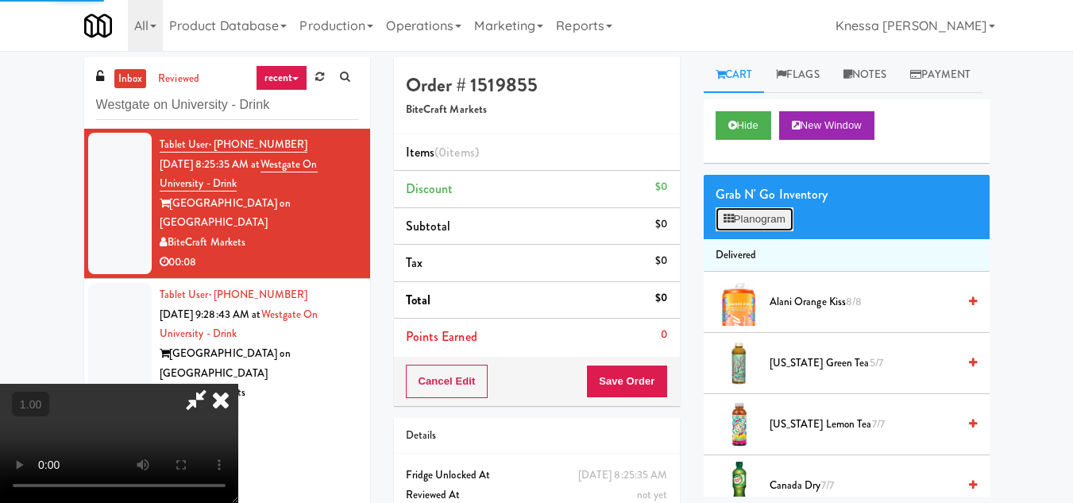
click at [757, 231] on button "Planogram" at bounding box center [755, 219] width 78 height 24
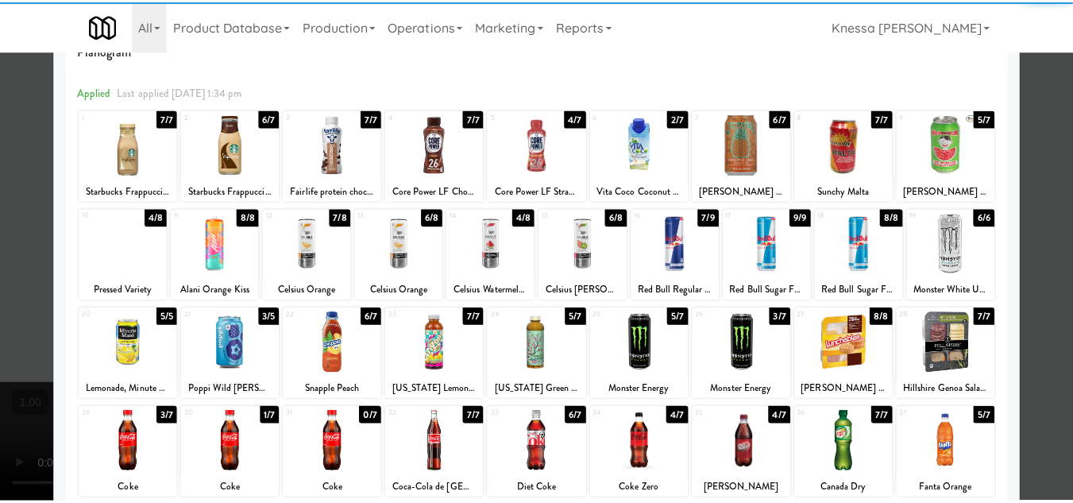
scroll to position [79, 0]
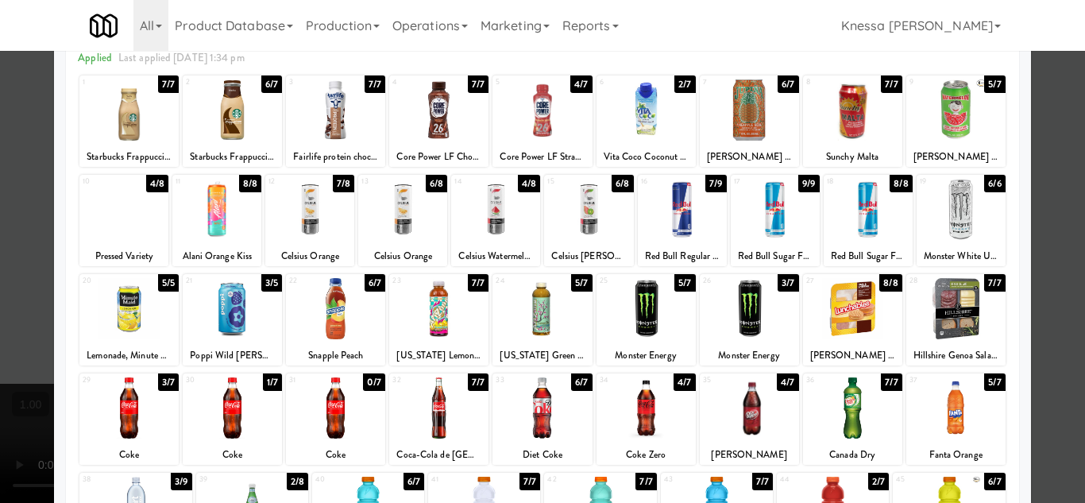
click at [224, 221] on div at bounding box center [216, 209] width 89 height 61
click at [1038, 354] on div at bounding box center [542, 251] width 1085 height 503
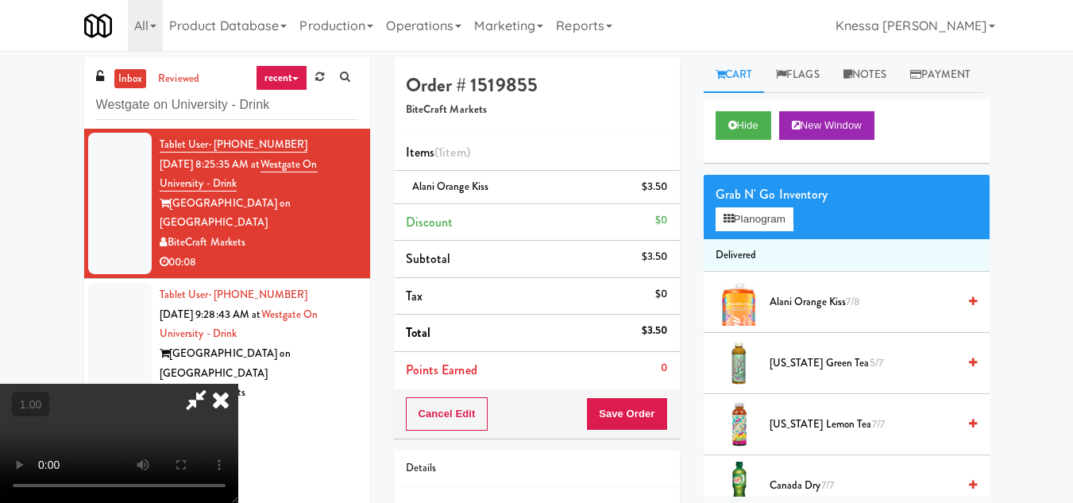
click at [238, 384] on icon at bounding box center [220, 400] width 35 height 32
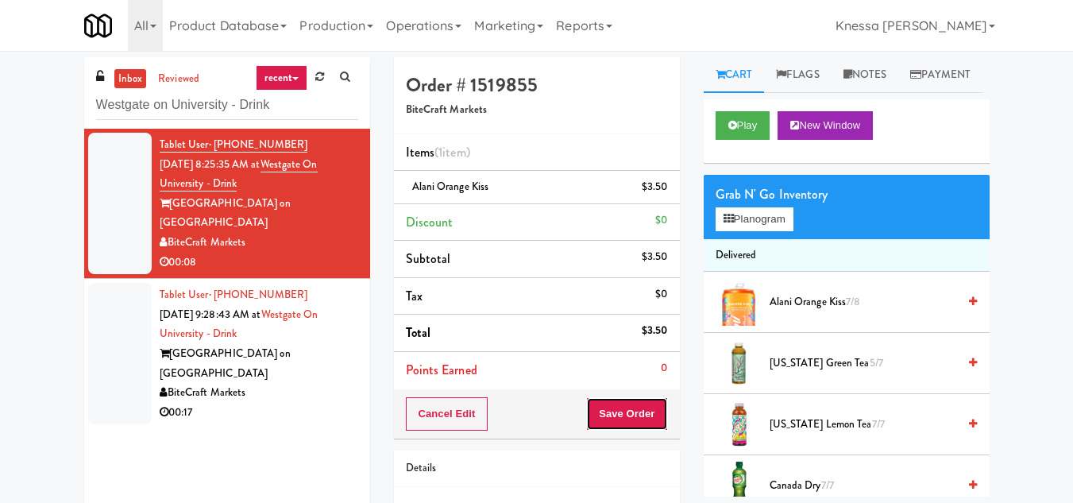
click at [629, 413] on button "Save Order" at bounding box center [626, 413] width 81 height 33
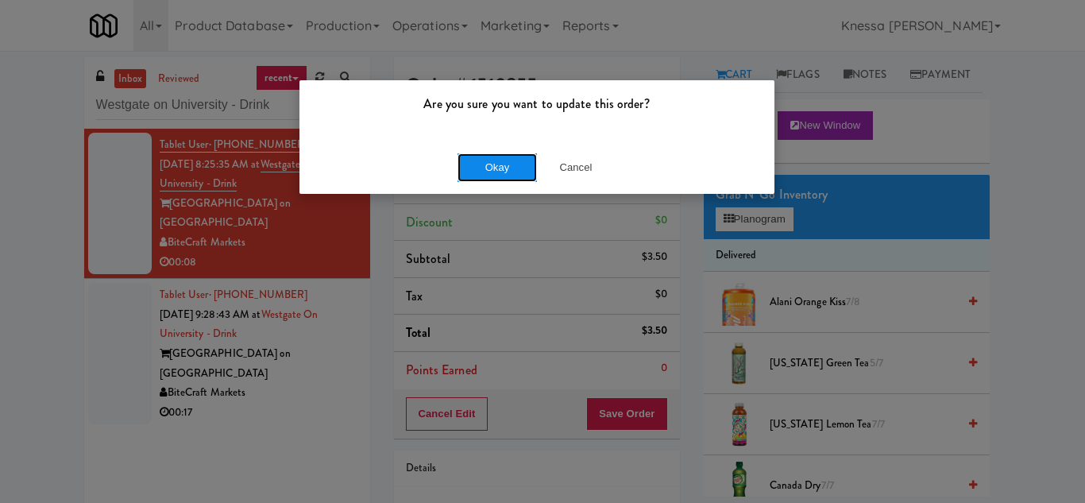
click at [500, 166] on button "Okay" at bounding box center [497, 167] width 79 height 29
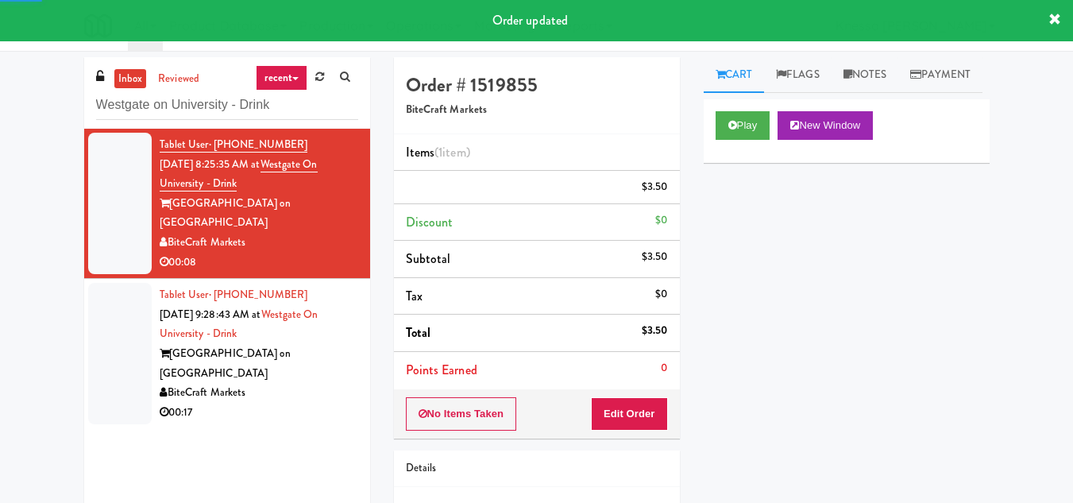
click at [319, 344] on div "Westgate on University - Westdale" at bounding box center [259, 363] width 199 height 39
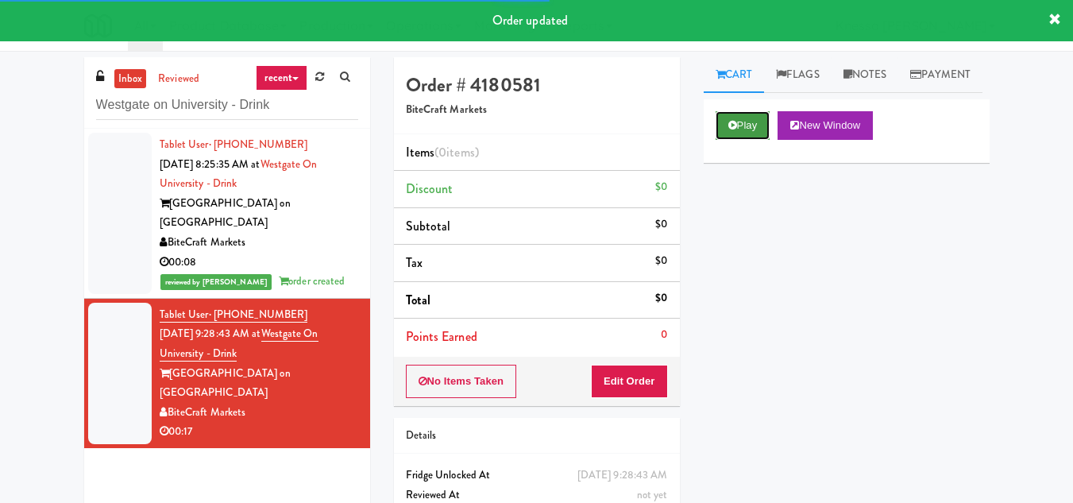
click at [740, 140] on button "Play" at bounding box center [743, 125] width 55 height 29
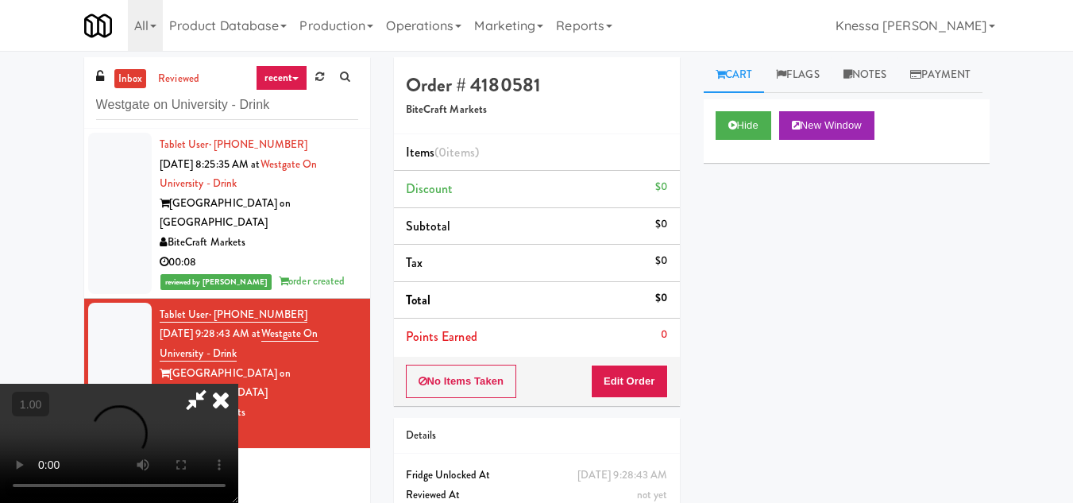
click at [238, 384] on video at bounding box center [119, 443] width 238 height 119
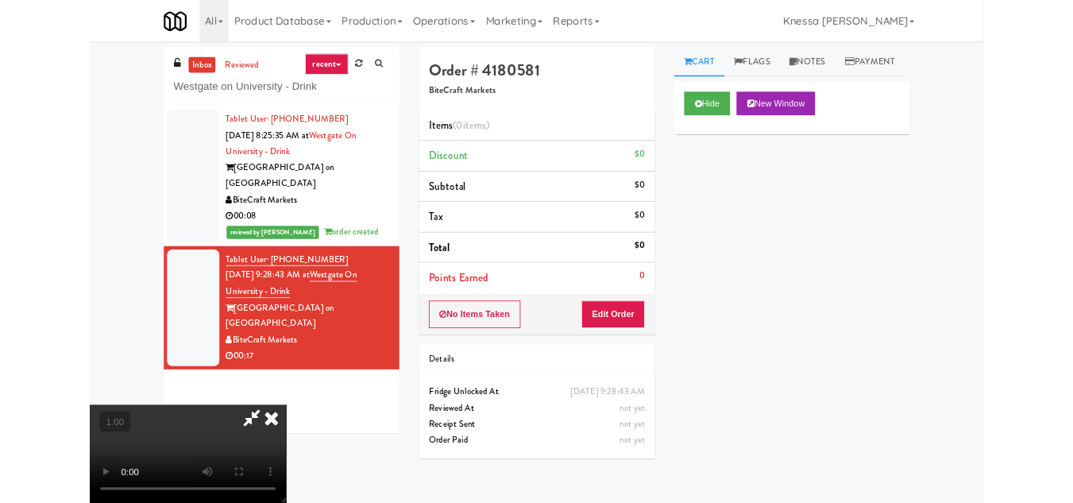
scroll to position [33, 0]
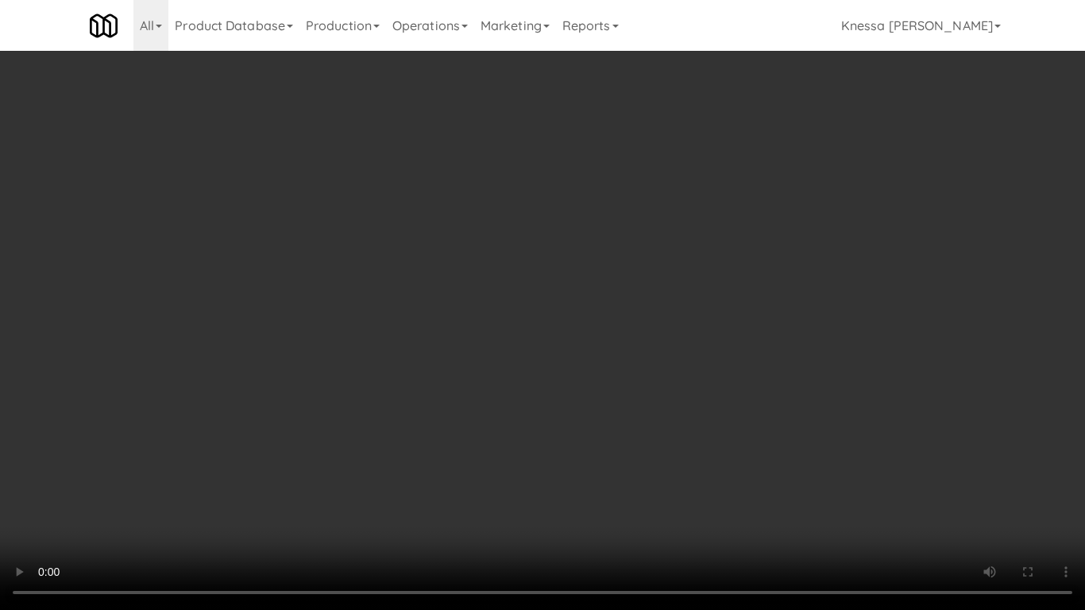
click at [566, 393] on video at bounding box center [542, 305] width 1085 height 610
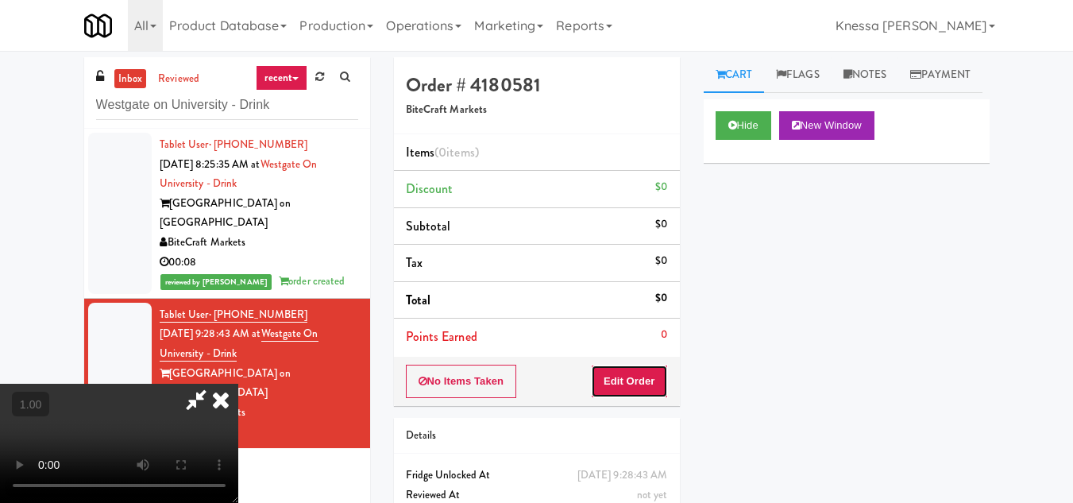
click at [654, 373] on button "Edit Order" at bounding box center [629, 381] width 77 height 33
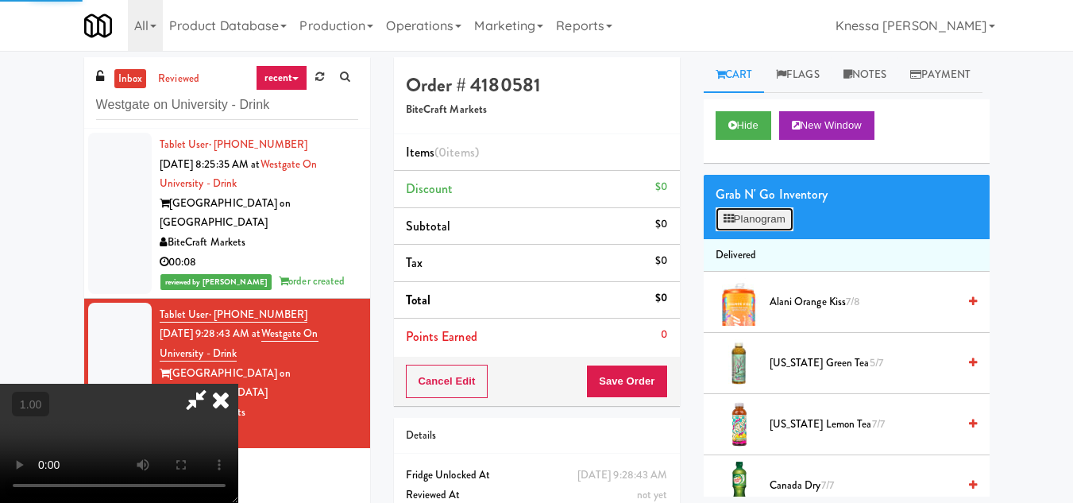
click at [761, 231] on button "Planogram" at bounding box center [755, 219] width 78 height 24
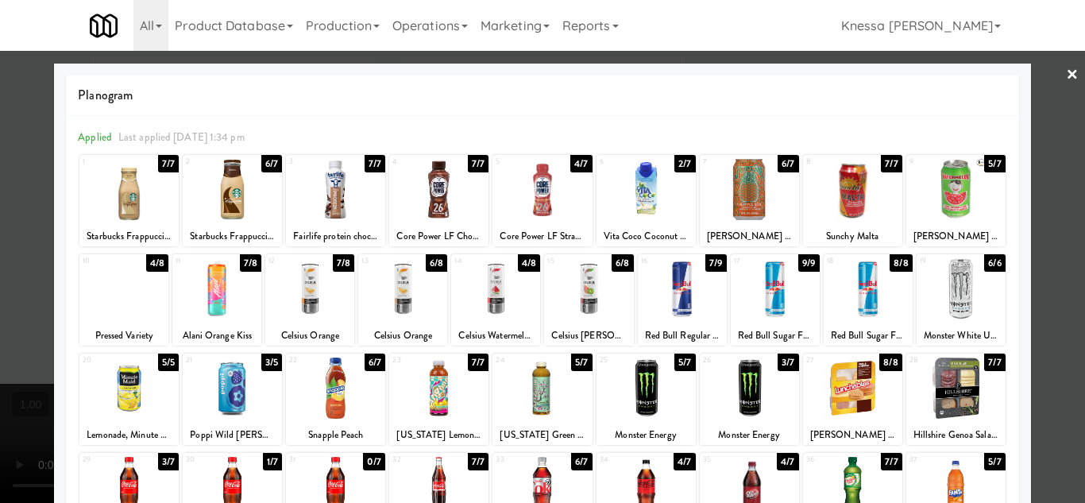
click at [840, 405] on div at bounding box center [852, 387] width 99 height 61
click at [1056, 409] on div at bounding box center [542, 251] width 1085 height 503
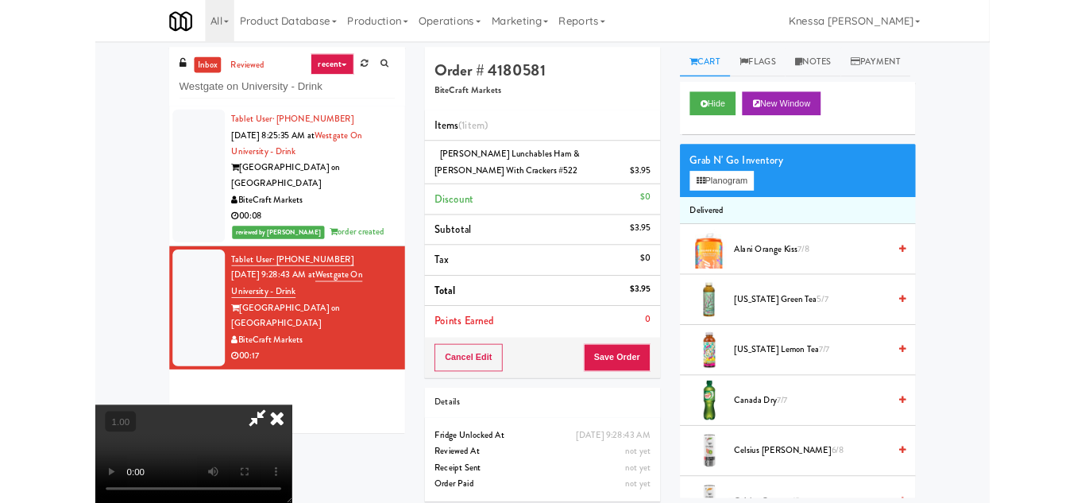
scroll to position [33, 0]
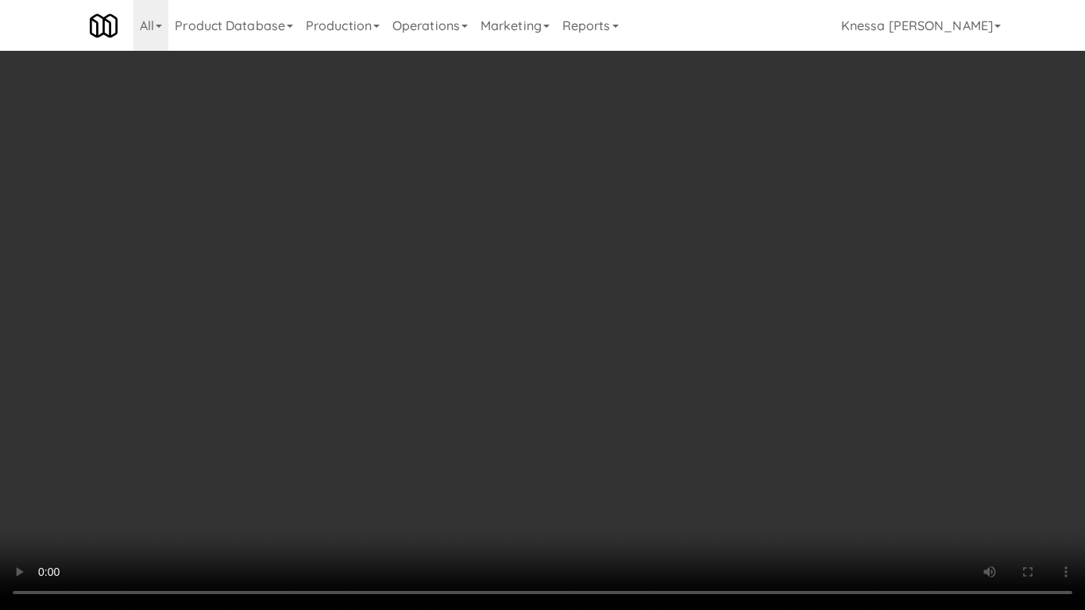
click at [543, 341] on video at bounding box center [542, 305] width 1085 height 610
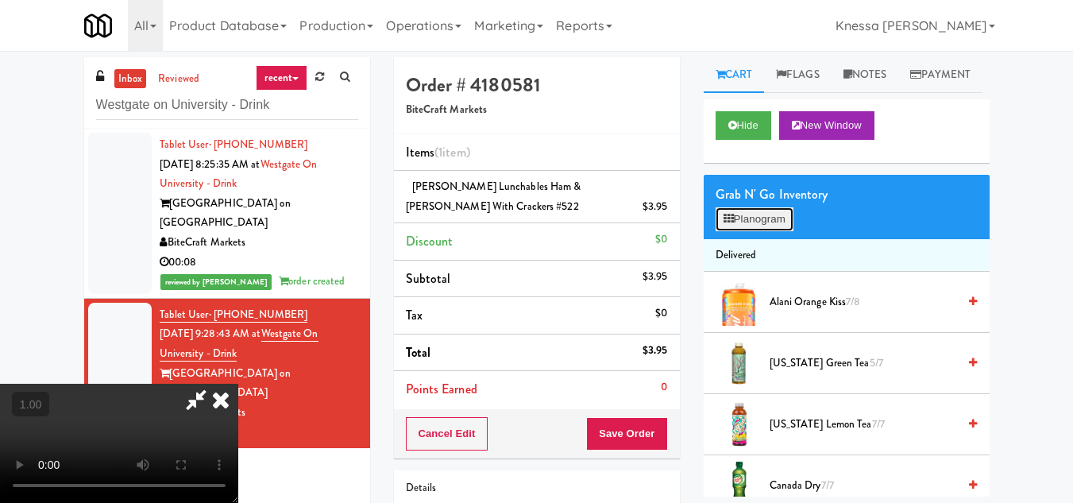
click at [739, 231] on button "Planogram" at bounding box center [755, 219] width 78 height 24
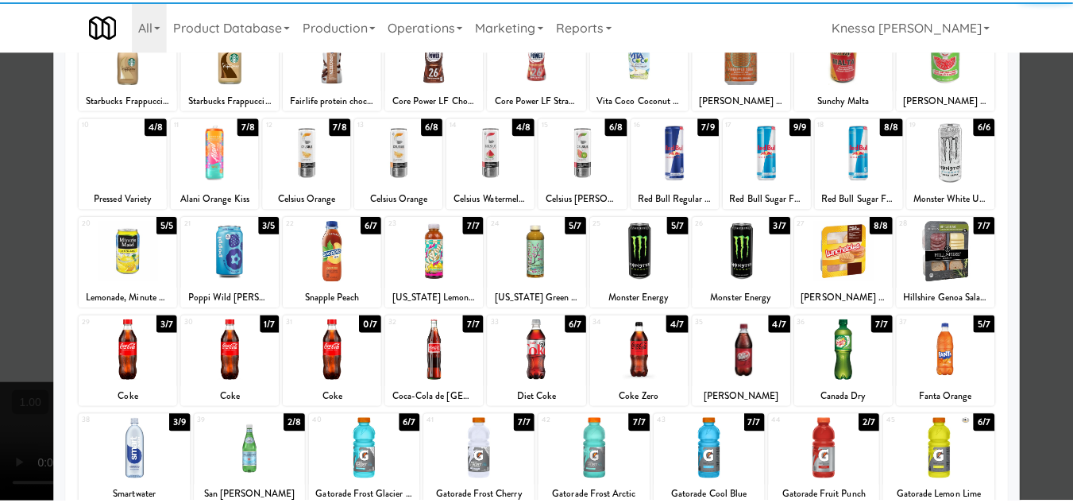
scroll to position [277, 0]
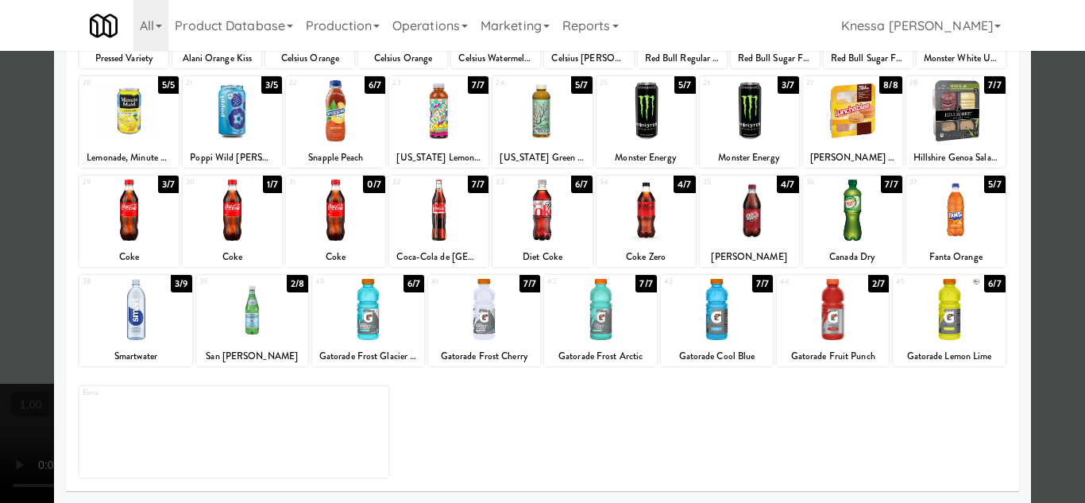
click at [126, 222] on div at bounding box center [128, 210] width 99 height 61
click at [1054, 365] on div at bounding box center [542, 251] width 1085 height 503
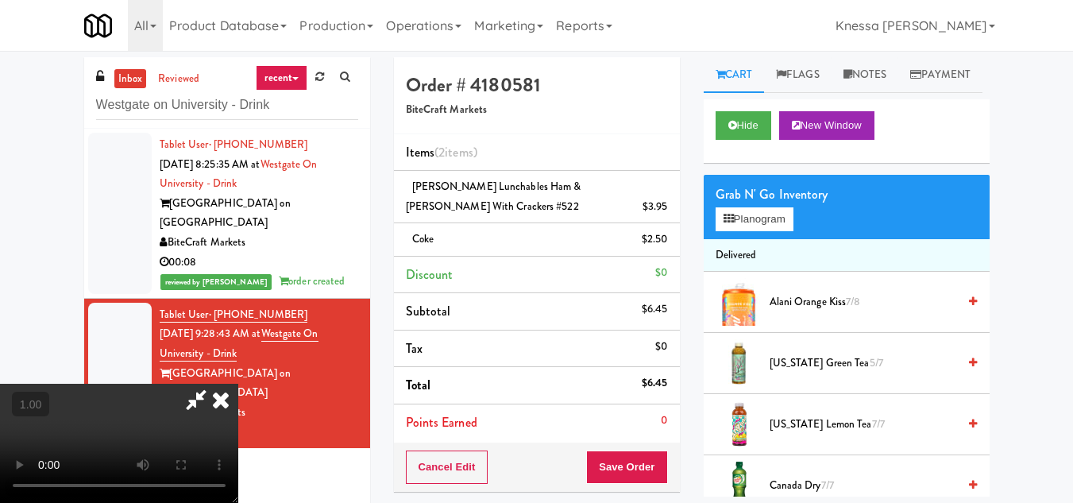
click at [238, 384] on video at bounding box center [119, 443] width 238 height 119
click at [750, 231] on button "Planogram" at bounding box center [755, 219] width 78 height 24
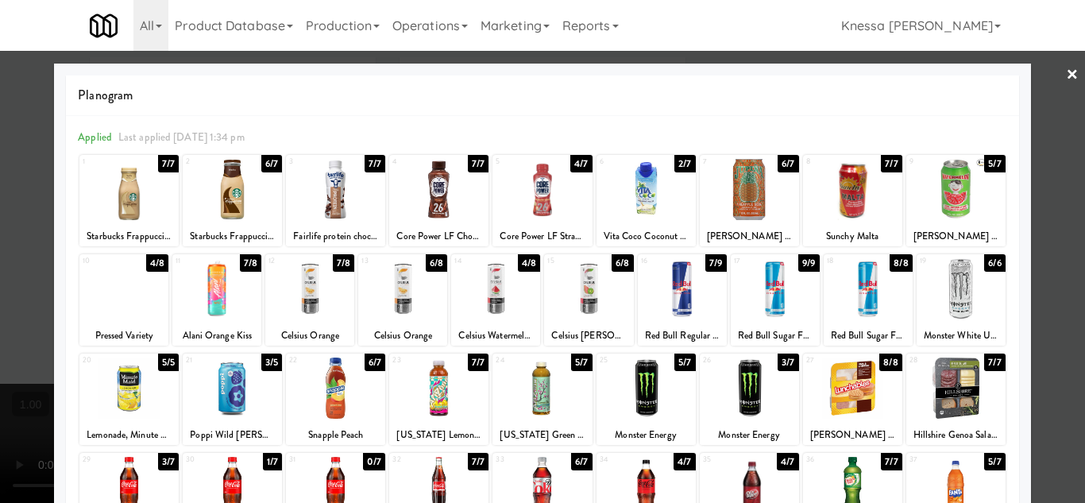
click at [623, 202] on div at bounding box center [646, 189] width 99 height 61
click at [1047, 380] on div at bounding box center [542, 251] width 1085 height 503
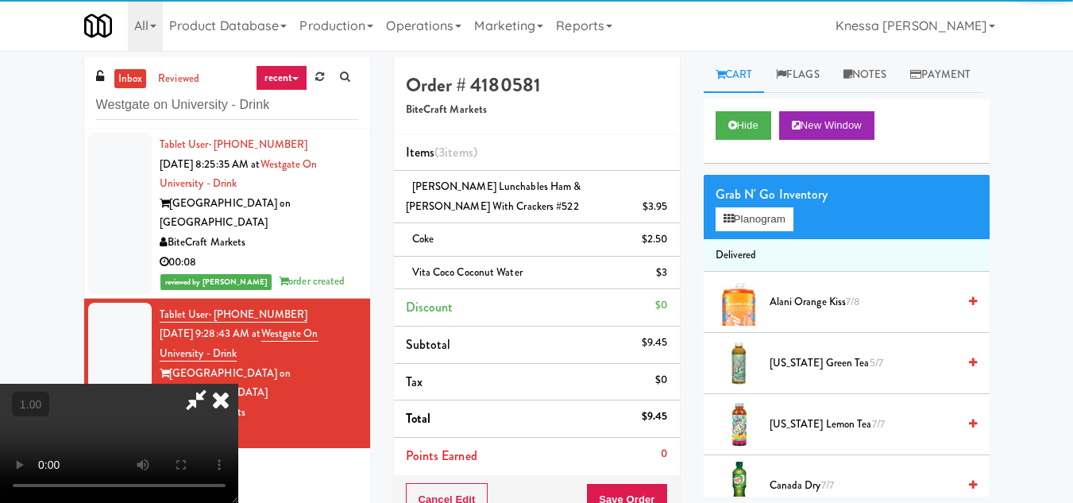
click at [209, 384] on video at bounding box center [119, 443] width 238 height 119
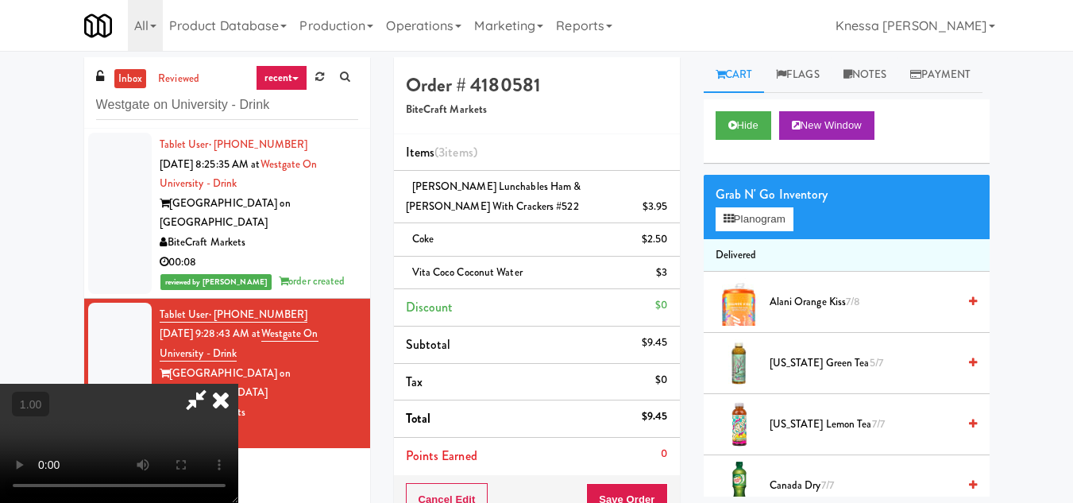
click at [238, 384] on icon at bounding box center [220, 400] width 35 height 32
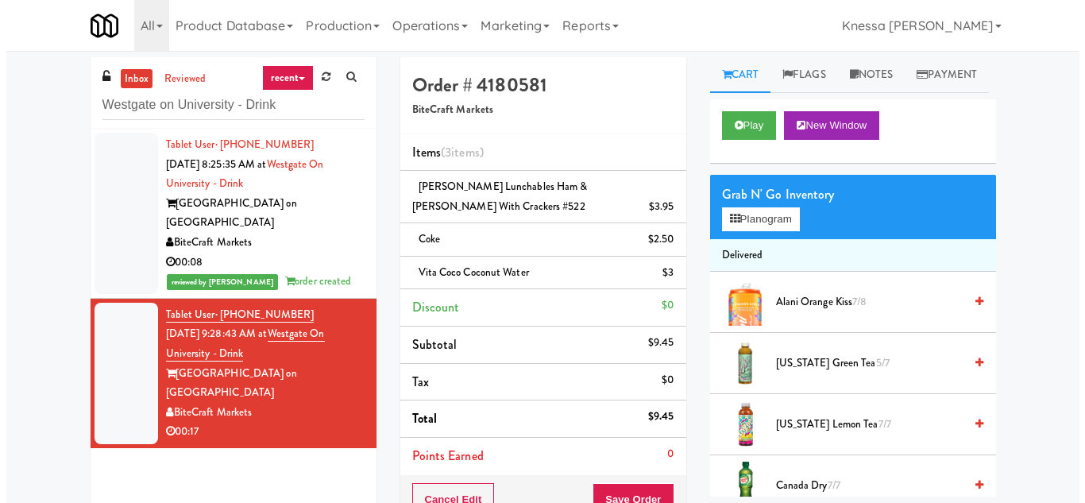
scroll to position [203, 0]
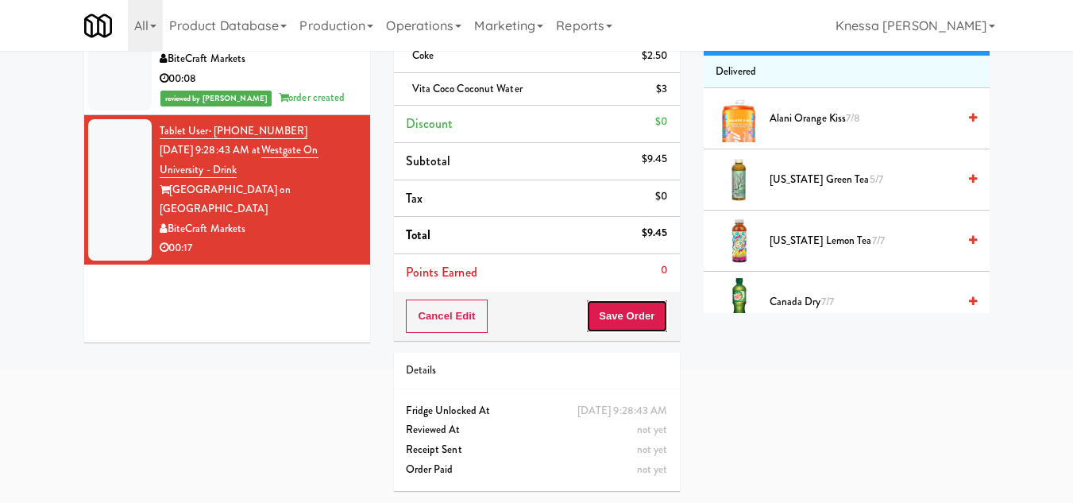
click at [624, 300] on button "Save Order" at bounding box center [626, 316] width 81 height 33
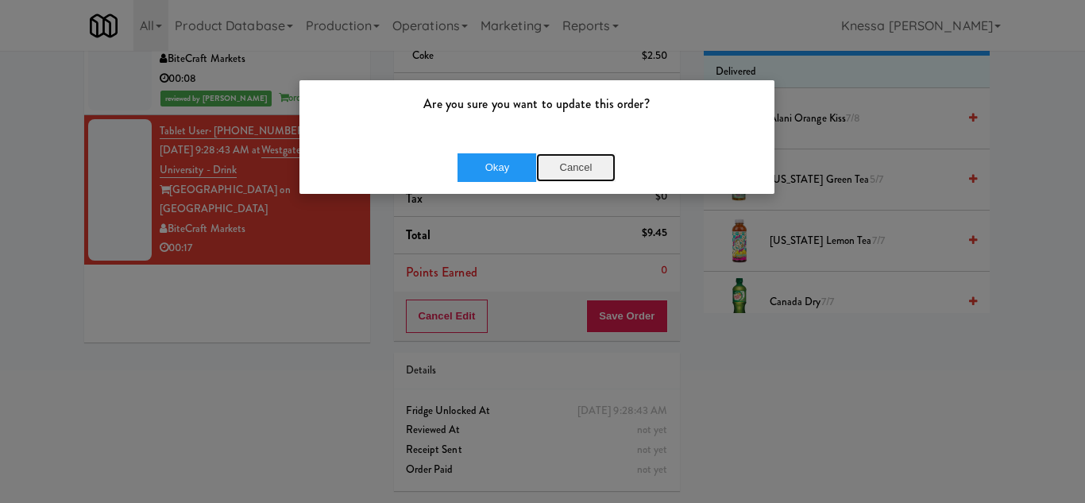
click at [584, 163] on button "Cancel" at bounding box center [575, 167] width 79 height 29
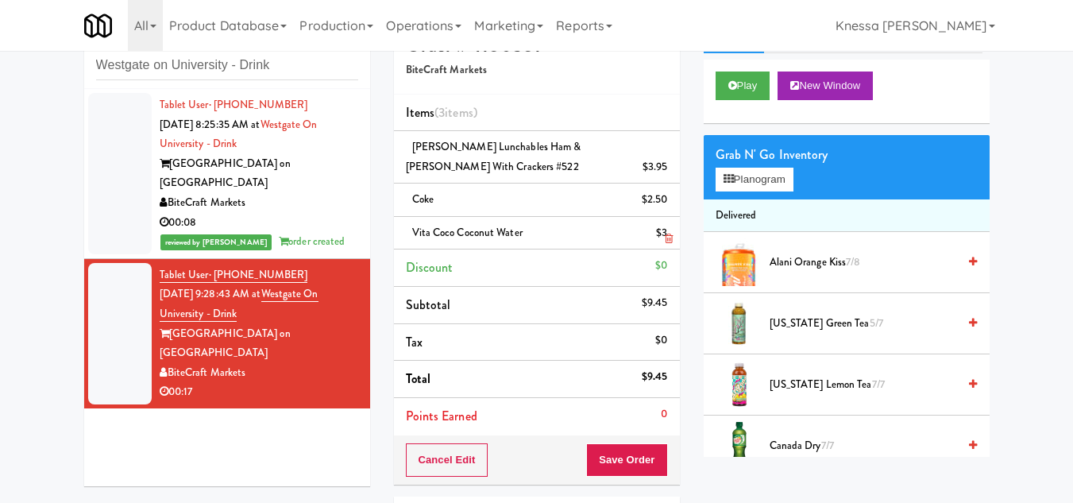
scroll to position [0, 0]
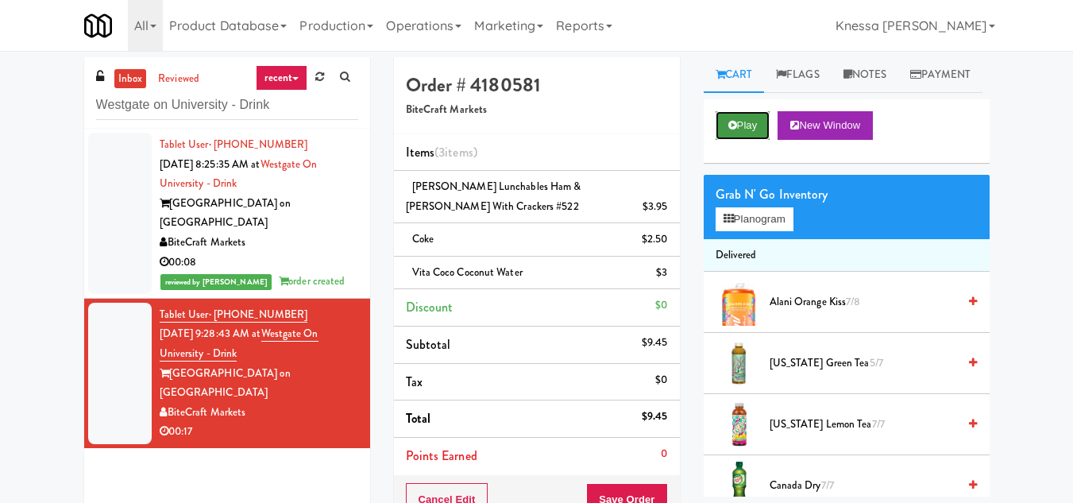
click at [750, 140] on button "Play" at bounding box center [743, 125] width 55 height 29
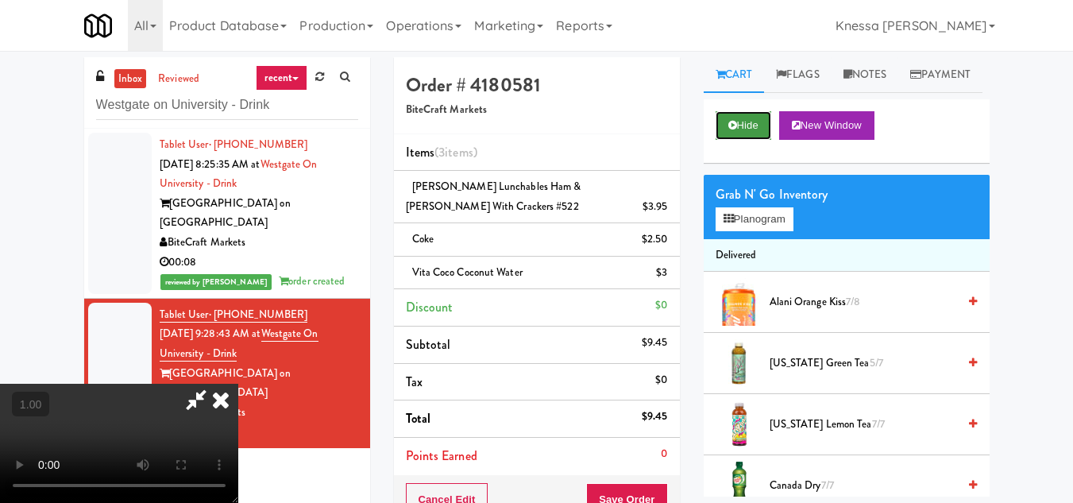
click at [734, 130] on icon at bounding box center [732, 125] width 9 height 10
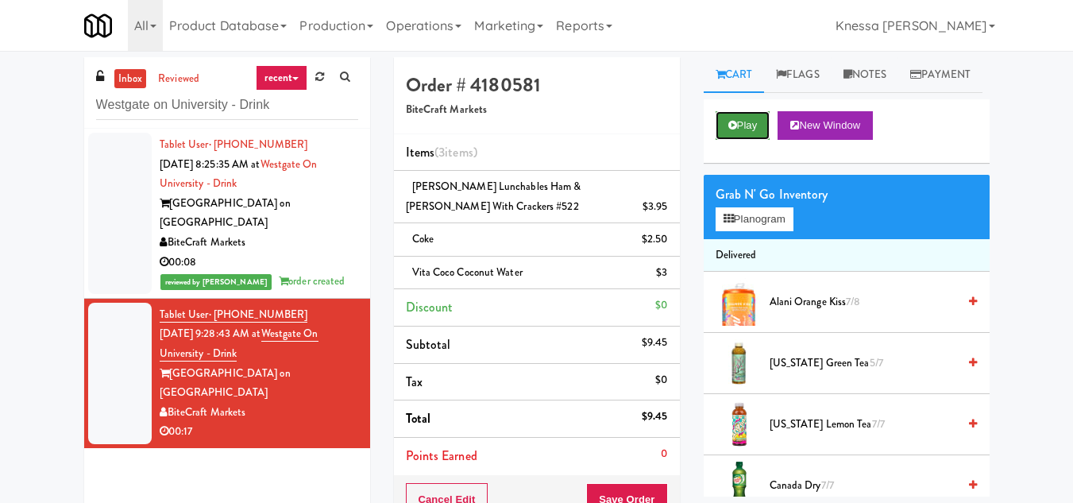
click at [742, 140] on button "Play" at bounding box center [743, 125] width 55 height 29
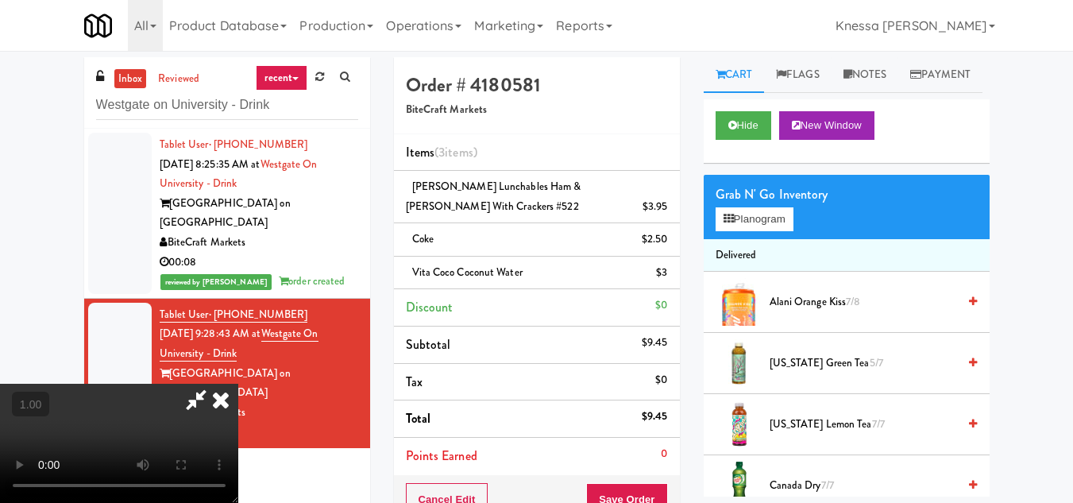
click at [238, 384] on icon at bounding box center [220, 400] width 35 height 32
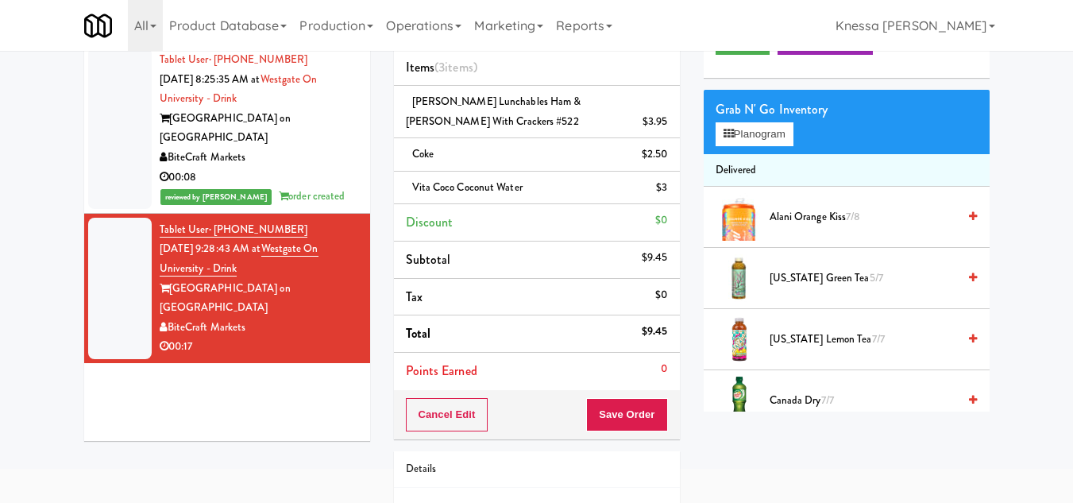
scroll to position [203, 0]
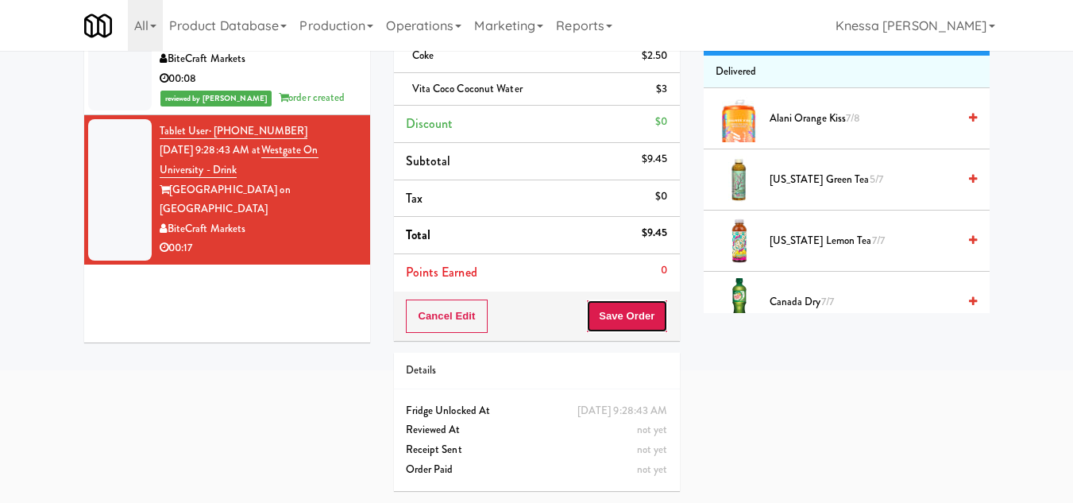
click at [636, 300] on button "Save Order" at bounding box center [626, 316] width 81 height 33
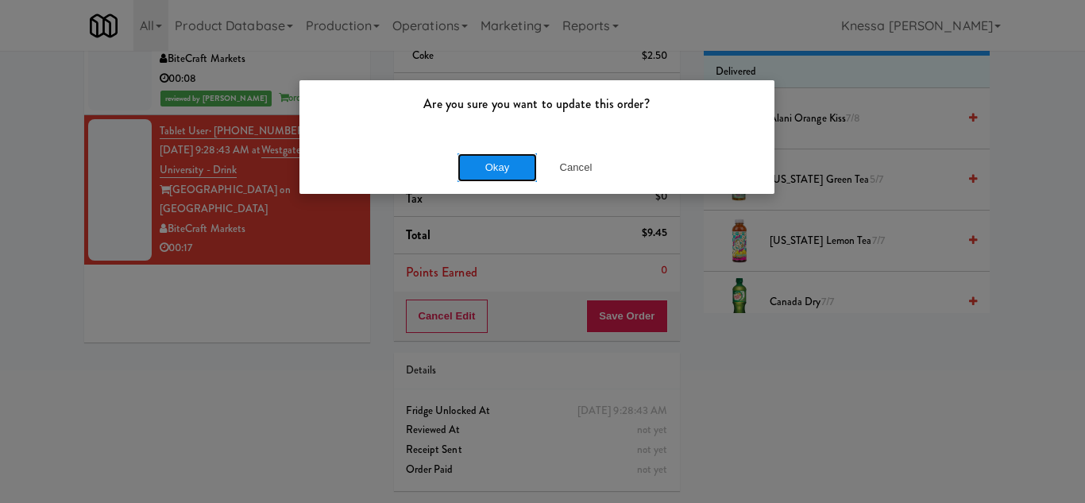
click at [489, 172] on button "Okay" at bounding box center [497, 167] width 79 height 29
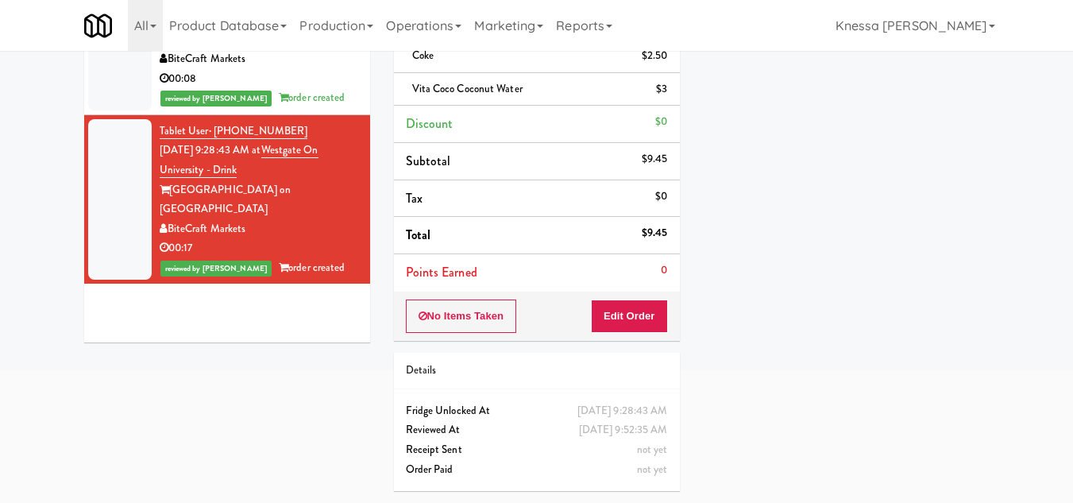
scroll to position [0, 0]
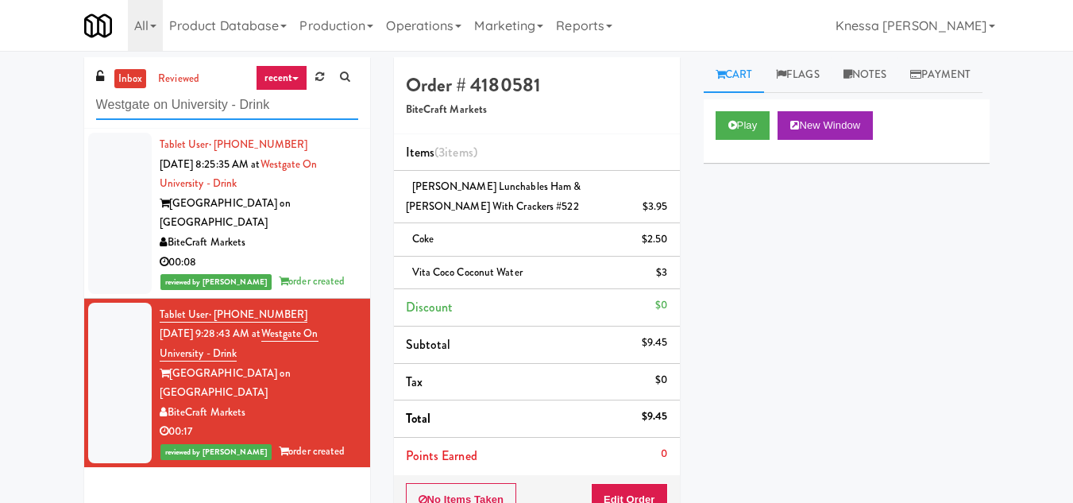
click at [225, 106] on input "Westgate on University - Drink" at bounding box center [227, 105] width 262 height 29
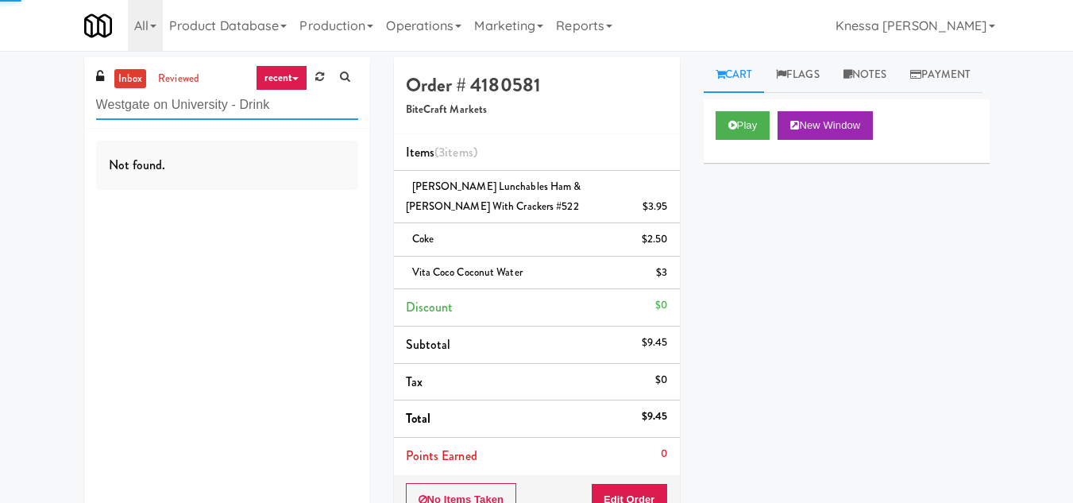
paste input "Fridge Right-2 Columbus"
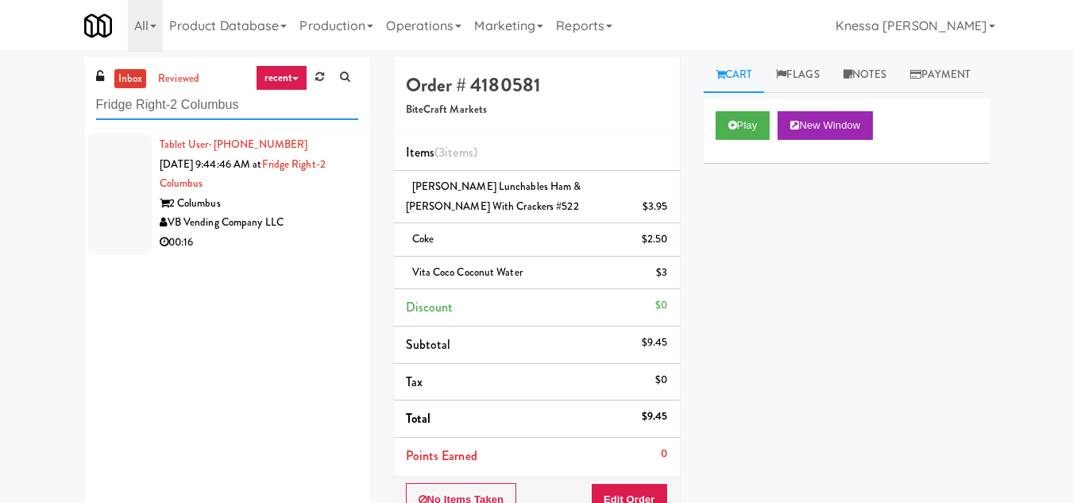
type input "Fridge Right-2 Columbus"
click at [315, 203] on div "2 Columbus" at bounding box center [259, 204] width 199 height 20
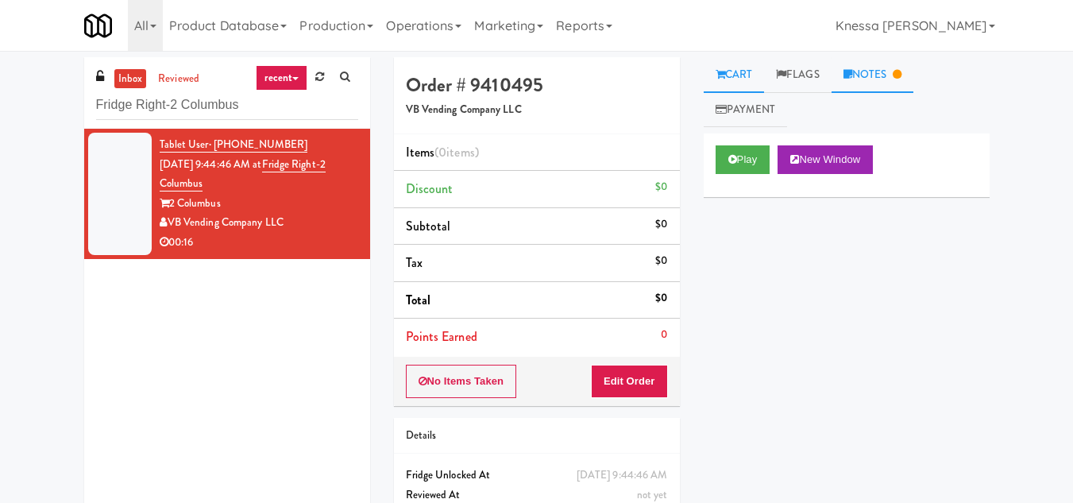
click at [868, 65] on link "Notes" at bounding box center [873, 75] width 83 height 36
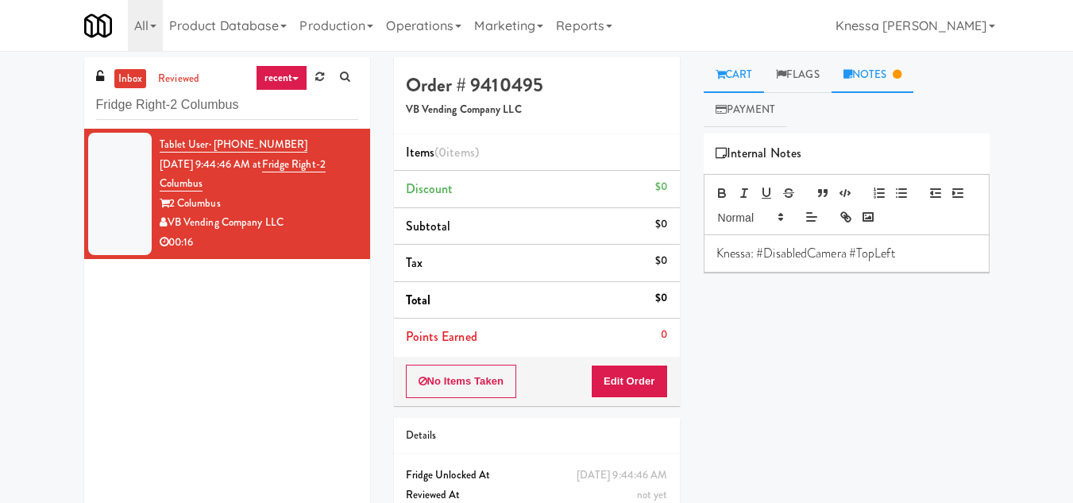
click at [740, 83] on link "Cart" at bounding box center [734, 75] width 61 height 36
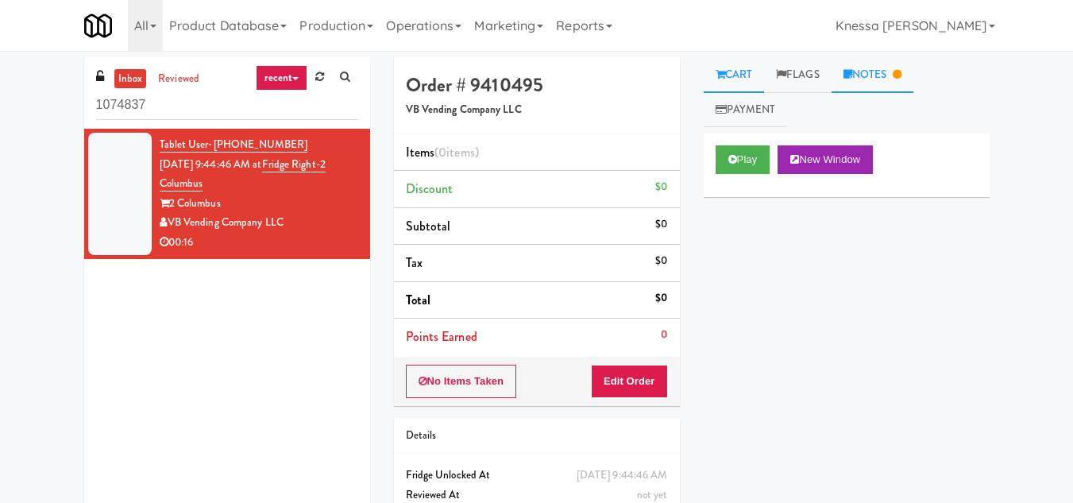
click at [872, 73] on link "Notes" at bounding box center [873, 75] width 83 height 36
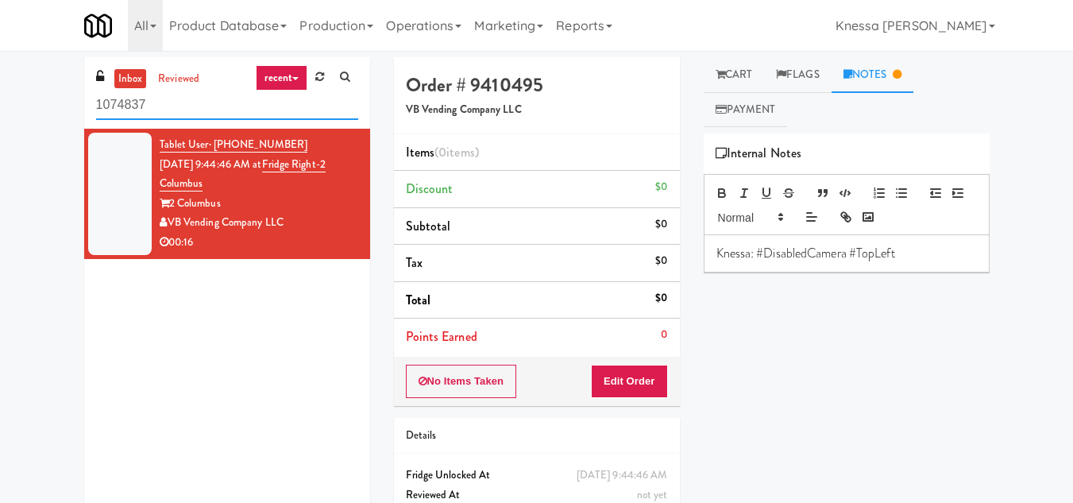
drag, startPoint x: 147, startPoint y: 104, endPoint x: 25, endPoint y: 112, distance: 121.8
click at [28, 112] on div "inbox reviewed recent all unclear take inventory issue suspicious failed recent…" at bounding box center [536, 312] width 1073 height 511
paste input "Park Place - Cooler - Left"
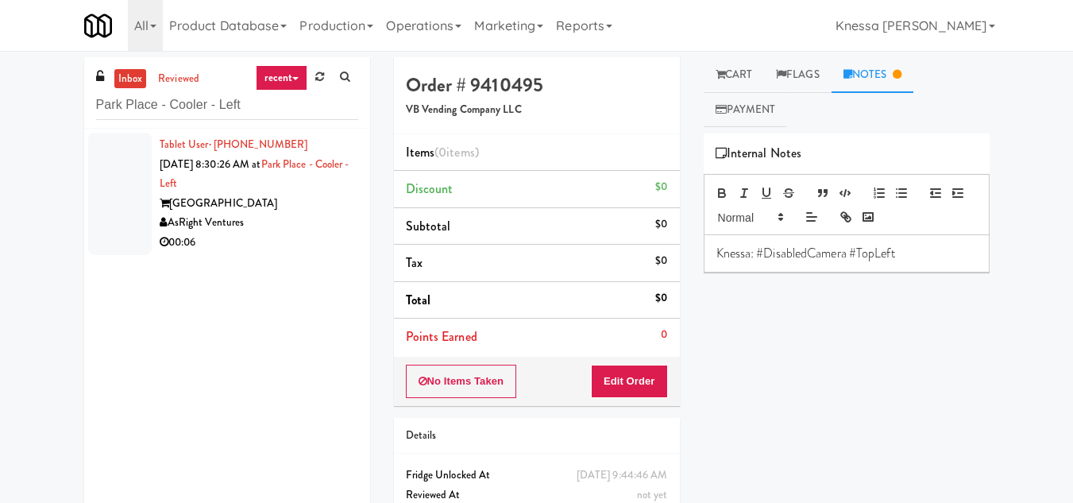
click at [271, 199] on div "Park Place Tampa" at bounding box center [259, 204] width 199 height 20
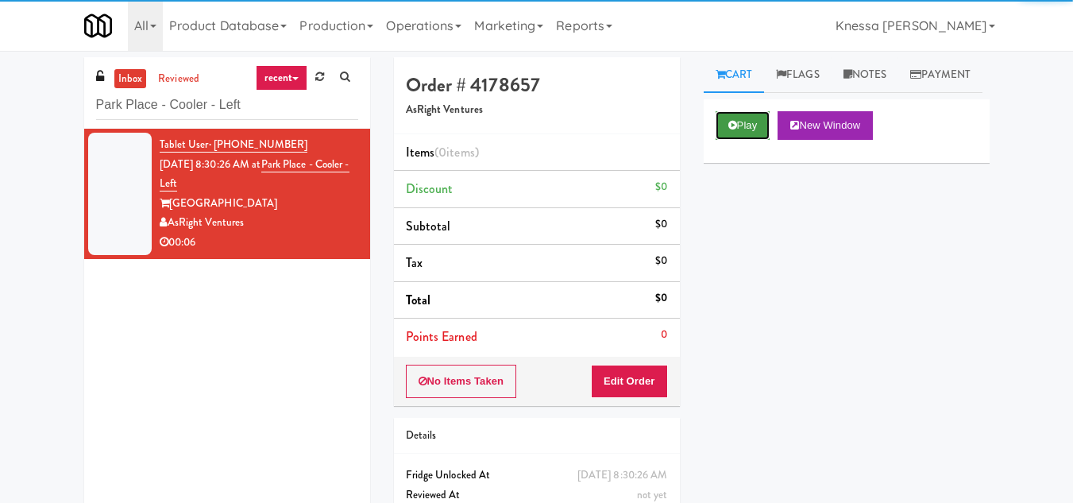
click at [736, 140] on button "Play" at bounding box center [743, 125] width 55 height 29
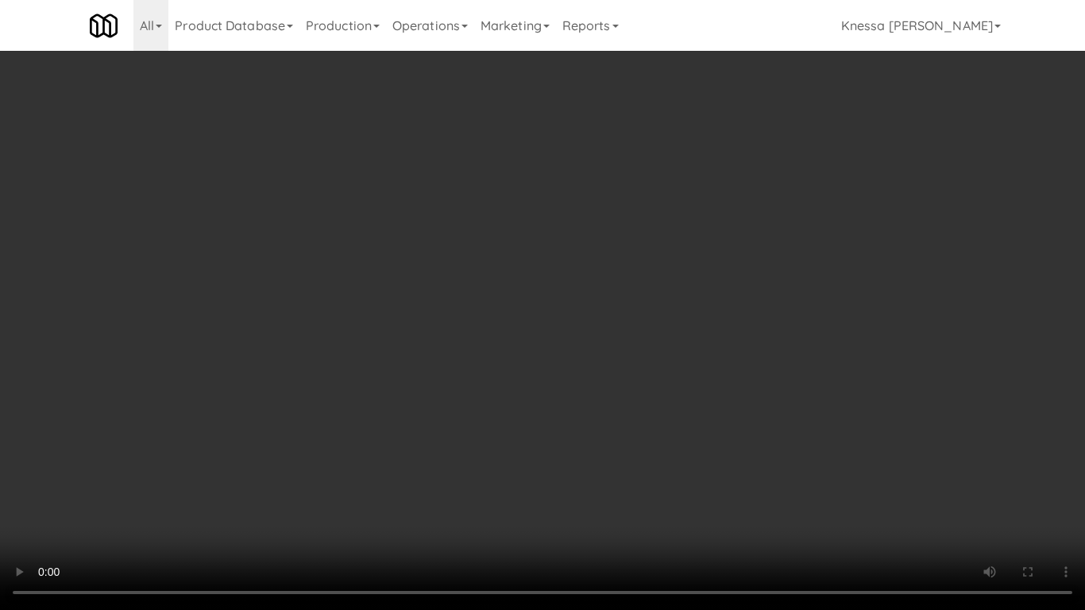
click at [589, 407] on video at bounding box center [542, 305] width 1085 height 610
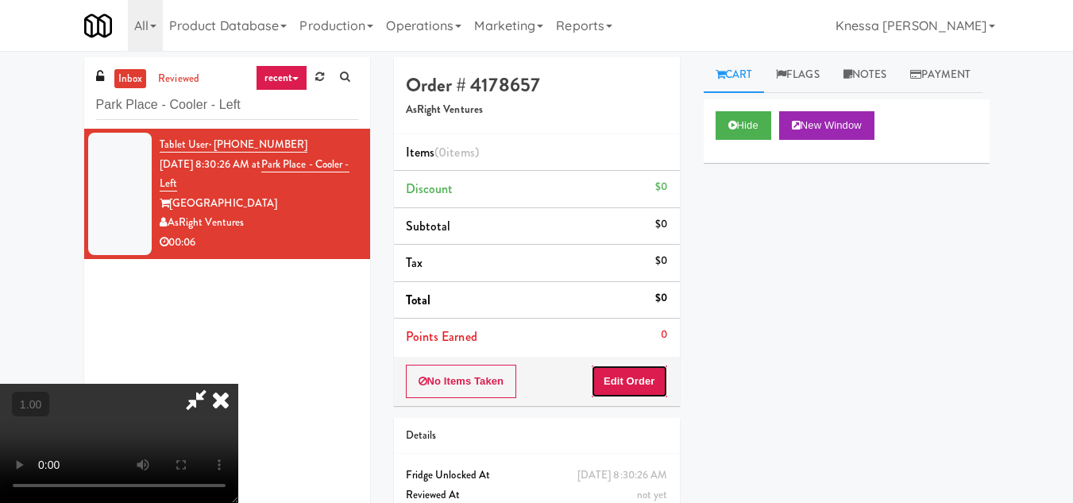
click at [667, 373] on button "Edit Order" at bounding box center [629, 381] width 77 height 33
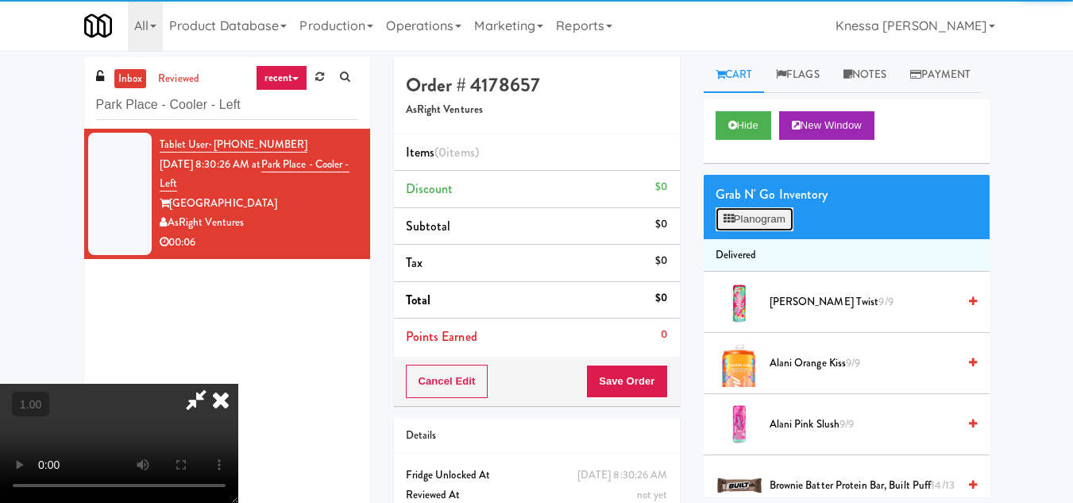
click at [757, 231] on button "Planogram" at bounding box center [755, 219] width 78 height 24
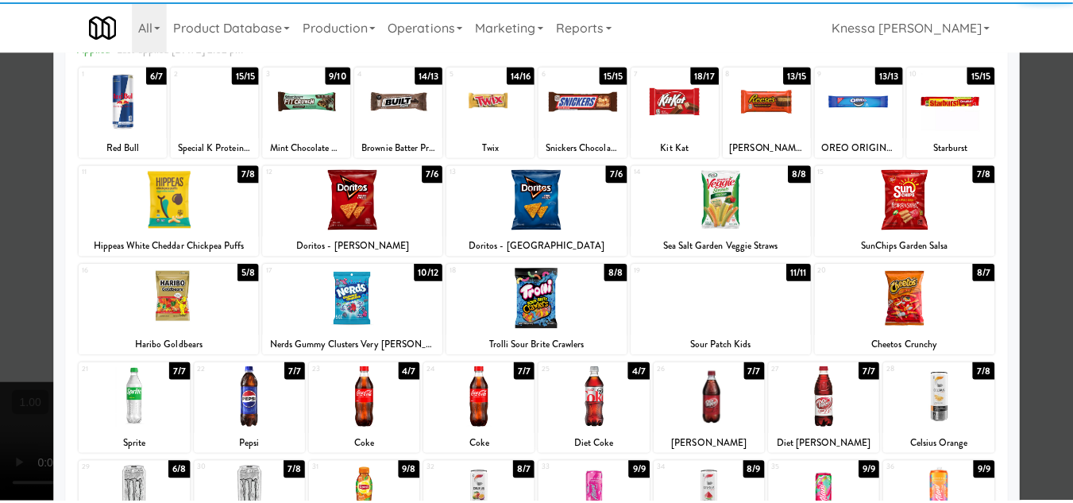
scroll to position [238, 0]
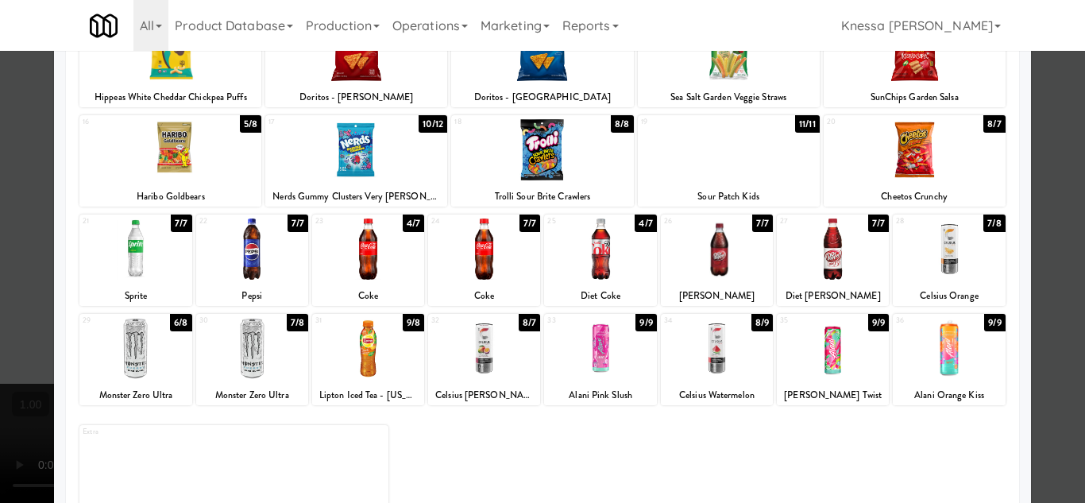
click at [949, 247] on div at bounding box center [949, 248] width 112 height 61
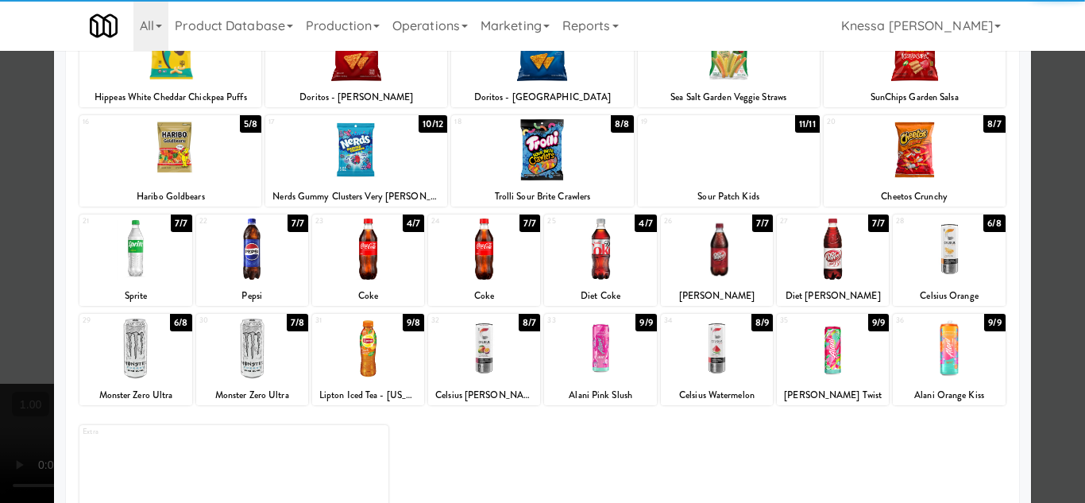
click at [1054, 331] on div at bounding box center [542, 251] width 1085 height 503
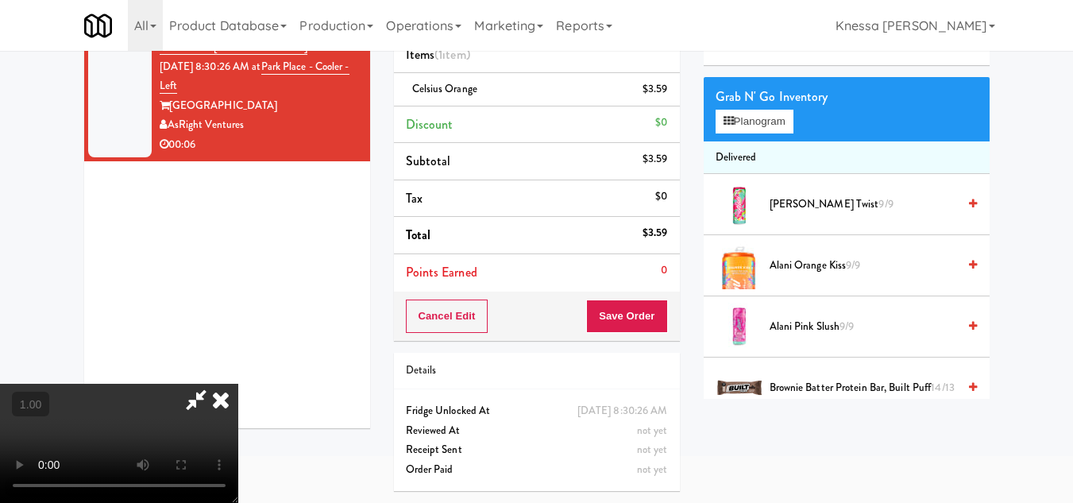
scroll to position [51, 0]
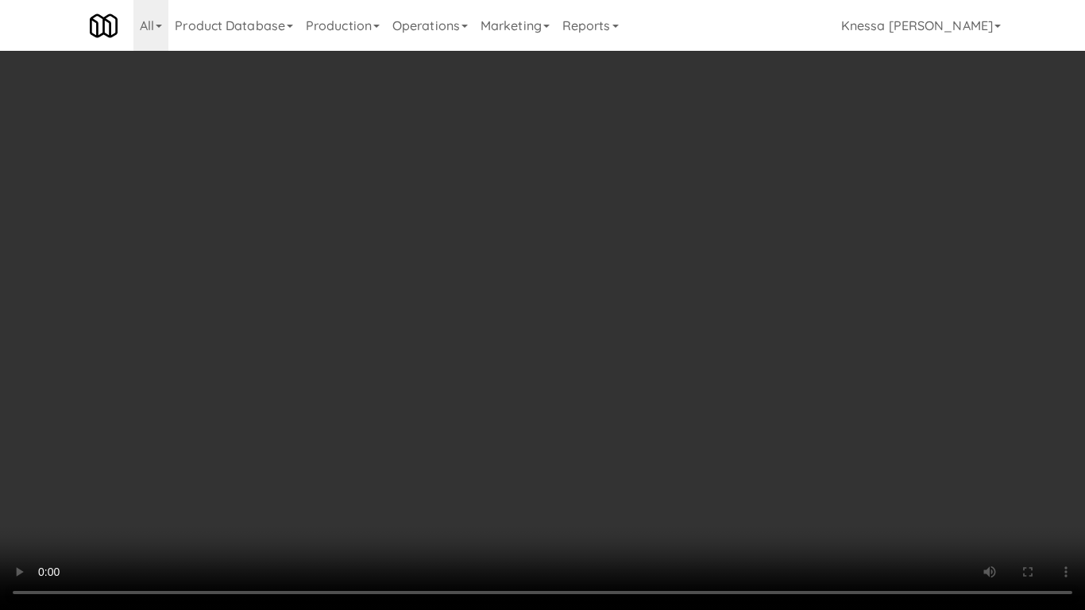
click at [543, 401] on video at bounding box center [542, 305] width 1085 height 610
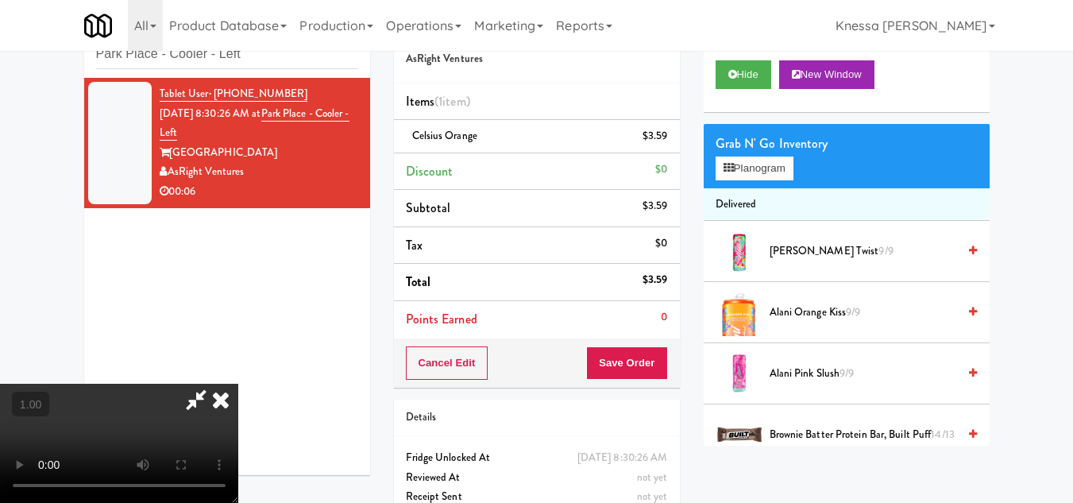
click at [238, 384] on icon at bounding box center [220, 400] width 35 height 32
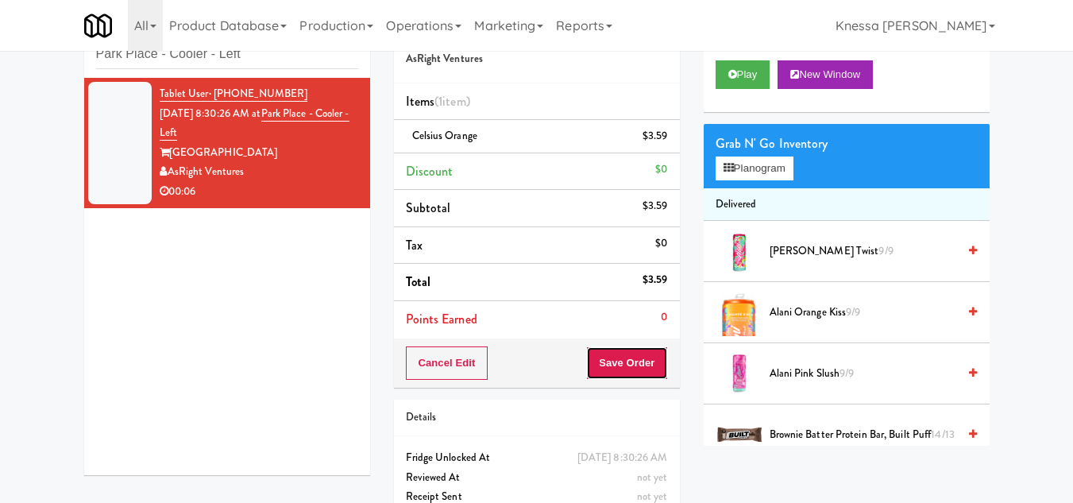
click at [636, 366] on button "Save Order" at bounding box center [626, 362] width 81 height 33
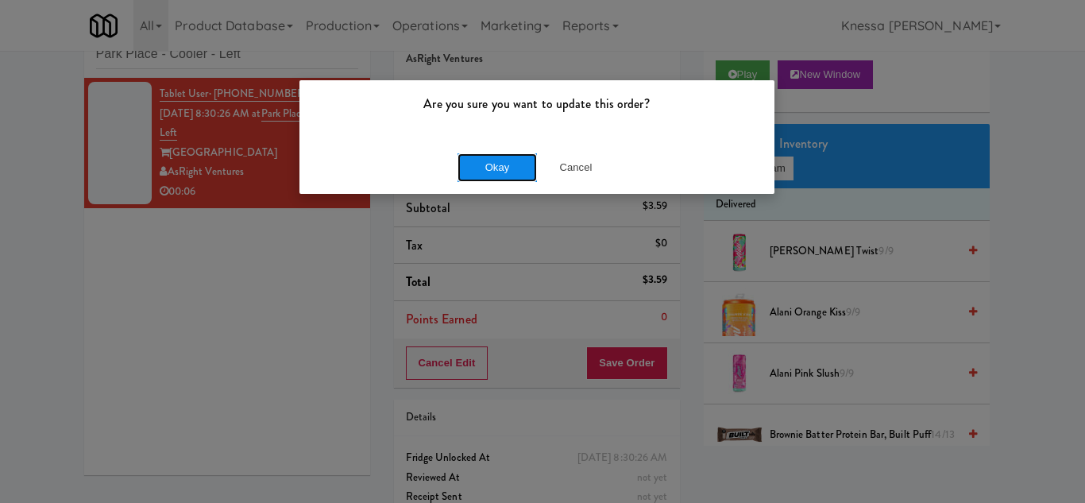
click at [500, 168] on button "Okay" at bounding box center [497, 167] width 79 height 29
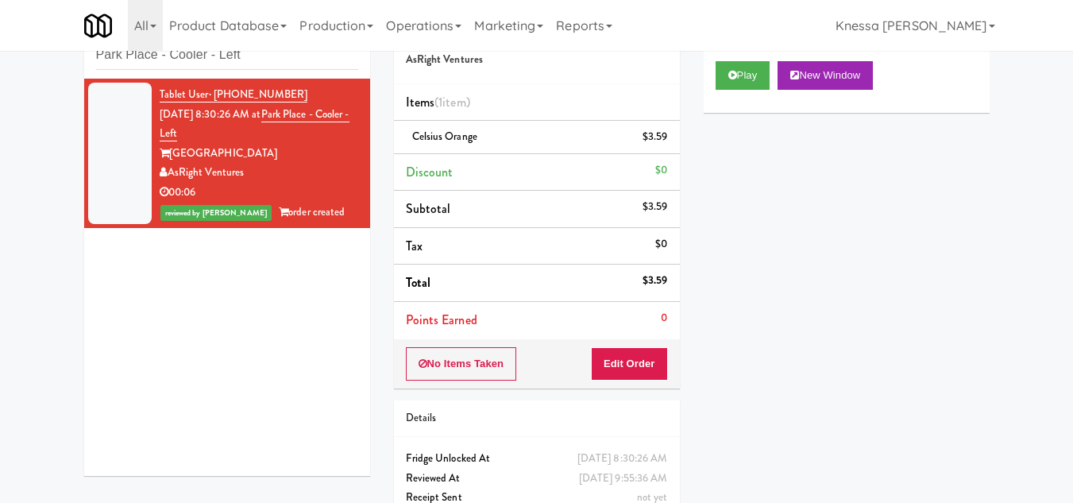
scroll to position [0, 0]
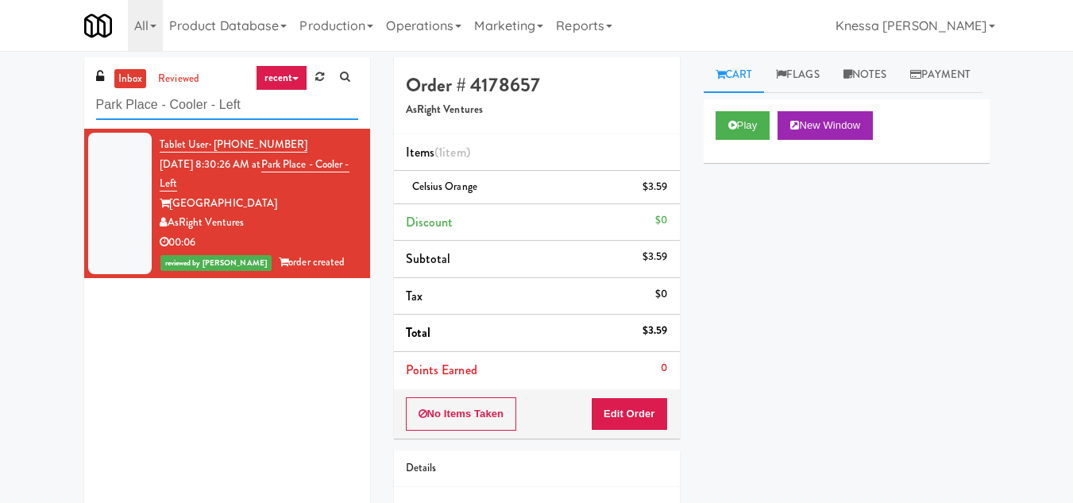
drag, startPoint x: 261, startPoint y: 105, endPoint x: 60, endPoint y: 110, distance: 201.0
click at [60, 110] on div "inbox reviewed recent all unclear take inventory issue suspicious failed recent…" at bounding box center [536, 328] width 1073 height 543
paste input "Fridge Right-Clark Nexsen"
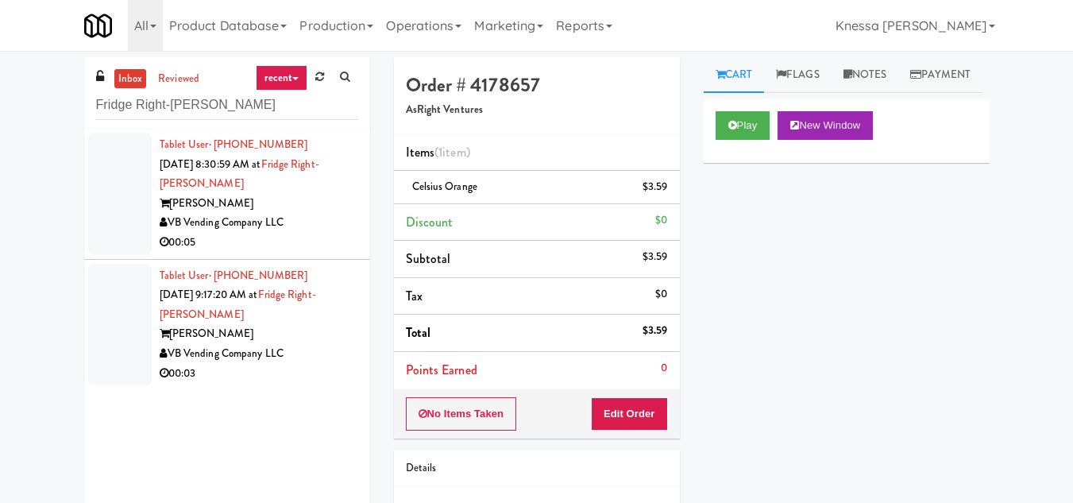
click at [266, 186] on div "Tablet User · (936) 662-8513 Sep 24, 2025 8:30:59 AM at Fridge Right-Clark Nexs…" at bounding box center [259, 194] width 199 height 118
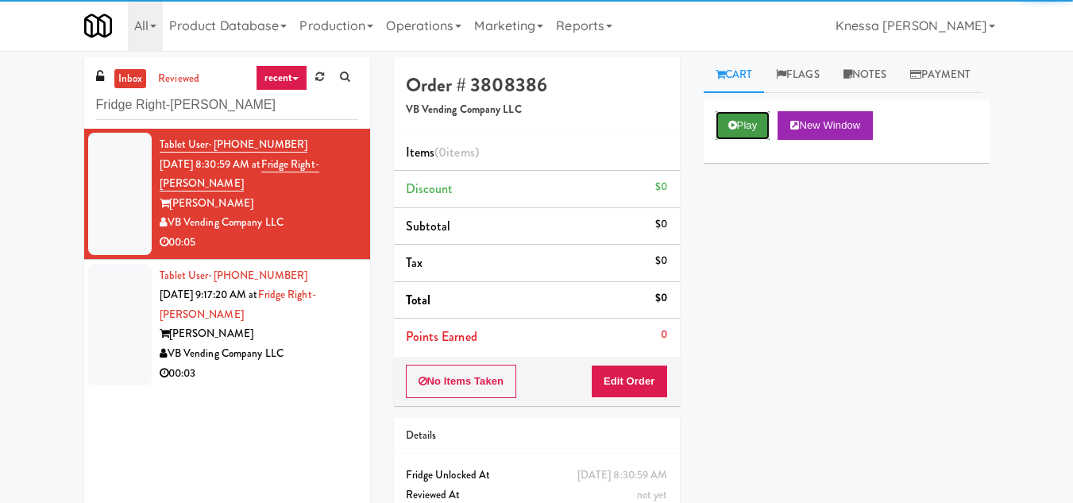
click at [748, 140] on button "Play" at bounding box center [743, 125] width 55 height 29
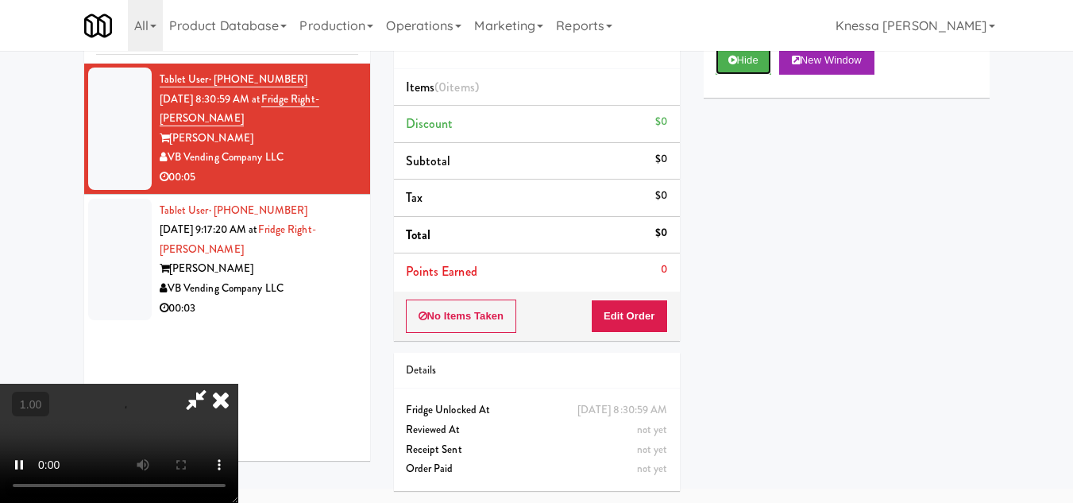
scroll to position [84, 0]
click at [238, 384] on video at bounding box center [119, 443] width 238 height 119
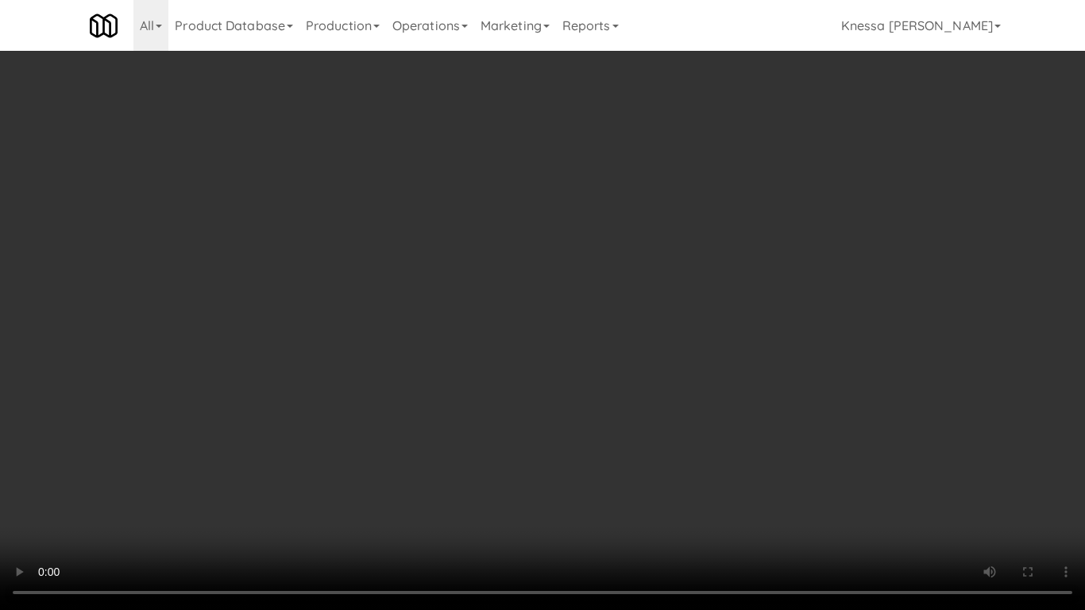
click at [571, 407] on video at bounding box center [542, 305] width 1085 height 610
click at [567, 352] on video at bounding box center [542, 305] width 1085 height 610
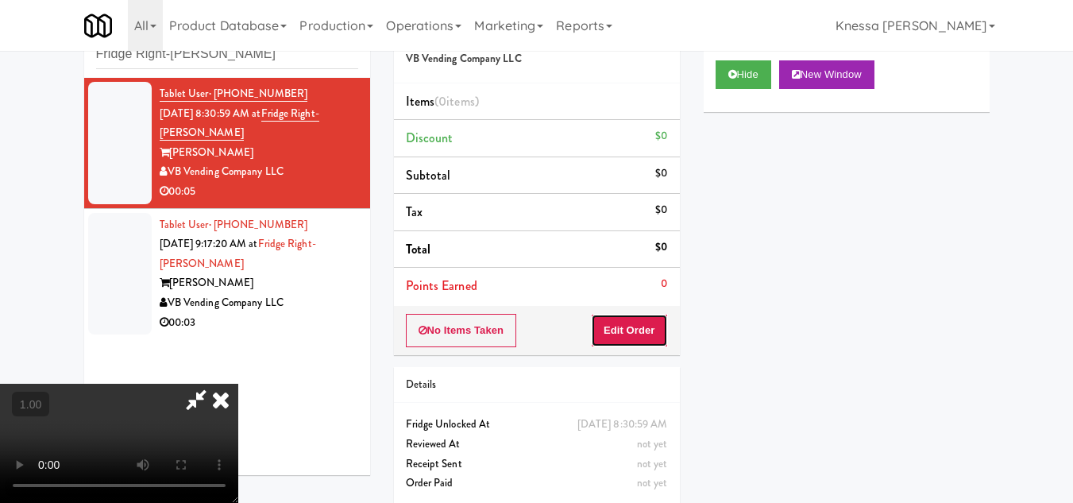
click at [660, 326] on button "Edit Order" at bounding box center [629, 330] width 77 height 33
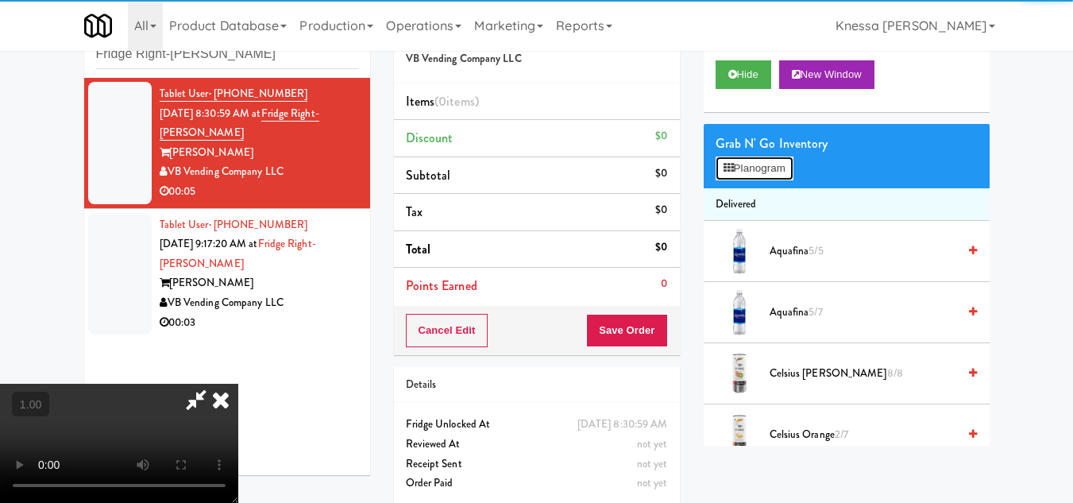
click at [745, 180] on button "Planogram" at bounding box center [755, 169] width 78 height 24
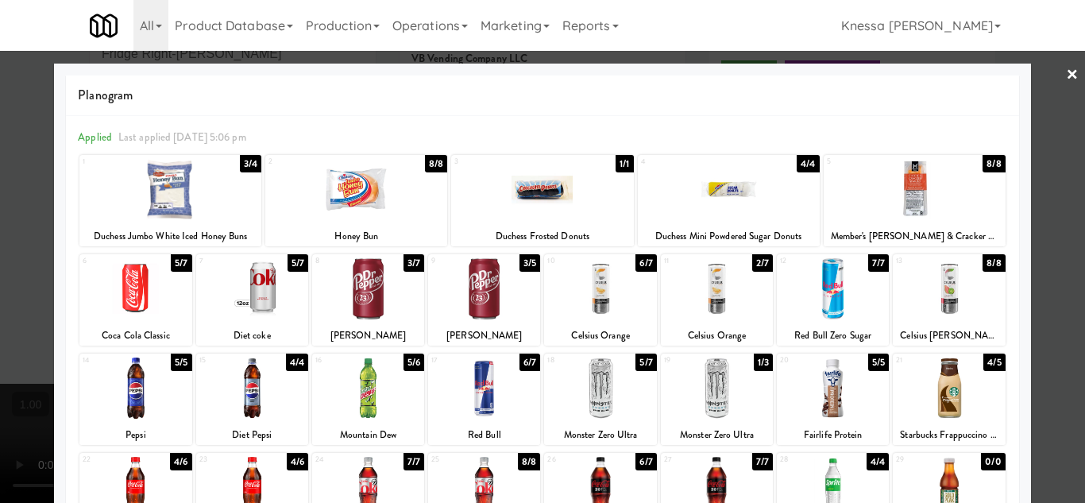
click at [1061, 424] on div at bounding box center [542, 251] width 1085 height 503
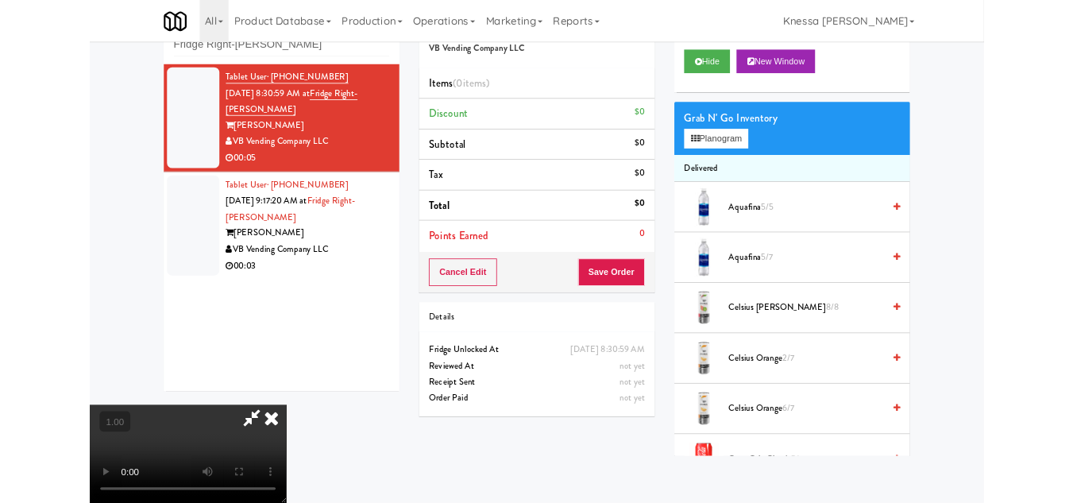
scroll to position [84, 0]
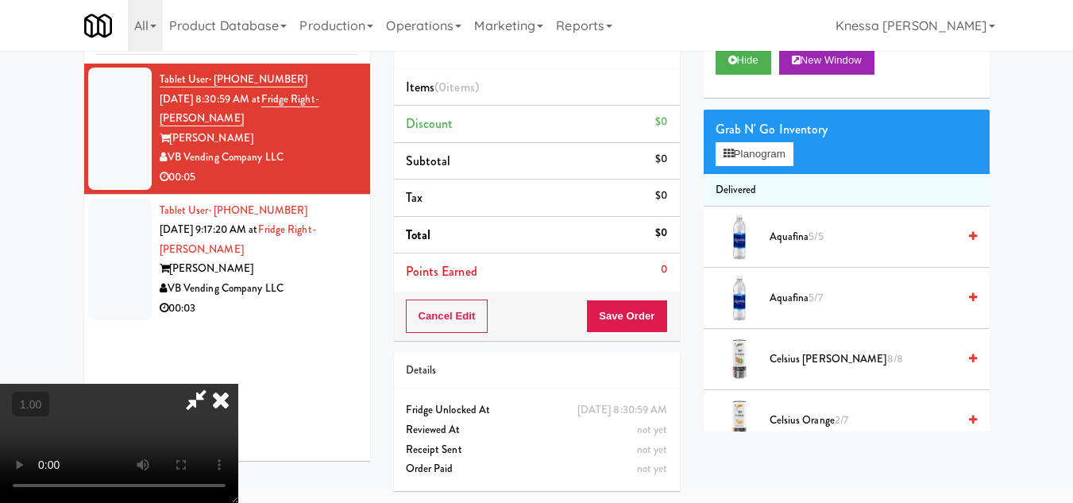
click at [238, 384] on video at bounding box center [119, 443] width 238 height 119
click at [757, 166] on button "Planogram" at bounding box center [755, 154] width 78 height 24
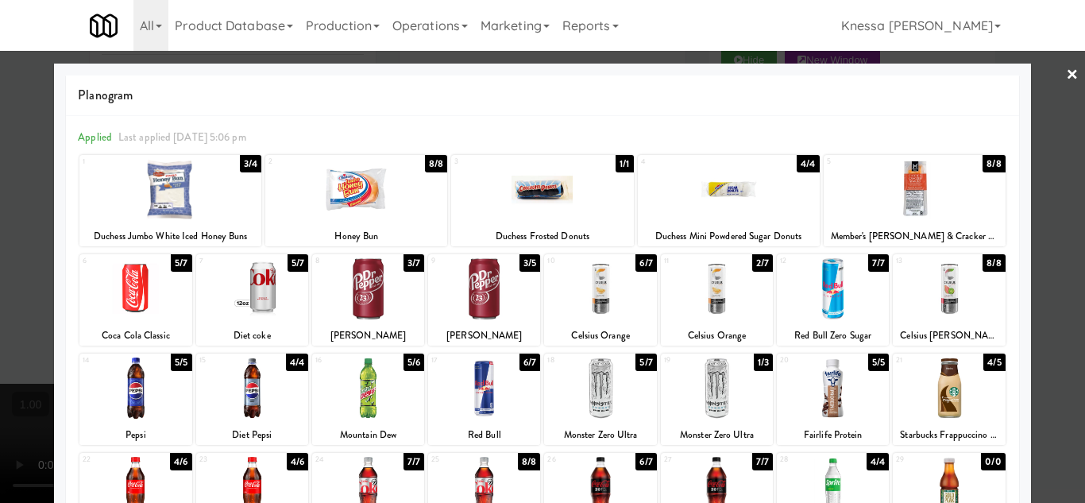
click at [601, 386] on div at bounding box center [600, 387] width 112 height 61
click at [1054, 403] on div at bounding box center [542, 251] width 1085 height 503
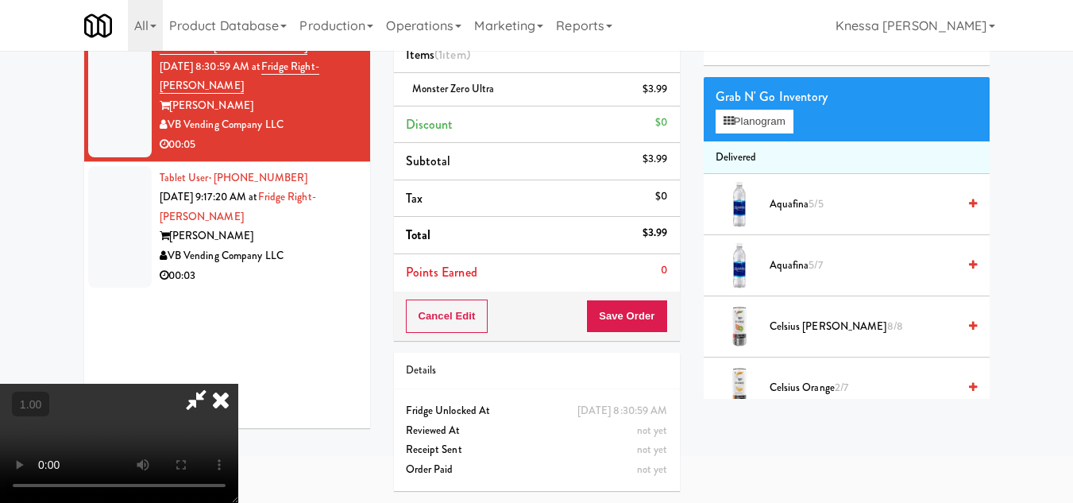
scroll to position [51, 0]
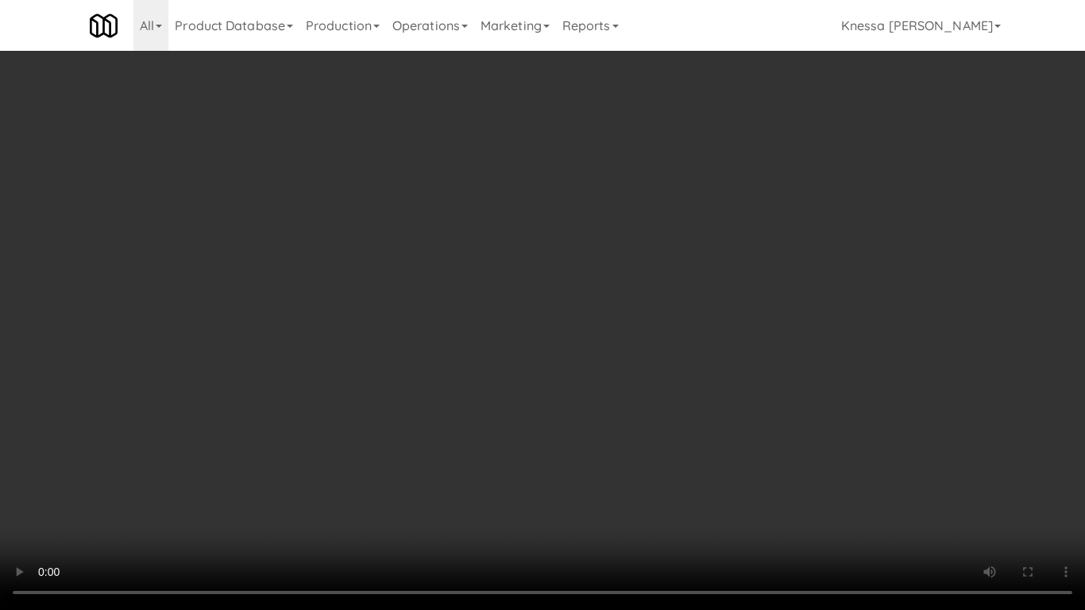
click at [547, 379] on video at bounding box center [542, 305] width 1085 height 610
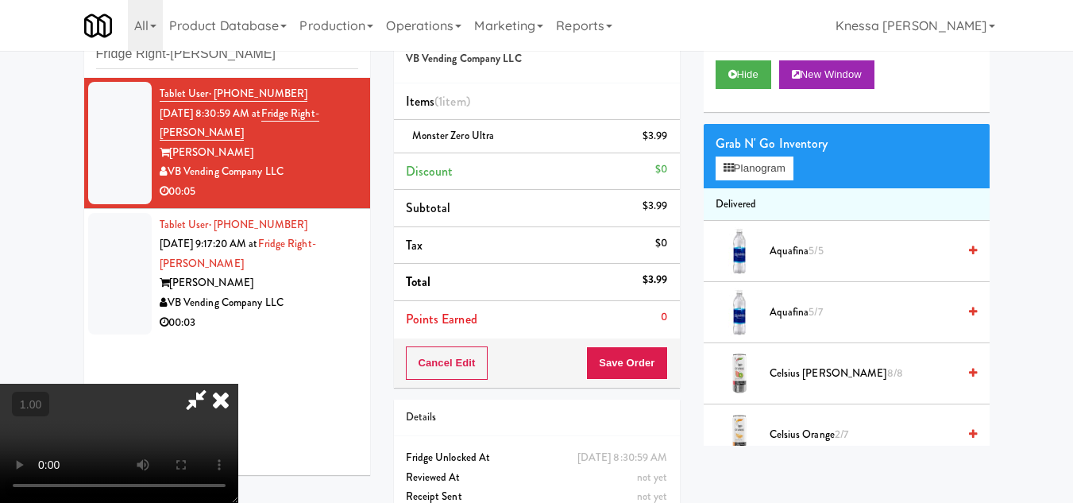
click at [238, 384] on icon at bounding box center [220, 400] width 35 height 32
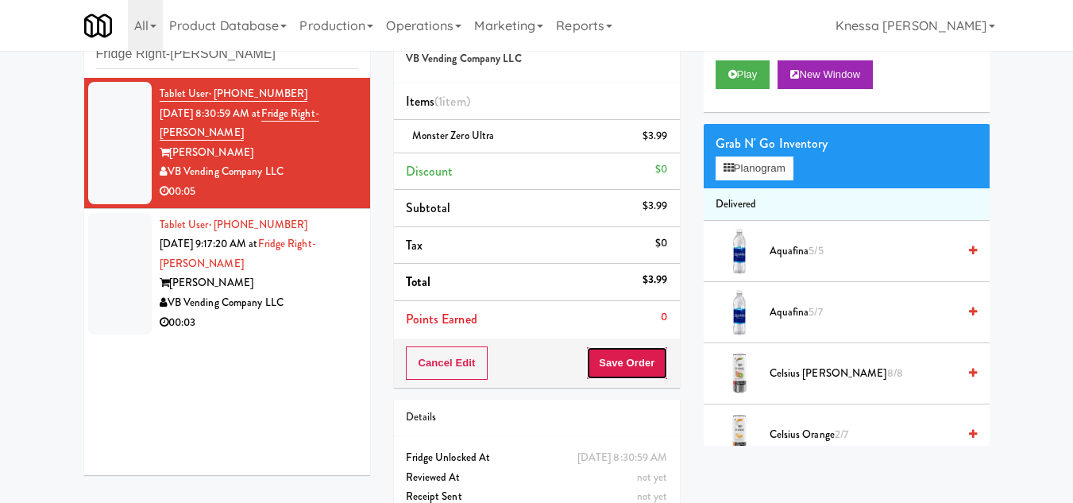
click at [633, 364] on button "Save Order" at bounding box center [626, 362] width 81 height 33
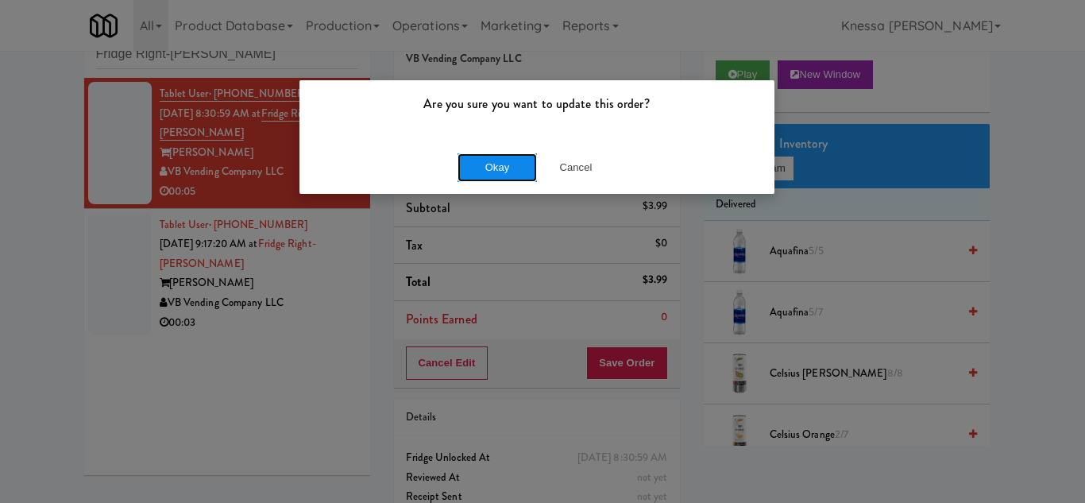
click at [496, 168] on button "Okay" at bounding box center [497, 167] width 79 height 29
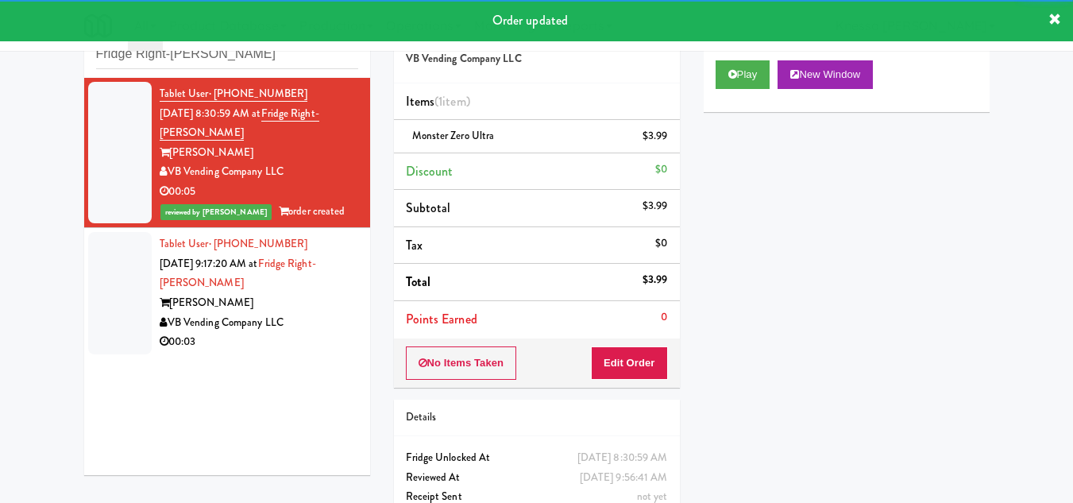
click at [301, 288] on div "Tablet User · (803) 528-8810 Sep 24, 2025 9:17:20 AM at Fridge Right-Clark Nexs…" at bounding box center [259, 293] width 199 height 118
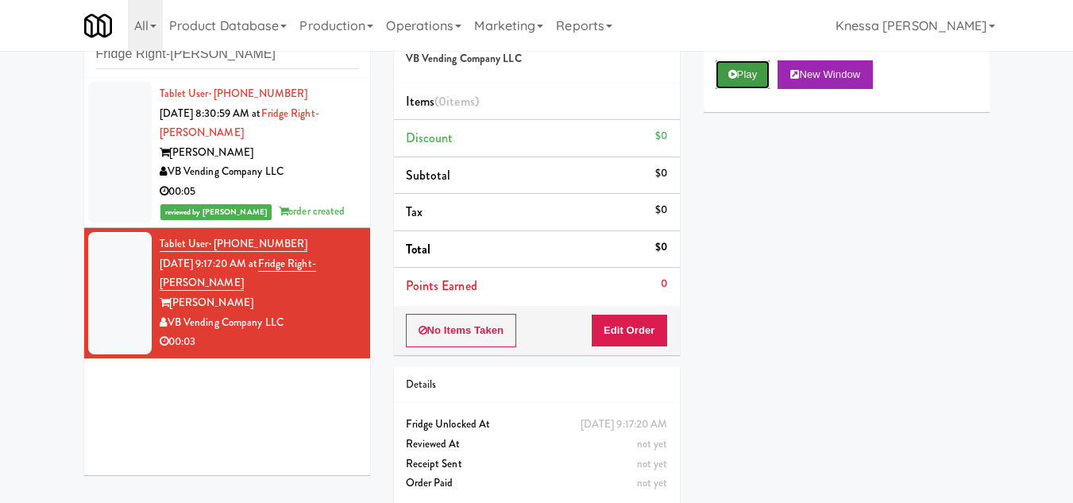
click at [747, 89] on button "Play" at bounding box center [743, 74] width 55 height 29
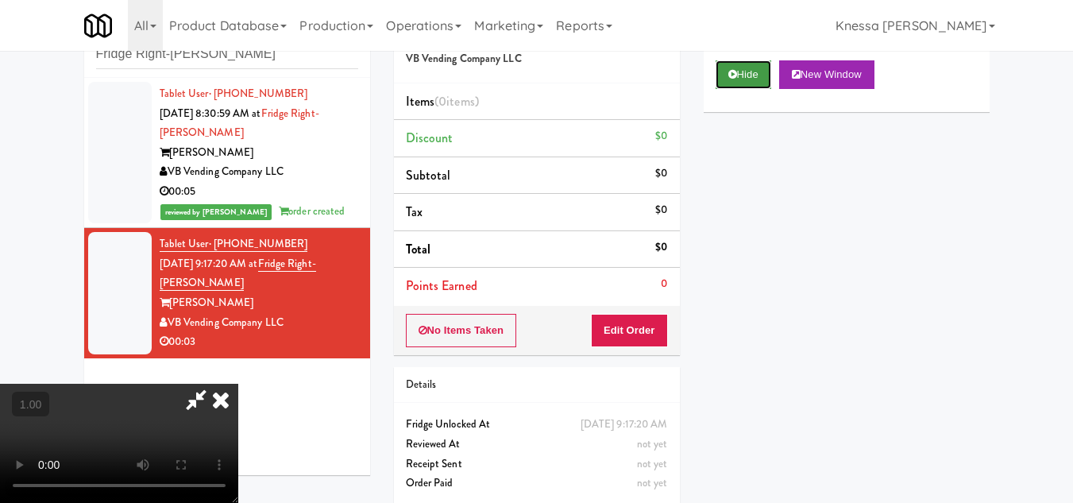
click at [744, 89] on button "Hide" at bounding box center [744, 74] width 56 height 29
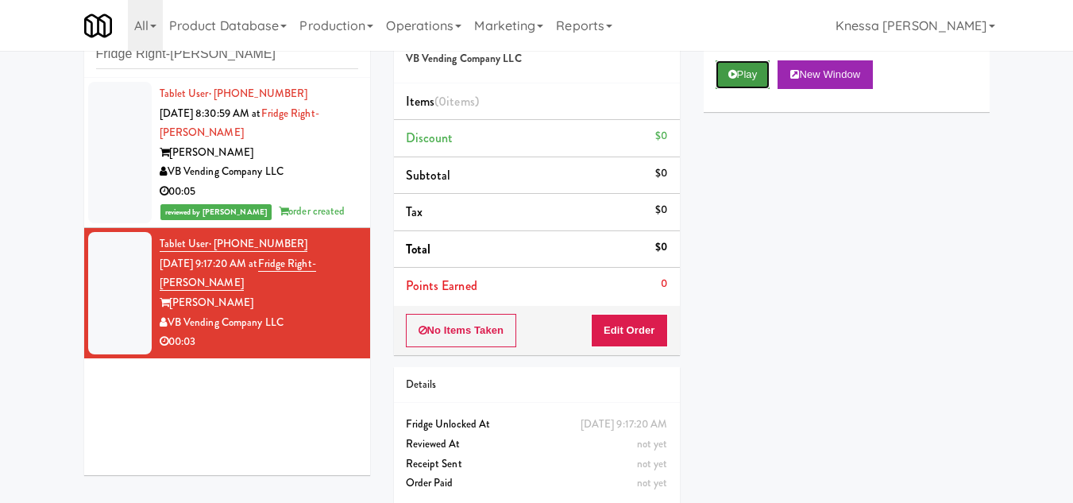
click at [736, 79] on icon at bounding box center [732, 74] width 9 height 10
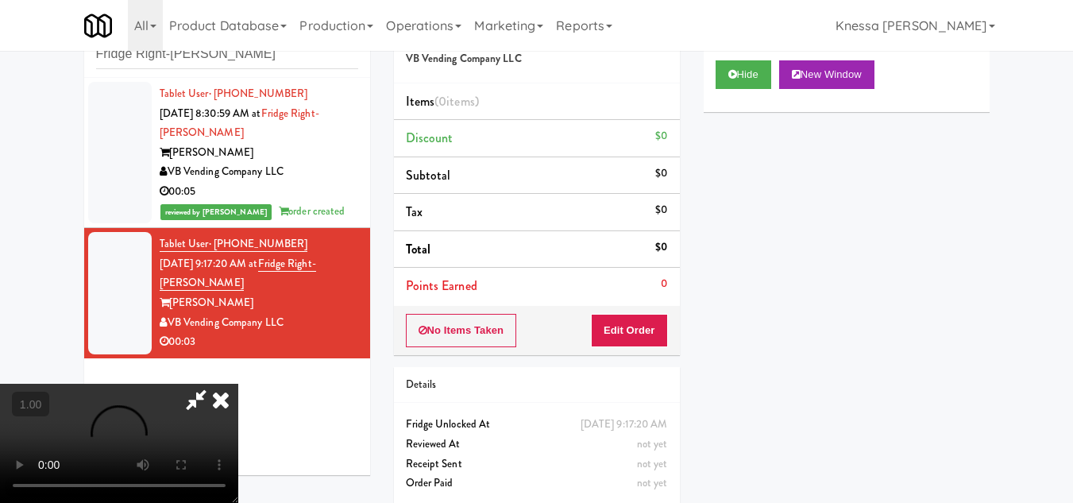
click at [238, 384] on video at bounding box center [119, 443] width 238 height 119
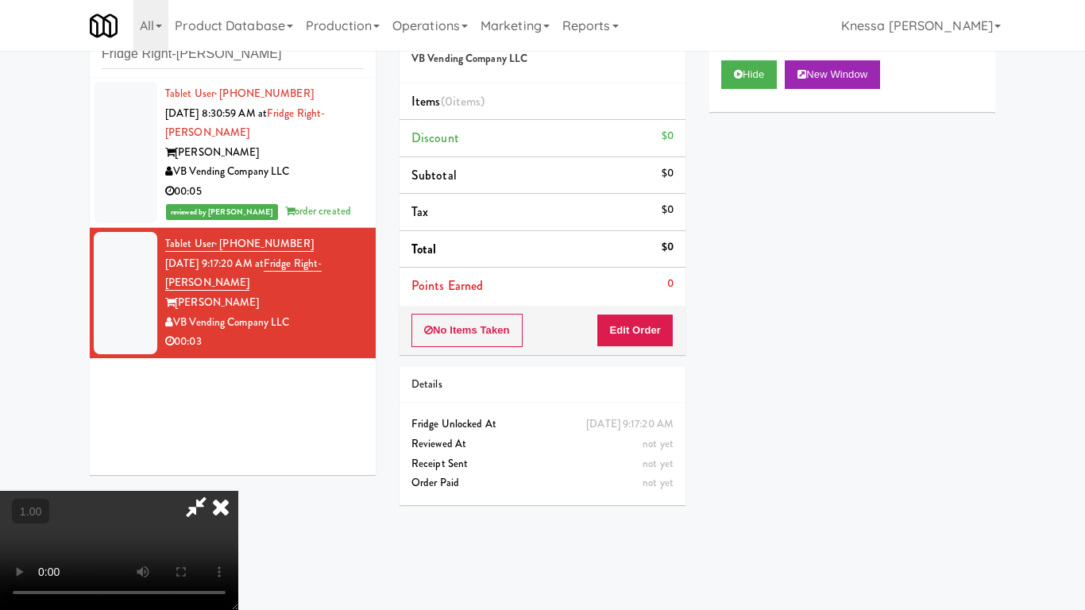
click at [238, 491] on video at bounding box center [119, 550] width 238 height 119
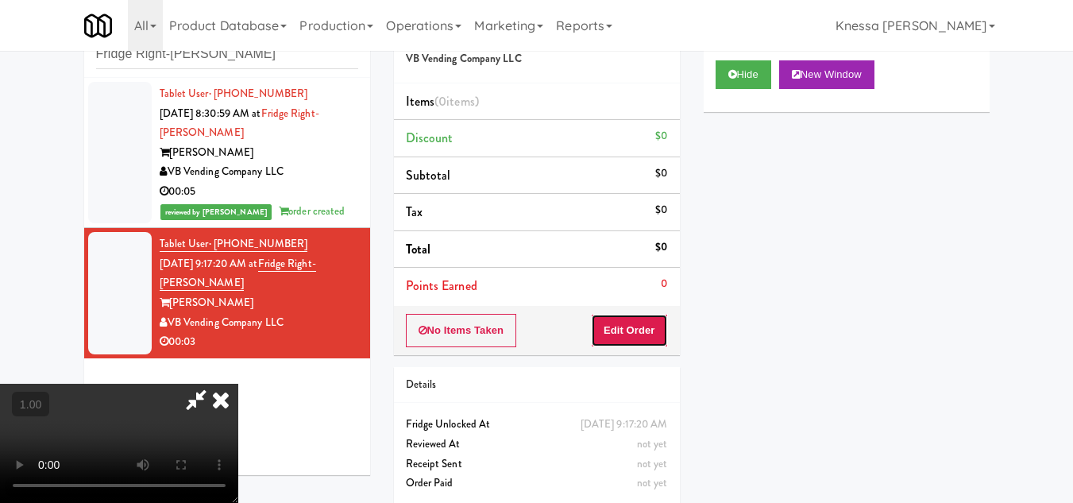
click at [657, 336] on button "Edit Order" at bounding box center [629, 330] width 77 height 33
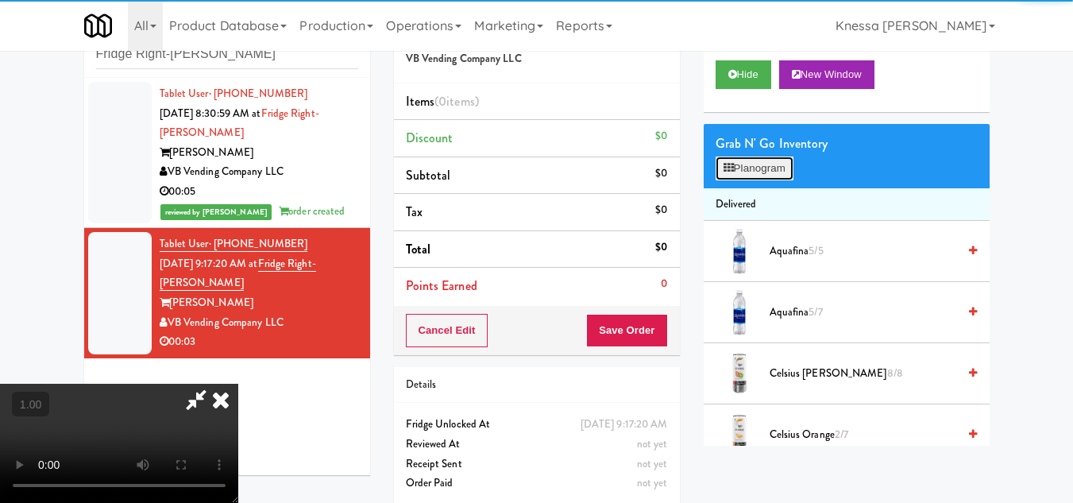
click at [752, 180] on button "Planogram" at bounding box center [755, 169] width 78 height 24
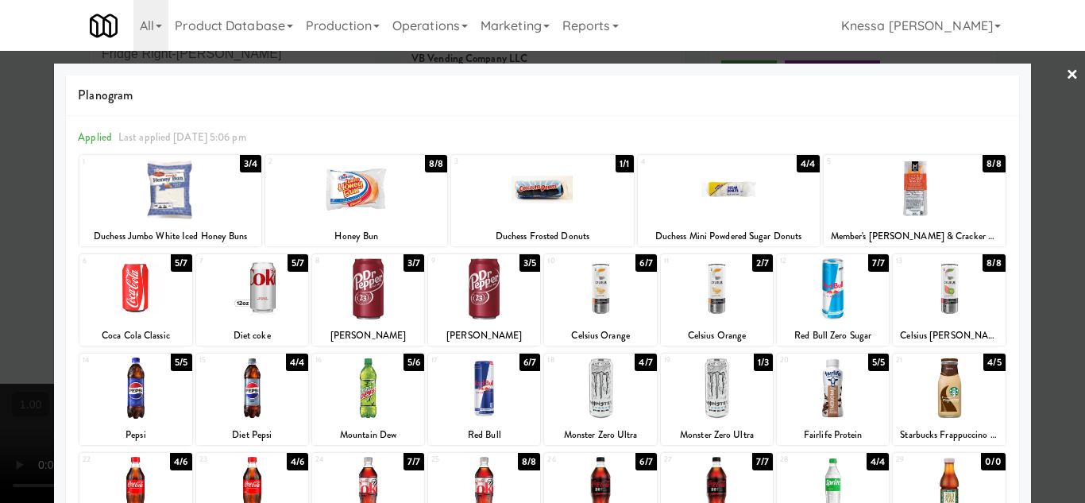
click at [941, 293] on div at bounding box center [949, 288] width 112 height 61
click at [1055, 361] on div at bounding box center [542, 251] width 1085 height 503
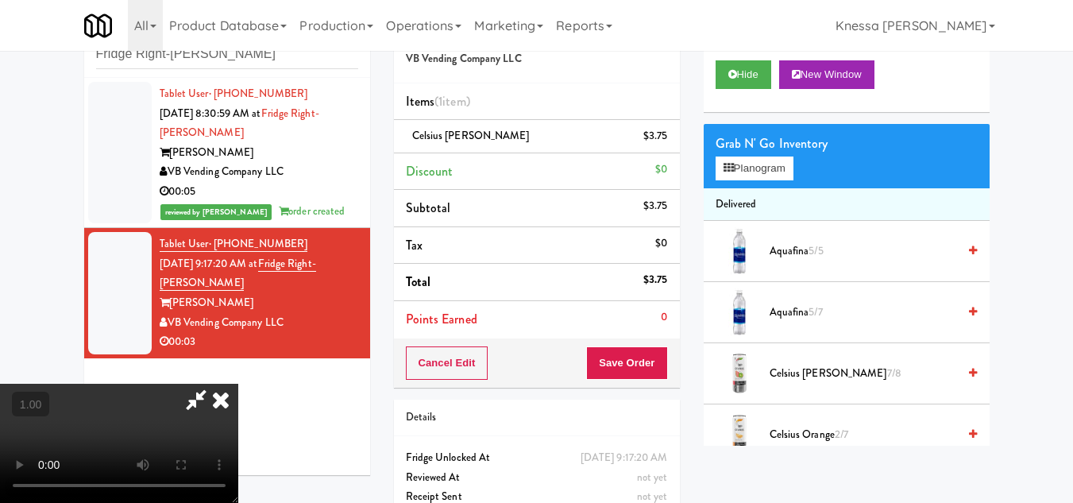
click at [238, 384] on icon at bounding box center [220, 400] width 35 height 32
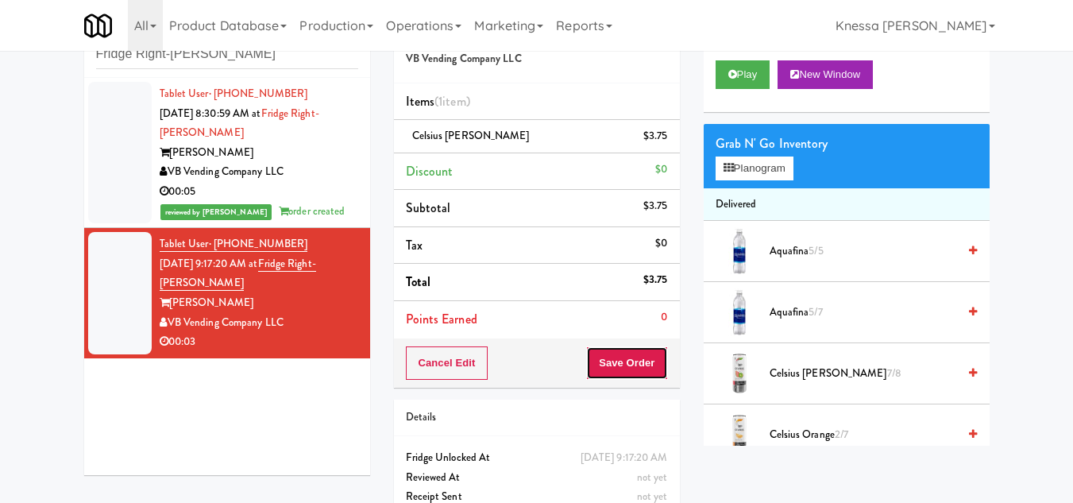
click at [628, 361] on button "Save Order" at bounding box center [626, 362] width 81 height 33
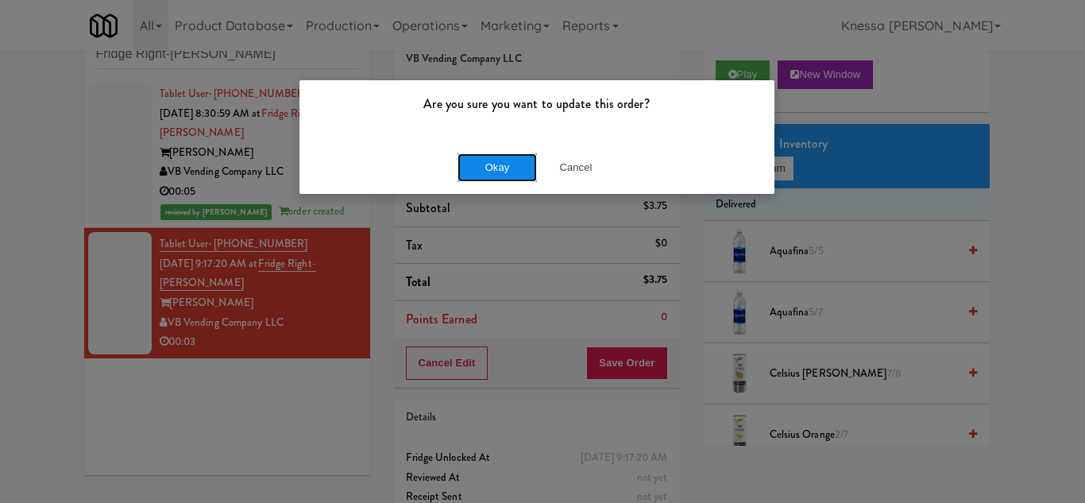
click at [496, 172] on button "Okay" at bounding box center [497, 167] width 79 height 29
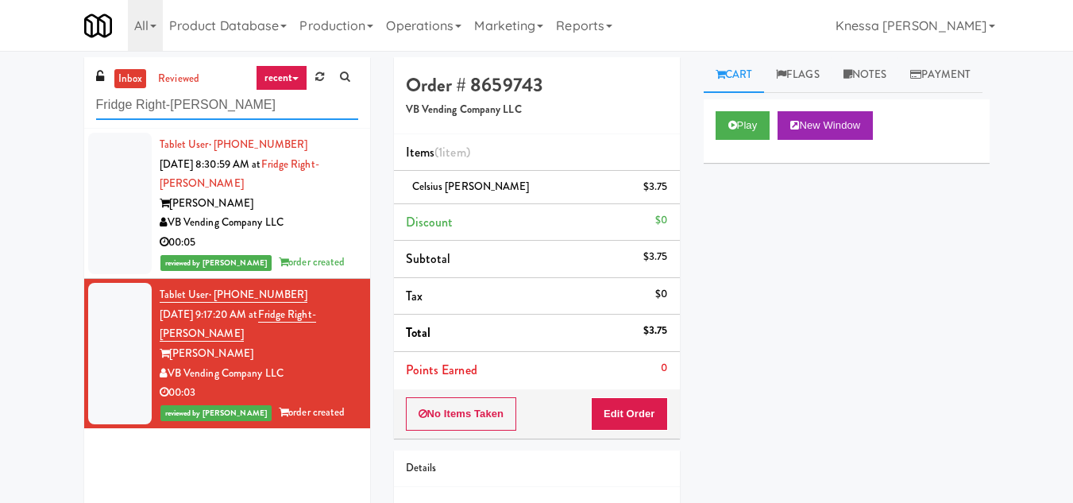
drag, startPoint x: 265, startPoint y: 105, endPoint x: 85, endPoint y: 95, distance: 179.8
click at [85, 95] on div "inbox reviewed recent all unclear take inventory issue suspicious failed recent…" at bounding box center [227, 92] width 286 height 71
paste input "EQ Autoworks-Cooler 1"
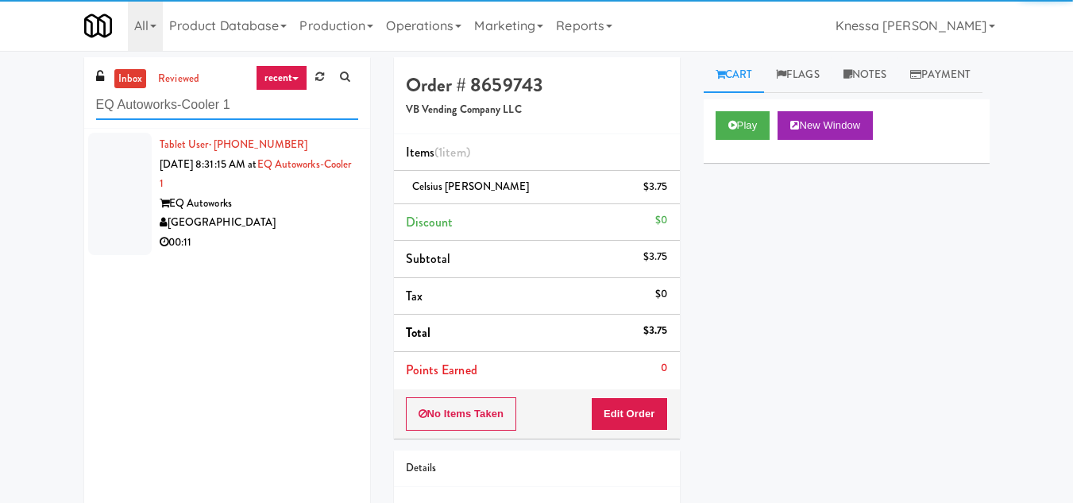
type input "EQ Autoworks-Cooler 1"
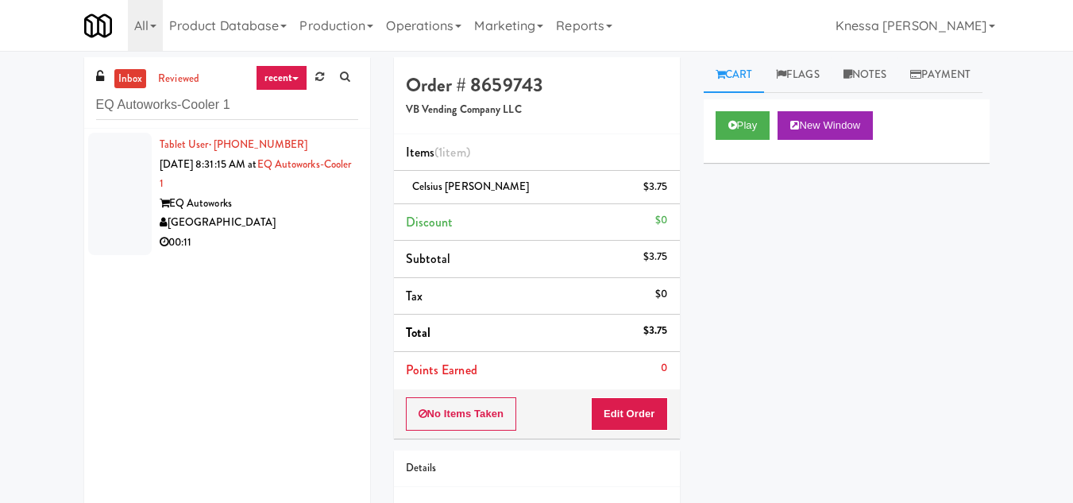
click at [294, 211] on div "EQ Autoworks" at bounding box center [259, 204] width 199 height 20
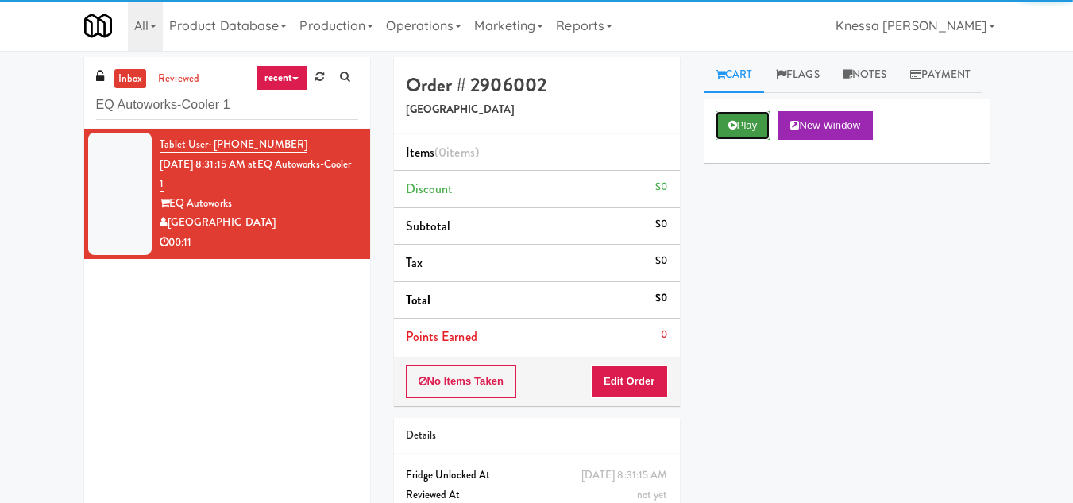
click at [748, 140] on button "Play" at bounding box center [743, 125] width 55 height 29
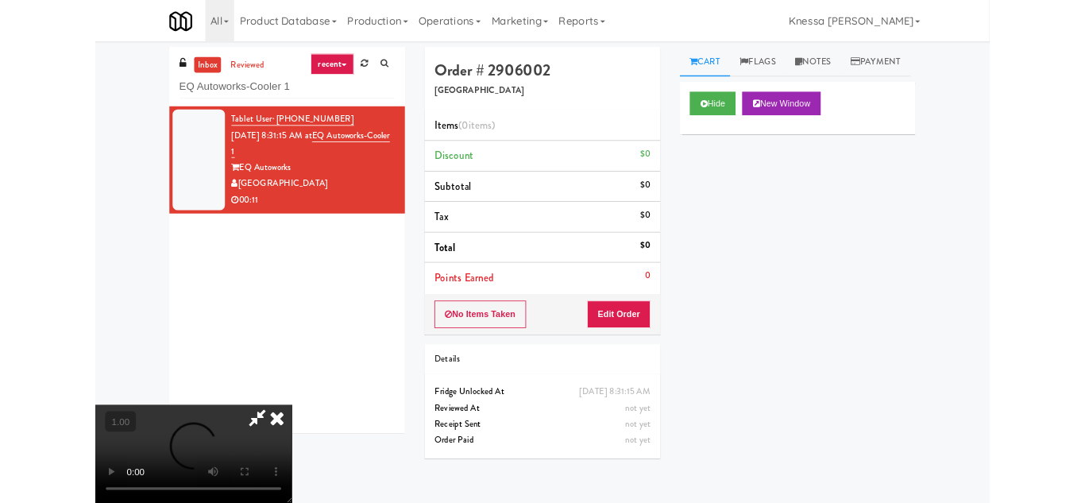
scroll to position [33, 0]
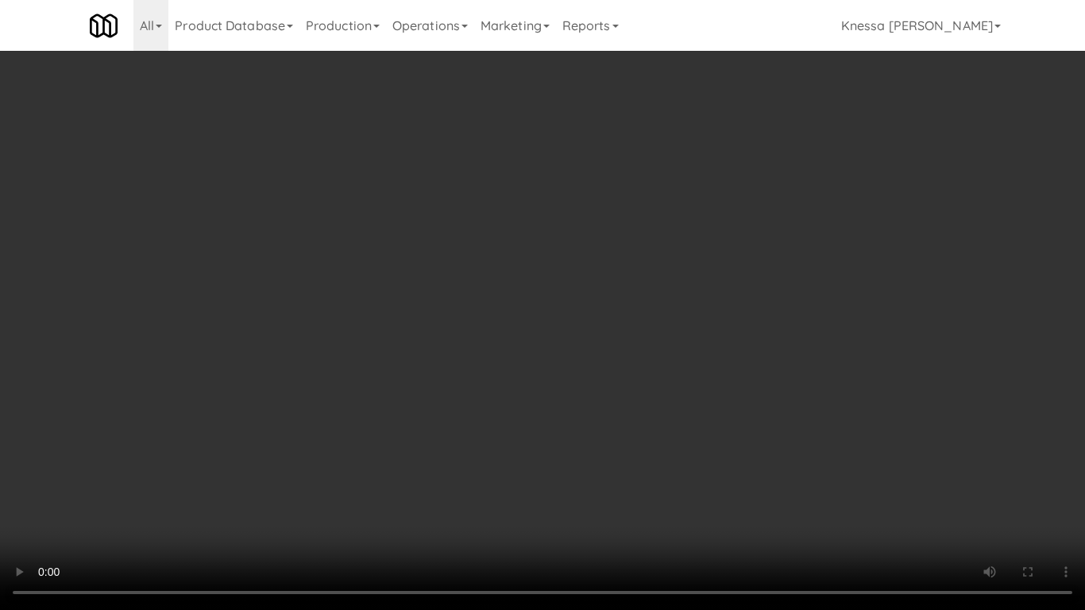
click at [541, 352] on video at bounding box center [542, 305] width 1085 height 610
click at [367, 458] on video at bounding box center [542, 305] width 1085 height 610
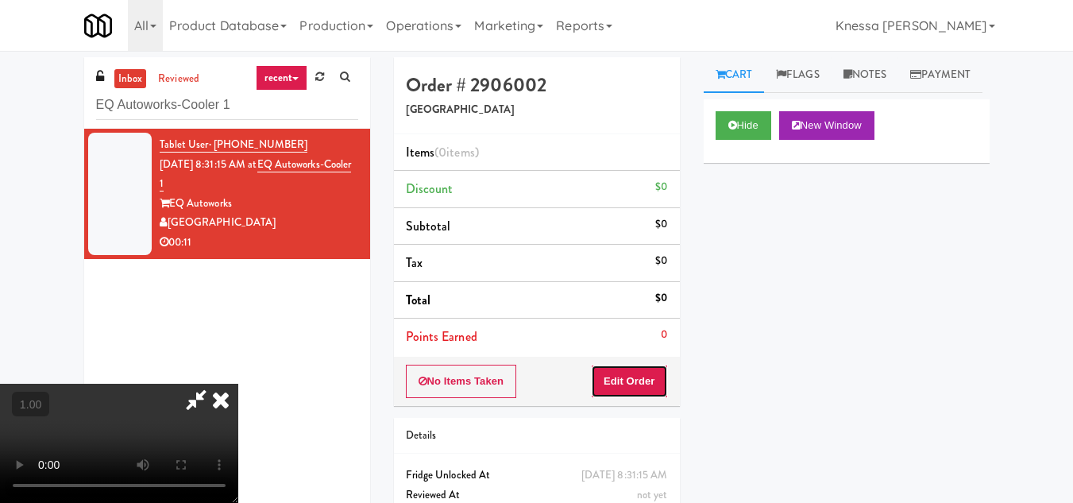
click at [644, 392] on button "Edit Order" at bounding box center [629, 381] width 77 height 33
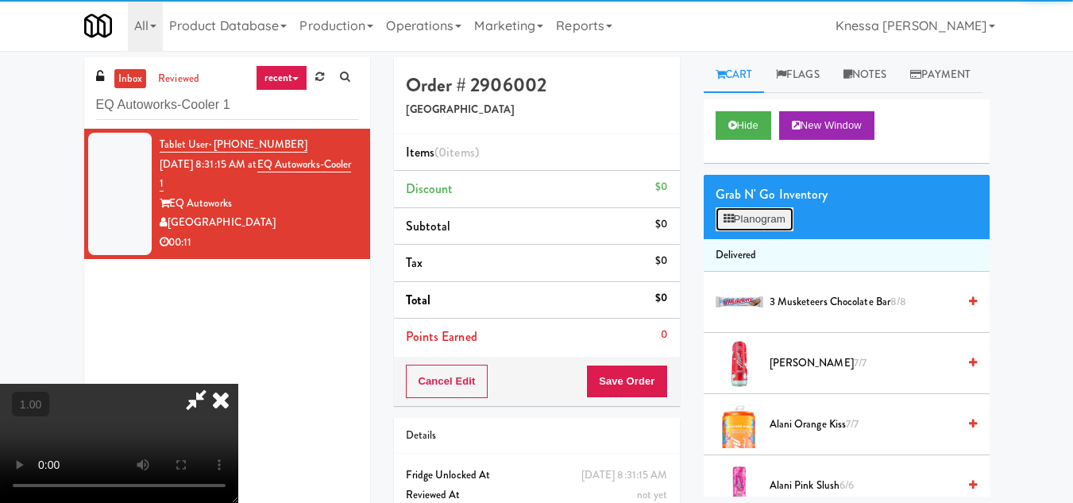
click at [755, 231] on button "Planogram" at bounding box center [755, 219] width 78 height 24
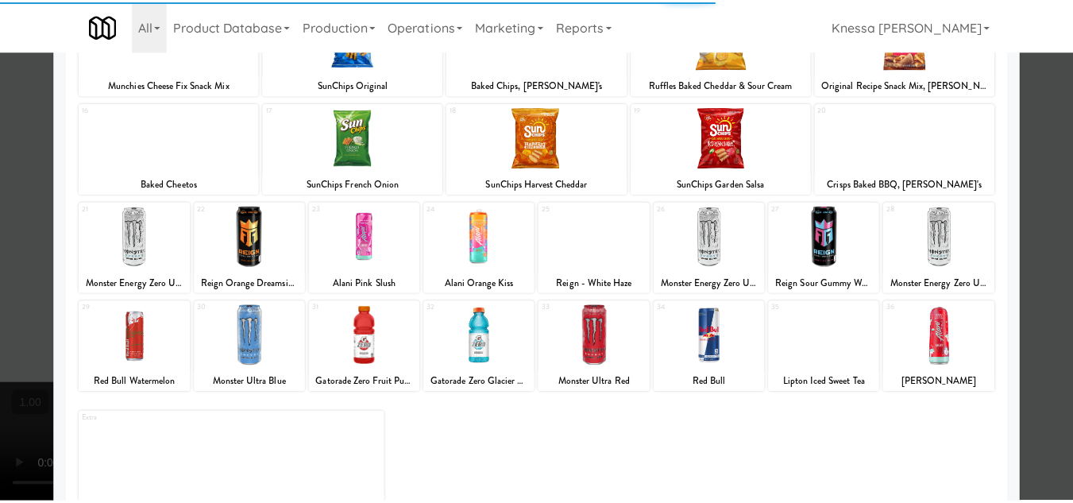
scroll to position [277, 0]
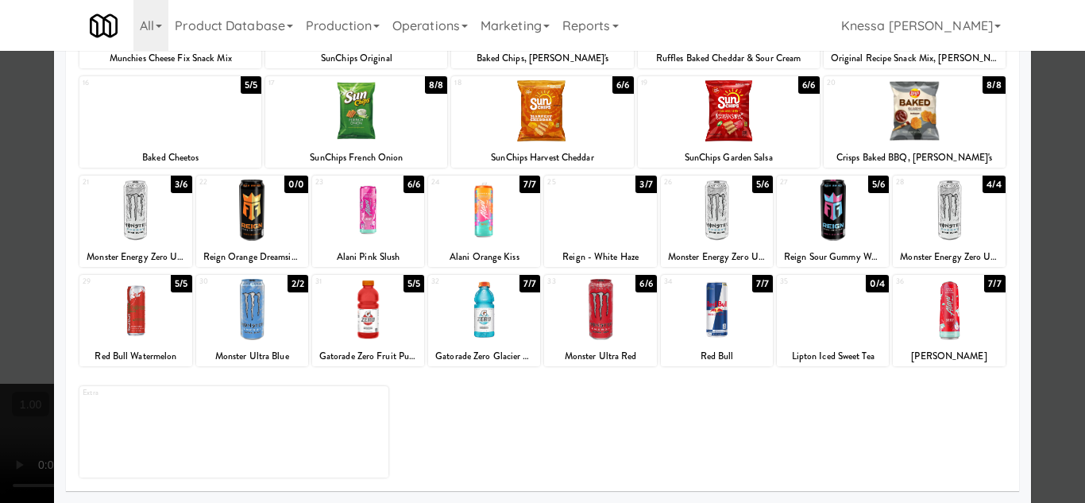
click at [606, 240] on div at bounding box center [600, 210] width 112 height 61
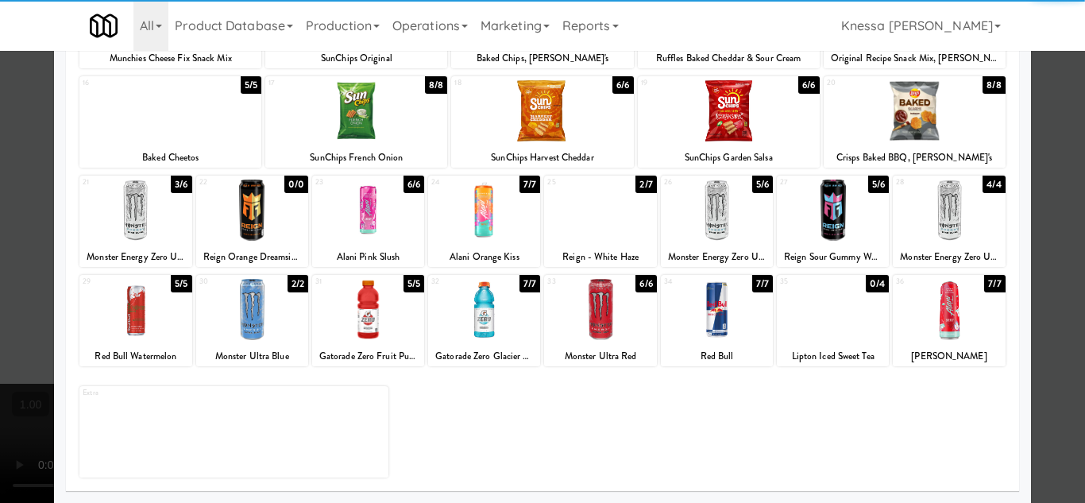
click at [1047, 365] on div at bounding box center [542, 251] width 1085 height 503
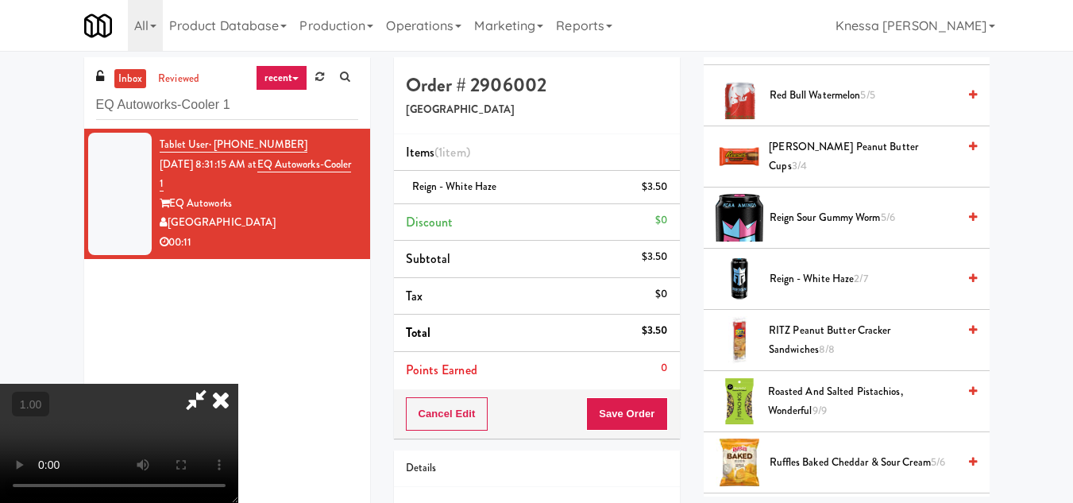
scroll to position [191, 0]
click at [238, 384] on video at bounding box center [119, 443] width 238 height 119
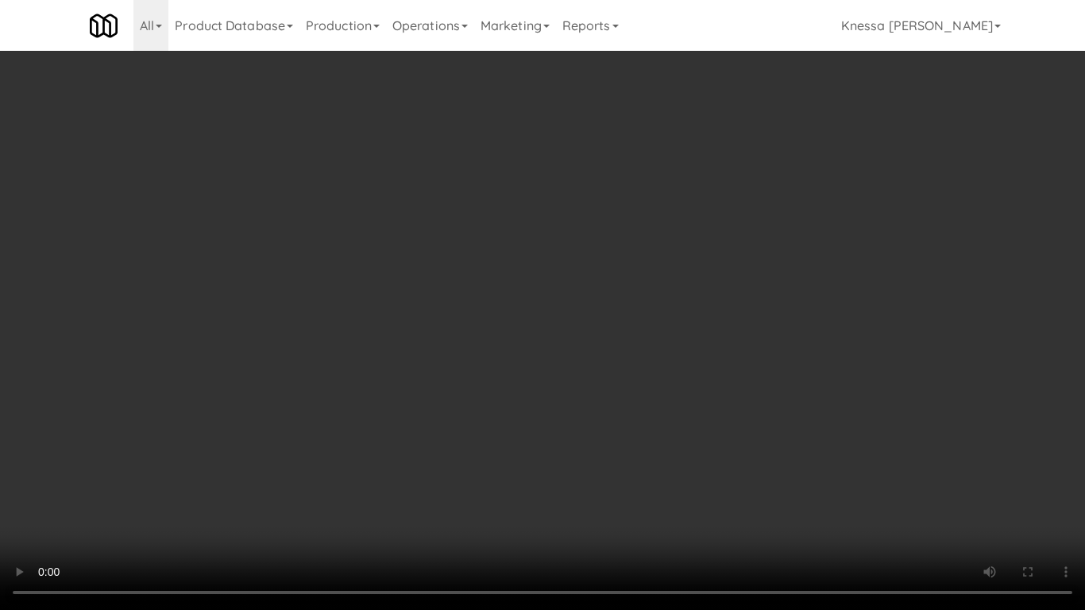
click at [456, 433] on video at bounding box center [542, 305] width 1085 height 610
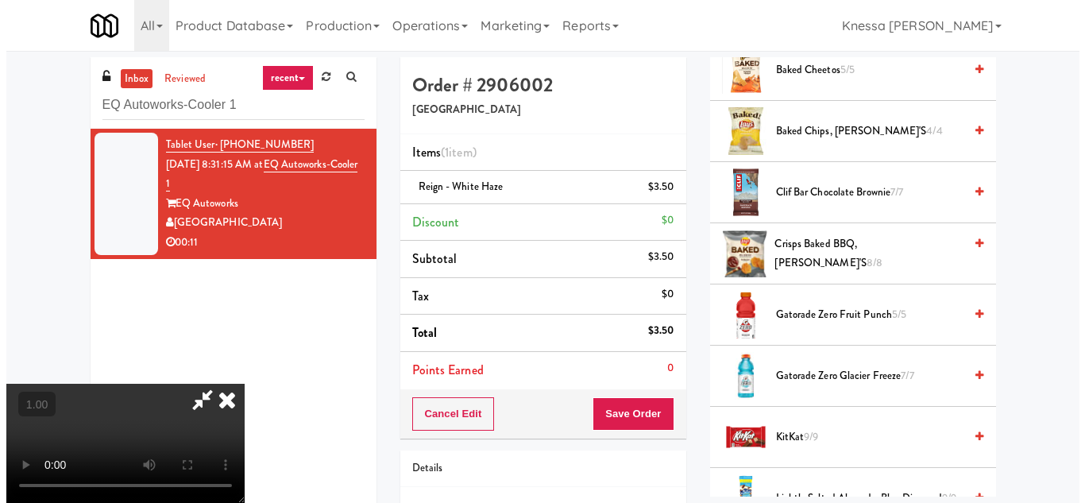
scroll to position [0, 0]
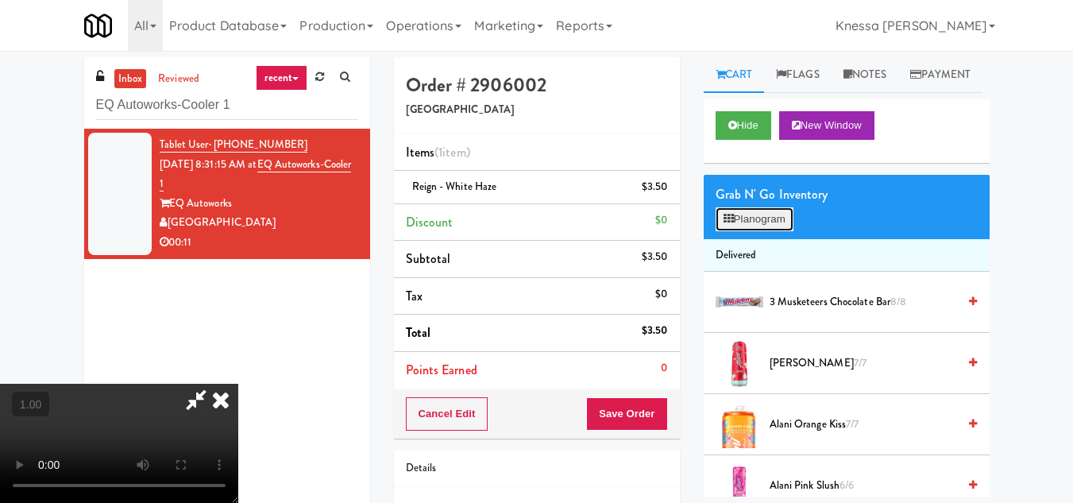
click at [755, 231] on button "Planogram" at bounding box center [755, 219] width 78 height 24
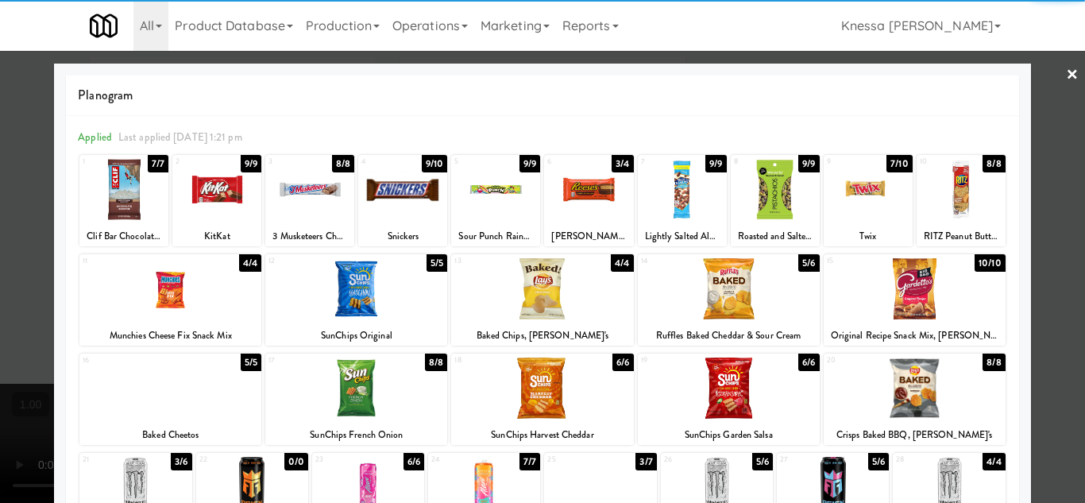
click at [385, 199] on div at bounding box center [402, 189] width 89 height 61
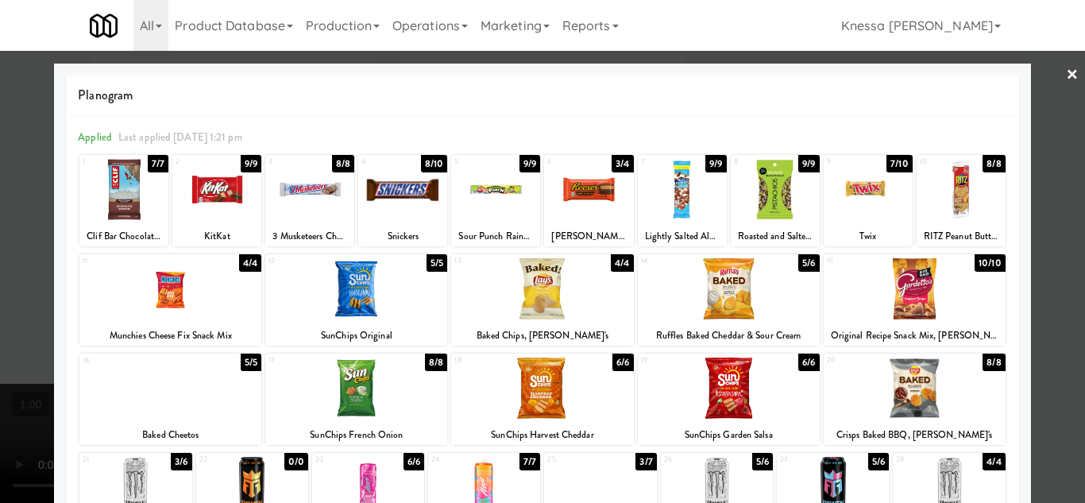
click at [1053, 347] on div at bounding box center [542, 251] width 1085 height 503
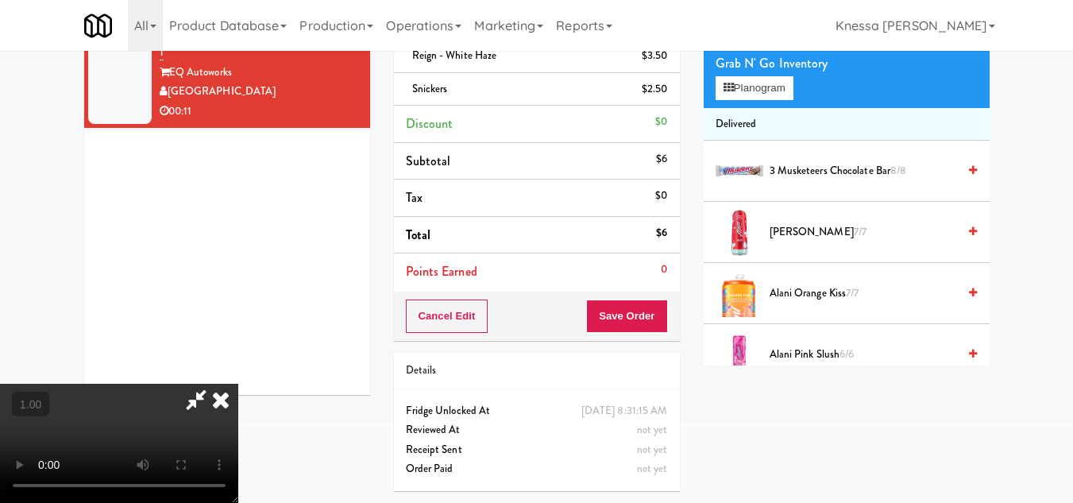
click at [238, 384] on icon at bounding box center [220, 400] width 35 height 32
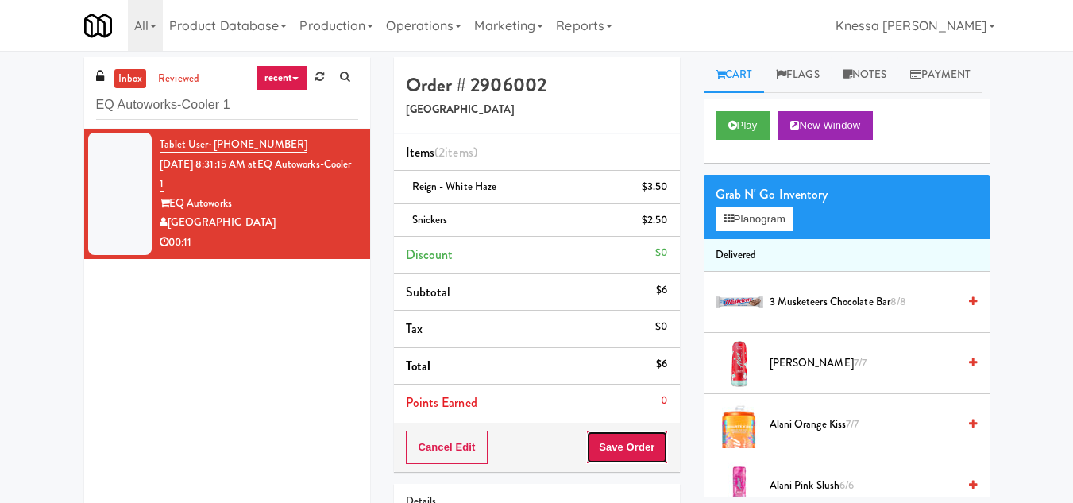
click at [633, 440] on button "Save Order" at bounding box center [626, 447] width 81 height 33
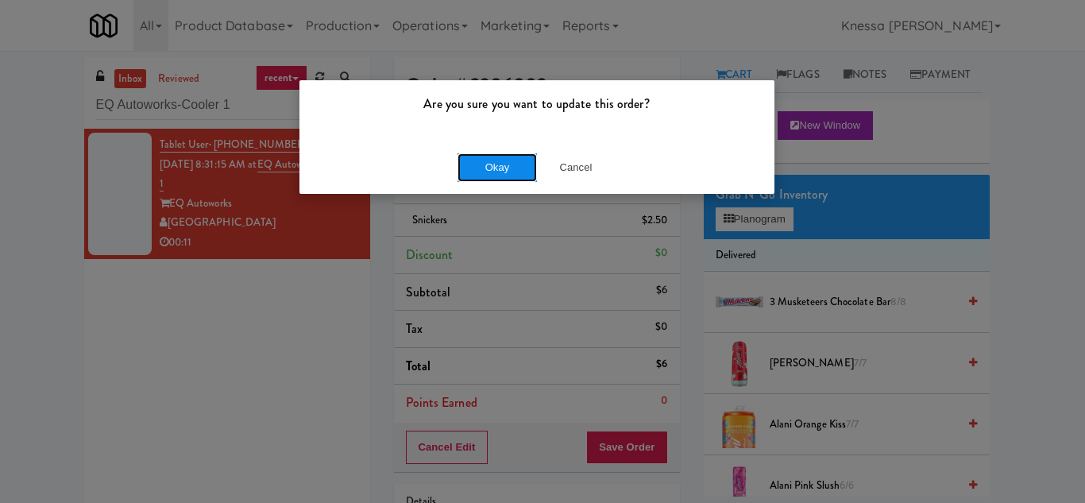
click at [491, 166] on button "Okay" at bounding box center [497, 167] width 79 height 29
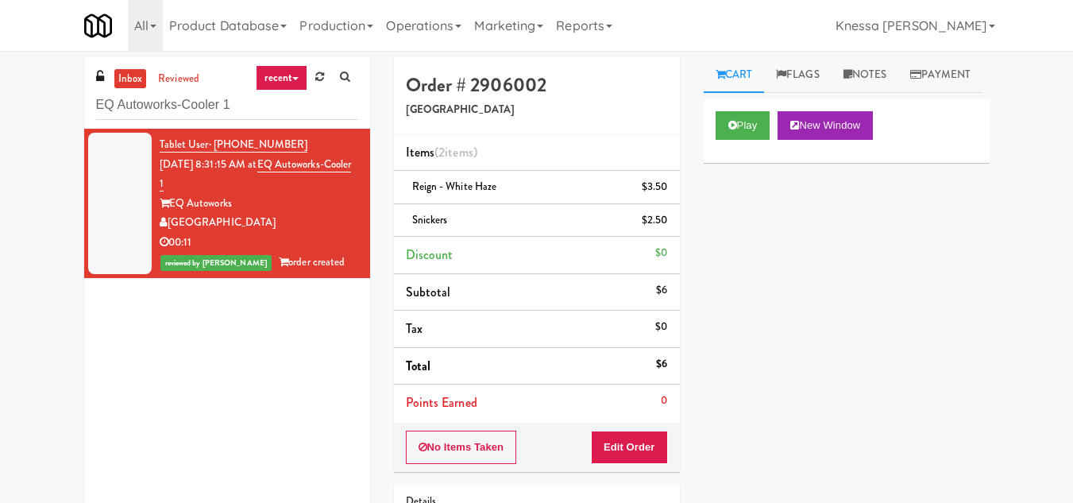
click at [251, 392] on div "Tablet User · (903) 952-9535 Sep 24, 2025 8:31:15 AM at EQ Autoworks-Cooler 1 E…" at bounding box center [227, 327] width 286 height 397
drag, startPoint x: 245, startPoint y: 108, endPoint x: 48, endPoint y: 106, distance: 197.0
click at [48, 106] on div "inbox reviewed recent all unclear take inventory issue suspicious failed recent…" at bounding box center [536, 345] width 1073 height 577
paste input "Michelin - Deli - Middle"
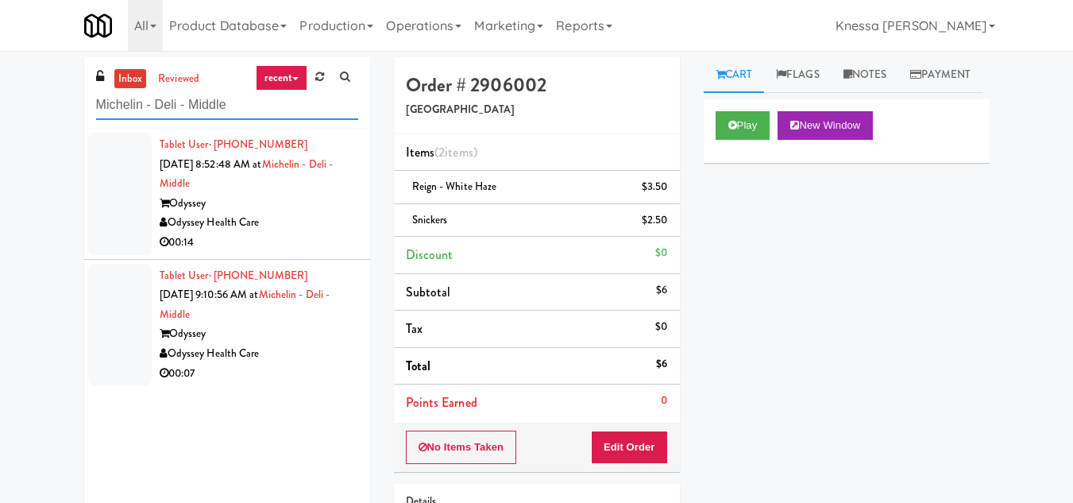
type input "Michelin - Deli - Middle"
click at [288, 191] on div "Tablet User · (580) 238-8052 Sep 24, 2025 8:52:48 AM at Michelin - Deli - Middl…" at bounding box center [259, 194] width 199 height 118
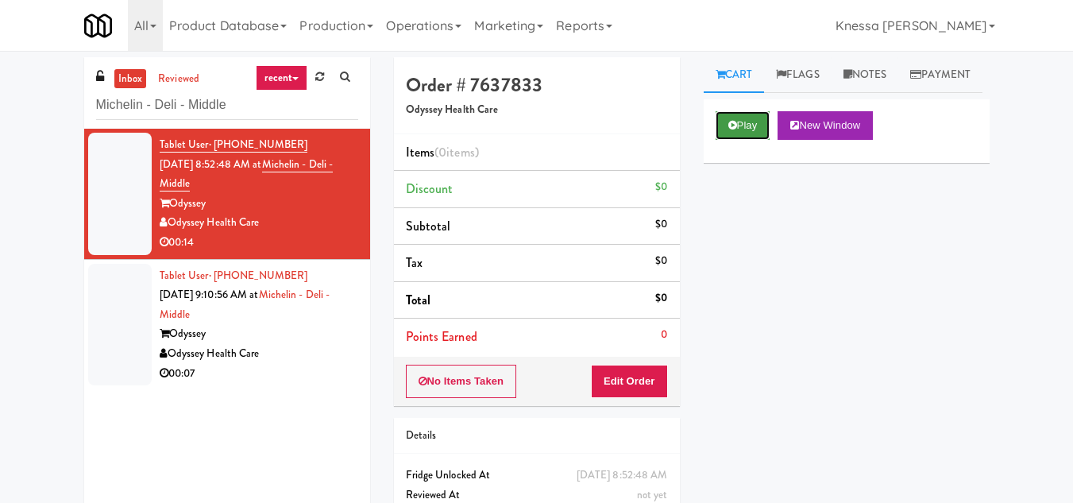
click at [740, 140] on button "Play" at bounding box center [743, 125] width 55 height 29
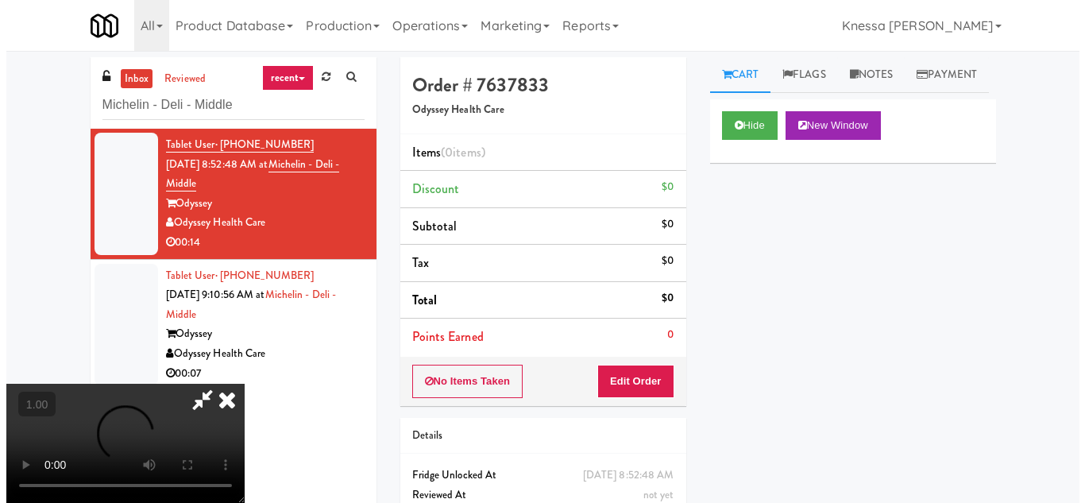
scroll to position [33, 0]
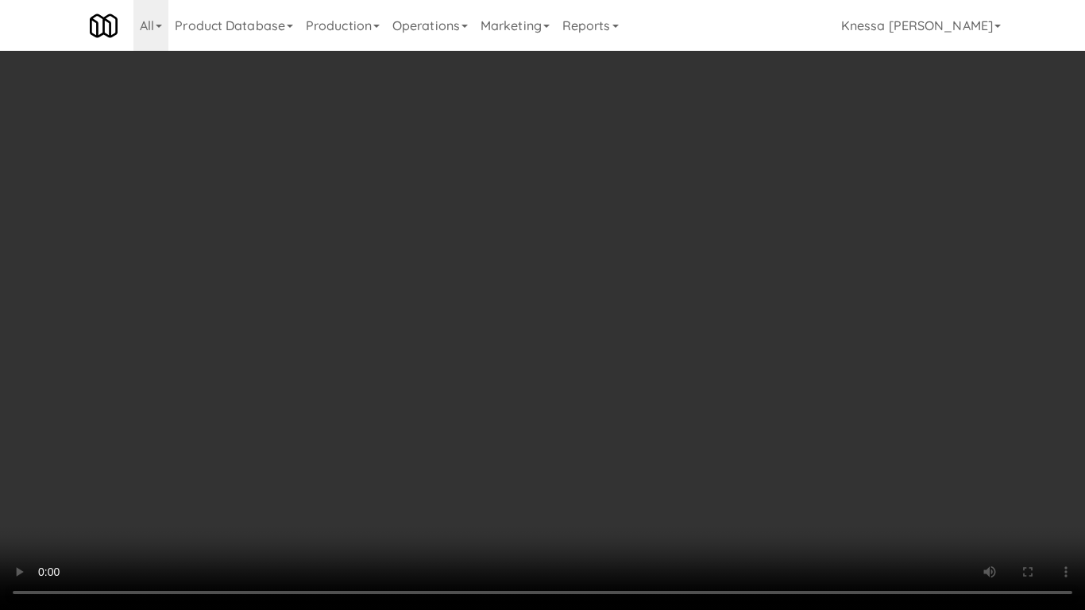
click at [540, 319] on video at bounding box center [542, 305] width 1085 height 610
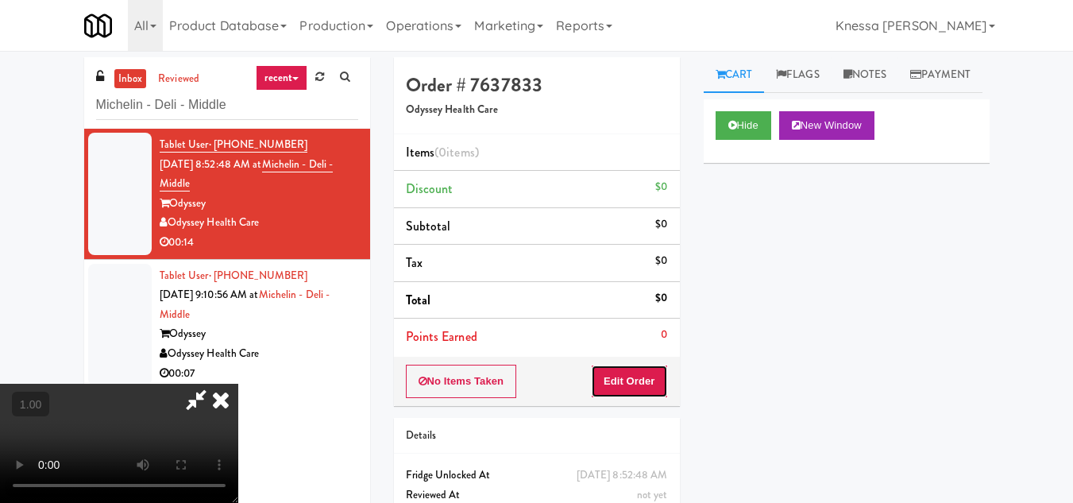
click at [645, 381] on button "Edit Order" at bounding box center [629, 381] width 77 height 33
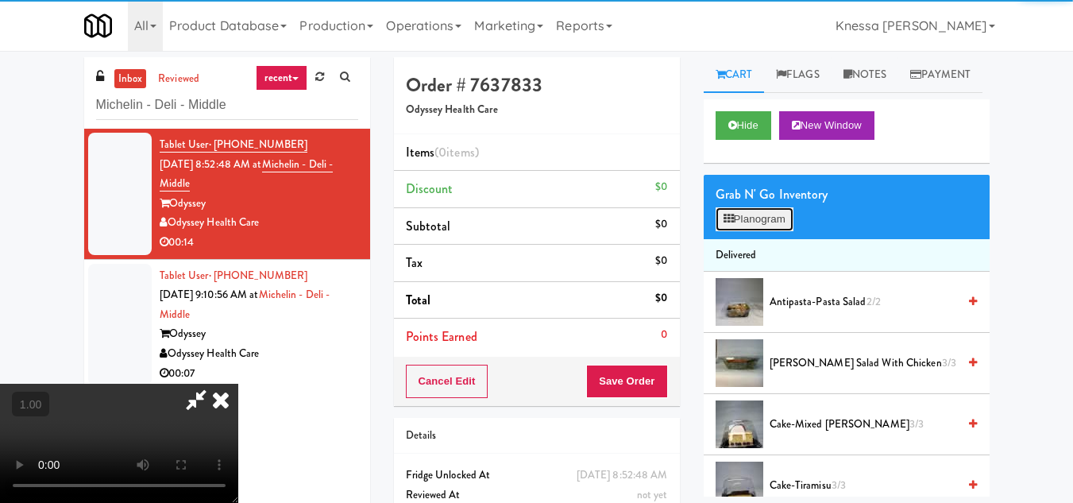
click at [740, 231] on button "Planogram" at bounding box center [755, 219] width 78 height 24
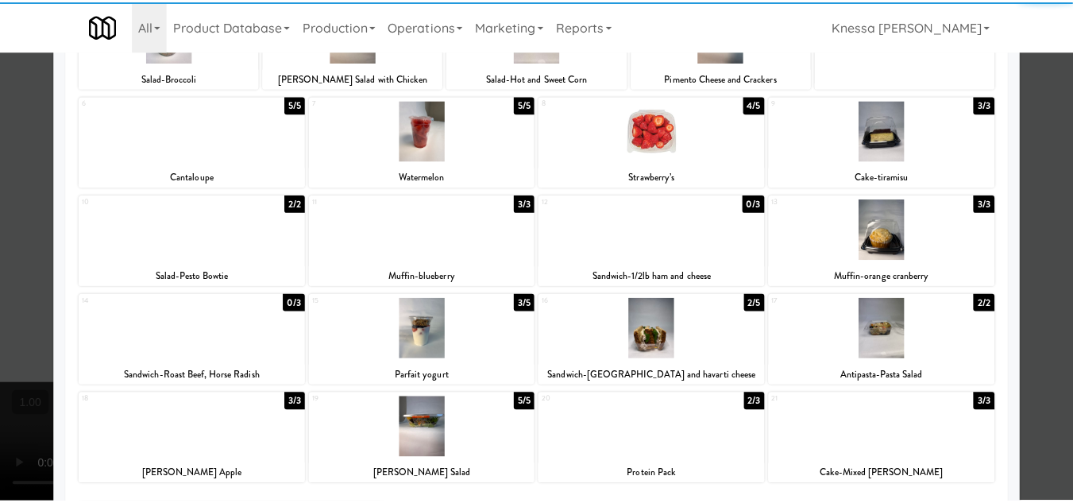
scroll to position [159, 0]
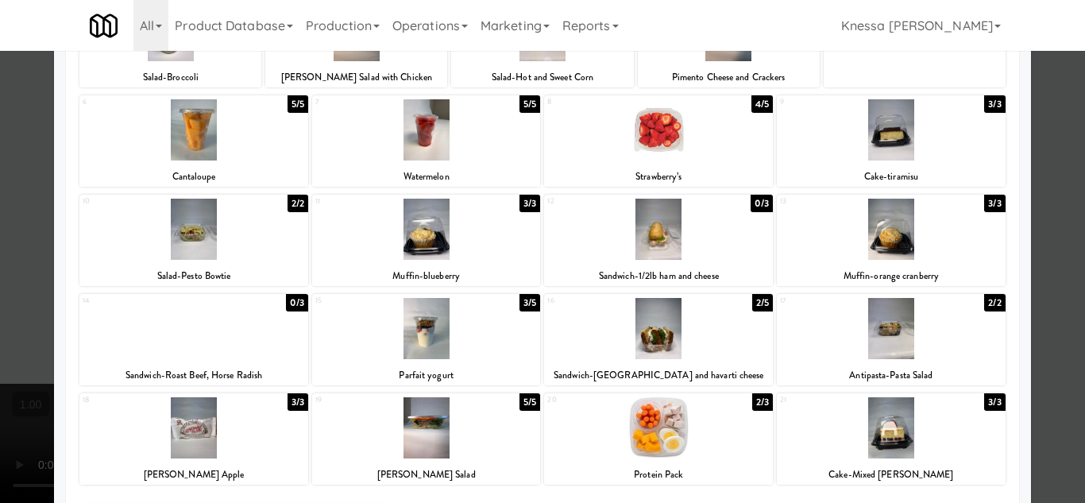
click at [1049, 369] on div at bounding box center [542, 251] width 1085 height 503
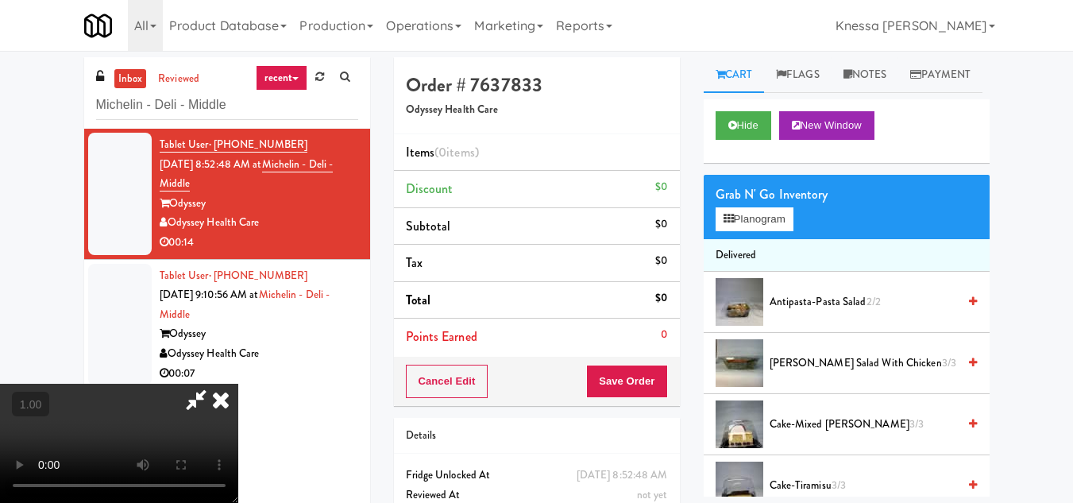
click at [238, 384] on icon at bounding box center [220, 400] width 35 height 32
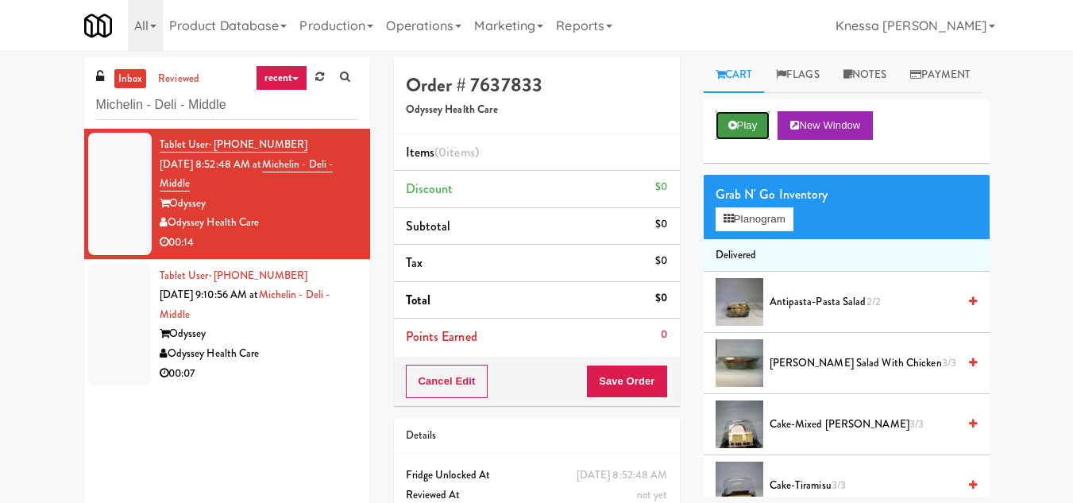
click at [744, 140] on button "Play" at bounding box center [743, 125] width 55 height 29
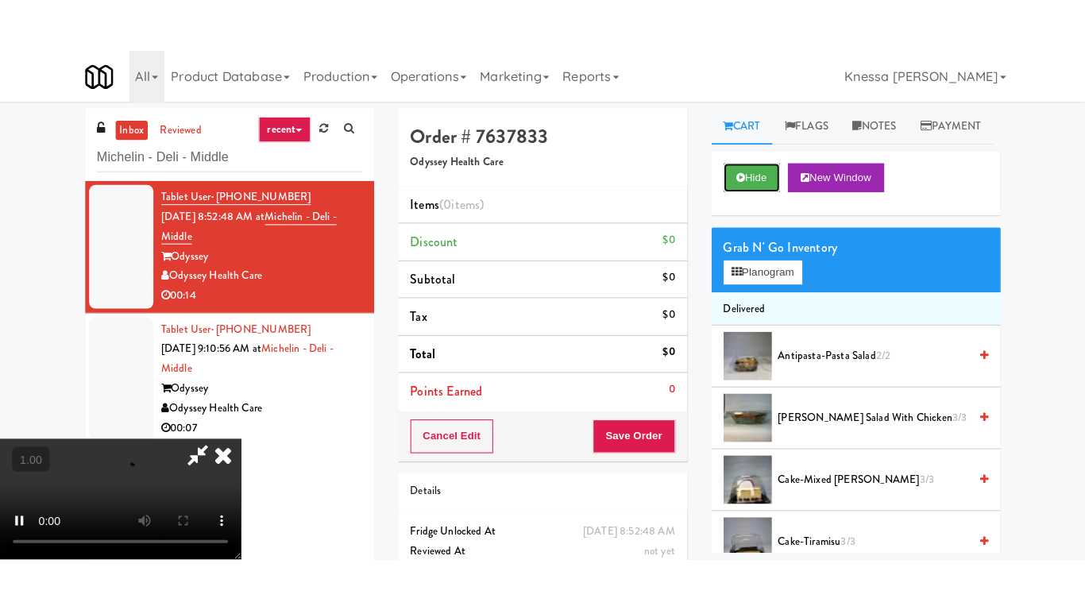
scroll to position [215, 0]
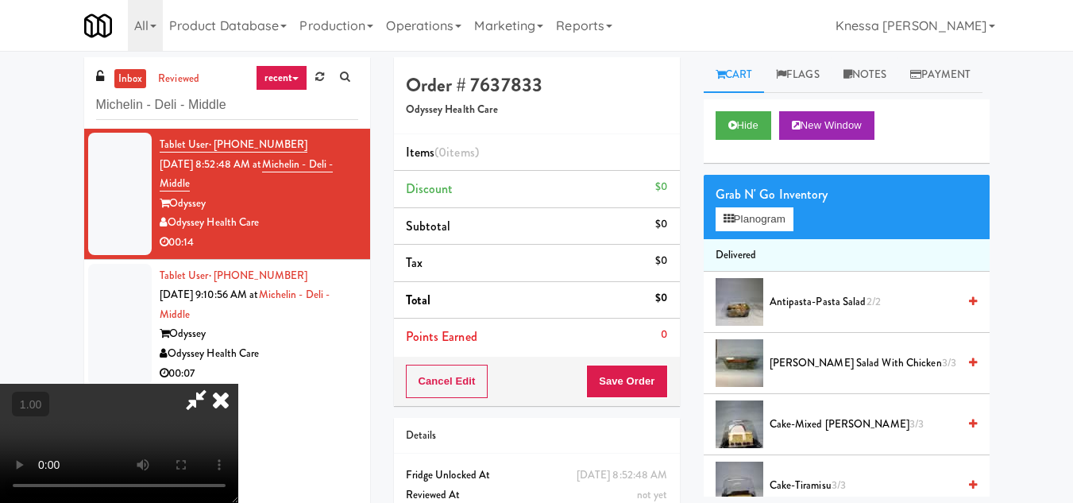
click at [238, 384] on video at bounding box center [119, 443] width 238 height 119
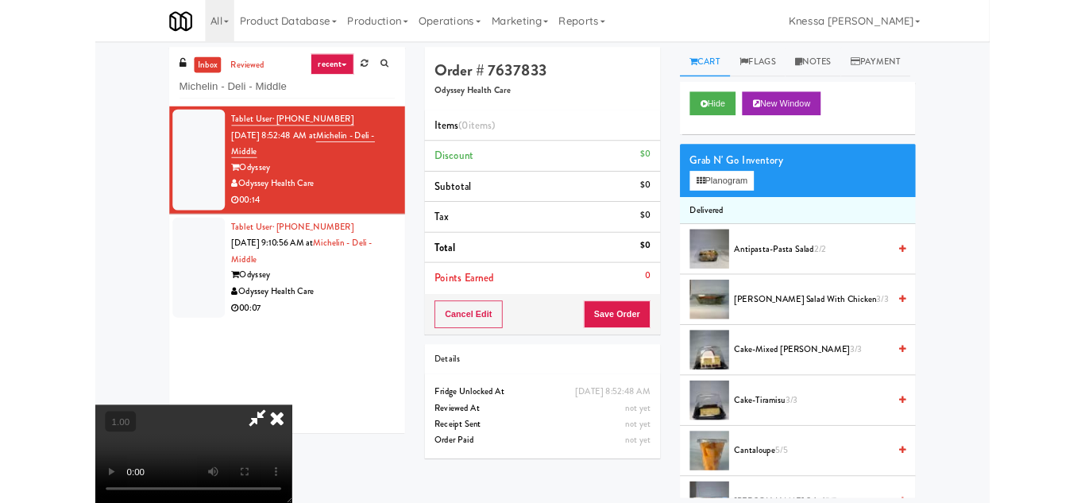
scroll to position [33, 0]
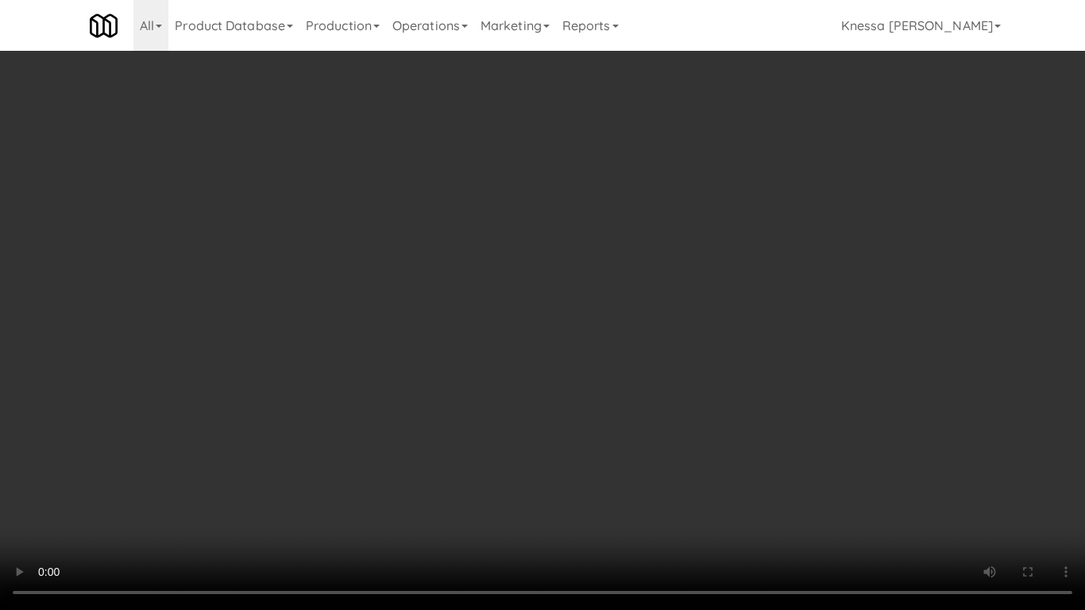
click at [488, 403] on video at bounding box center [542, 305] width 1085 height 610
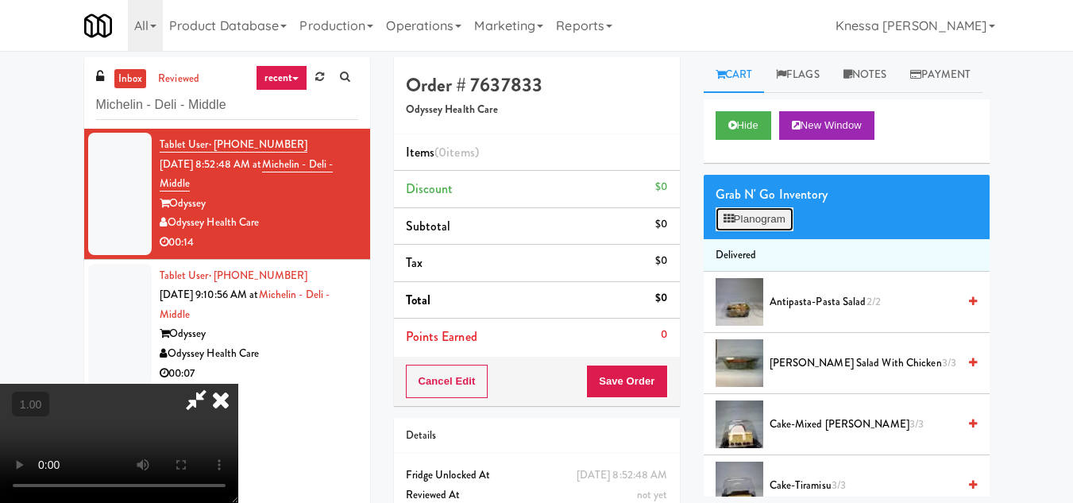
click at [760, 231] on button "Planogram" at bounding box center [755, 219] width 78 height 24
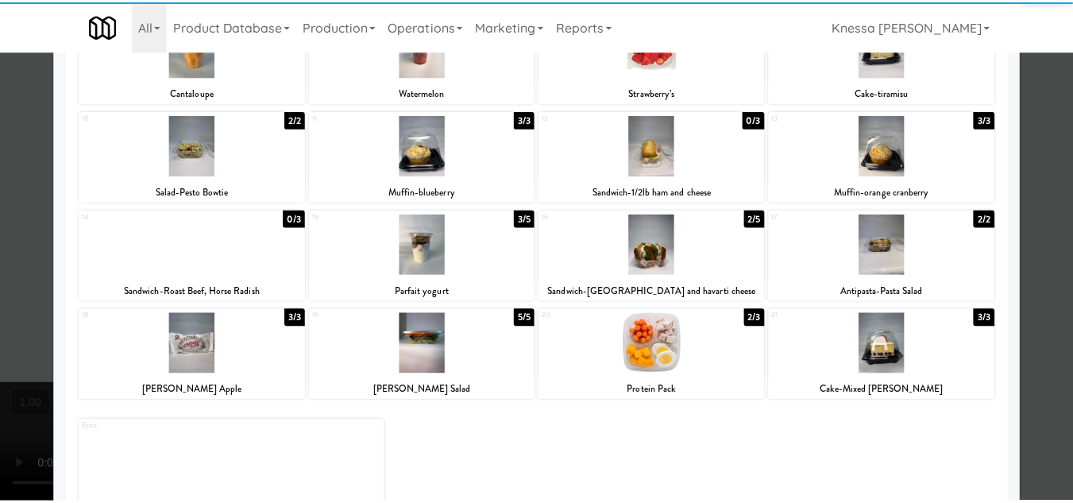
scroll to position [277, 0]
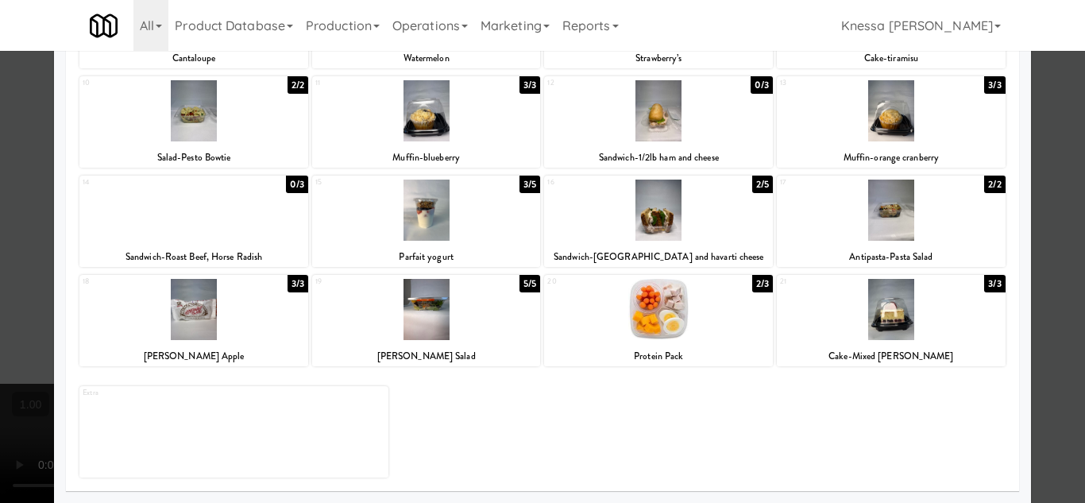
click at [1049, 339] on div at bounding box center [542, 251] width 1085 height 503
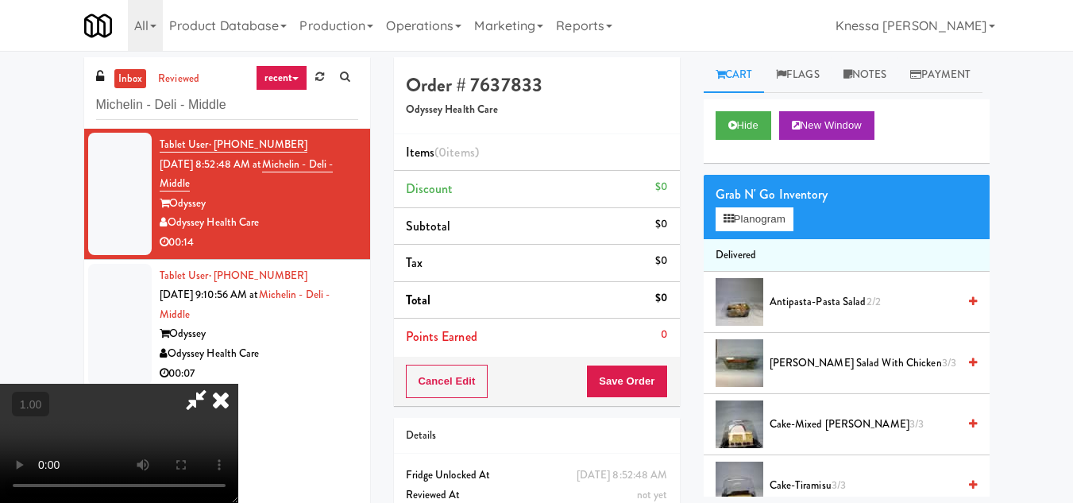
click at [238, 384] on video at bounding box center [119, 443] width 238 height 119
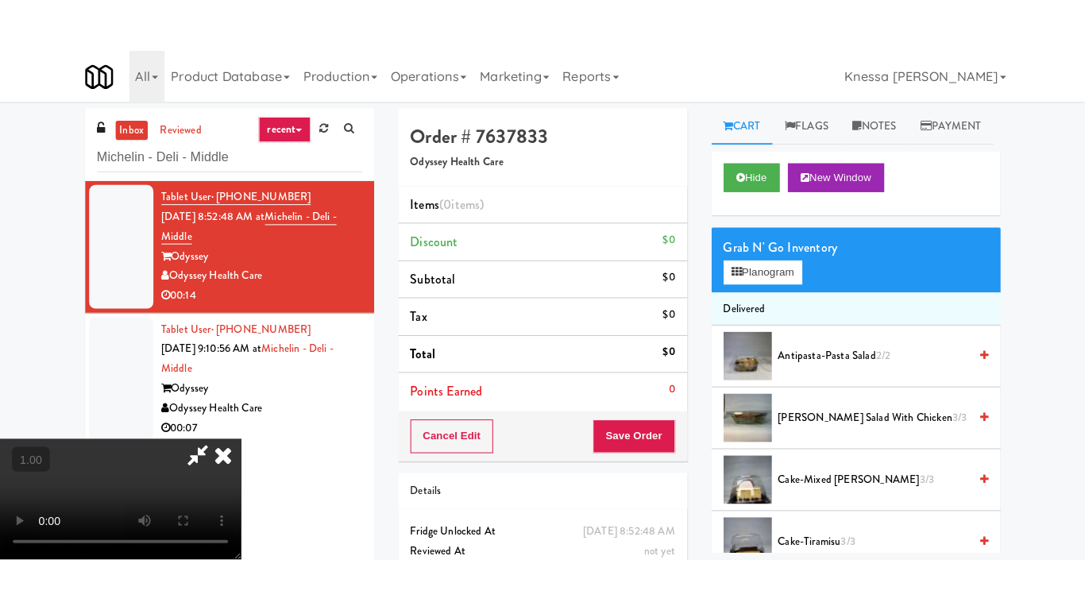
scroll to position [215, 0]
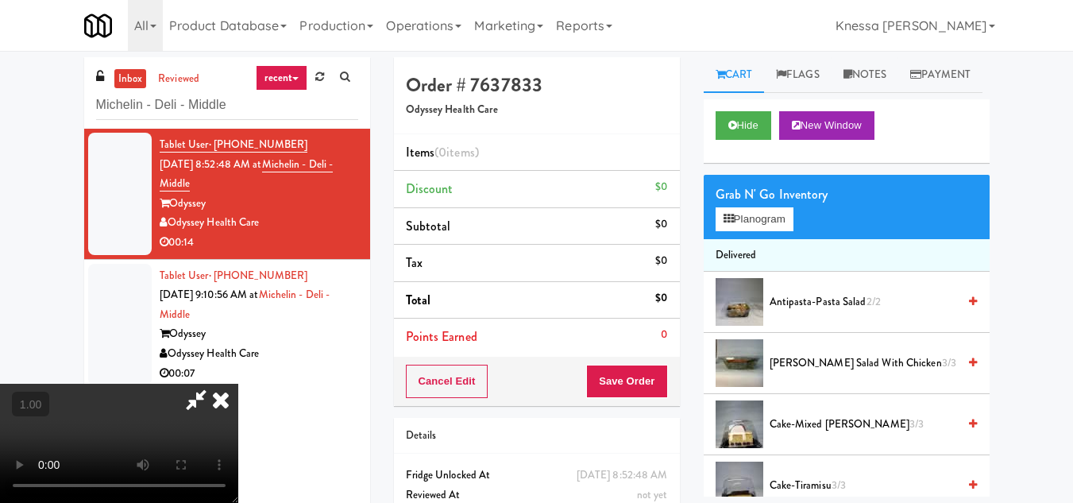
click at [238, 384] on video at bounding box center [119, 443] width 238 height 119
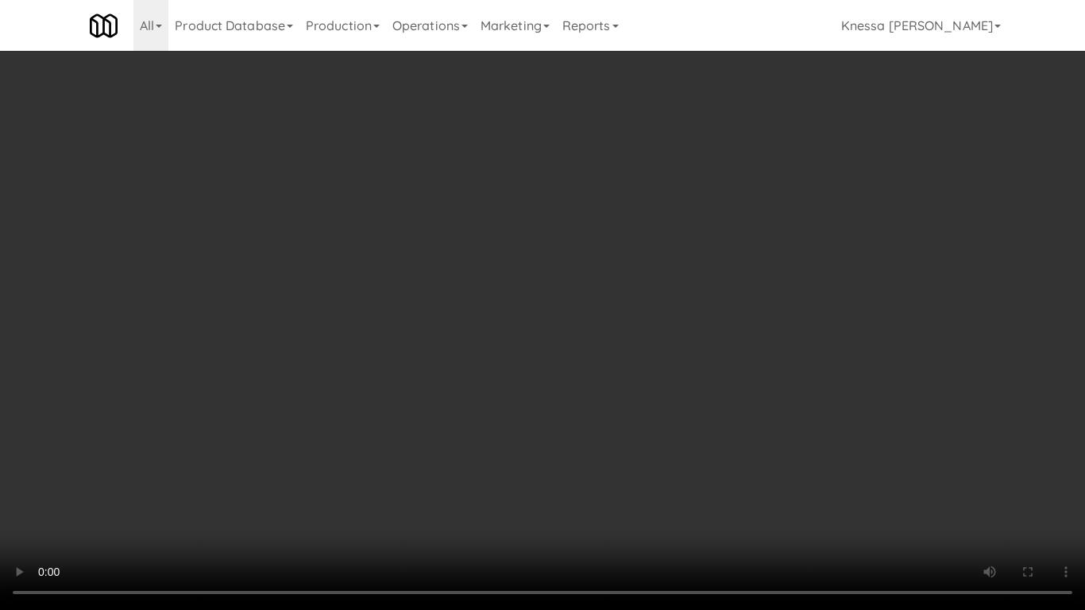
click at [564, 392] on video at bounding box center [542, 305] width 1085 height 610
click at [687, 408] on video at bounding box center [542, 305] width 1085 height 610
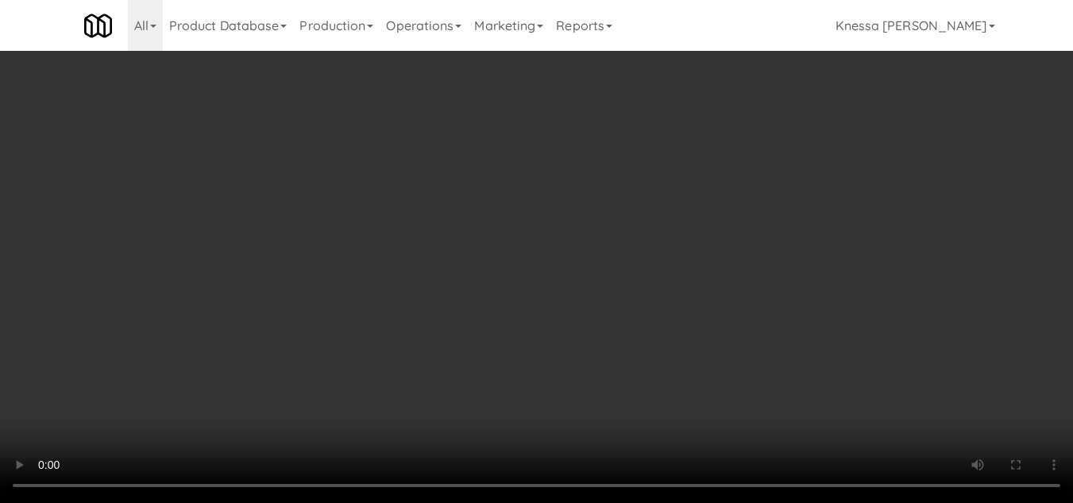
scroll to position [0, 0]
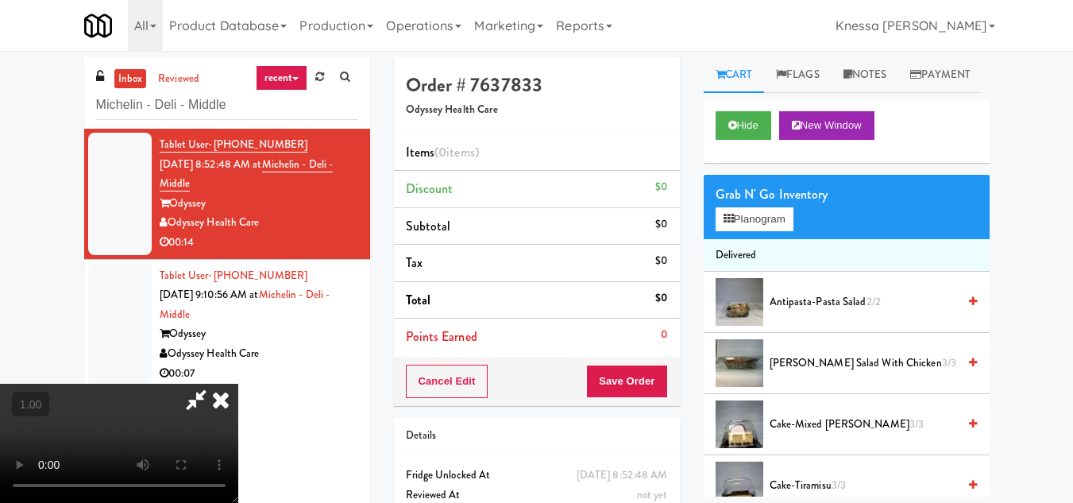
click at [238, 384] on icon at bounding box center [220, 400] width 35 height 32
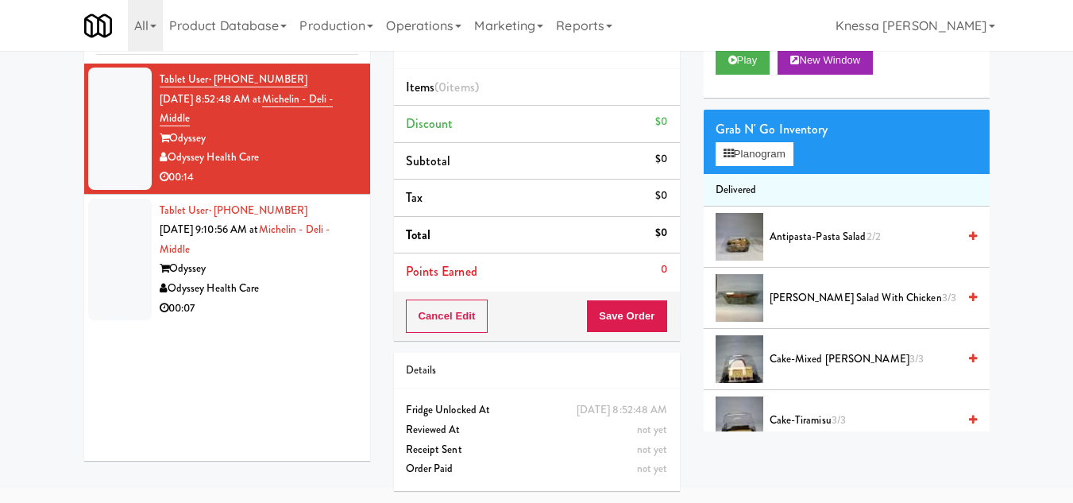
click at [249, 259] on div "Odyssey" at bounding box center [259, 269] width 199 height 20
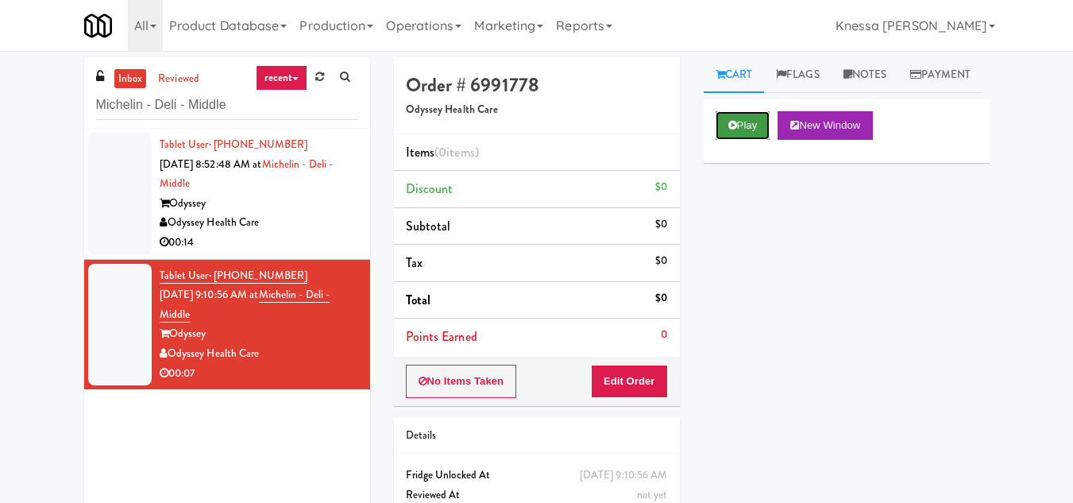
click at [733, 140] on button "Play" at bounding box center [743, 125] width 55 height 29
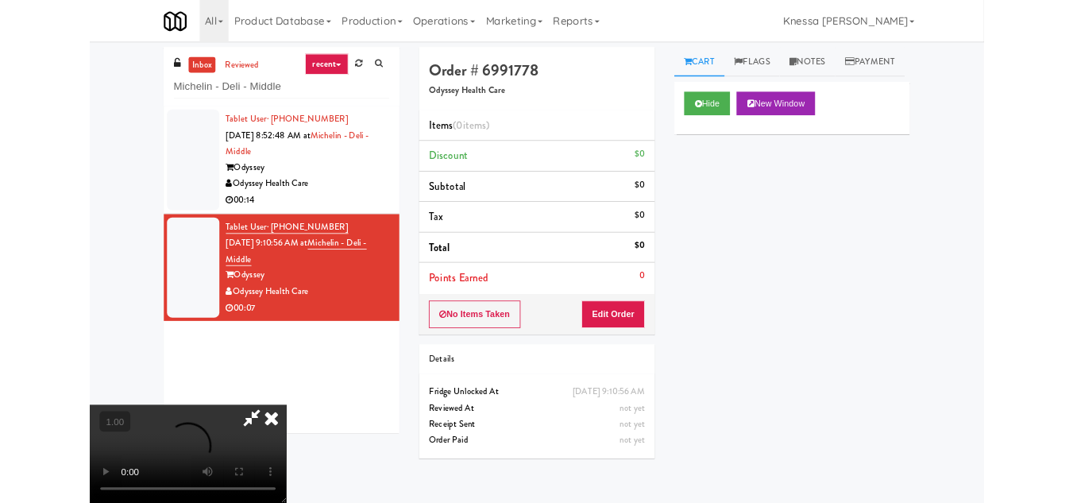
scroll to position [33, 0]
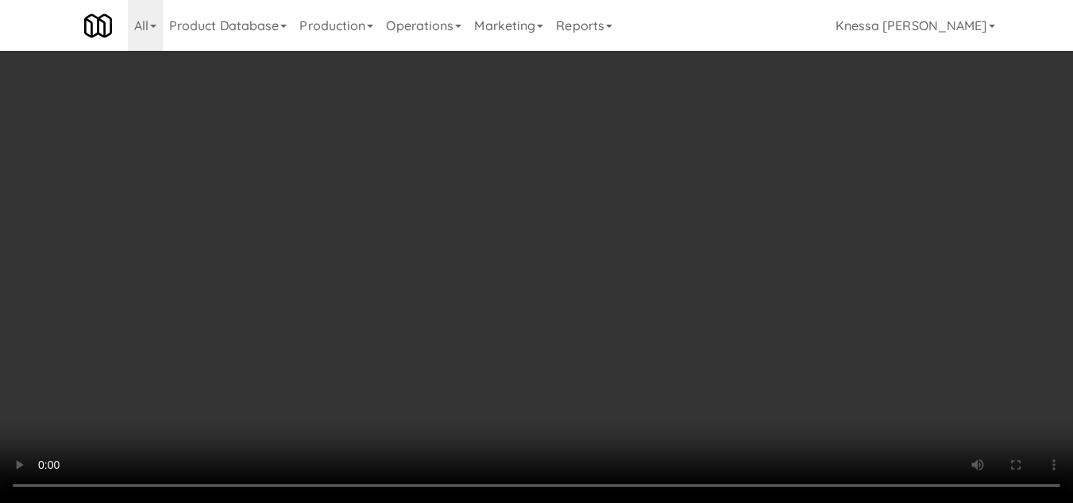
drag, startPoint x: 578, startPoint y: 330, endPoint x: 507, endPoint y: 330, distance: 71.5
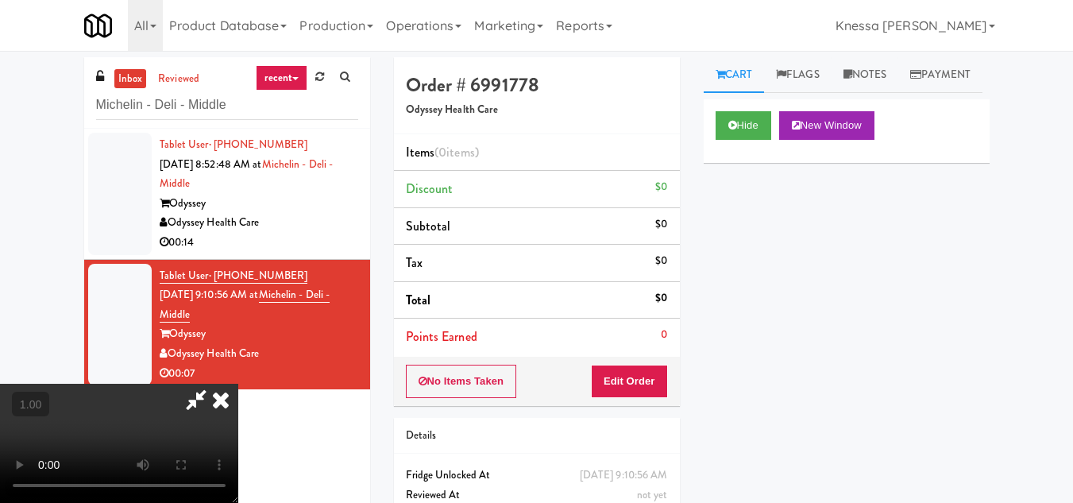
click at [238, 384] on video at bounding box center [119, 443] width 238 height 119
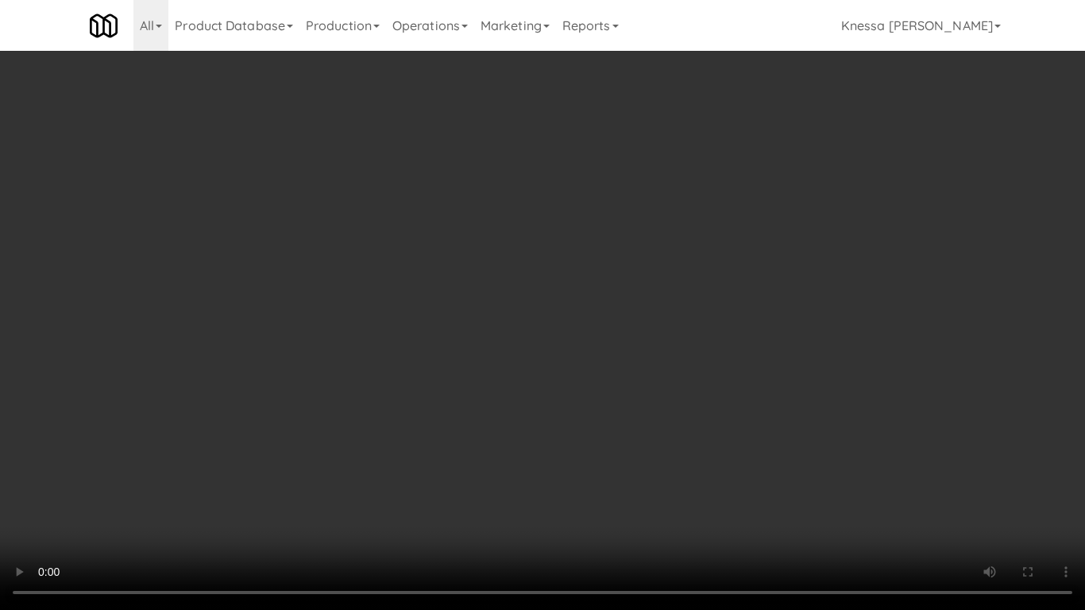
click at [532, 425] on video at bounding box center [542, 305] width 1085 height 610
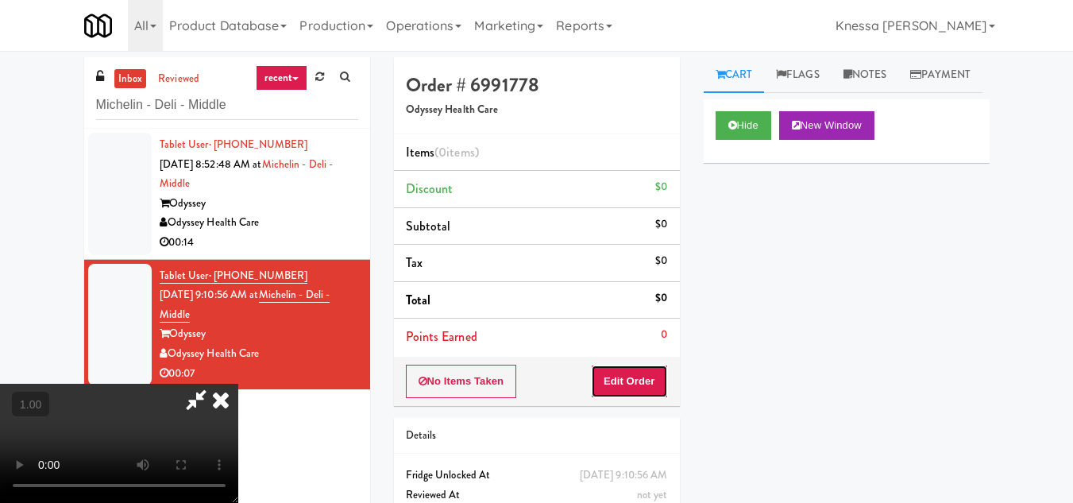
click at [663, 381] on button "Edit Order" at bounding box center [629, 381] width 77 height 33
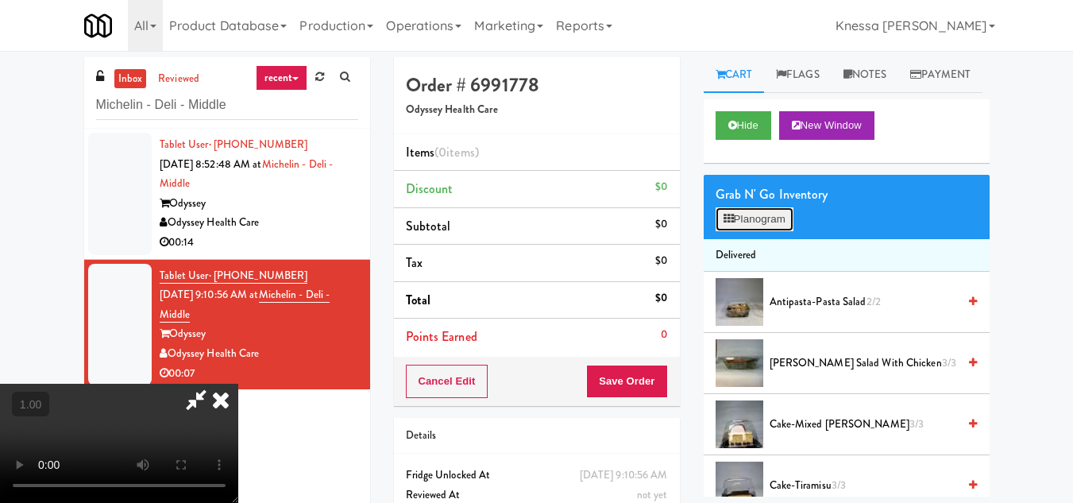
click at [752, 231] on button "Planogram" at bounding box center [755, 219] width 78 height 24
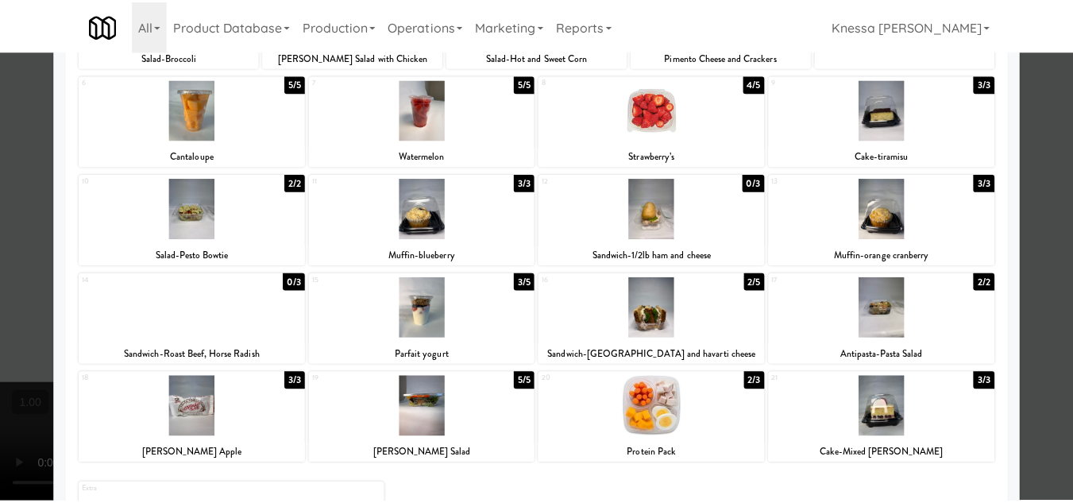
scroll to position [79, 0]
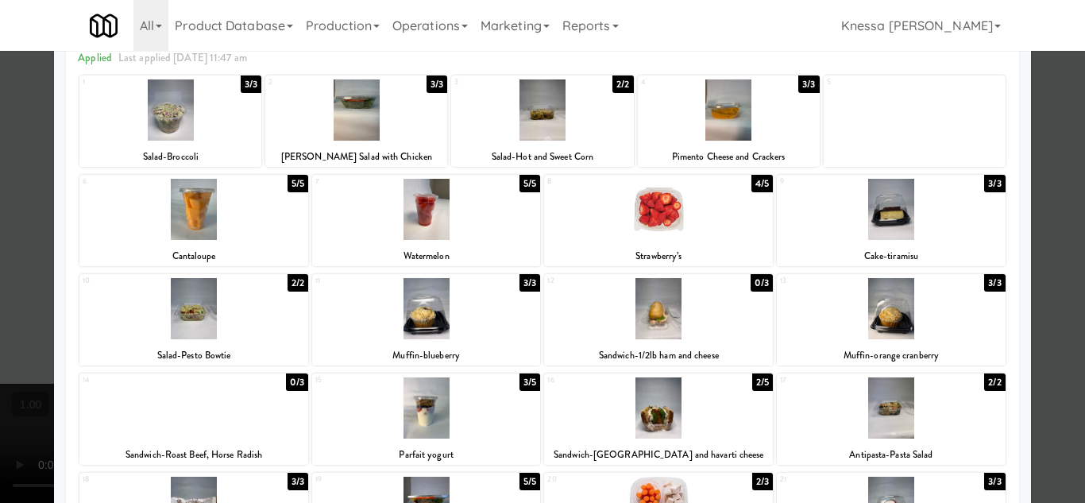
click at [415, 316] on div at bounding box center [426, 308] width 229 height 61
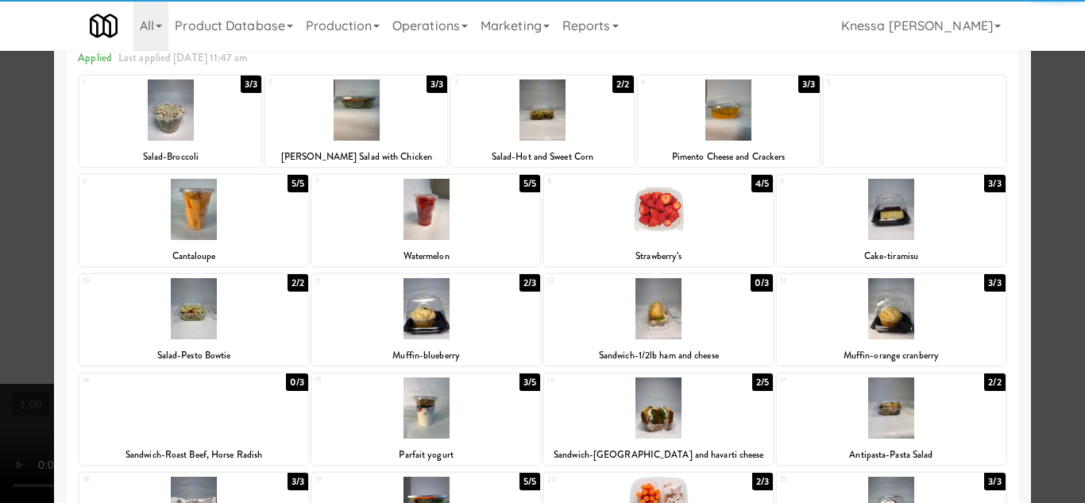
click at [1048, 363] on div at bounding box center [542, 251] width 1085 height 503
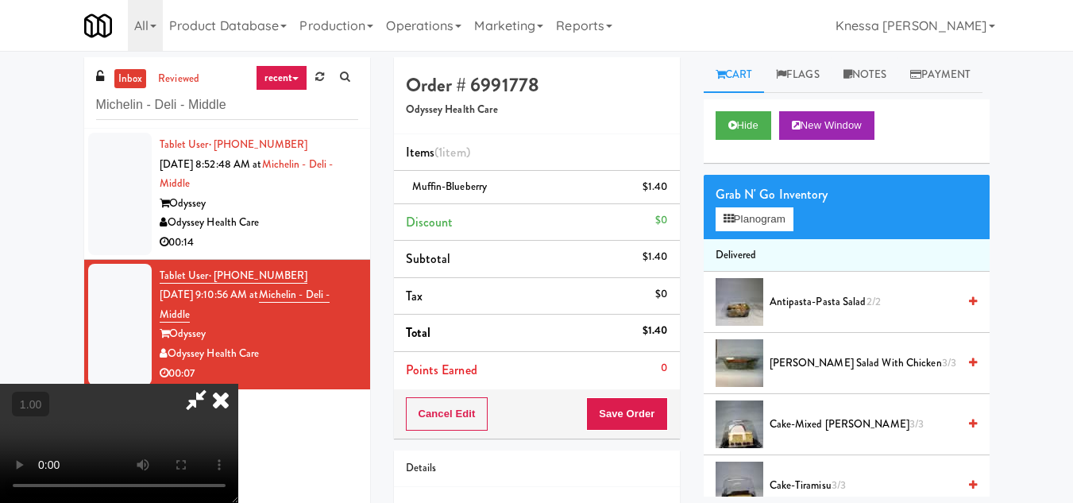
click at [238, 384] on video at bounding box center [119, 443] width 238 height 119
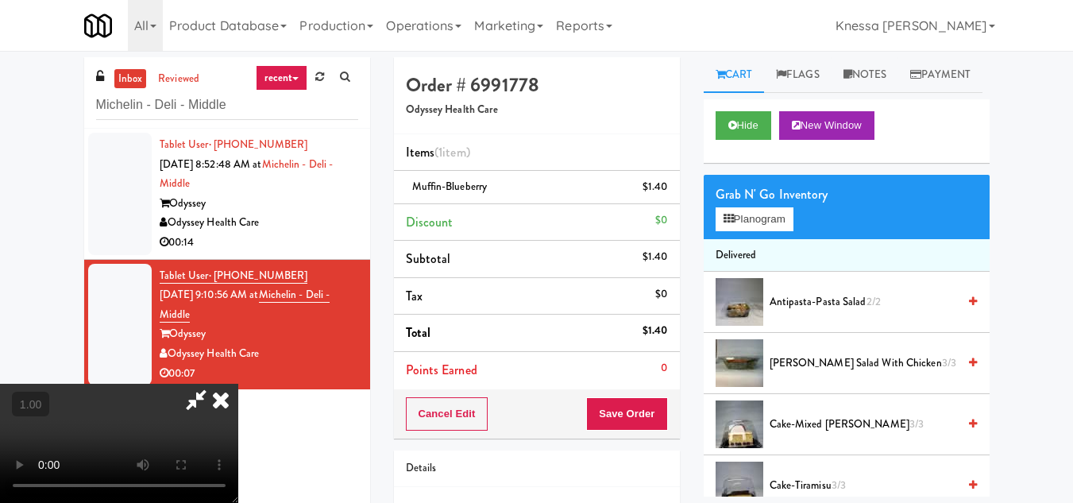
click at [238, 384] on video at bounding box center [119, 443] width 238 height 119
click at [238, 384] on icon at bounding box center [220, 400] width 35 height 32
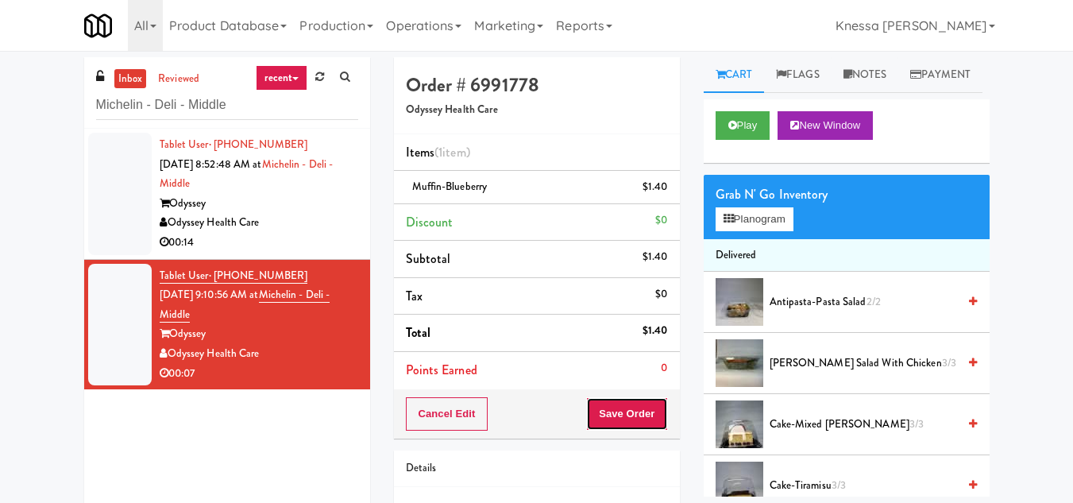
click at [624, 414] on button "Save Order" at bounding box center [626, 413] width 81 height 33
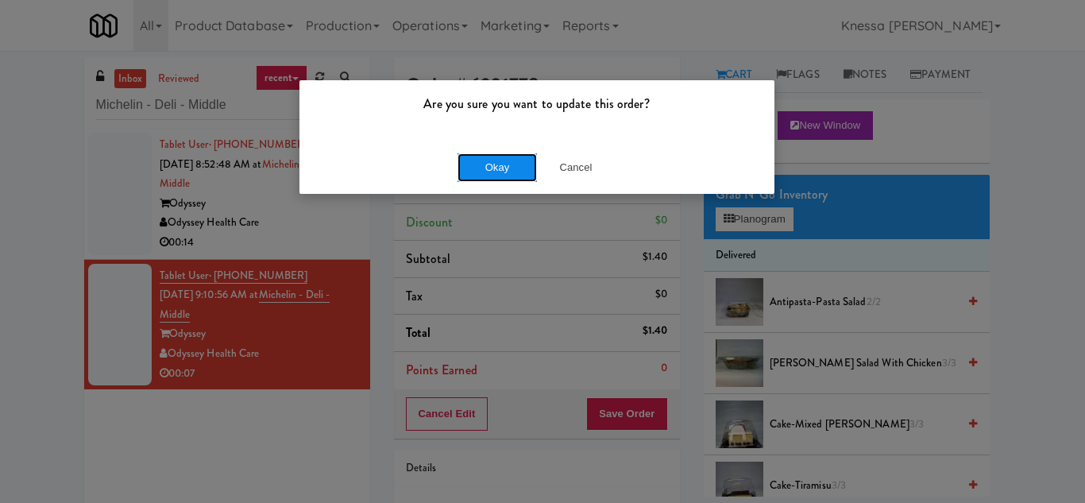
click at [469, 181] on button "Okay" at bounding box center [497, 167] width 79 height 29
